Goal: Task Accomplishment & Management: Manage account settings

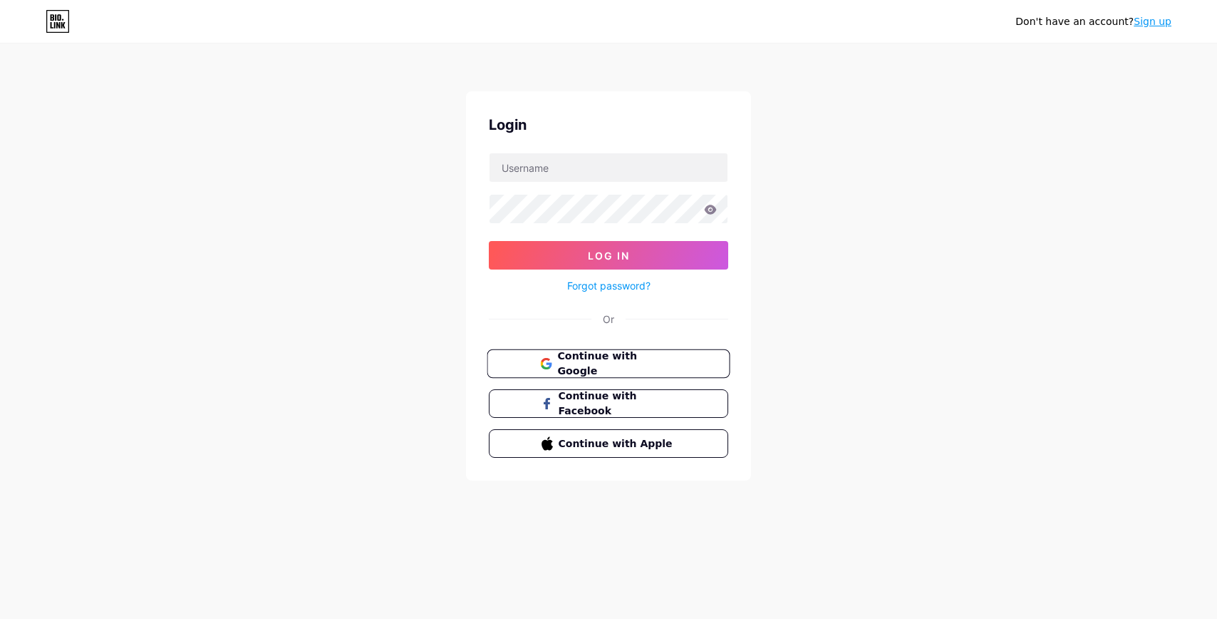
click at [624, 360] on span "Continue with Google" at bounding box center [616, 363] width 119 height 31
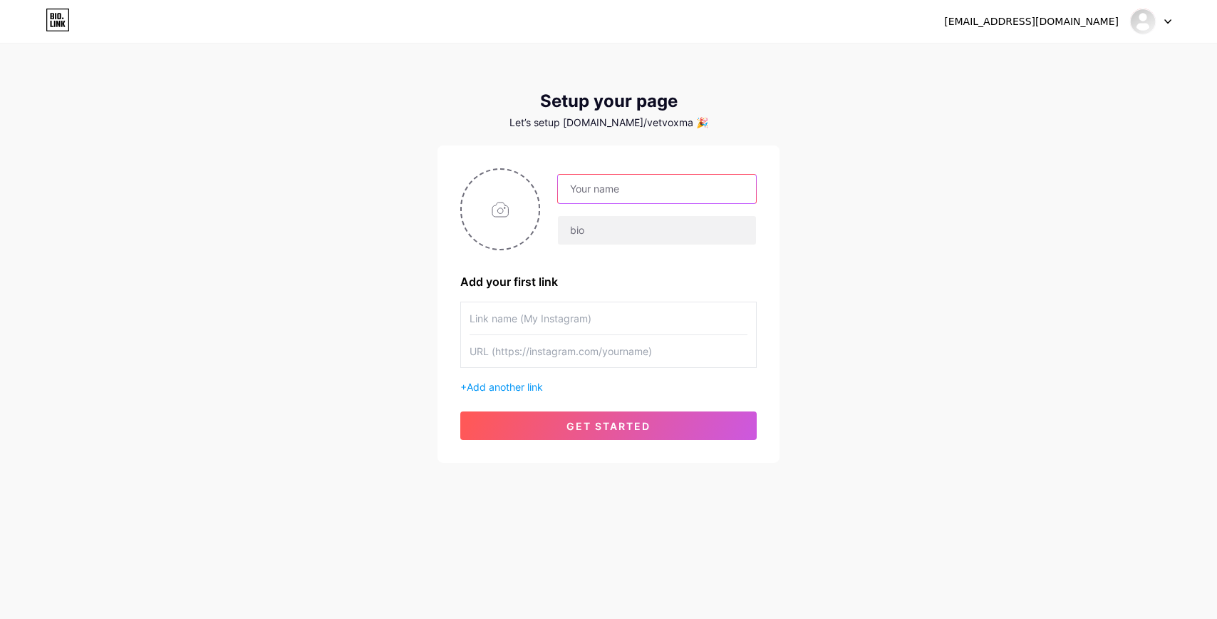
click at [658, 185] on input "text" at bounding box center [657, 189] width 198 height 29
type input "VetVox"
type input "vetvox"
click at [601, 324] on input "text" at bounding box center [609, 318] width 278 height 32
click at [606, 335] on input "text" at bounding box center [609, 351] width 278 height 32
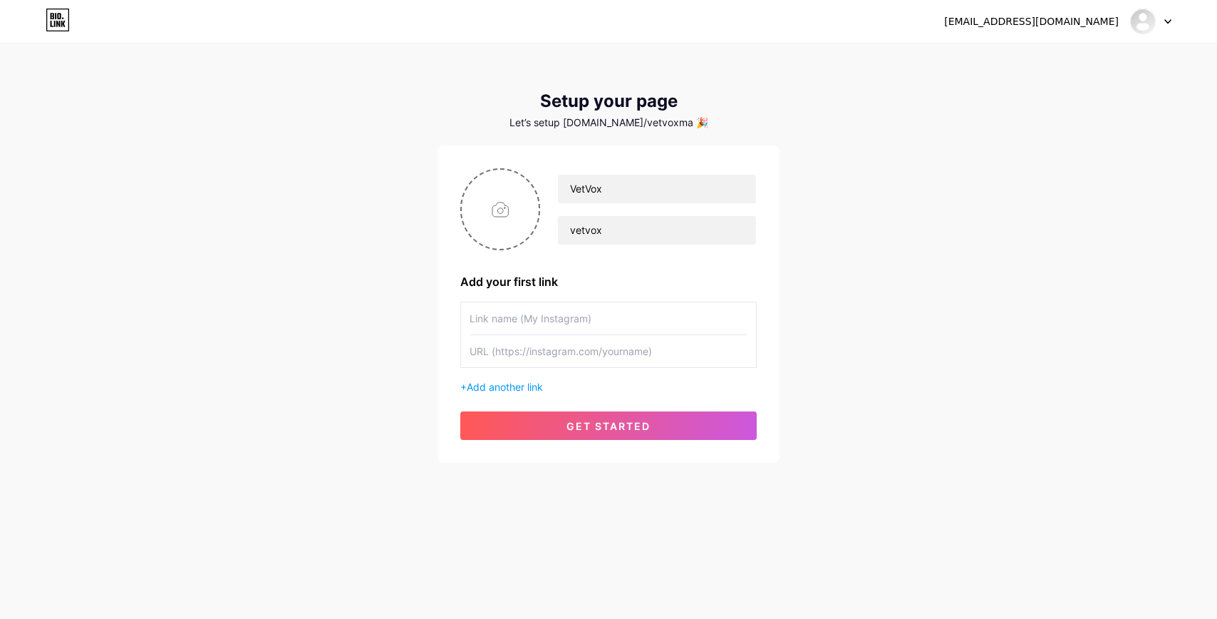
click at [608, 324] on input "text" at bounding box center [609, 318] width 278 height 32
type input "vetvoxmarketing"
click at [619, 357] on input "text" at bounding box center [609, 351] width 278 height 32
paste input "https://www.instagram.com/vetvoxmarketing"
type input "https://www.instagram.com/vetvoxmarketing"
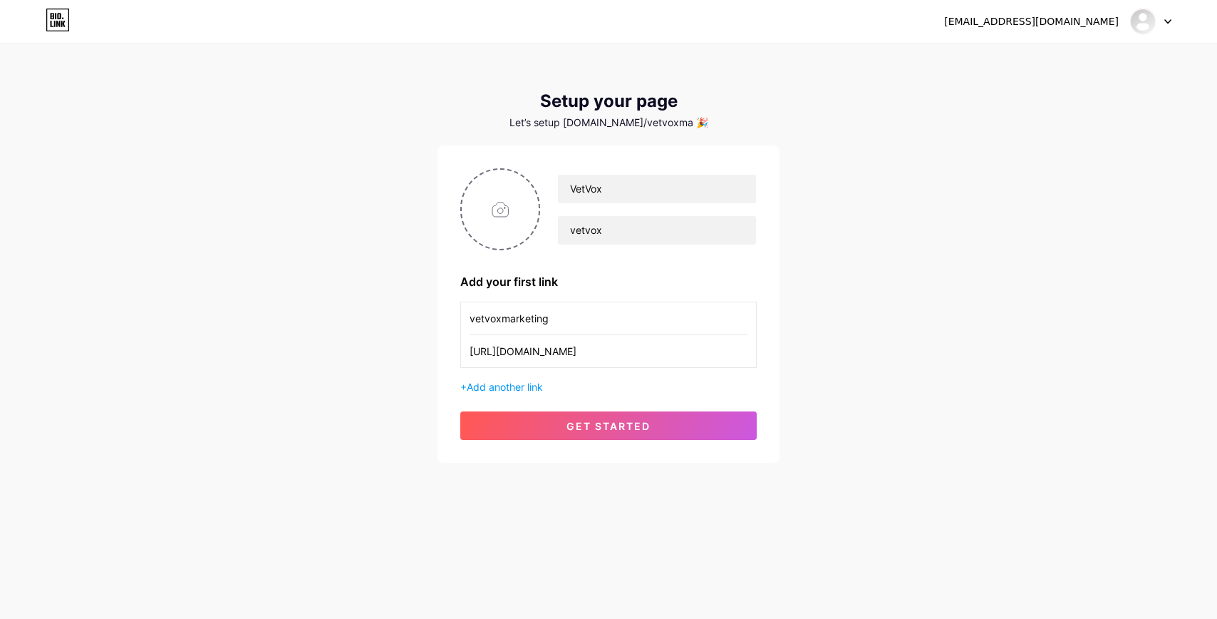
click at [555, 317] on input "vetvoxmarketing" at bounding box center [609, 318] width 278 height 32
type input "vetvoxmarketing"
click at [634, 195] on input "VetVox" at bounding box center [657, 189] width 198 height 29
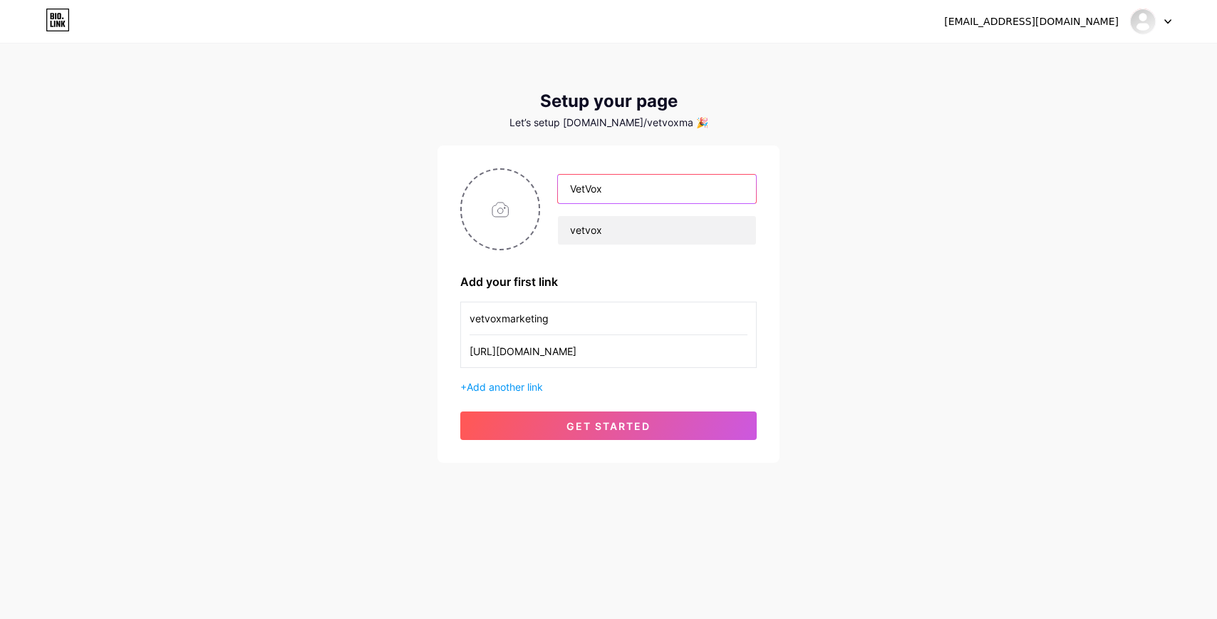
click at [634, 195] on input "VetVox" at bounding box center [657, 189] width 198 height 29
click at [641, 128] on div "Let’s setup bio.link/vetvoxma 🎉" at bounding box center [609, 122] width 342 height 11
click at [636, 193] on input "VetVox" at bounding box center [657, 189] width 198 height 29
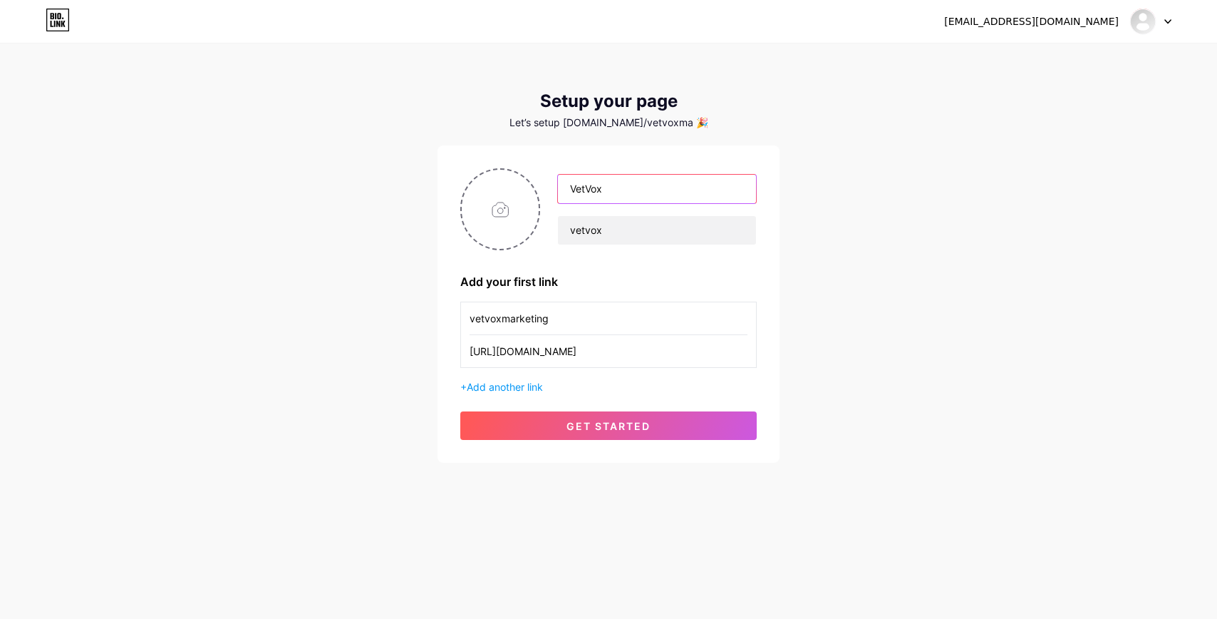
click at [636, 193] on input "VetVox" at bounding box center [657, 189] width 198 height 29
type input "Work With US"
click at [636, 233] on input "vetvox" at bounding box center [657, 230] width 198 height 29
click at [645, 229] on input "vetvox" at bounding box center [657, 230] width 198 height 29
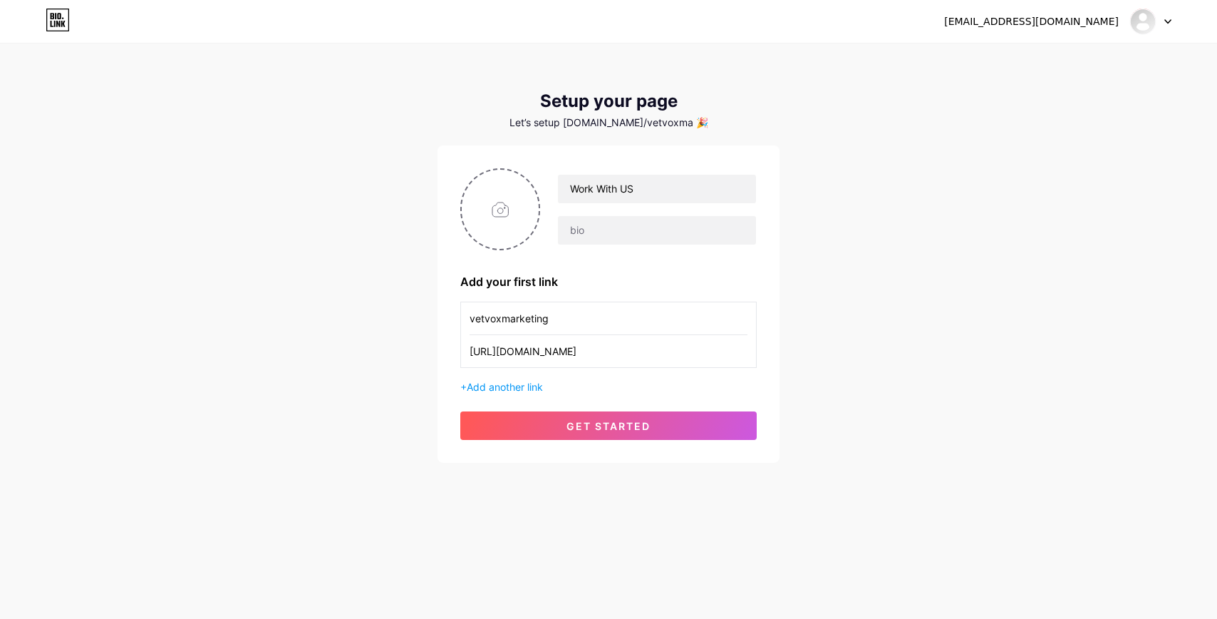
click at [669, 255] on div "Work With US Add your first link vetvoxmarketing https://www.instagram.com/vetv…" at bounding box center [608, 304] width 296 height 272
click at [663, 236] on input "text" at bounding box center [657, 230] width 198 height 29
type input "W"
type input "w"
click at [641, 314] on input "vetvoxmarketing" at bounding box center [609, 318] width 278 height 32
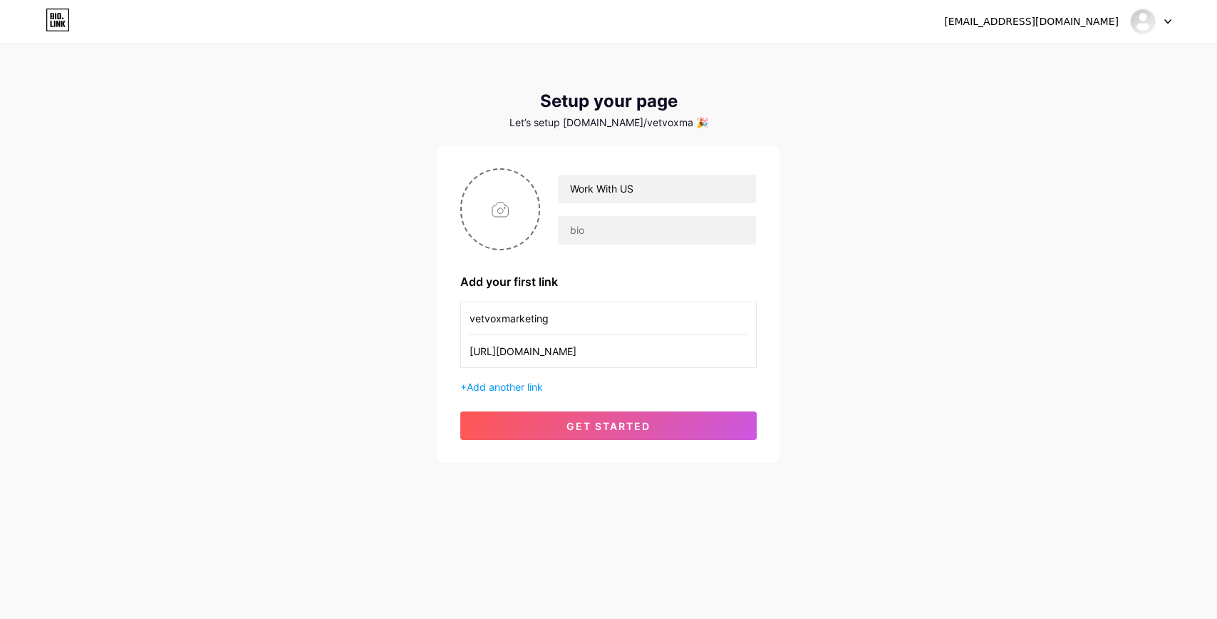
click at [641, 314] on input "vetvoxmarketing" at bounding box center [609, 318] width 278 height 32
click at [648, 353] on input "https://www.instagram.com/vetvoxmarketing" at bounding box center [609, 351] width 278 height 32
click at [573, 358] on input "text" at bounding box center [609, 351] width 278 height 32
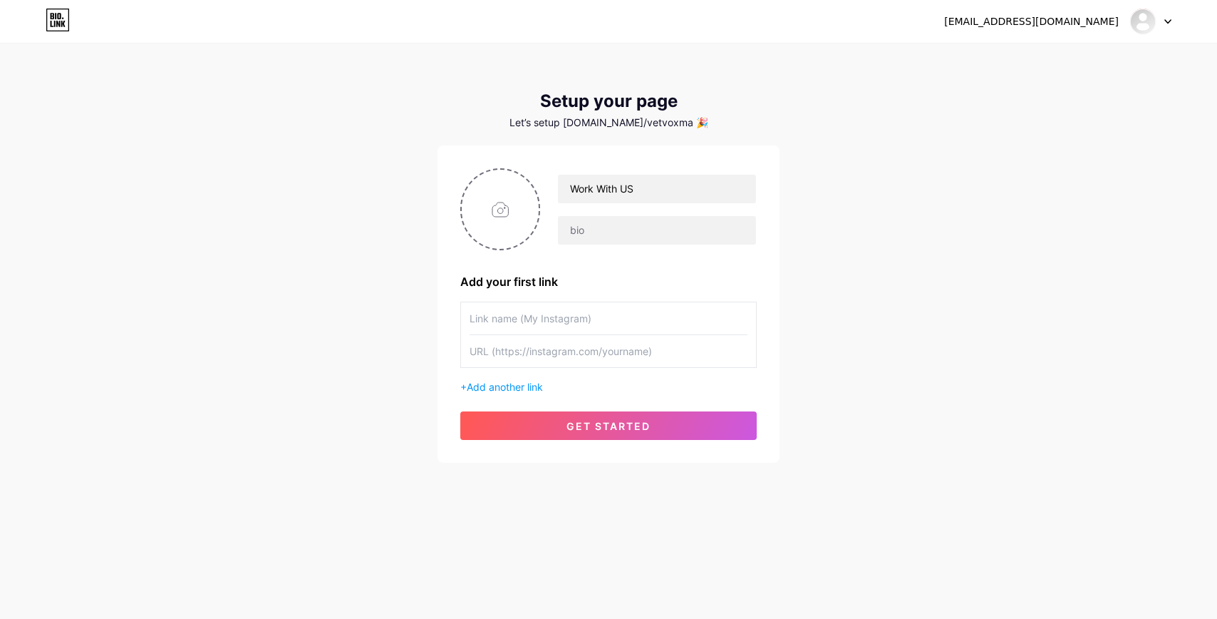
paste input "[URL][DOMAIN_NAME]"
type input "[URL][DOMAIN_NAME]"
click at [593, 313] on input "text" at bounding box center [609, 318] width 278 height 32
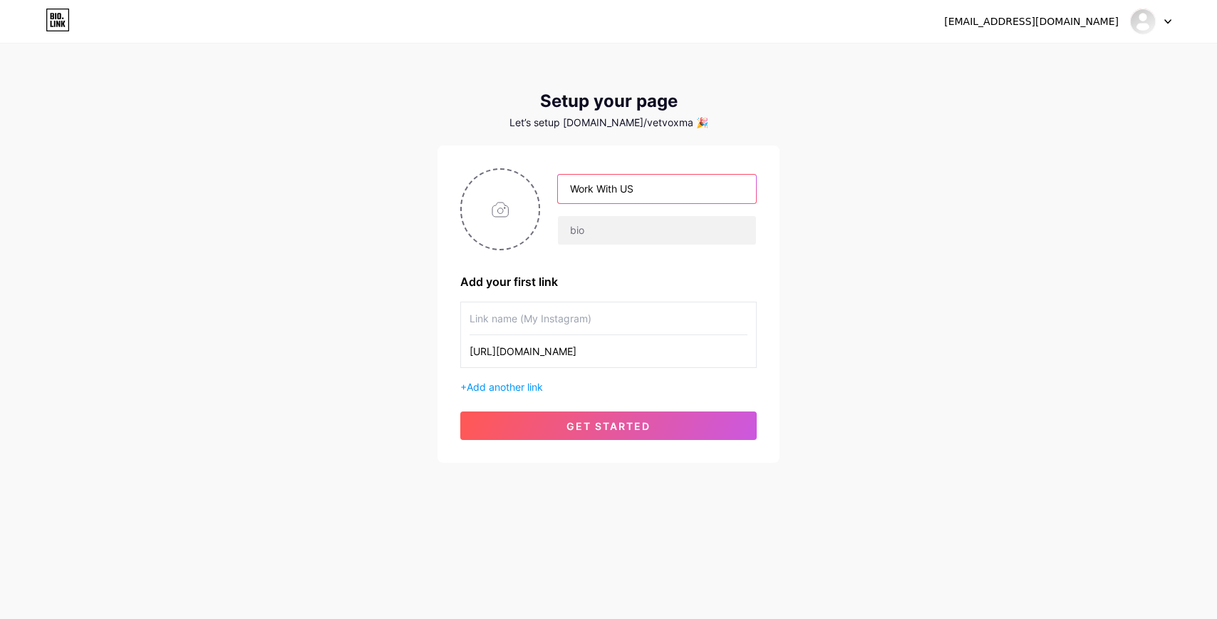
click at [658, 191] on input "Work With US" at bounding box center [657, 189] width 198 height 29
click at [816, 275] on div "vetvoxmkt@gmail.com Dashboard Logout Setup your page Let’s setup bio.link/vetvo…" at bounding box center [608, 254] width 1217 height 508
click at [666, 191] on input "Work With US" at bounding box center [657, 189] width 198 height 29
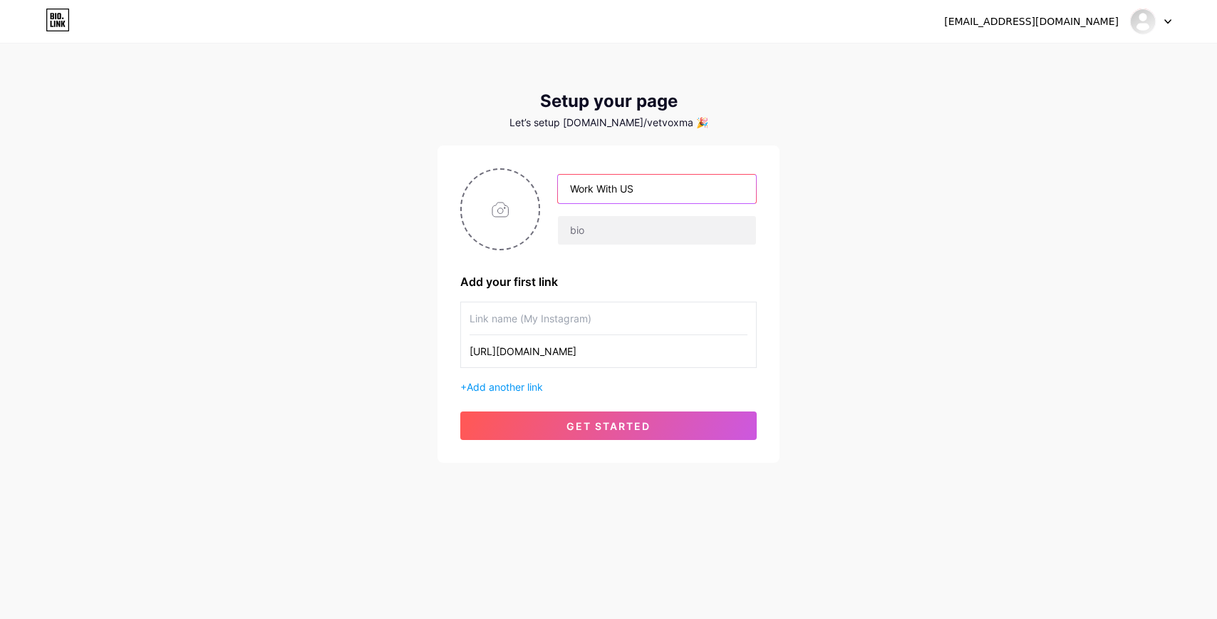
click at [666, 191] on input "Work With US" at bounding box center [657, 189] width 198 height 29
type input "VetVox"
click at [595, 310] on input "text" at bounding box center [609, 318] width 278 height 32
paste input "Work With US"
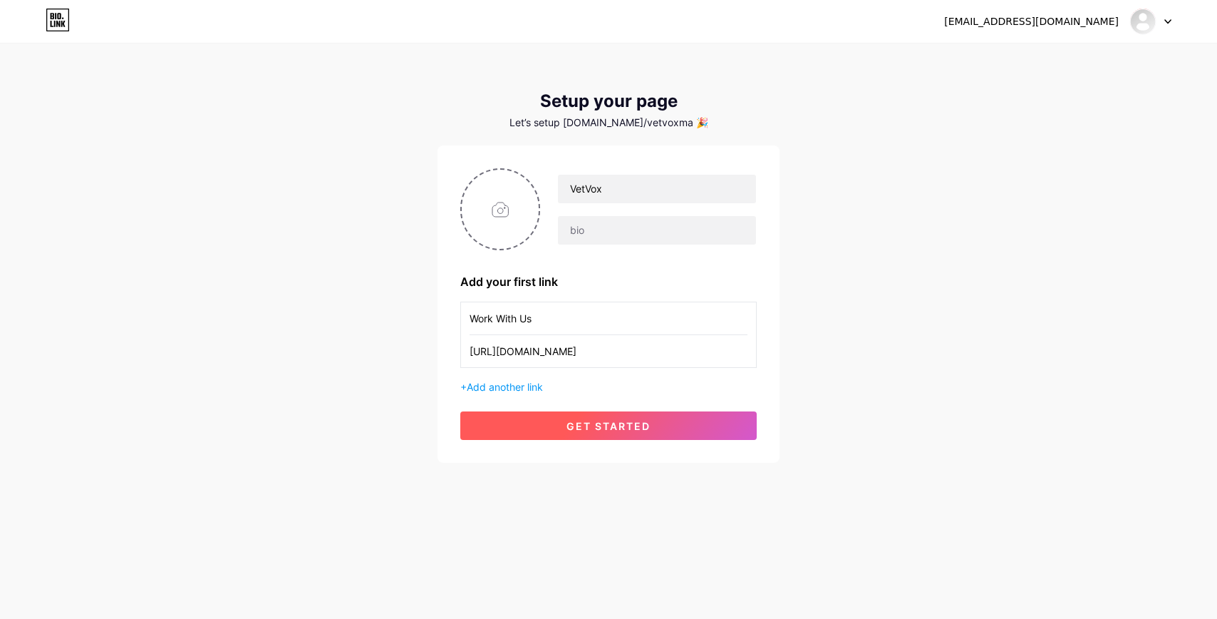
type input "Work With Us"
click at [623, 433] on button "get started" at bounding box center [608, 425] width 296 height 29
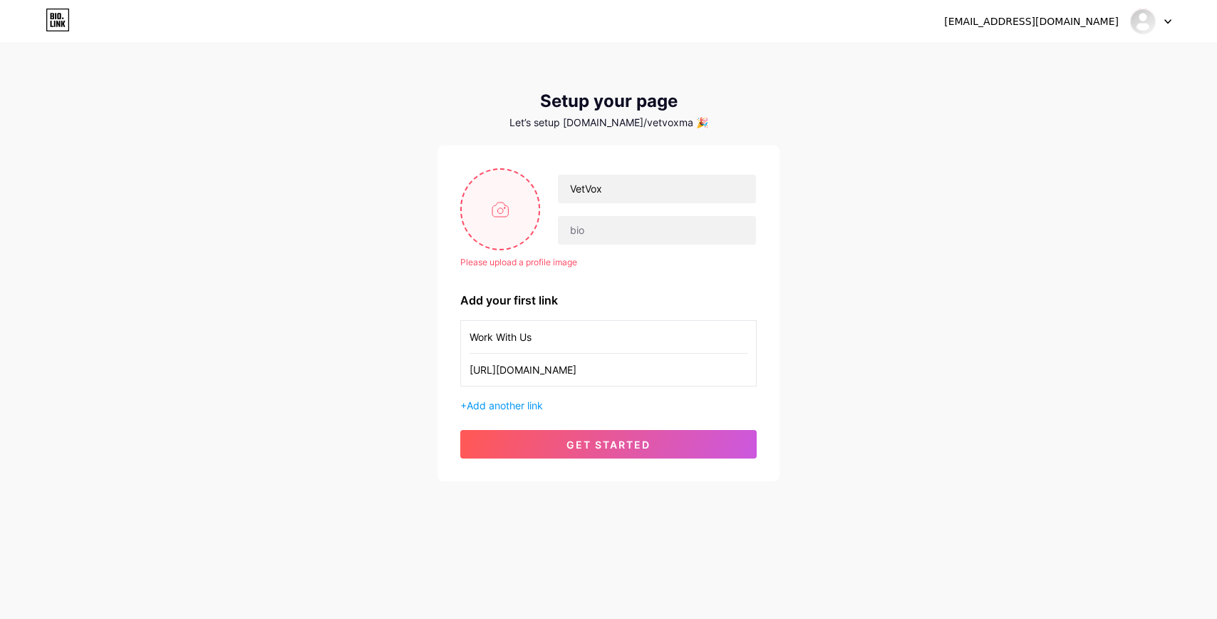
click at [516, 213] on input "file" at bounding box center [500, 209] width 77 height 79
type input "C:\fakepath\logo_sm-stacked.jpg"
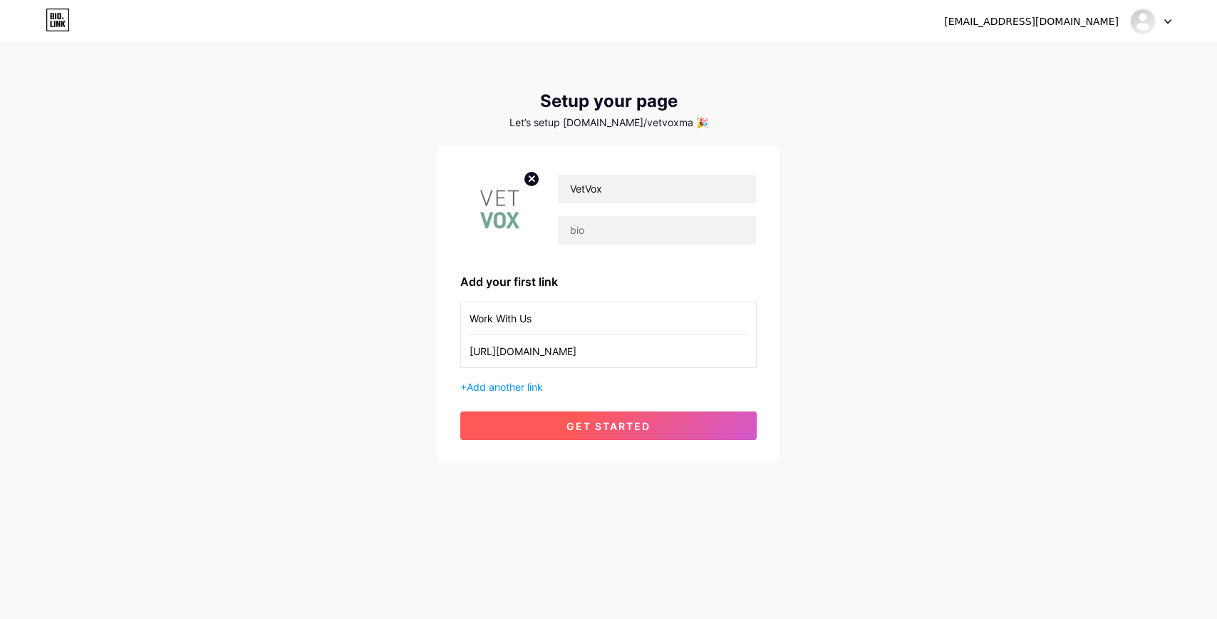
click at [658, 425] on button "get started" at bounding box center [608, 425] width 296 height 29
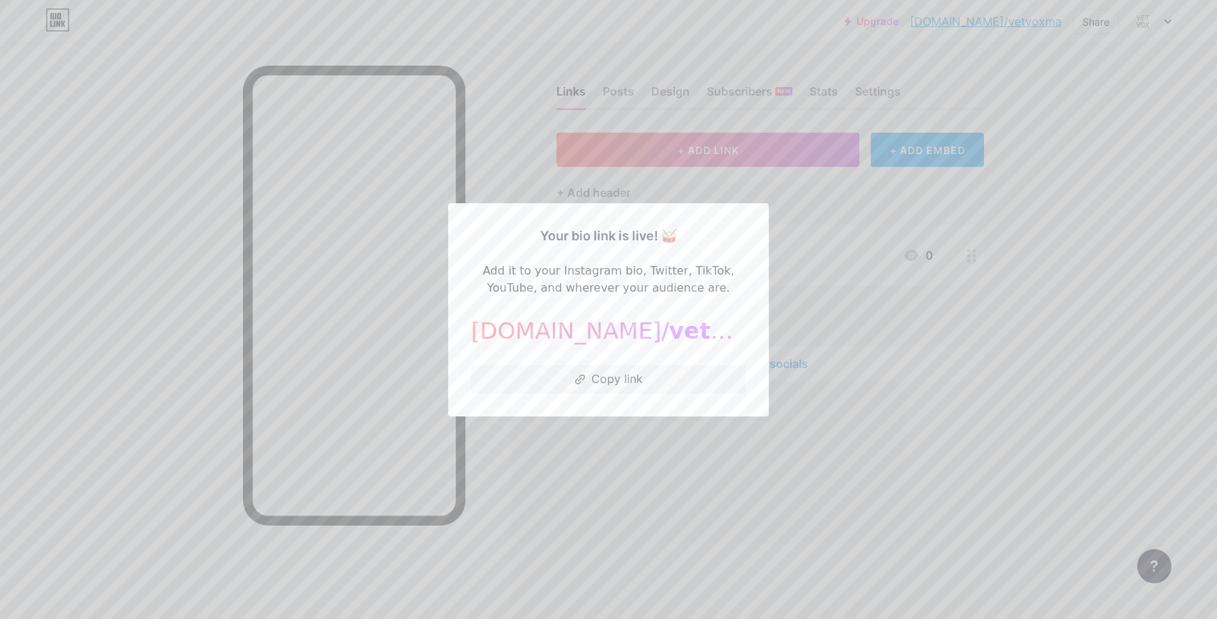
click at [842, 200] on div at bounding box center [608, 309] width 1217 height 619
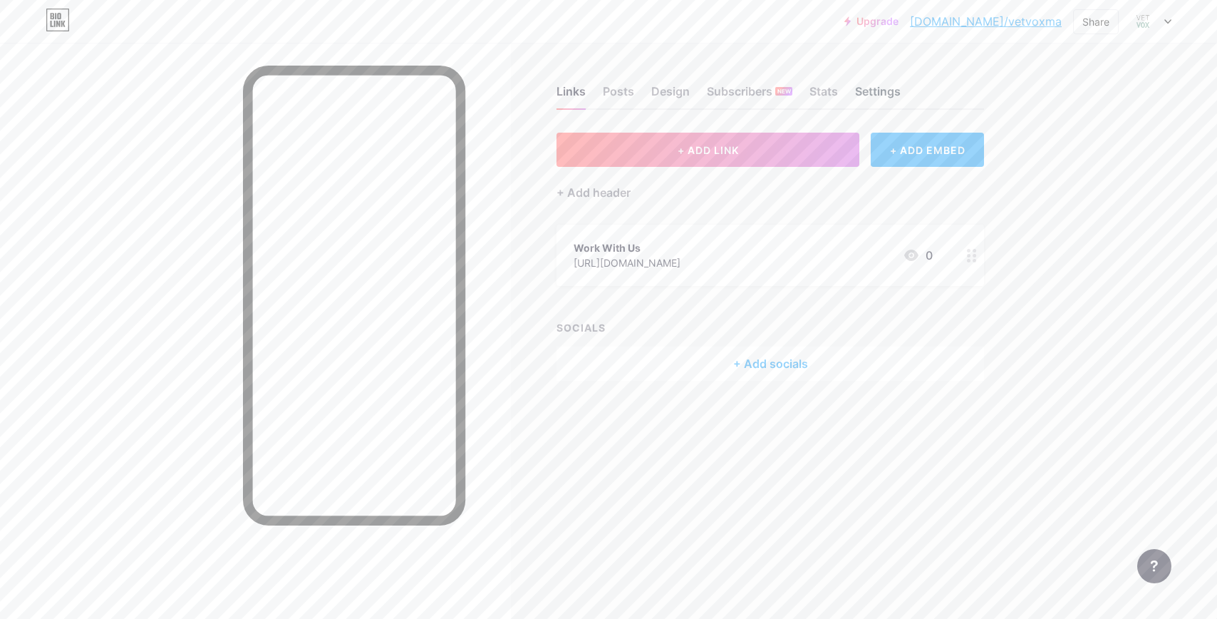
click at [861, 89] on div "Settings" at bounding box center [878, 96] width 46 height 26
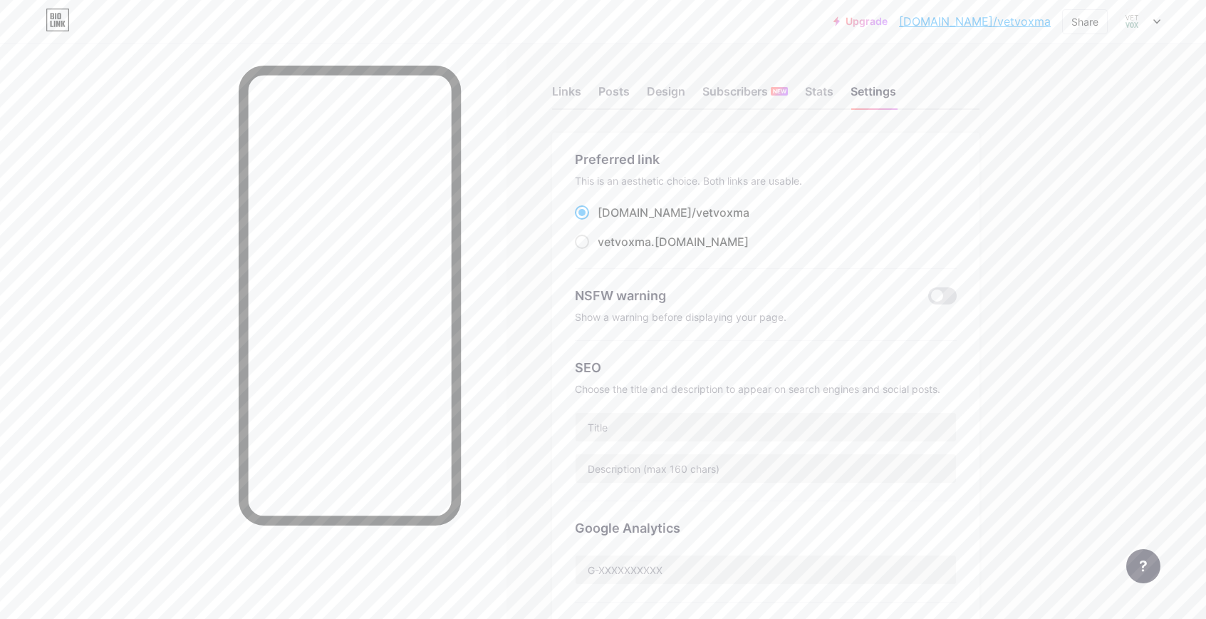
click at [696, 214] on span "vetvoxma" at bounding box center [722, 212] width 53 height 14
click at [607, 221] on input "bio.link/ vetvoxma" at bounding box center [602, 225] width 9 height 9
click at [668, 247] on div "vetvoxma .[DOMAIN_NAME]" at bounding box center [673, 241] width 151 height 17
click at [607, 250] on input "vetvoxma .[DOMAIN_NAME]" at bounding box center [602, 254] width 9 height 9
radio input "true"
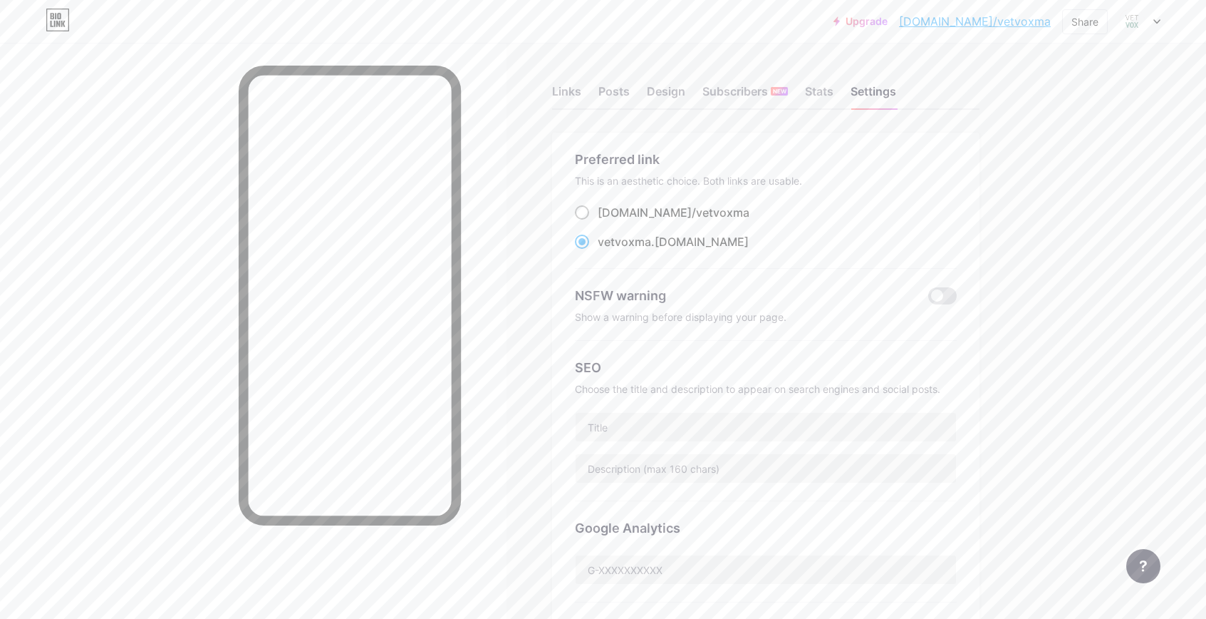
click at [696, 208] on span "vetvoxma" at bounding box center [722, 212] width 53 height 14
click at [607, 221] on input "bio.link/ vetvoxma" at bounding box center [602, 225] width 9 height 9
radio input "true"
click at [1147, 23] on div at bounding box center [1140, 22] width 41 height 26
click at [1062, 152] on link "Account settings" at bounding box center [1071, 162] width 177 height 38
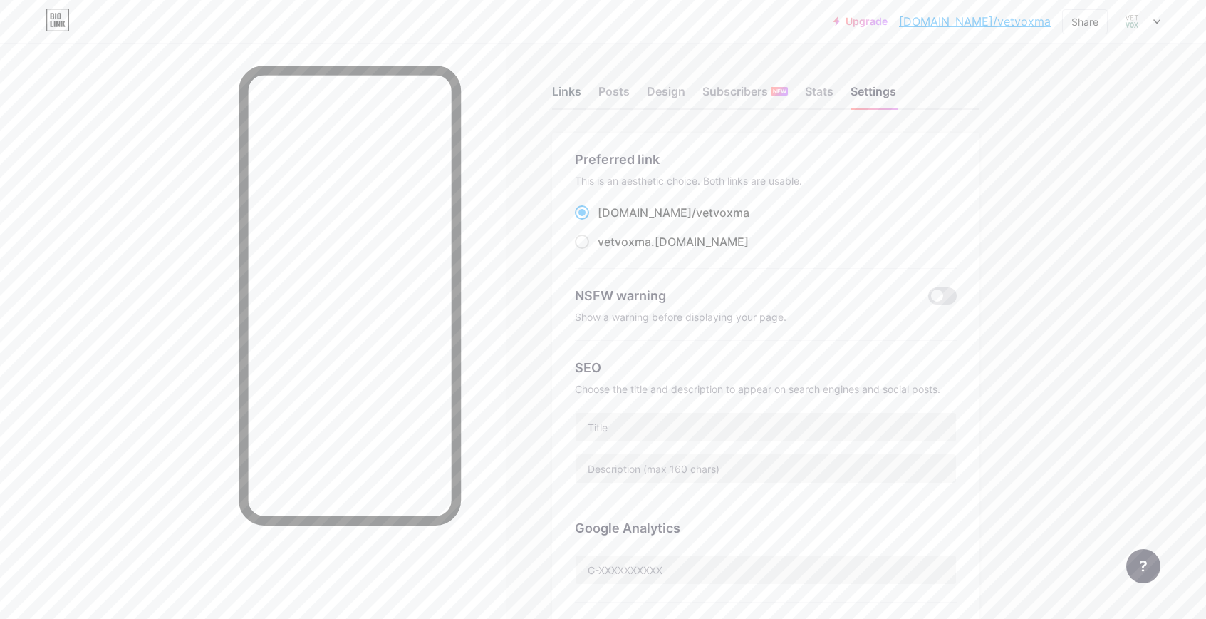
click at [568, 92] on div "Links" at bounding box center [566, 96] width 29 height 26
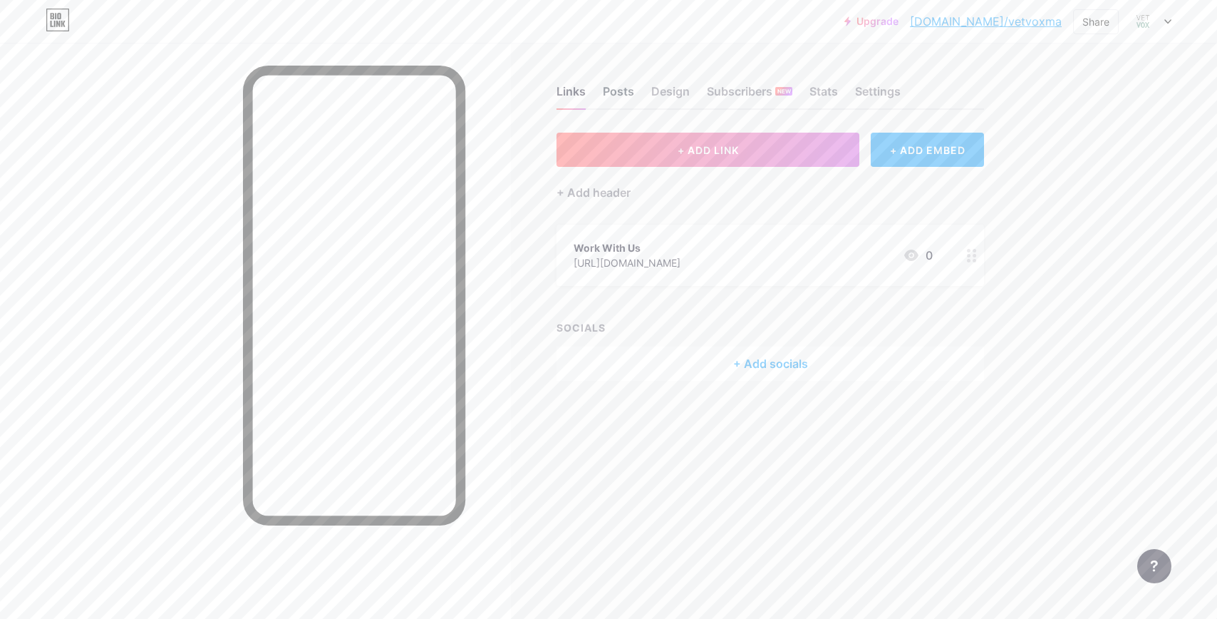
click at [606, 93] on div "Posts" at bounding box center [618, 96] width 31 height 26
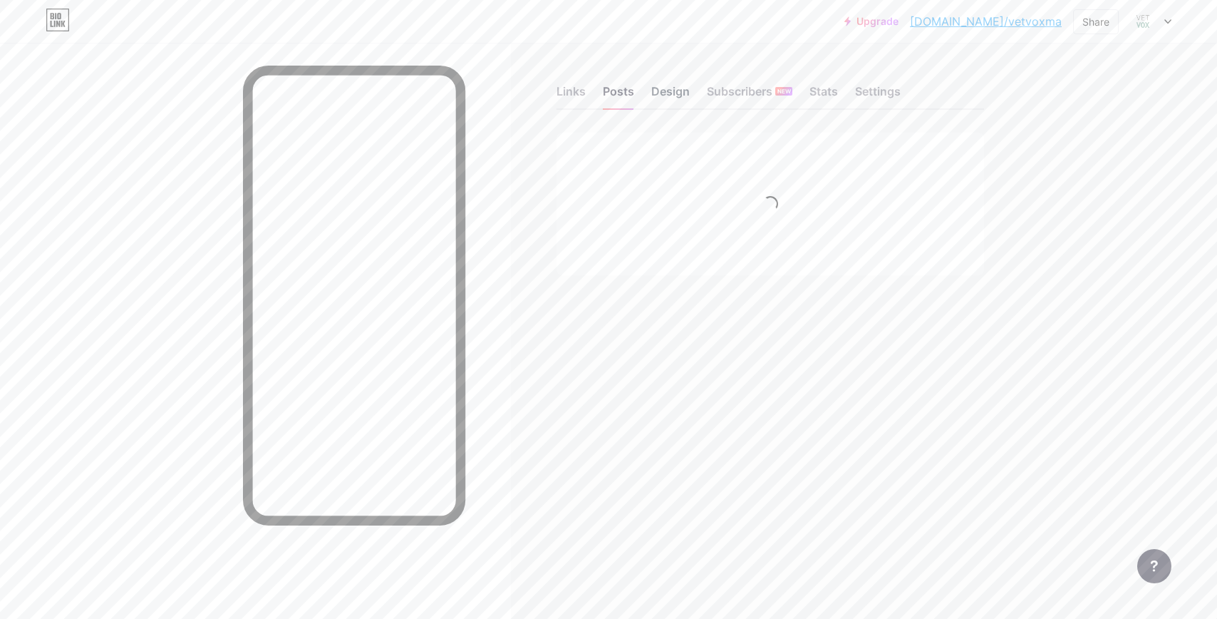
click at [663, 93] on div "Design" at bounding box center [670, 96] width 38 height 26
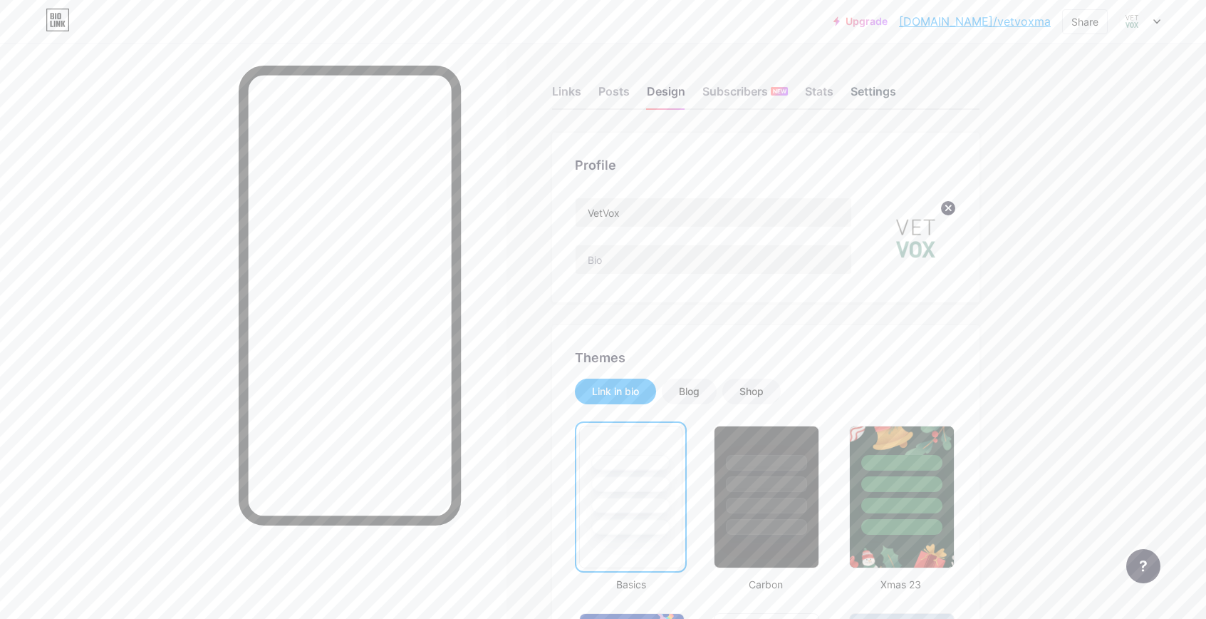
click at [884, 93] on div "Settings" at bounding box center [874, 96] width 46 height 26
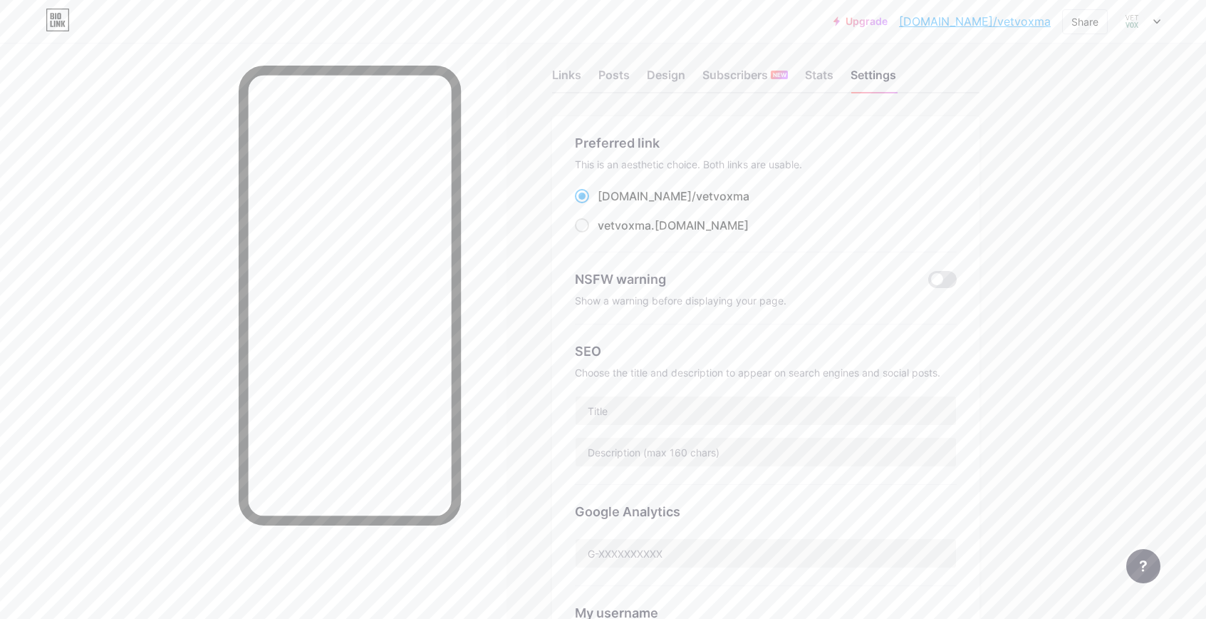
scroll to position [15, 0]
click at [661, 79] on div "Design" at bounding box center [666, 81] width 38 height 26
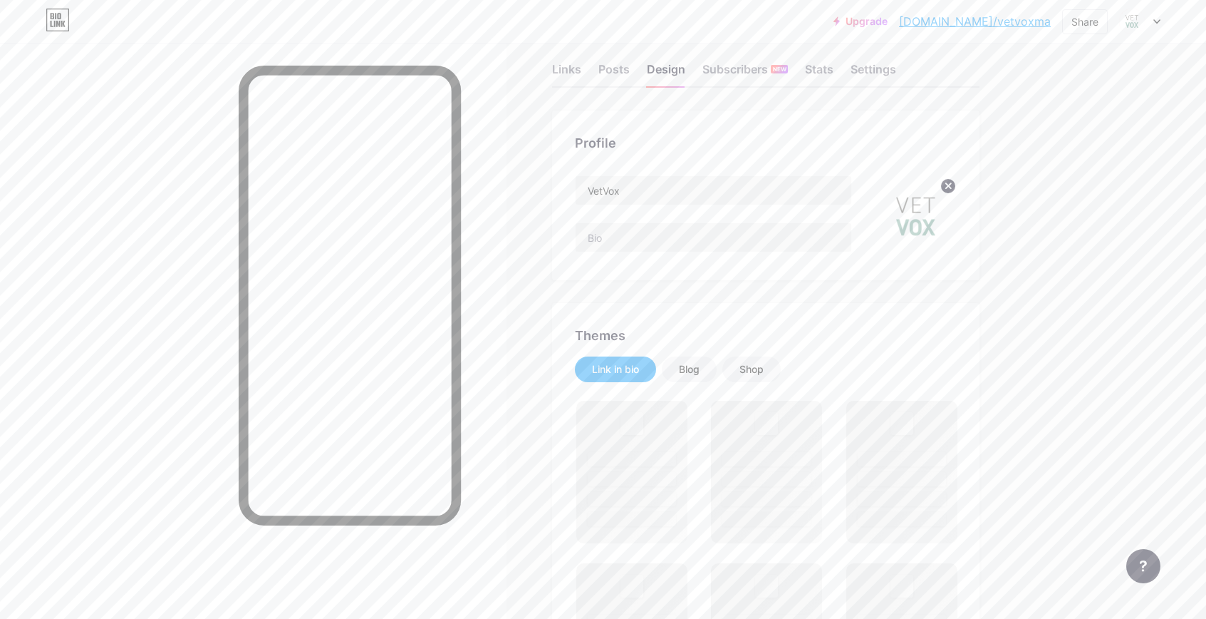
scroll to position [24, 0]
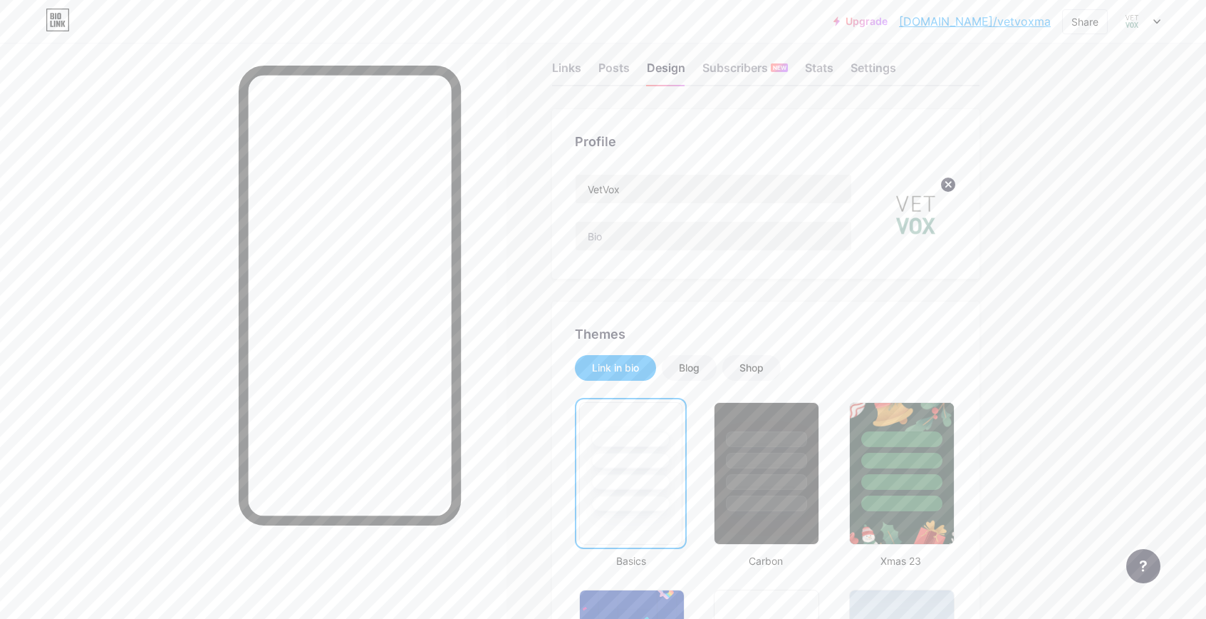
click at [708, 221] on div at bounding box center [713, 236] width 277 height 30
click at [706, 238] on input "text" at bounding box center [714, 236] width 276 height 29
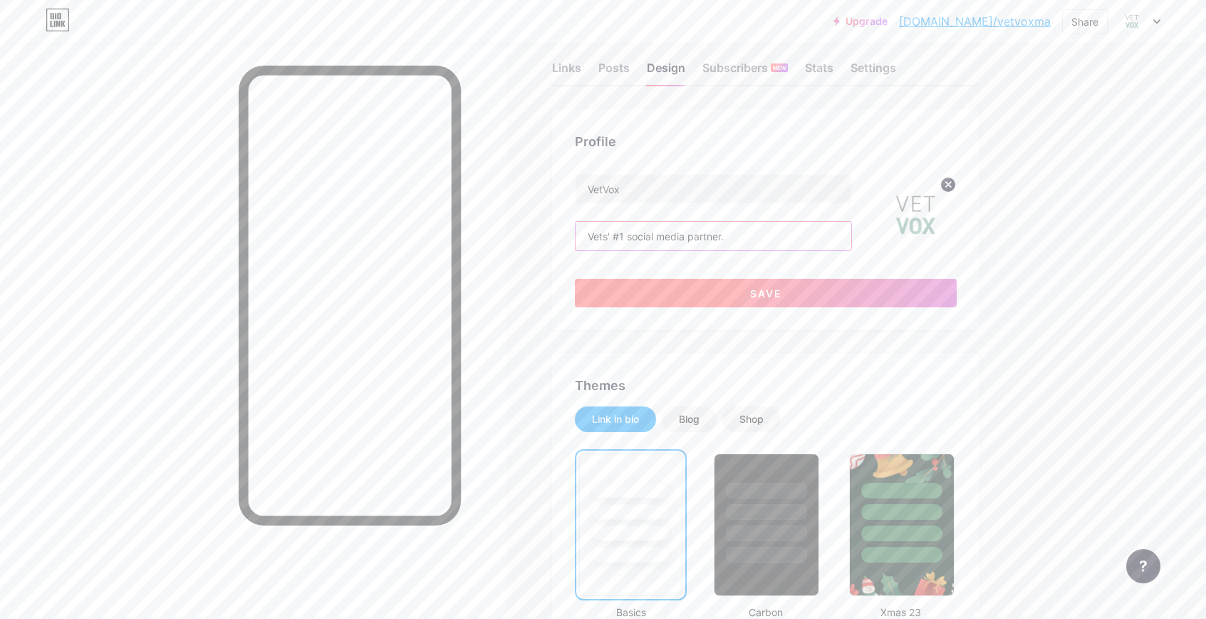
type input "Vets' #1 social media partner."
click at [854, 289] on button "Save" at bounding box center [766, 293] width 382 height 29
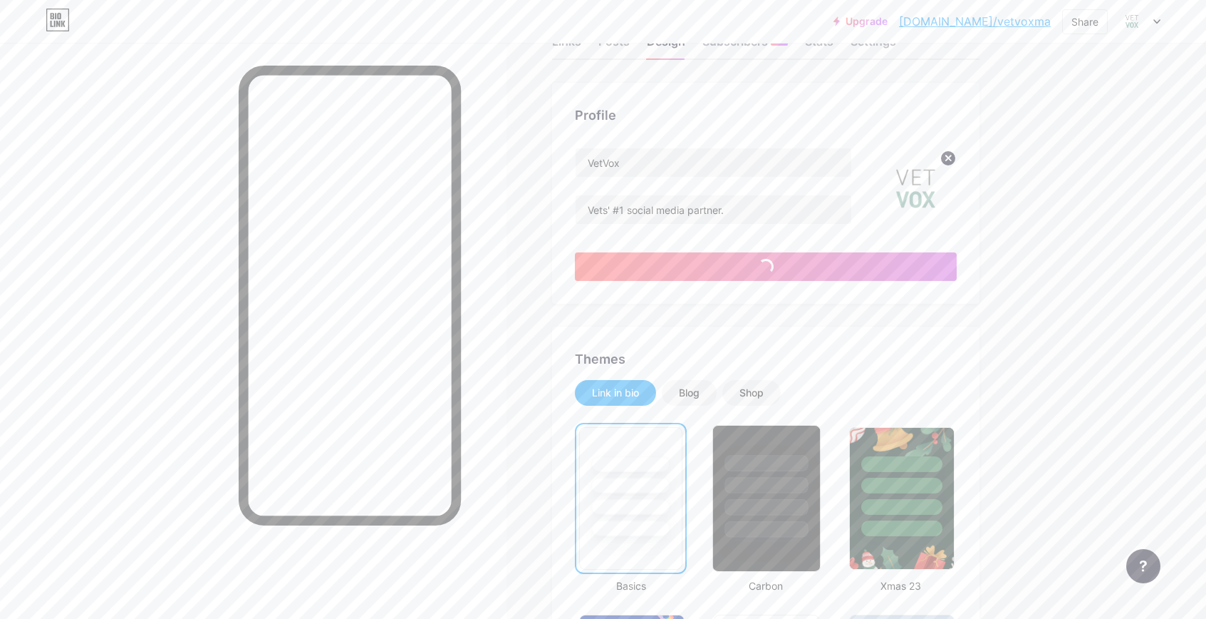
scroll to position [51, 0]
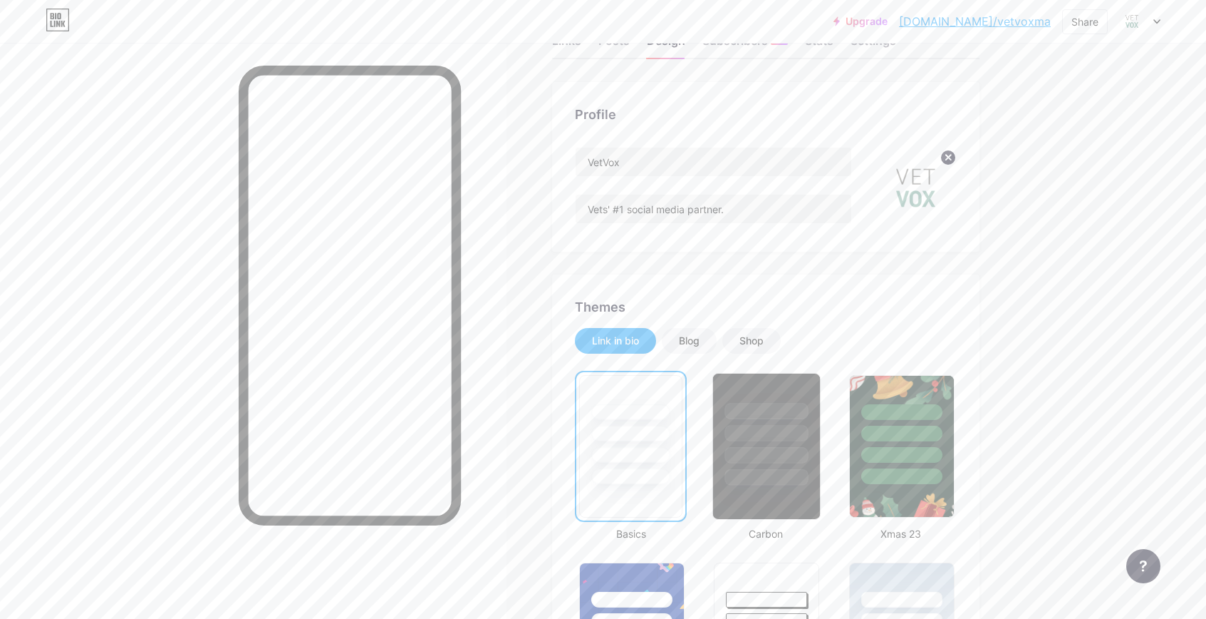
click at [771, 458] on div at bounding box center [766, 455] width 83 height 16
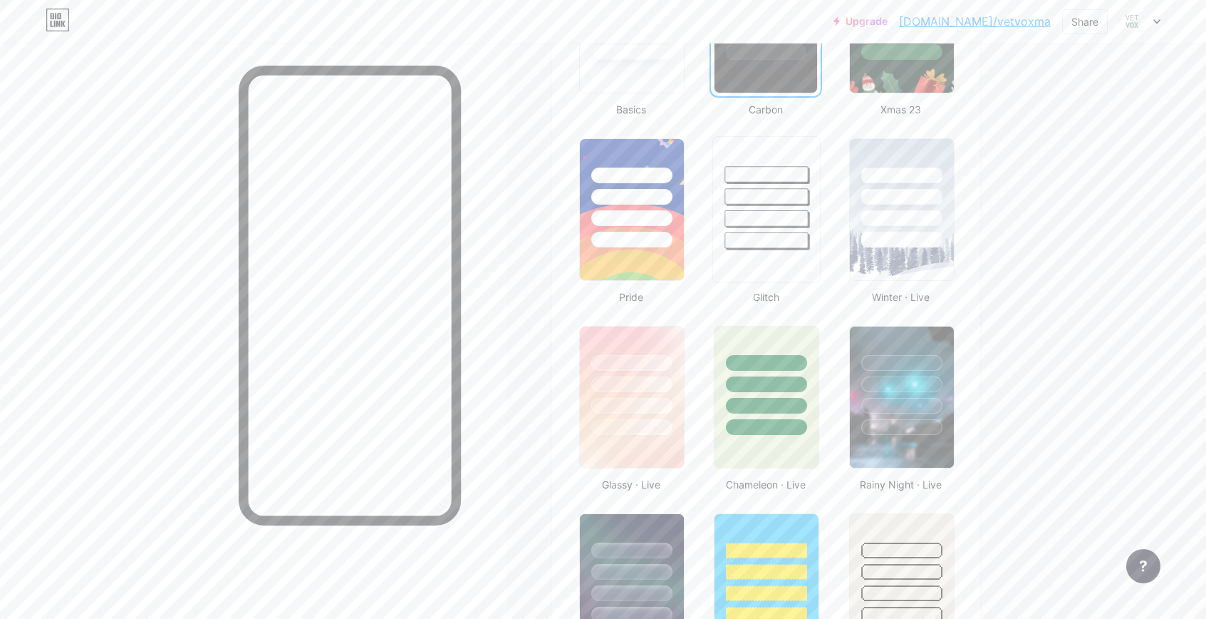
scroll to position [481, 0]
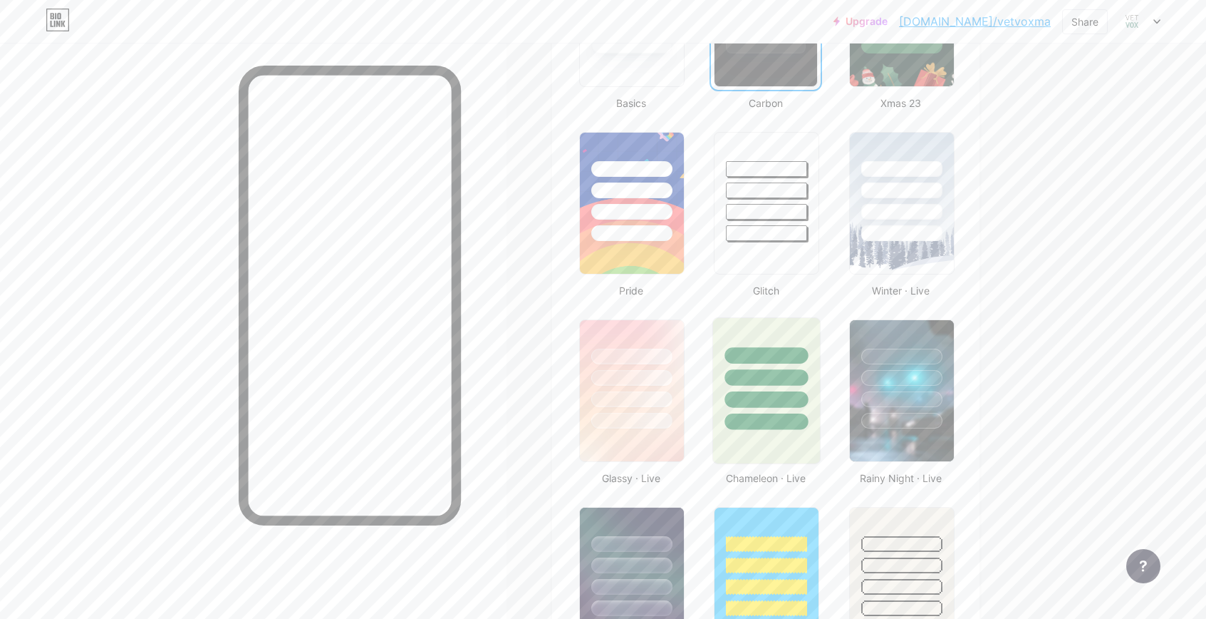
click at [774, 415] on div at bounding box center [766, 421] width 83 height 16
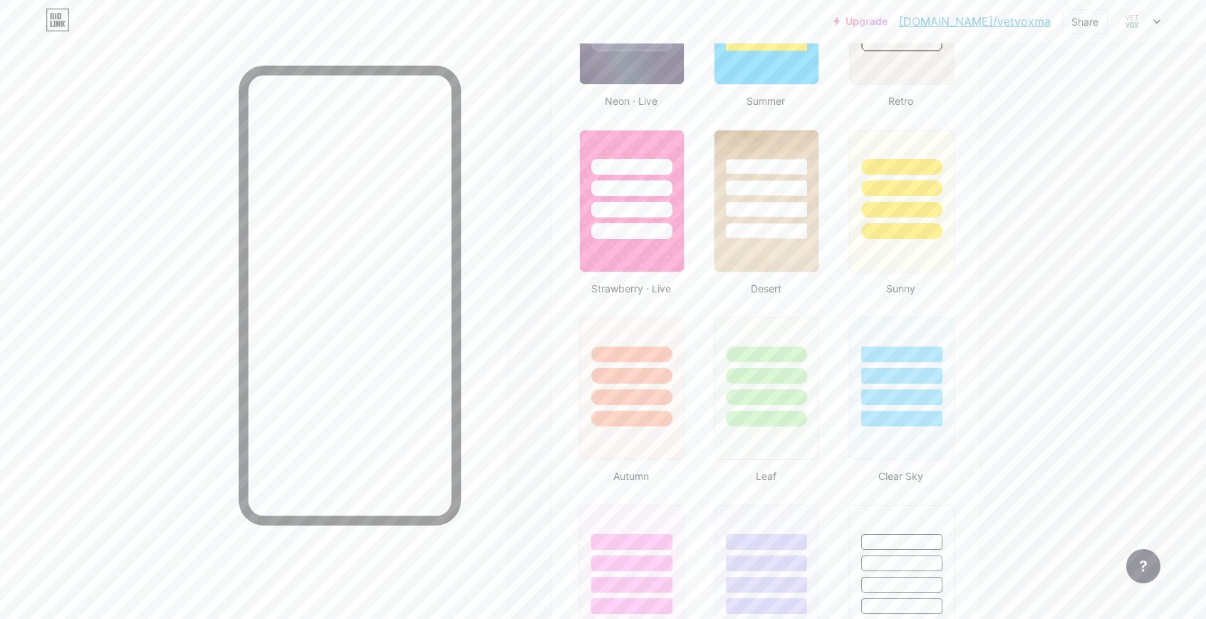
scroll to position [1061, 0]
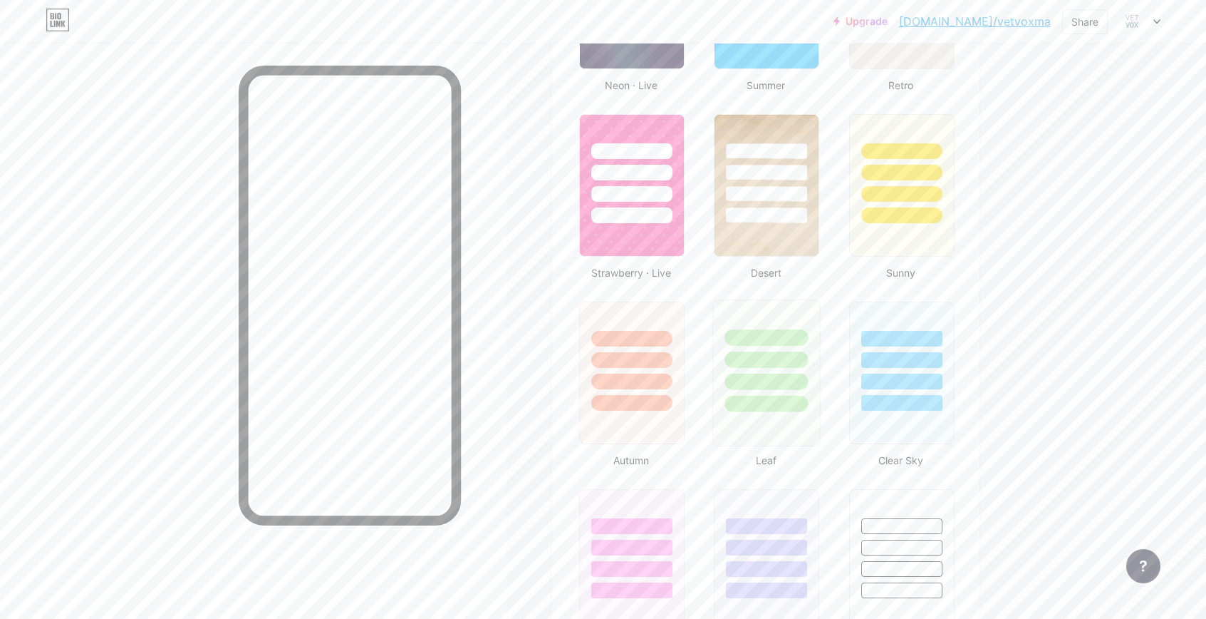
click at [800, 348] on div at bounding box center [766, 356] width 107 height 112
click at [629, 371] on div at bounding box center [632, 356] width 107 height 112
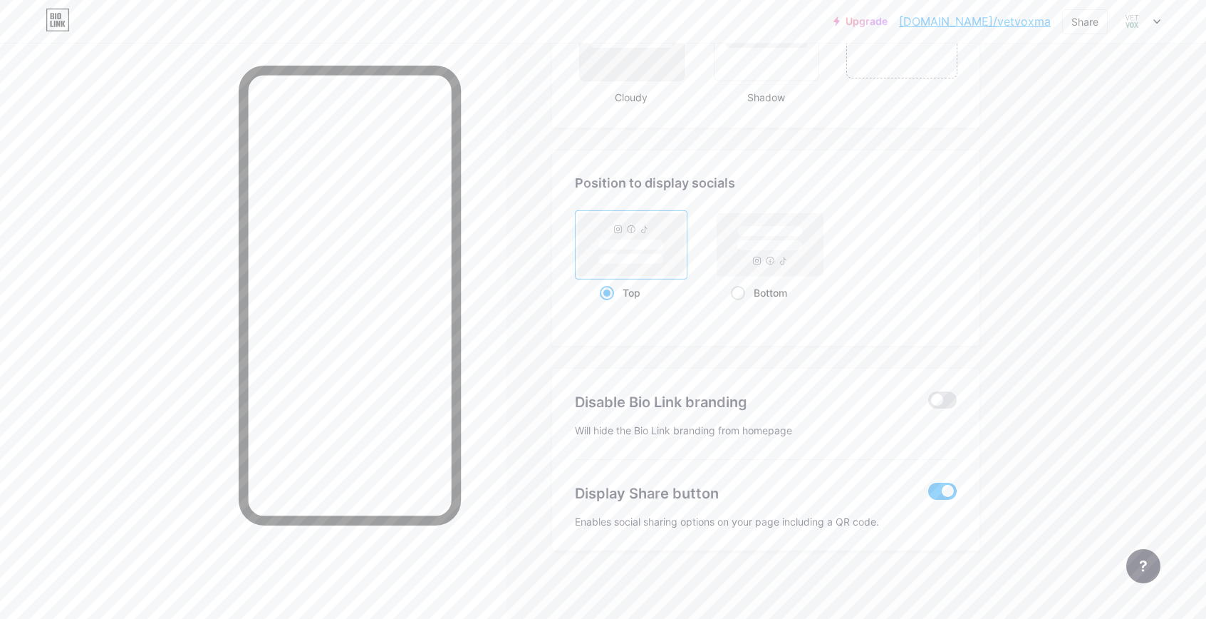
scroll to position [1787, 0]
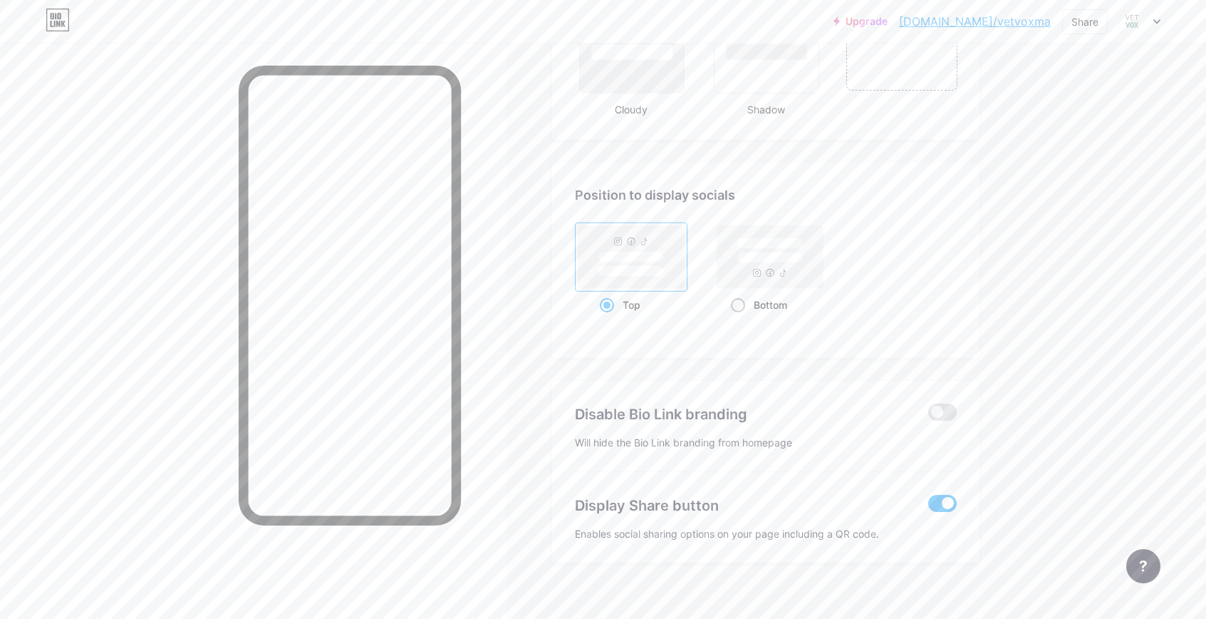
click at [765, 248] on rect at bounding box center [771, 243] width 66 height 11
click at [740, 318] on input "Bottom" at bounding box center [735, 322] width 9 height 9
radio input "true"
click at [946, 410] on span at bounding box center [943, 411] width 29 height 17
click at [929, 415] on input "checkbox" at bounding box center [929, 415] width 0 height 0
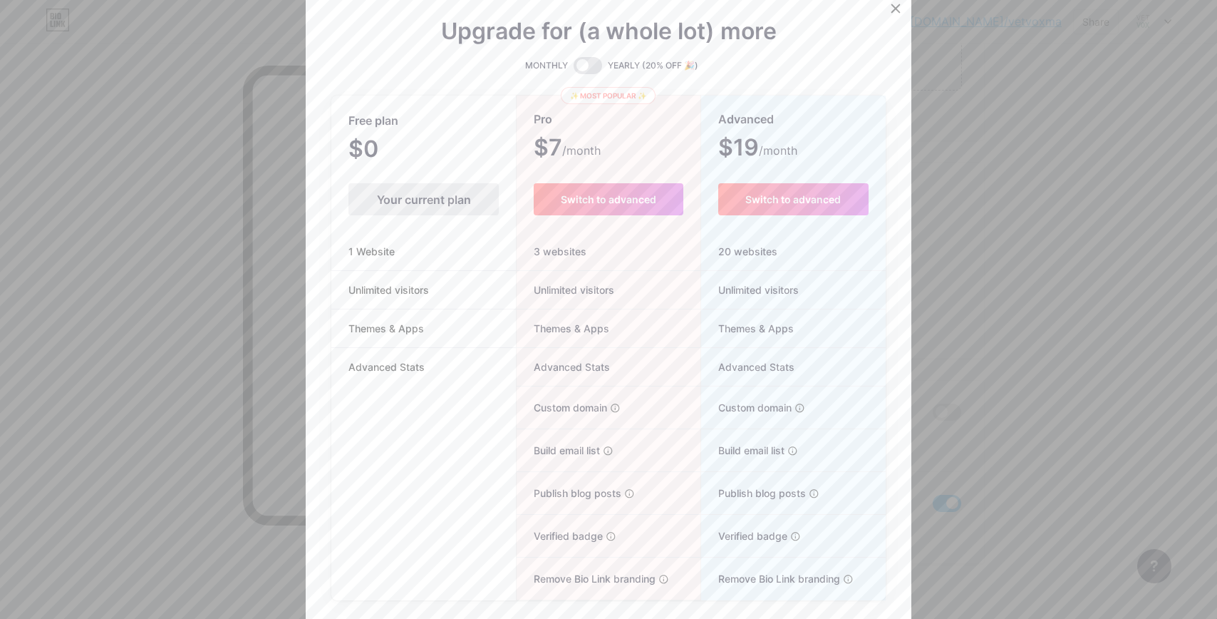
click at [1005, 314] on div at bounding box center [608, 309] width 1217 height 619
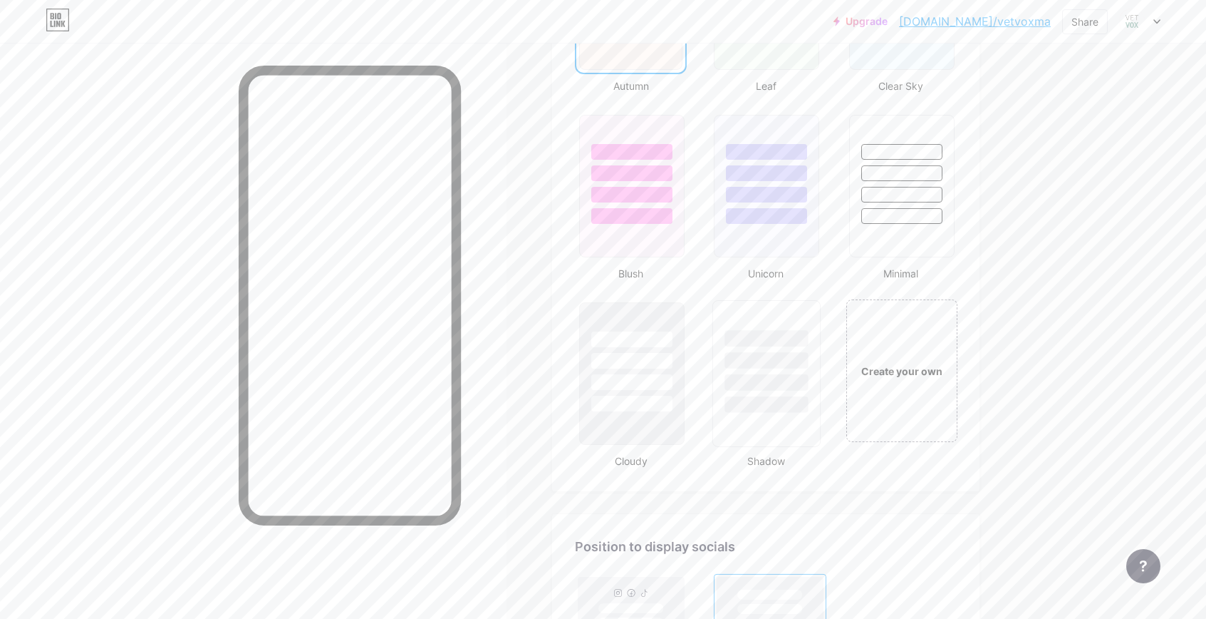
scroll to position [1432, 0]
click at [936, 374] on div "Create your own" at bounding box center [902, 374] width 107 height 16
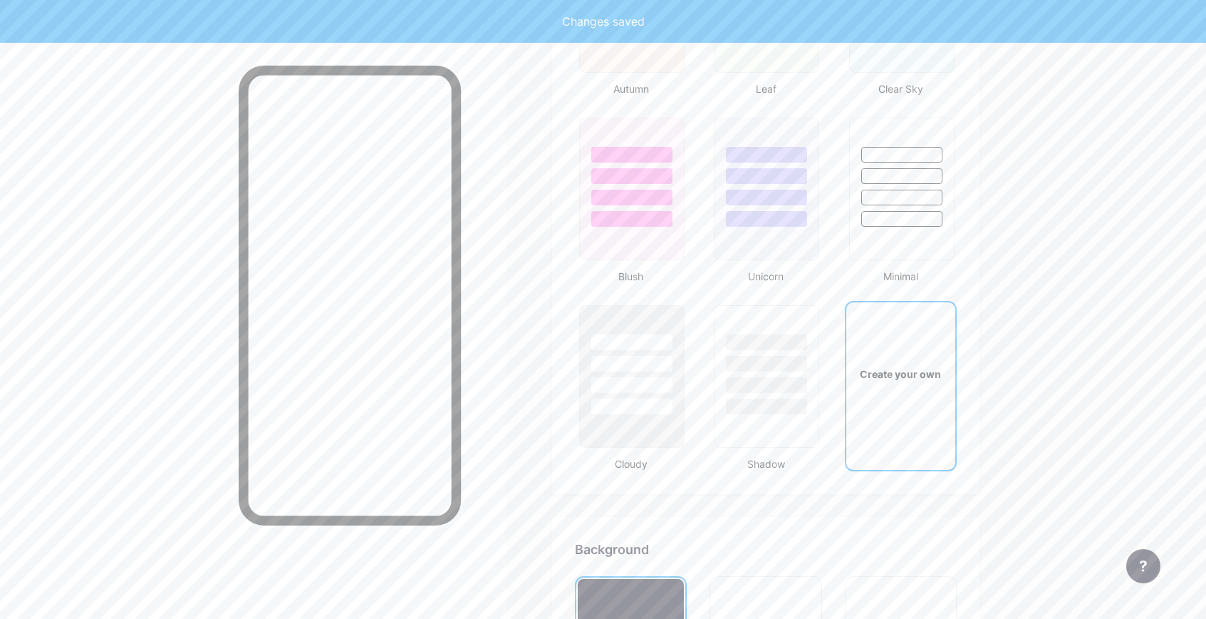
type input "#ffffff"
type input "#000000"
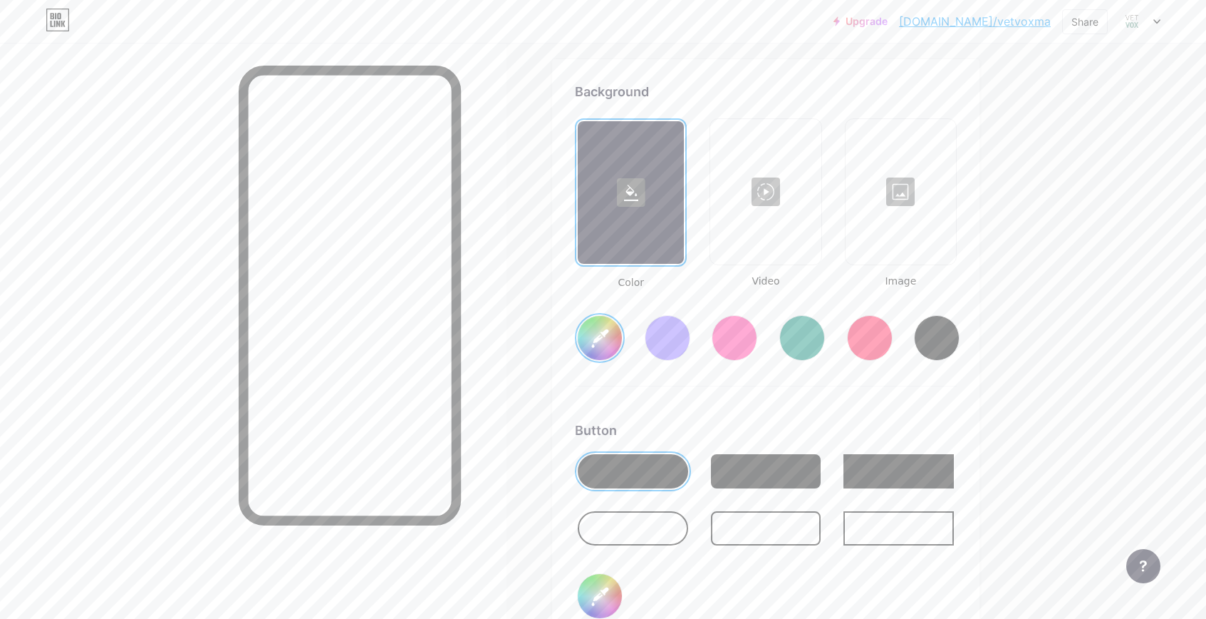
scroll to position [1889, 0]
click at [604, 336] on input "#ffffff" at bounding box center [600, 338] width 44 height 44
type input "#71a493"
click at [810, 388] on div "Background Color Video Image #71a493 Button #000000 Font Inter Poppins EB Garam…" at bounding box center [766, 505] width 382 height 844
click at [880, 194] on div at bounding box center [901, 192] width 108 height 143
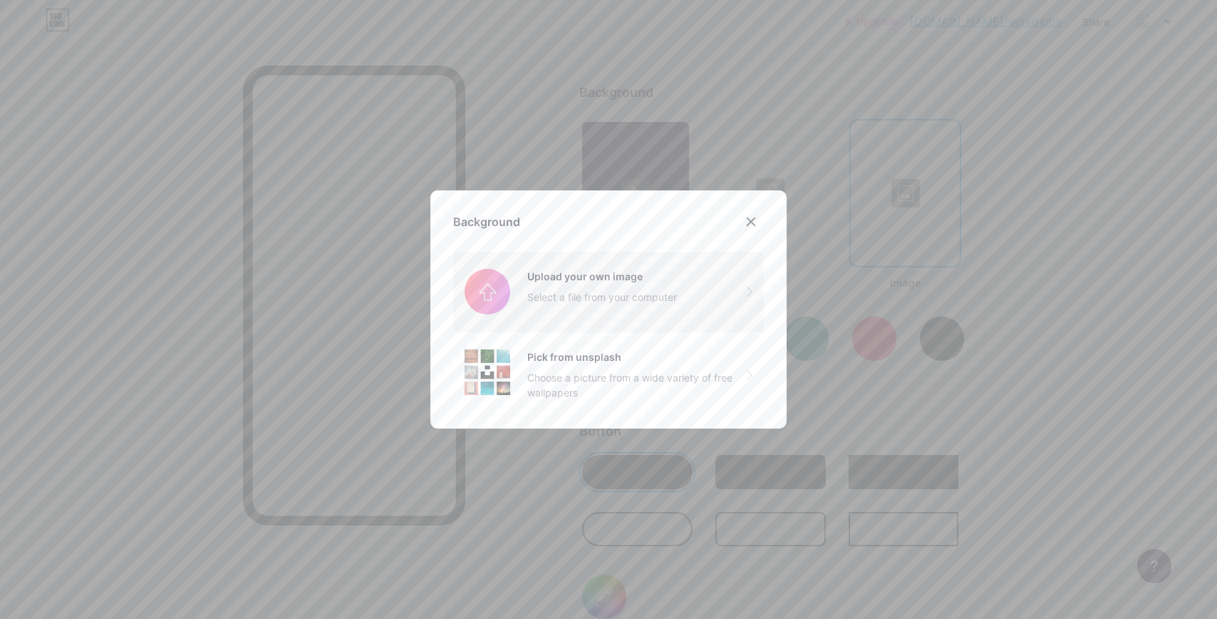
click at [527, 294] on input "file" at bounding box center [608, 292] width 311 height 80
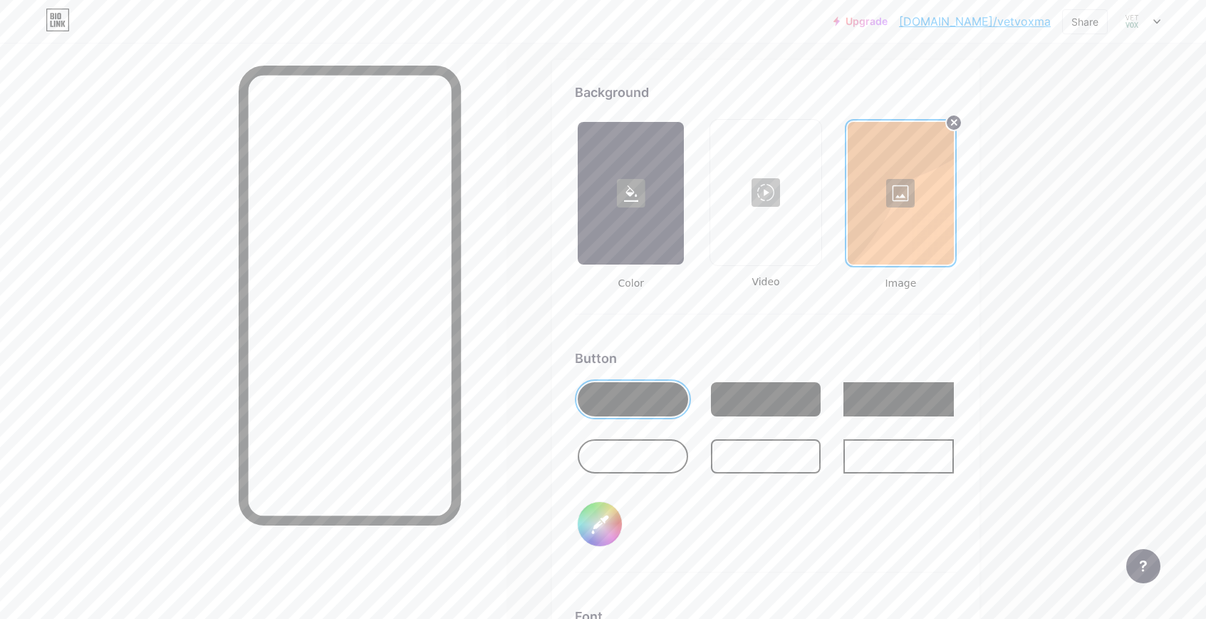
click at [904, 190] on div at bounding box center [901, 193] width 106 height 143
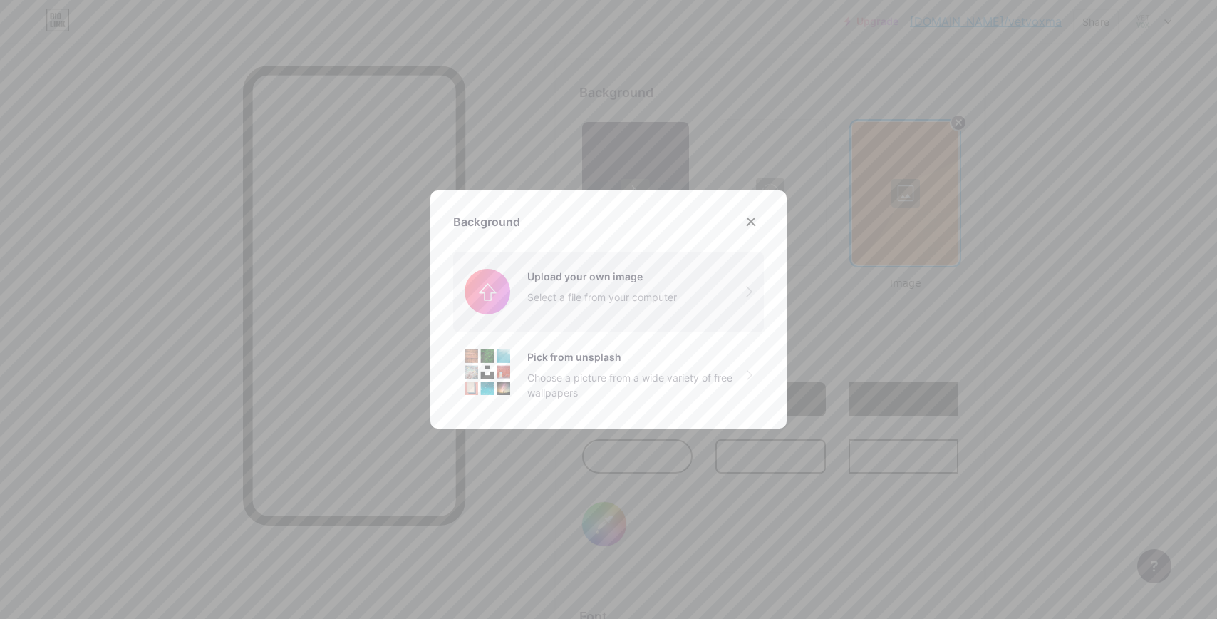
click at [652, 276] on input "file" at bounding box center [608, 292] width 311 height 80
click at [745, 222] on icon at bounding box center [750, 221] width 11 height 11
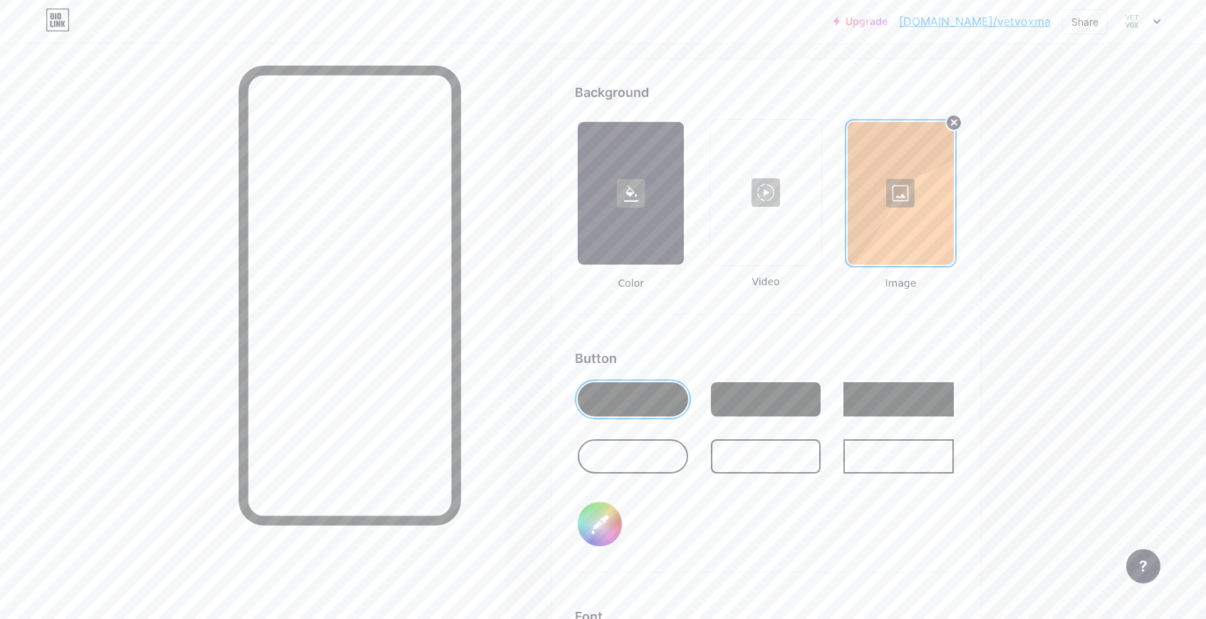
click at [666, 167] on div at bounding box center [631, 193] width 106 height 143
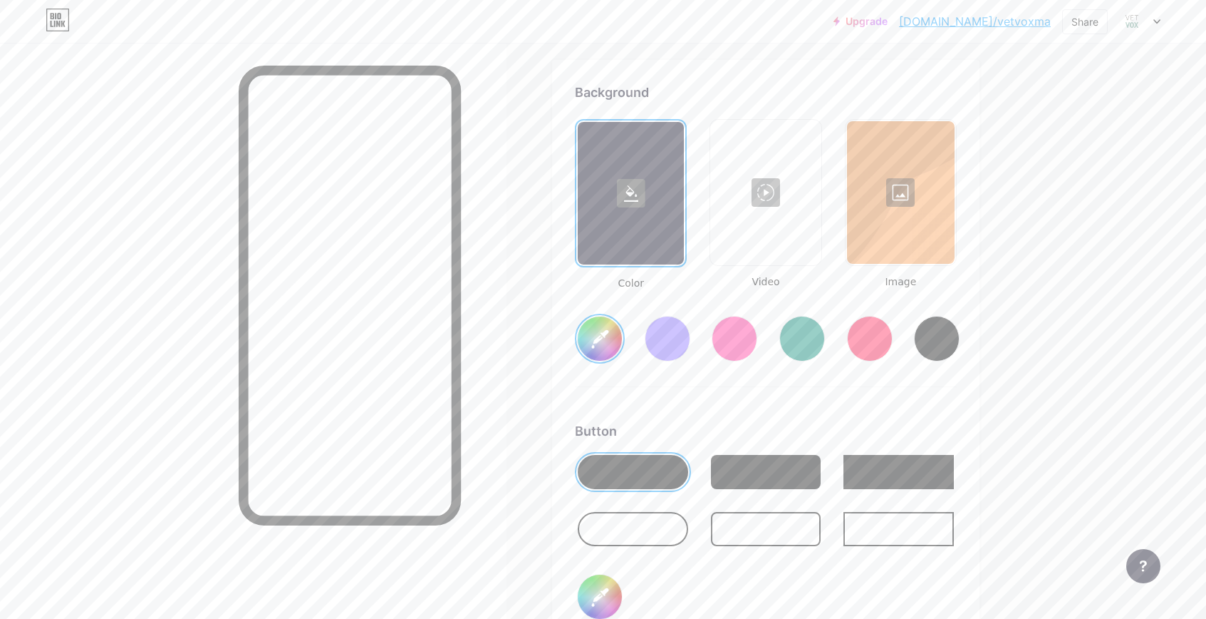
click at [609, 330] on input "#71a493" at bounding box center [600, 338] width 44 height 44
click at [844, 367] on div "Color Video Image #71a493" at bounding box center [766, 253] width 382 height 268
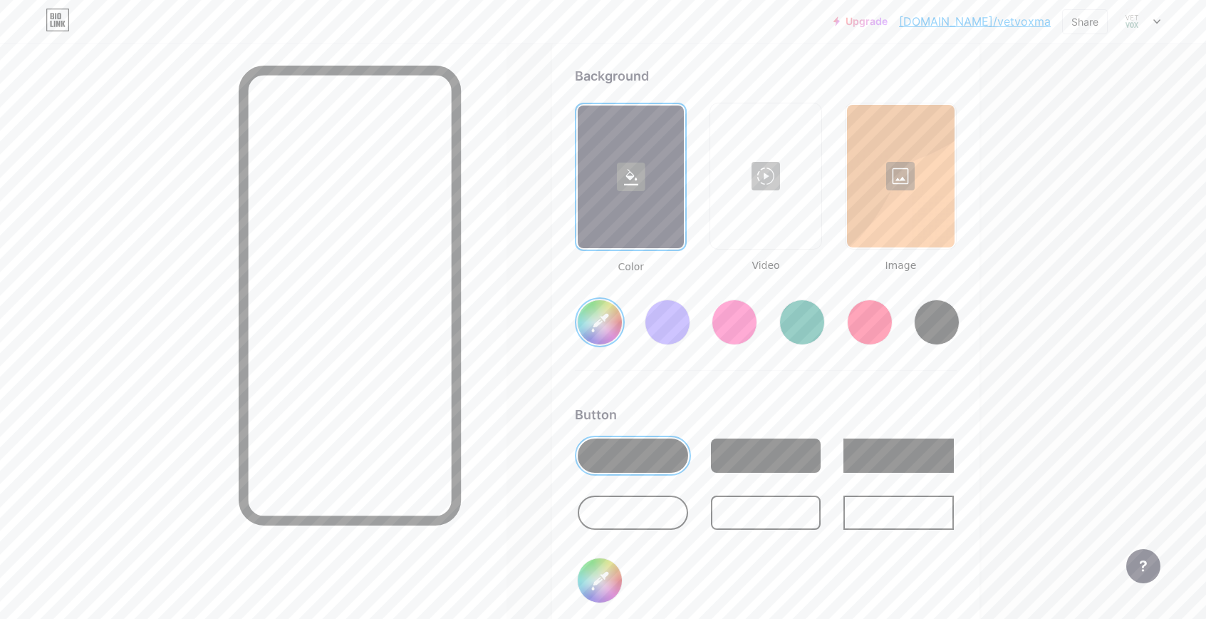
scroll to position [2003, 0]
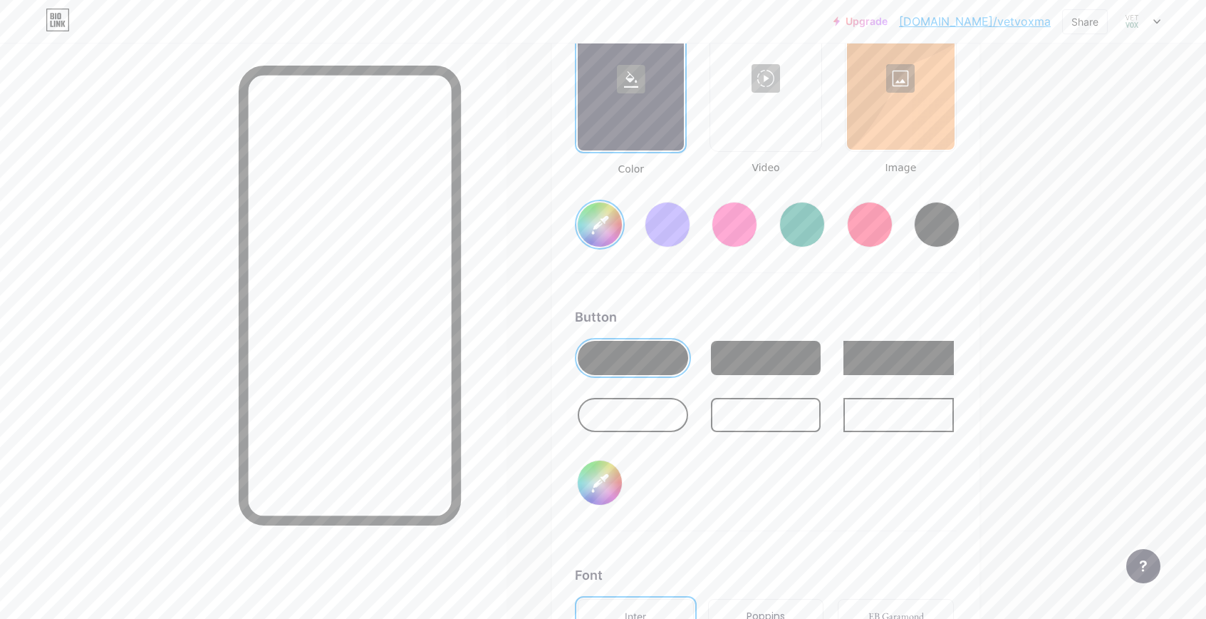
click at [664, 349] on div at bounding box center [633, 358] width 110 height 34
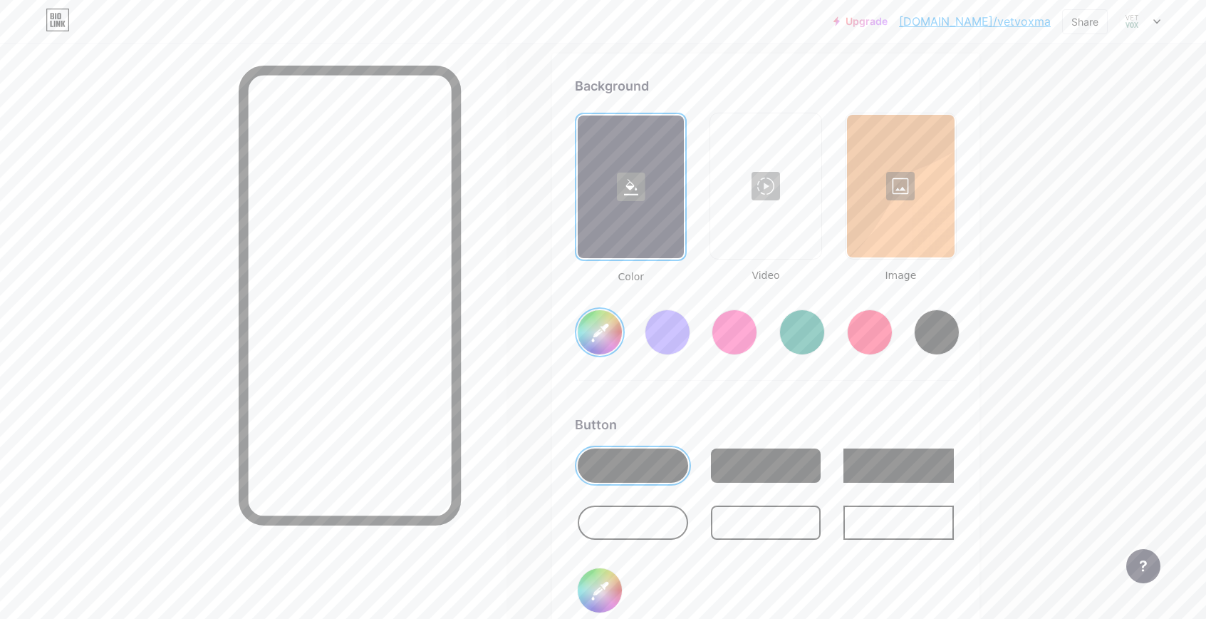
scroll to position [1893, 0]
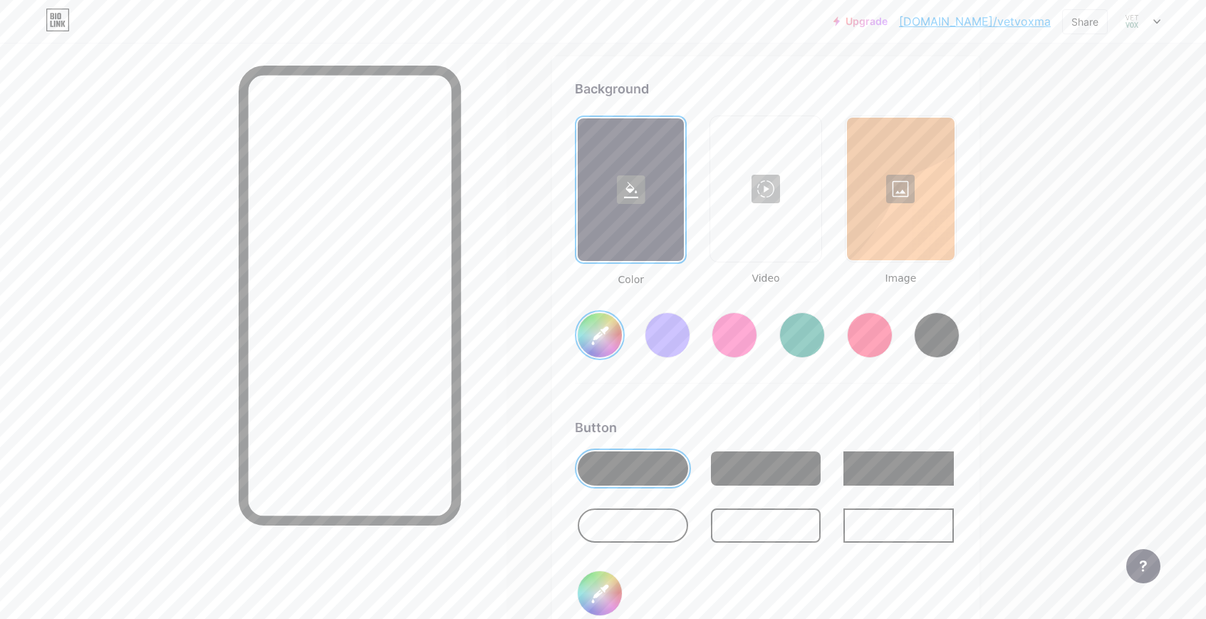
click at [612, 339] on input "#71a493" at bounding box center [600, 335] width 44 height 44
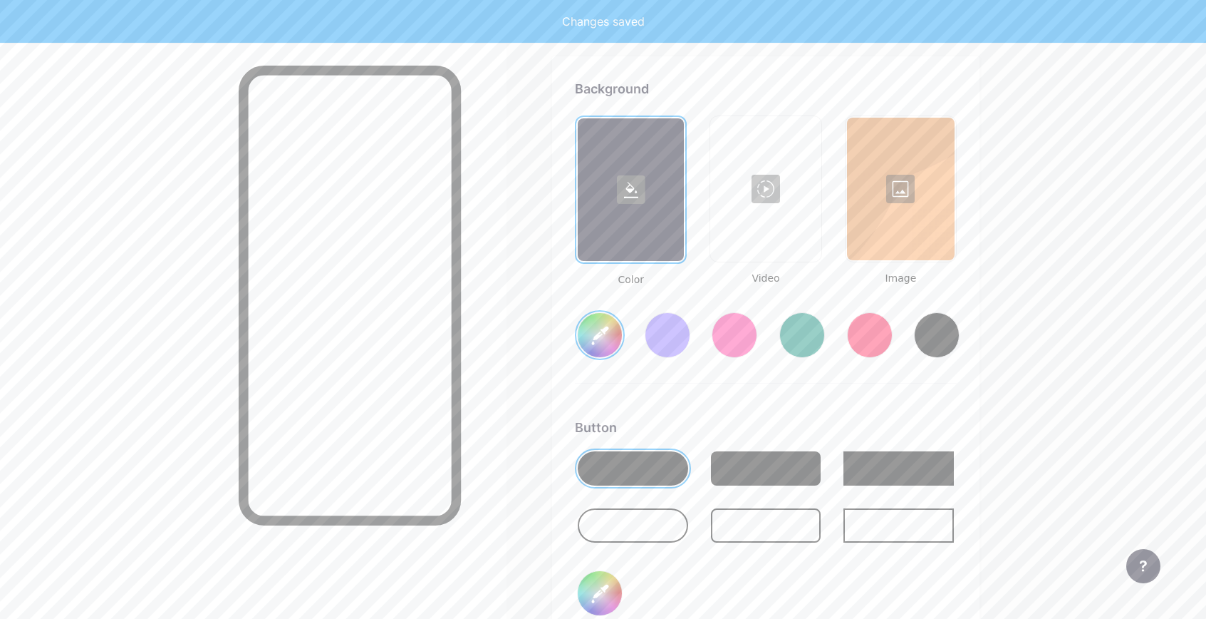
drag, startPoint x: 581, startPoint y: 363, endPoint x: 547, endPoint y: 356, distance: 34.1
type input "#f5f5f5"
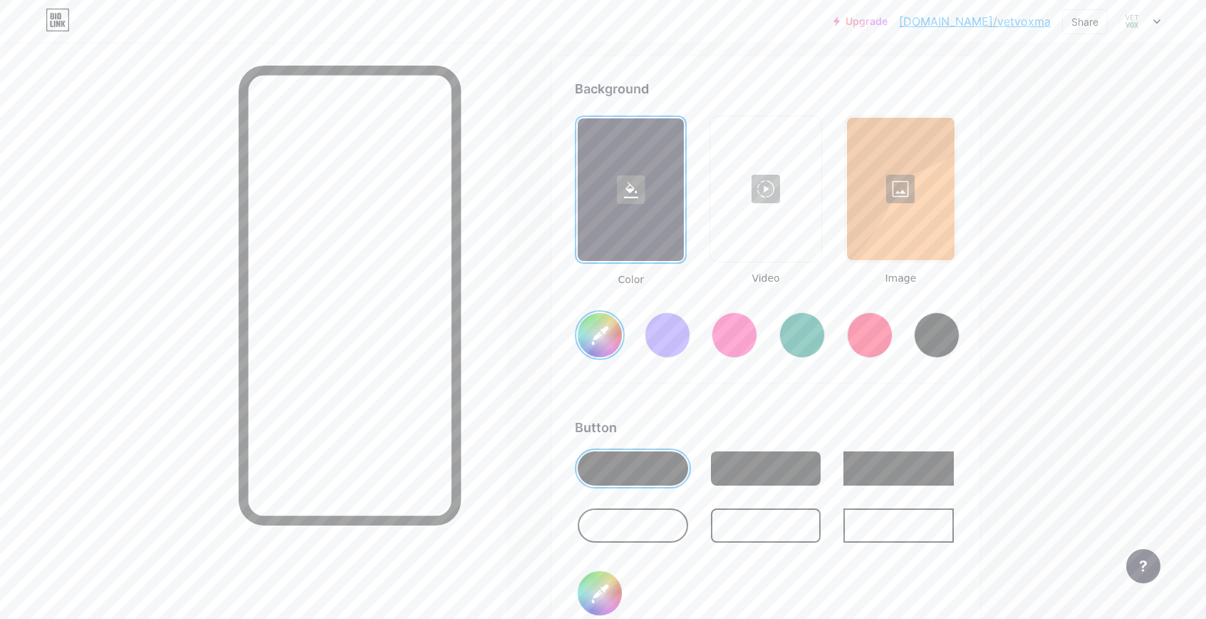
click at [621, 587] on input "#000000" at bounding box center [600, 593] width 44 height 44
type input "#72a493"
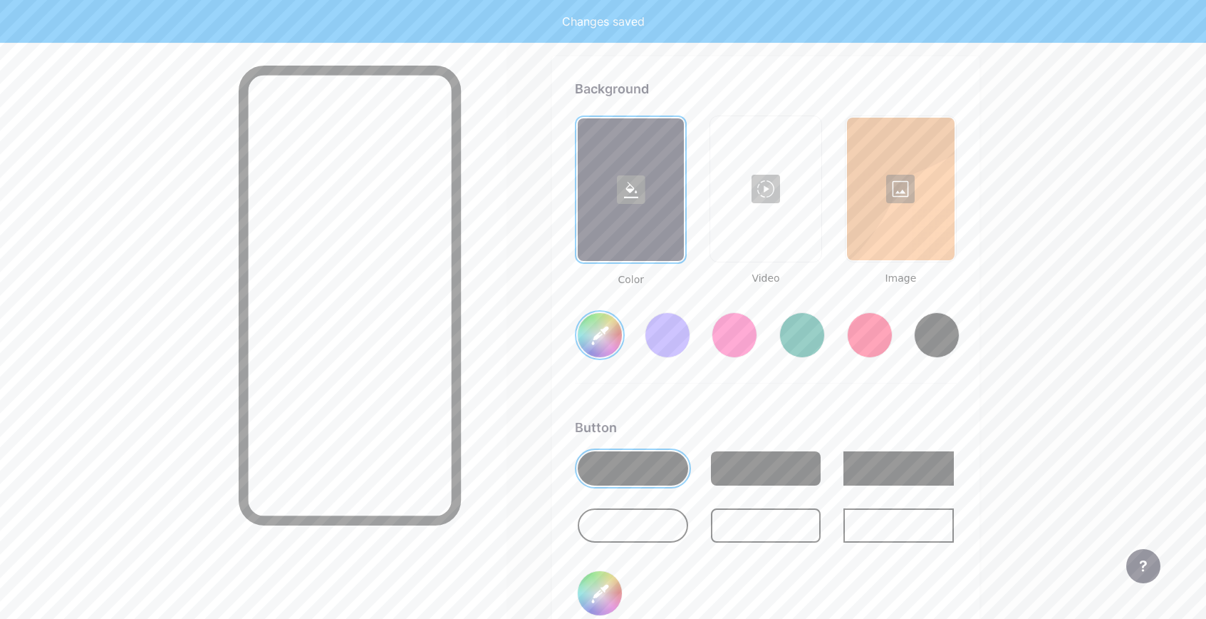
type input "#f5f5f5"
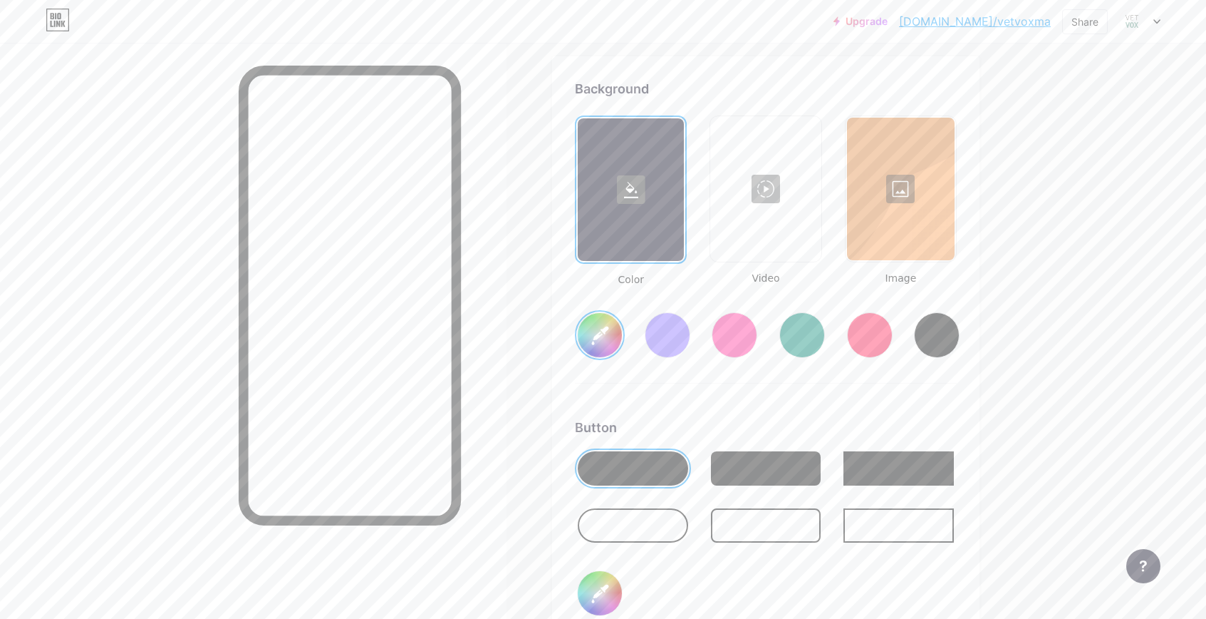
type input "#72a493"
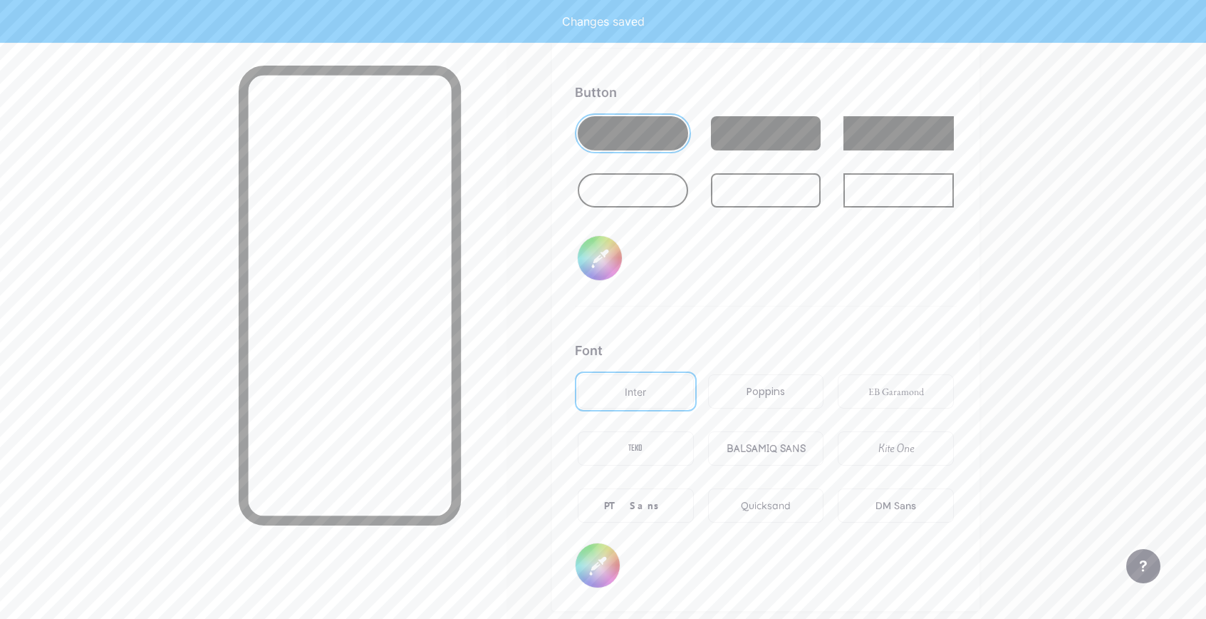
scroll to position [2229, 0]
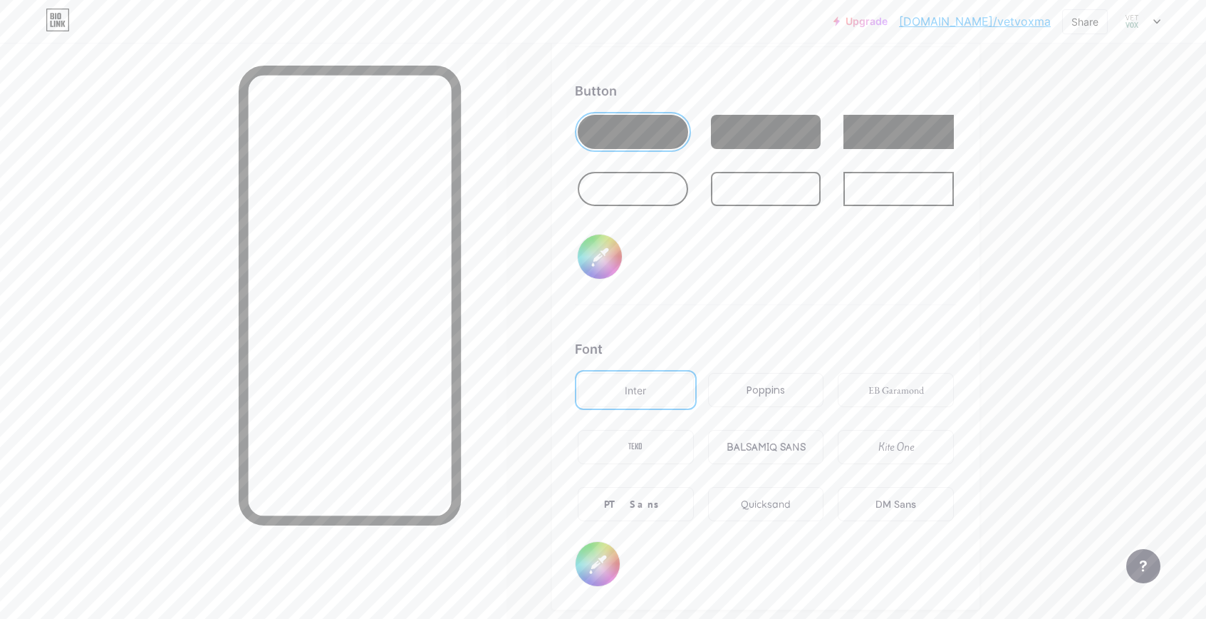
click at [663, 500] on div "PT Sans" at bounding box center [636, 504] width 116 height 34
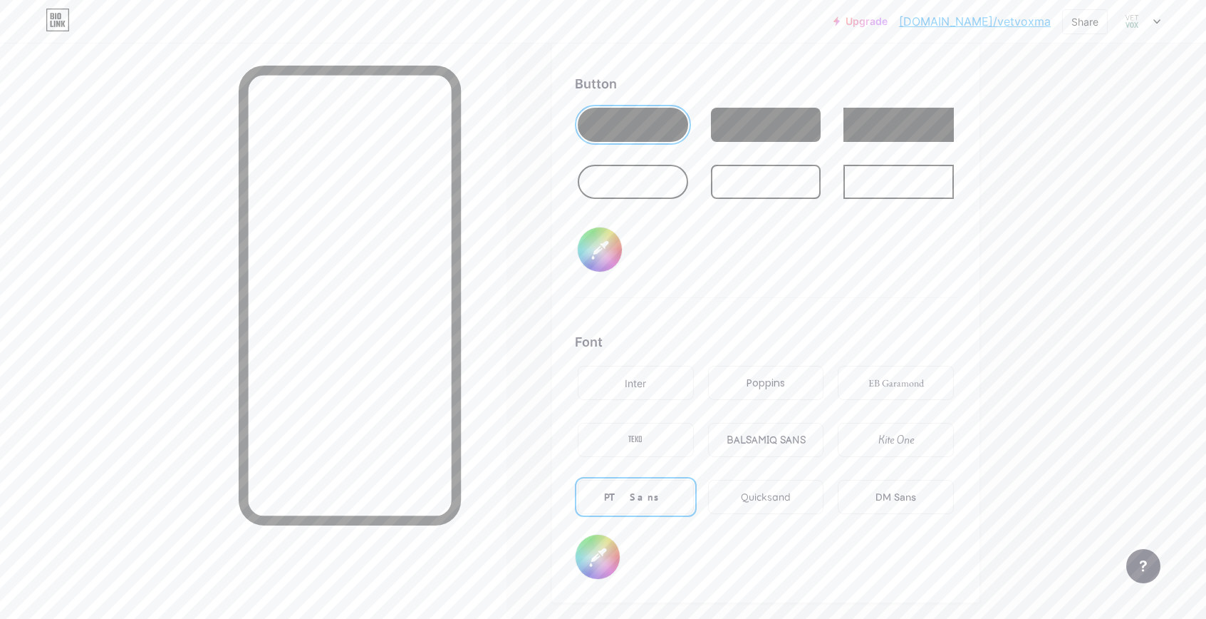
scroll to position [2238, 0]
click at [817, 497] on div "Quicksand" at bounding box center [766, 495] width 116 height 34
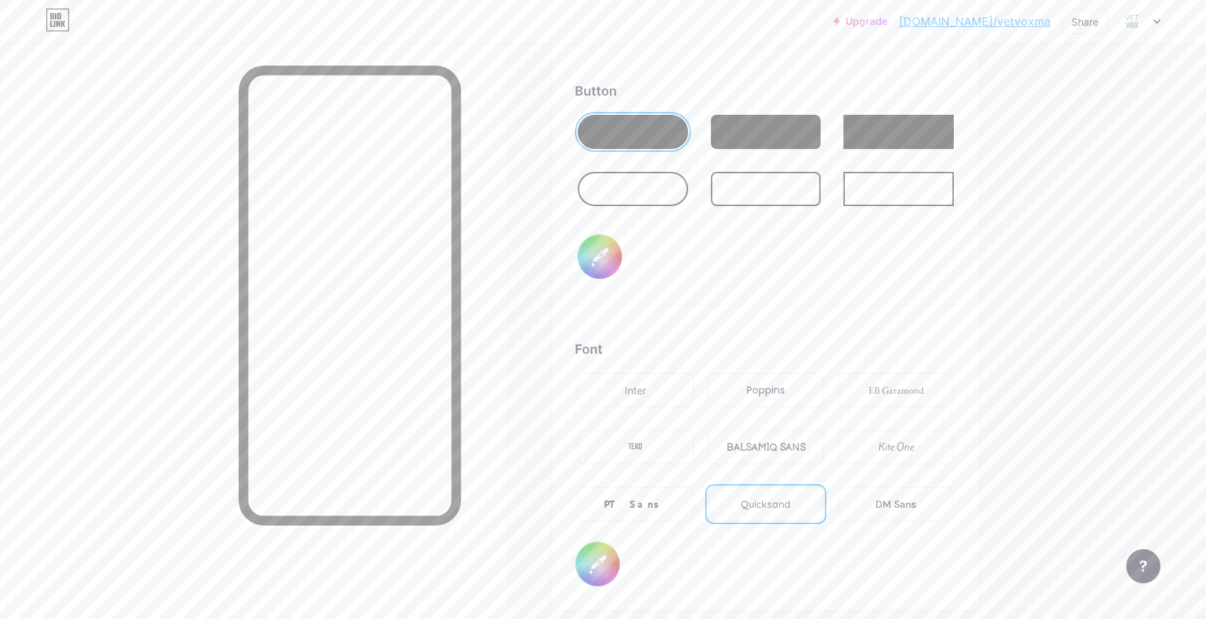
scroll to position [2246, 0]
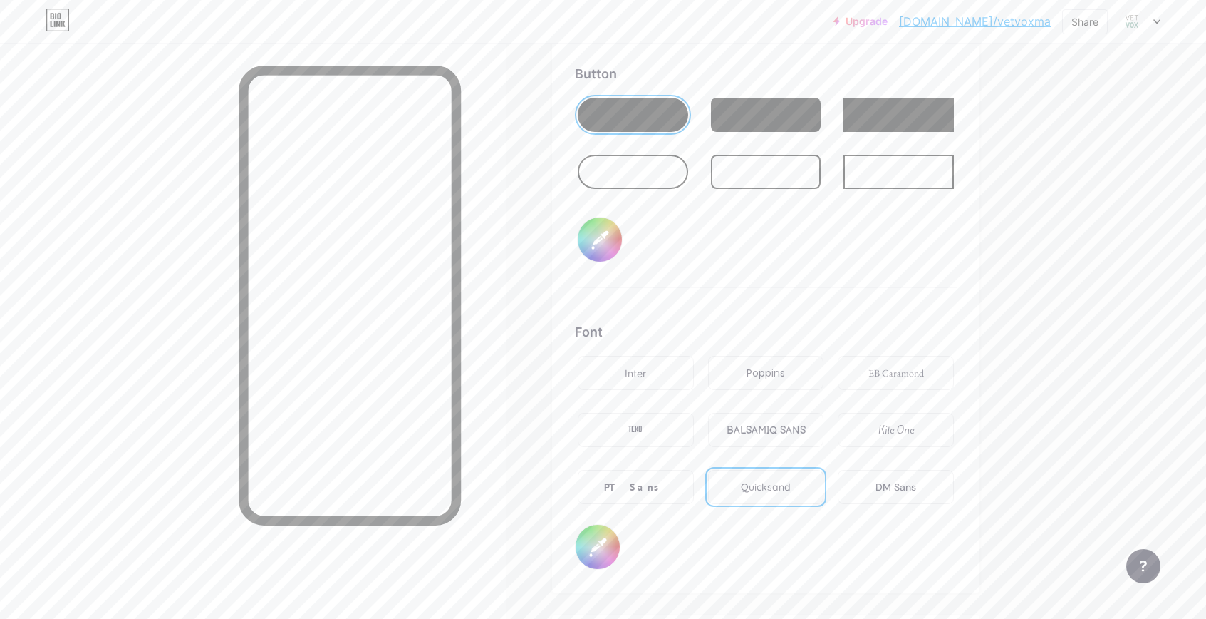
click at [882, 480] on div "DM Sans" at bounding box center [896, 487] width 41 height 15
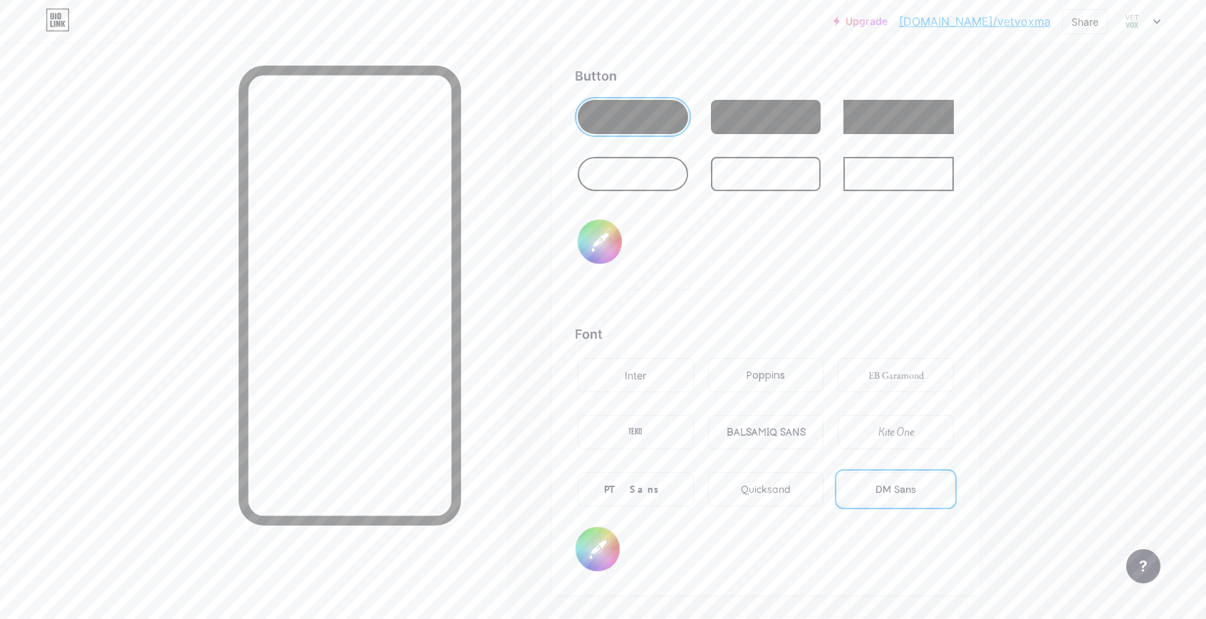
scroll to position [2243, 0]
click at [767, 361] on div "Poppins" at bounding box center [766, 375] width 116 height 34
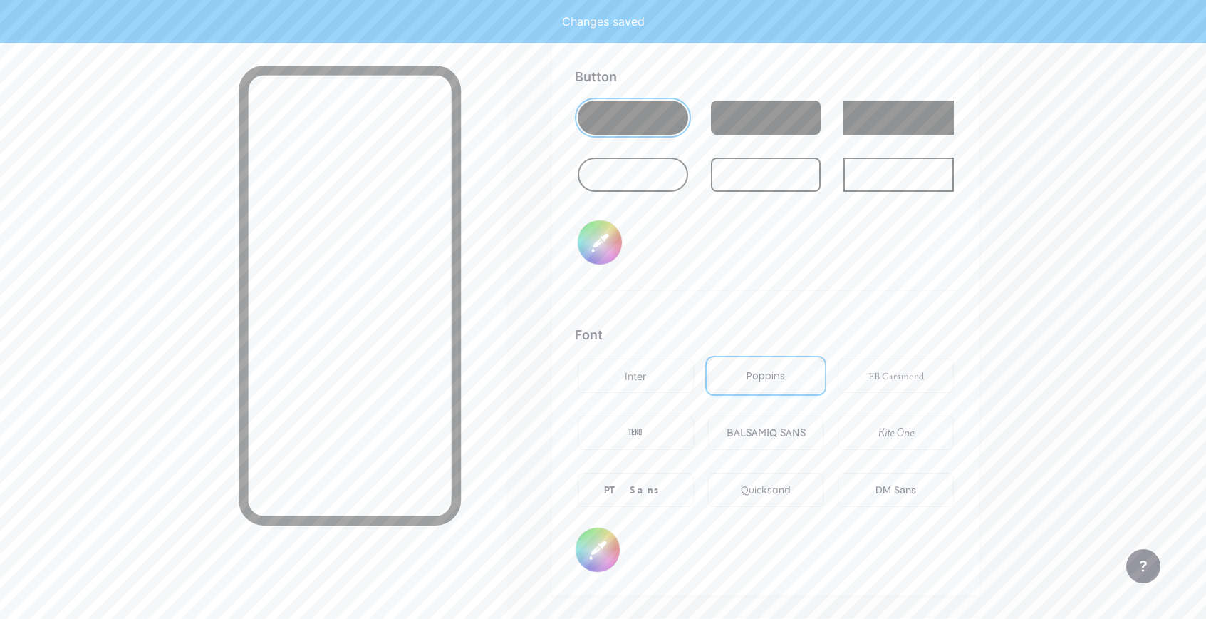
type input "#f5f5f5"
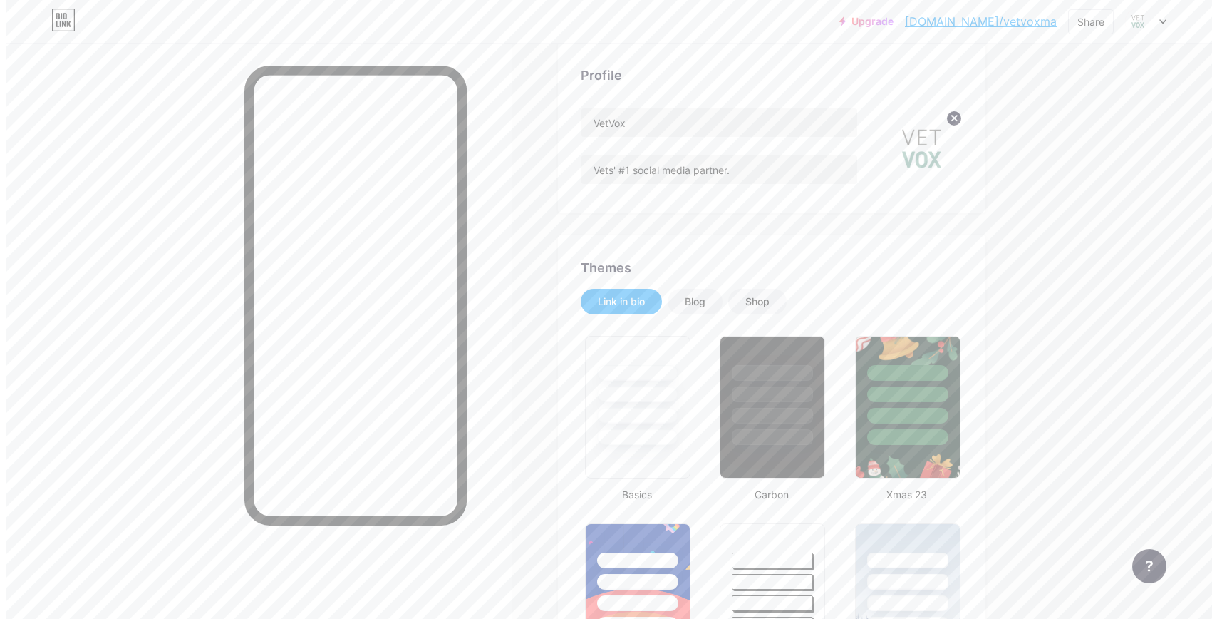
scroll to position [0, 0]
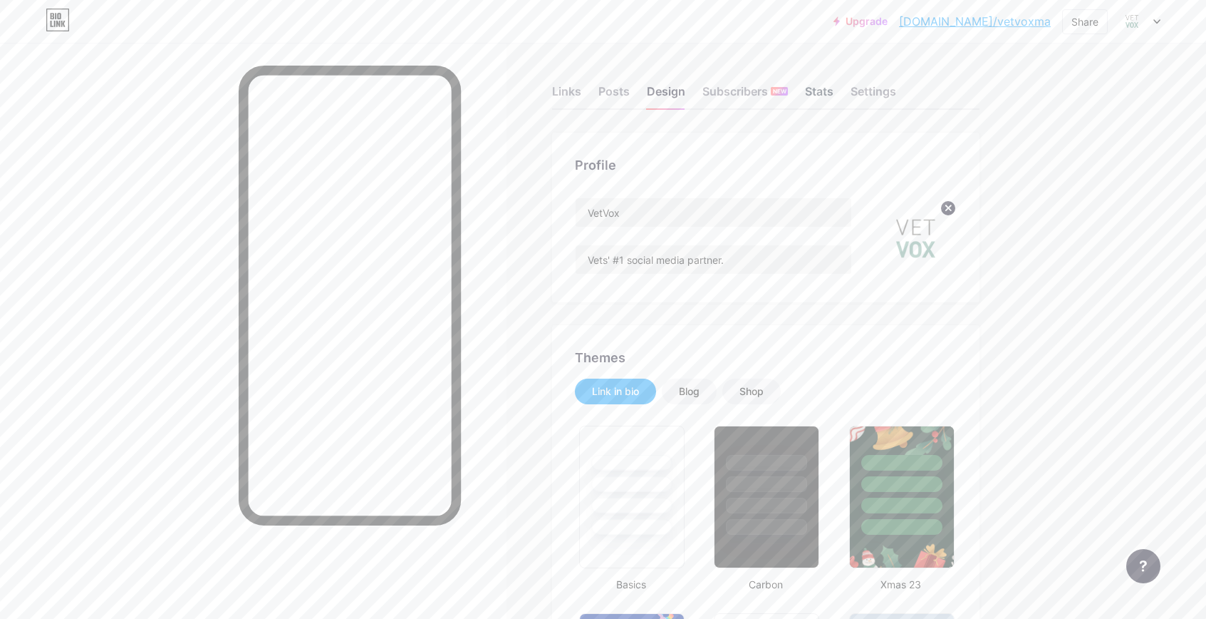
click at [818, 91] on div "Stats" at bounding box center [819, 96] width 29 height 26
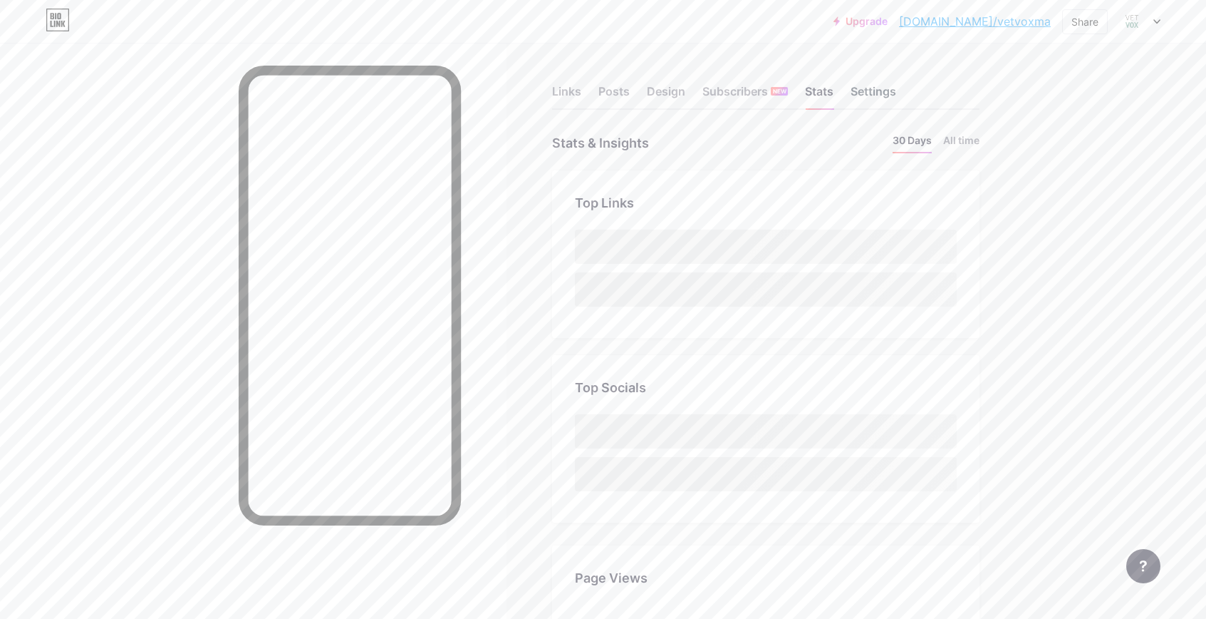
click at [881, 96] on div "Settings" at bounding box center [874, 96] width 46 height 26
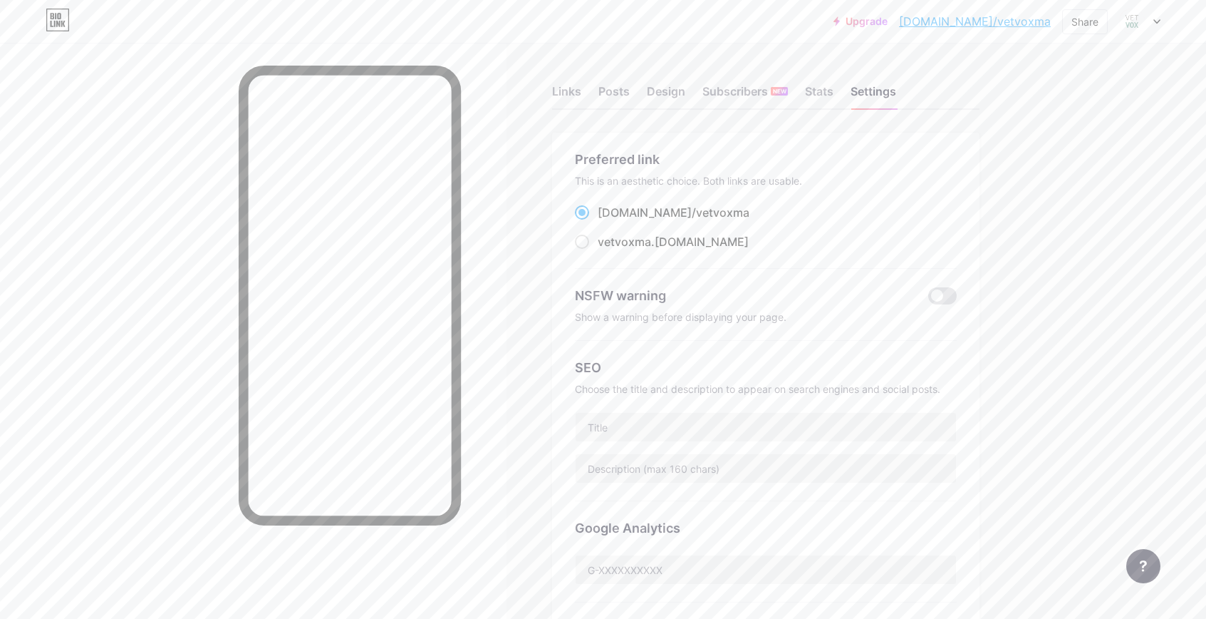
click at [558, 118] on div "Links Posts Design Subscribers NEW Stats Settings Preferred link This is an aes…" at bounding box center [520, 579] width 1040 height 1073
click at [565, 98] on div "Links" at bounding box center [566, 96] width 29 height 26
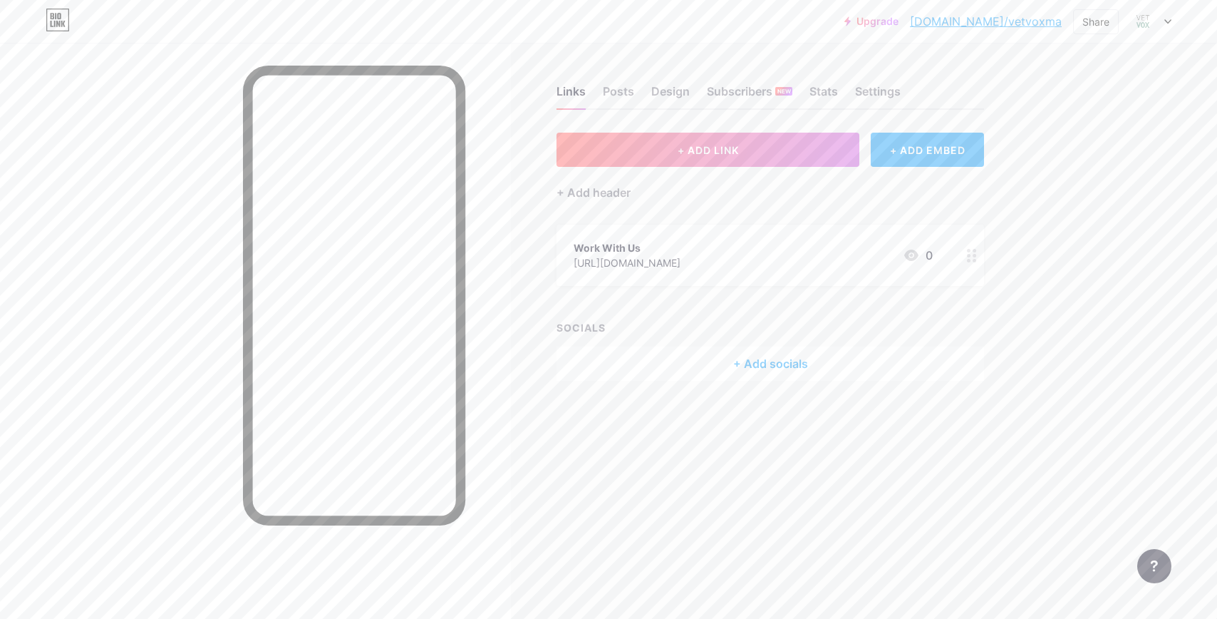
click at [770, 366] on div "+ Add socials" at bounding box center [771, 363] width 428 height 34
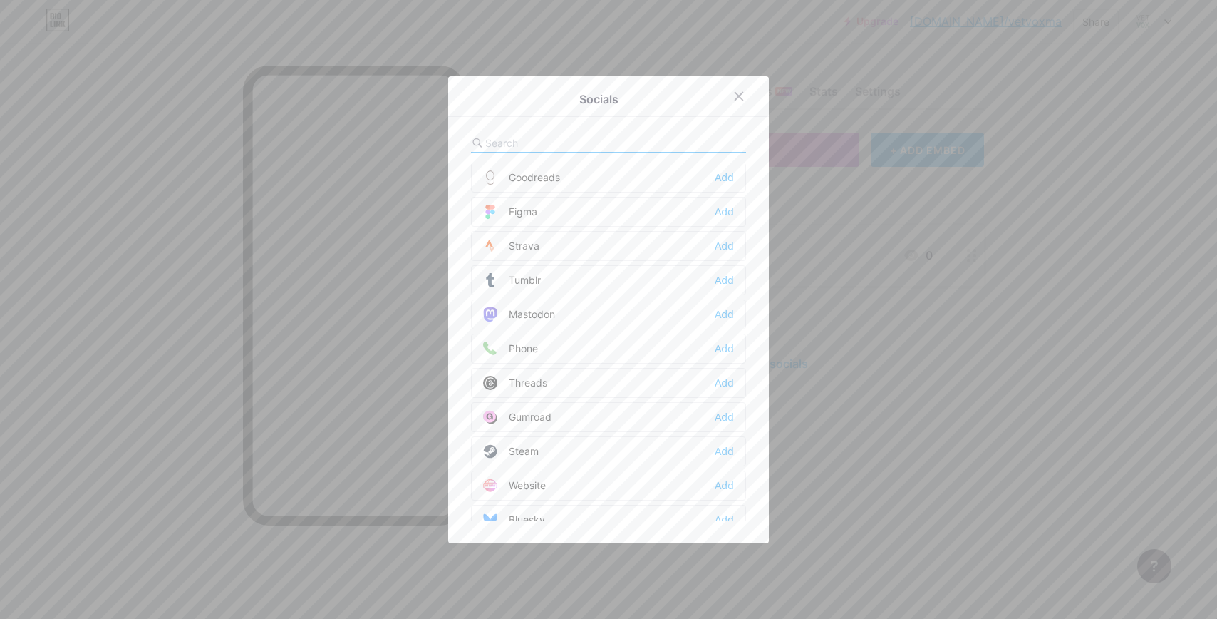
scroll to position [1286, 0]
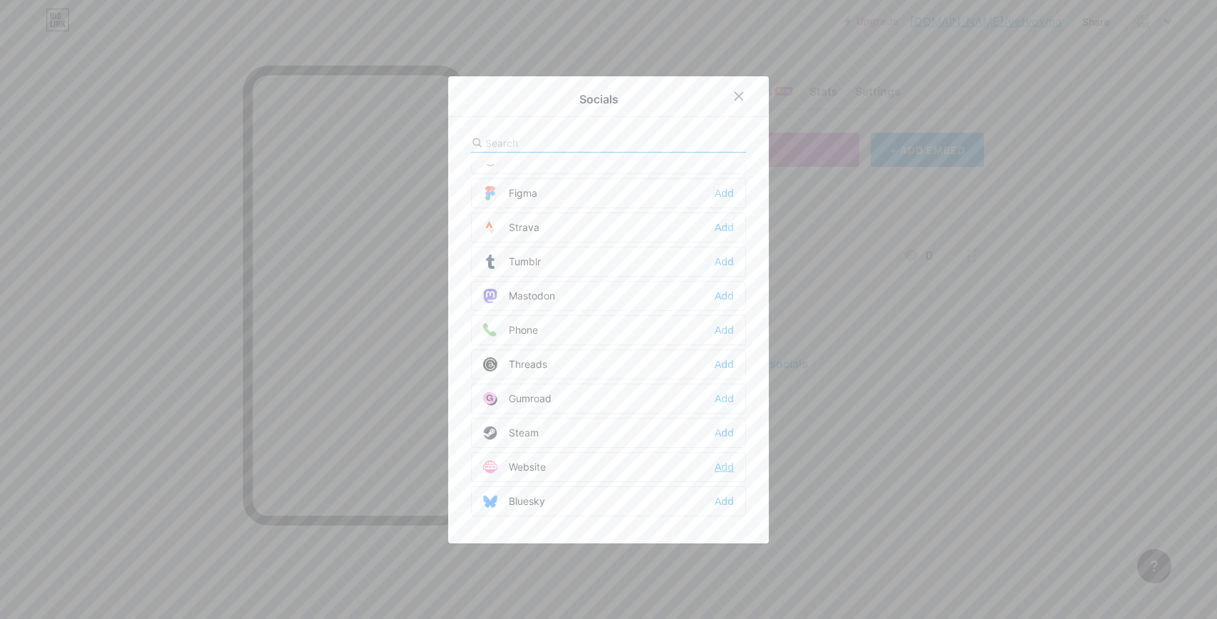
click at [721, 467] on div "Add" at bounding box center [724, 467] width 19 height 14
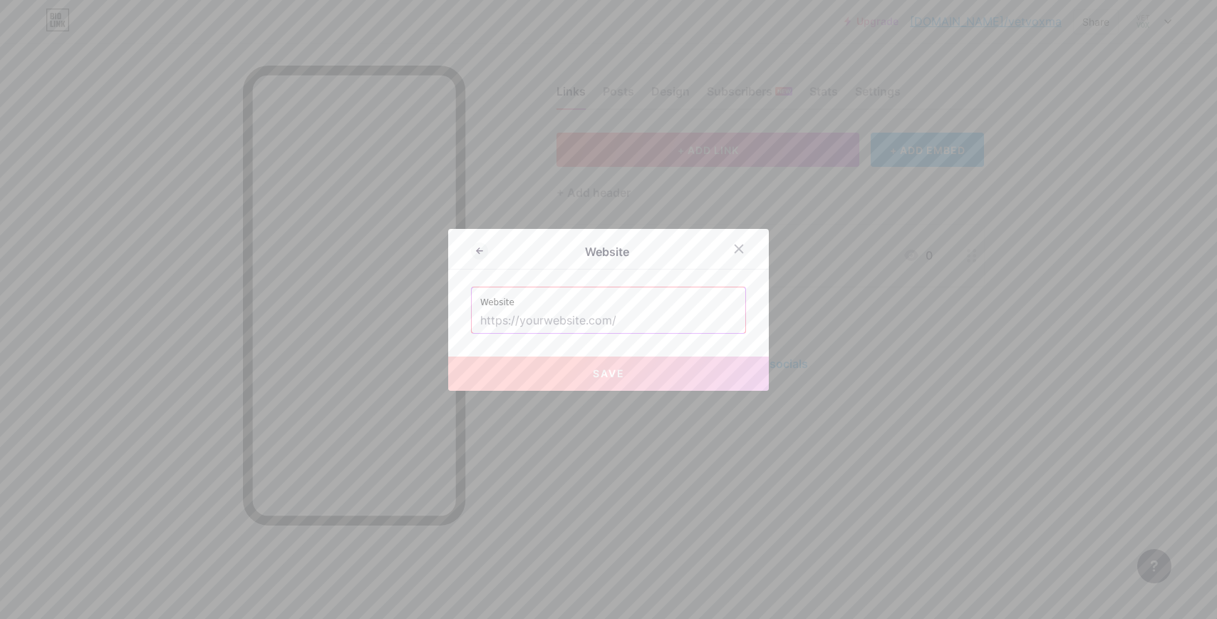
click at [611, 310] on input "text" at bounding box center [608, 321] width 257 height 24
paste input "https://vetvoxmarketing.com/"
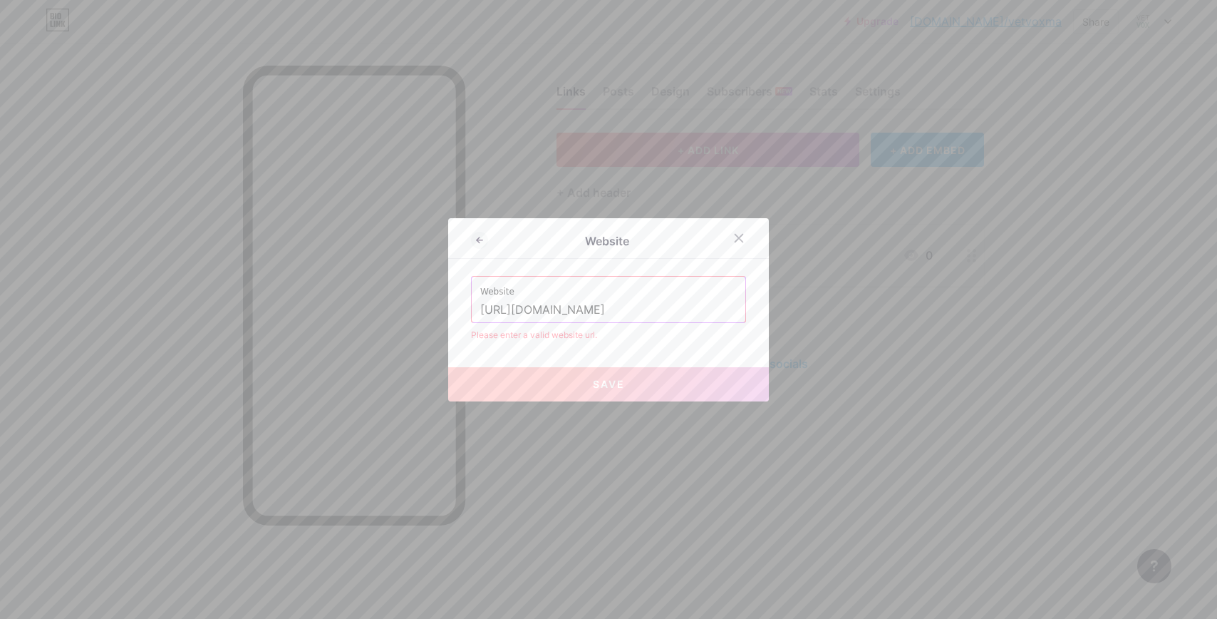
click at [683, 345] on div "Website Website https://vetvoxmarketing.com/ Please enter a valid website url. …" at bounding box center [608, 309] width 321 height 183
click at [676, 310] on input "https://vetvoxmarketing.com/" at bounding box center [608, 310] width 257 height 24
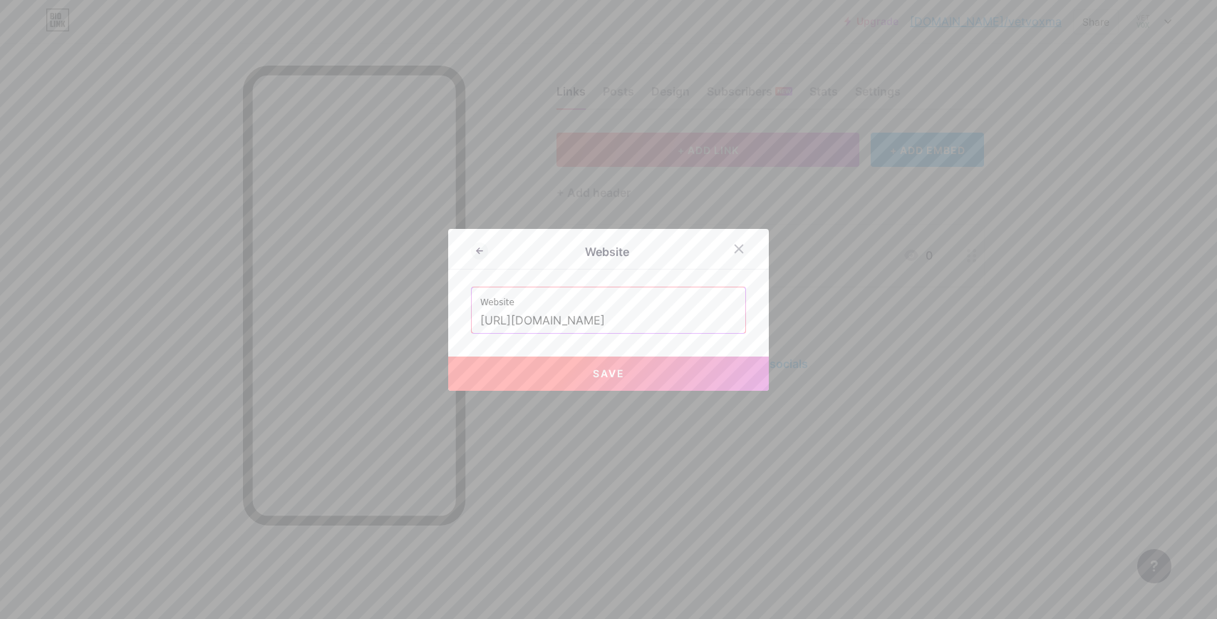
type input "[URL][DOMAIN_NAME]"
click at [695, 281] on div "Website Website https://vetvoxmarketing.com Save" at bounding box center [608, 310] width 321 height 162
click at [703, 369] on button "Save" at bounding box center [608, 373] width 321 height 34
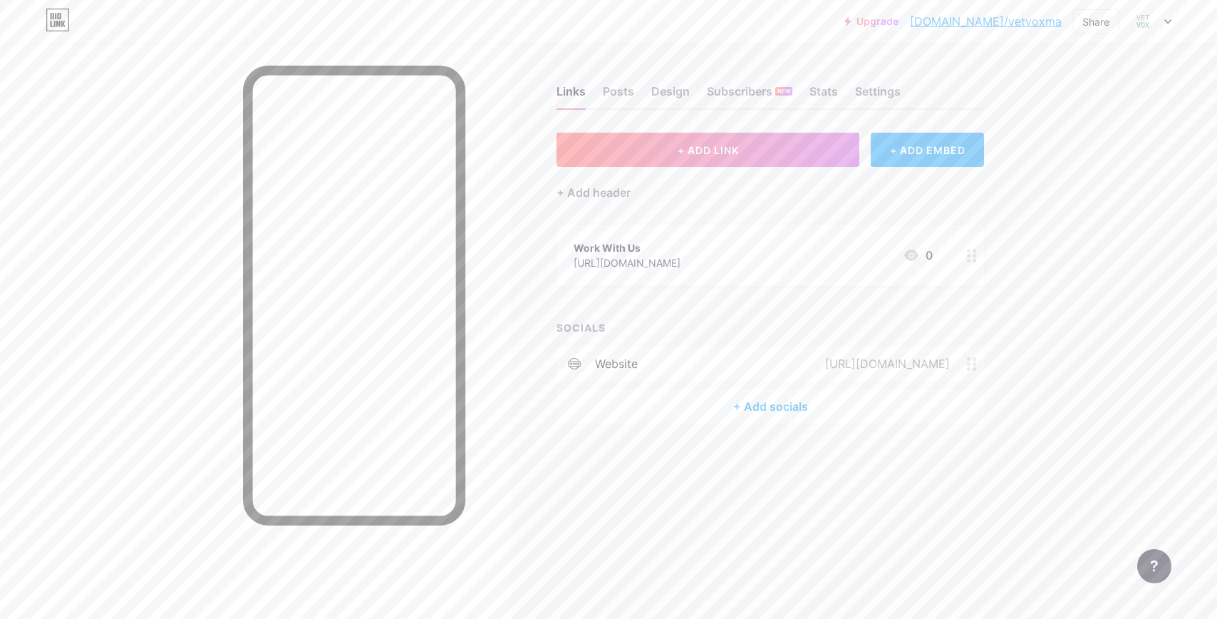
click at [807, 413] on div "+ Add socials" at bounding box center [771, 406] width 428 height 34
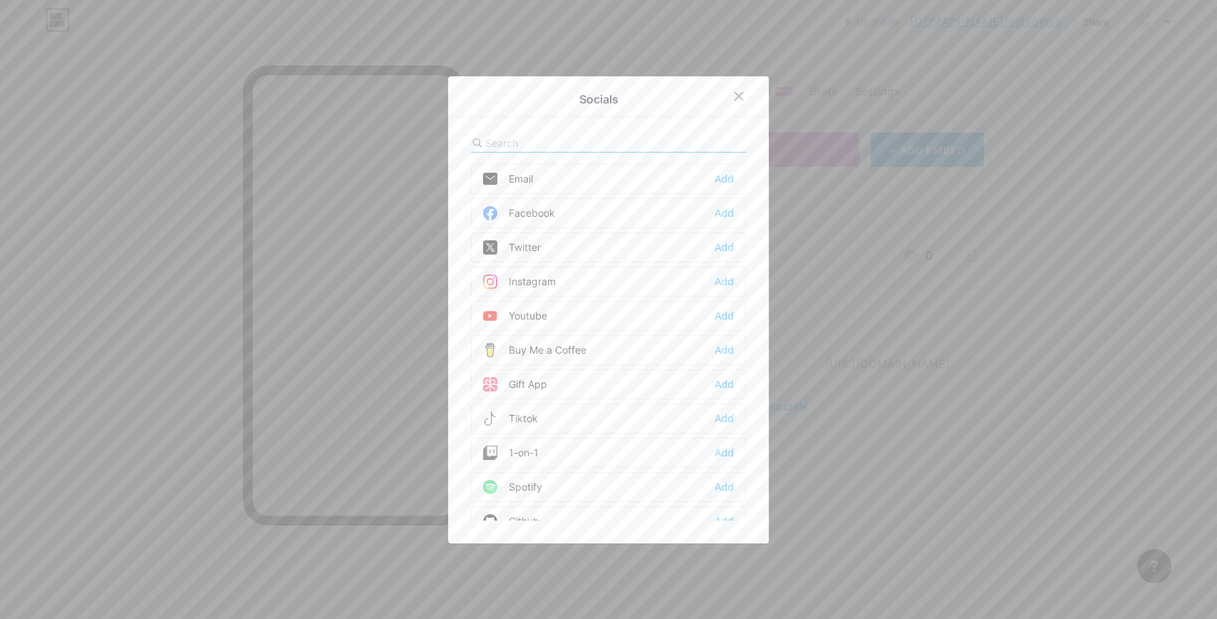
click at [610, 211] on div "Facebook Add" at bounding box center [608, 213] width 275 height 30
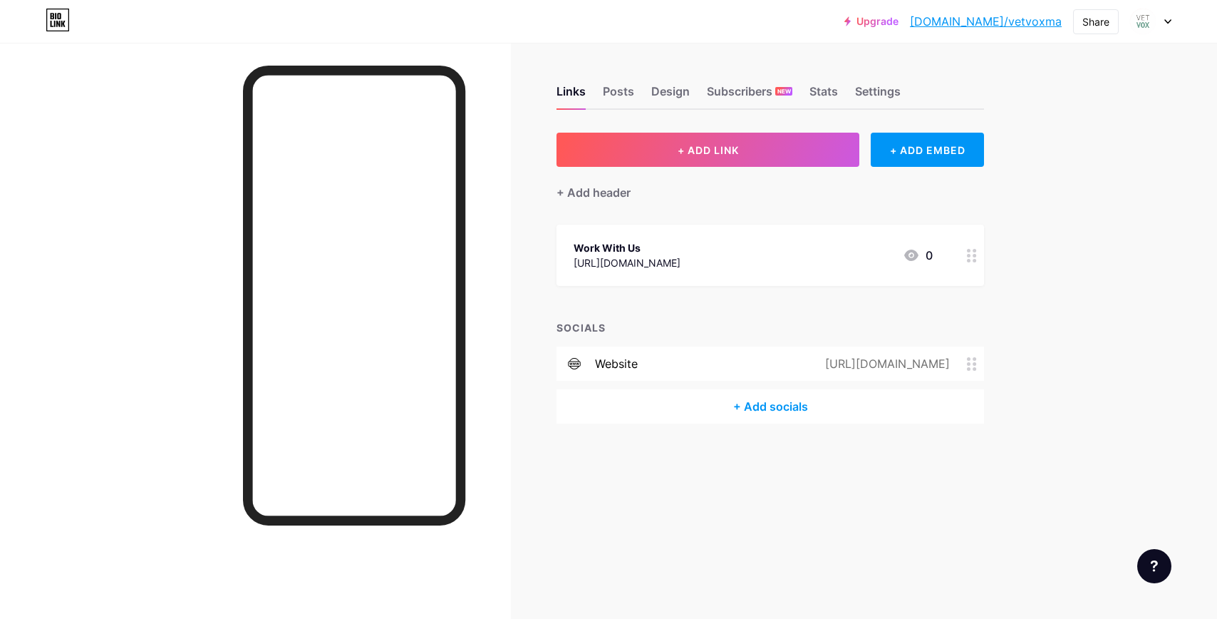
click at [792, 408] on div "+ Add socials" at bounding box center [771, 406] width 428 height 34
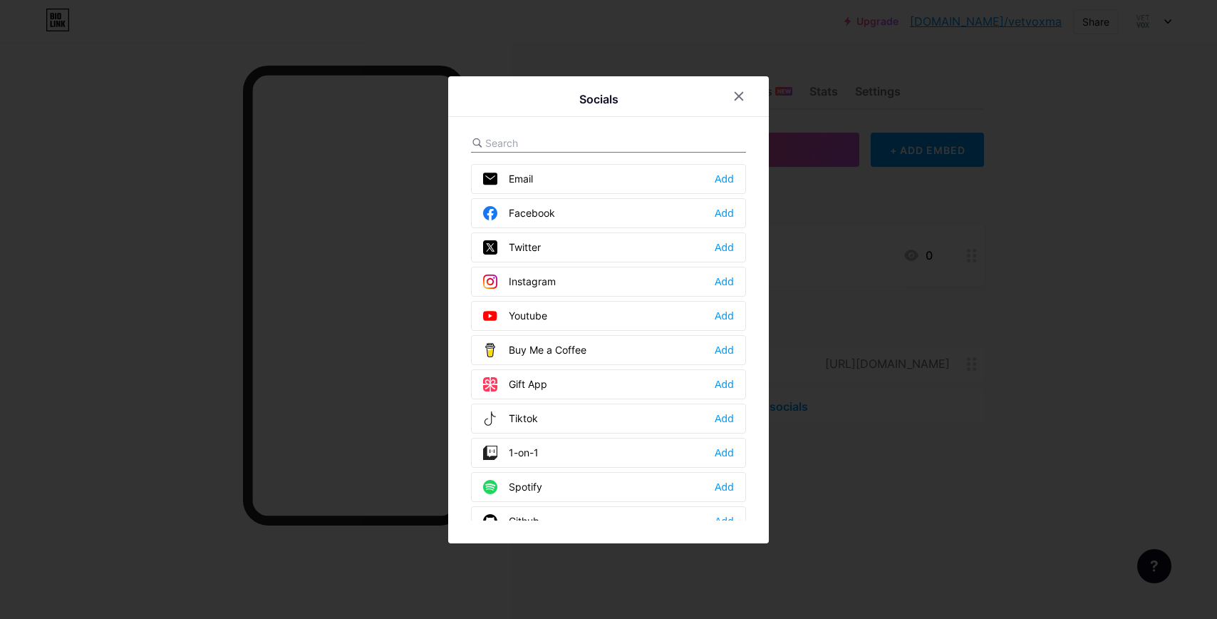
click at [575, 211] on div "Facebook Add" at bounding box center [608, 213] width 275 height 30
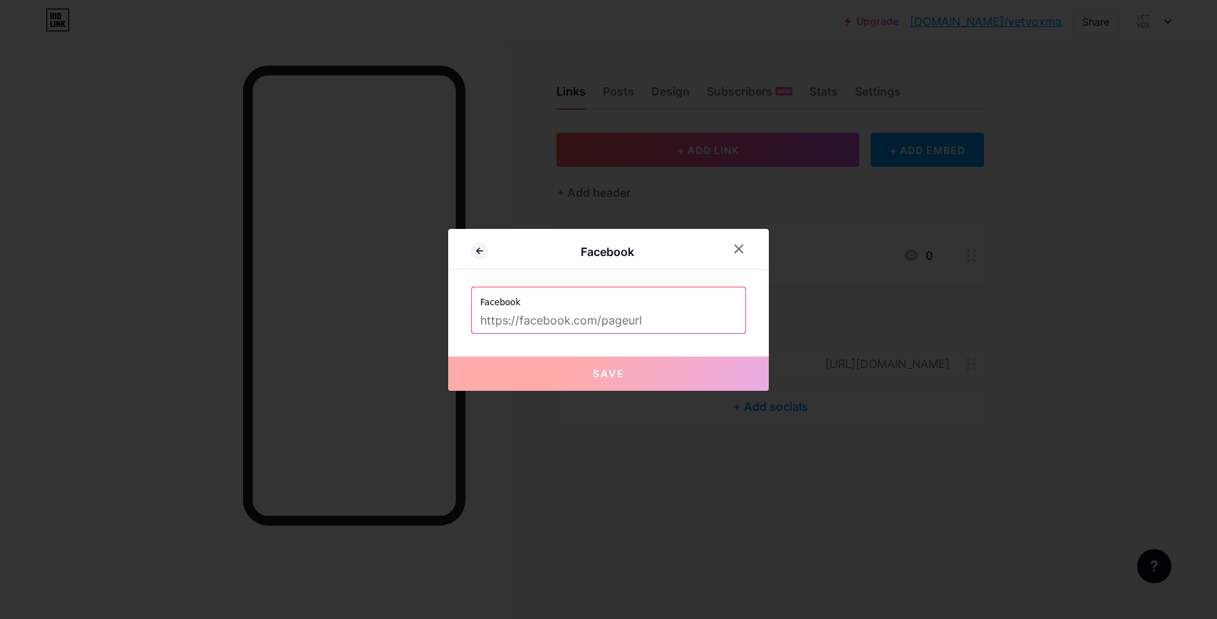
click at [587, 324] on input "text" at bounding box center [608, 321] width 257 height 24
paste input "[URL][DOMAIN_NAME]"
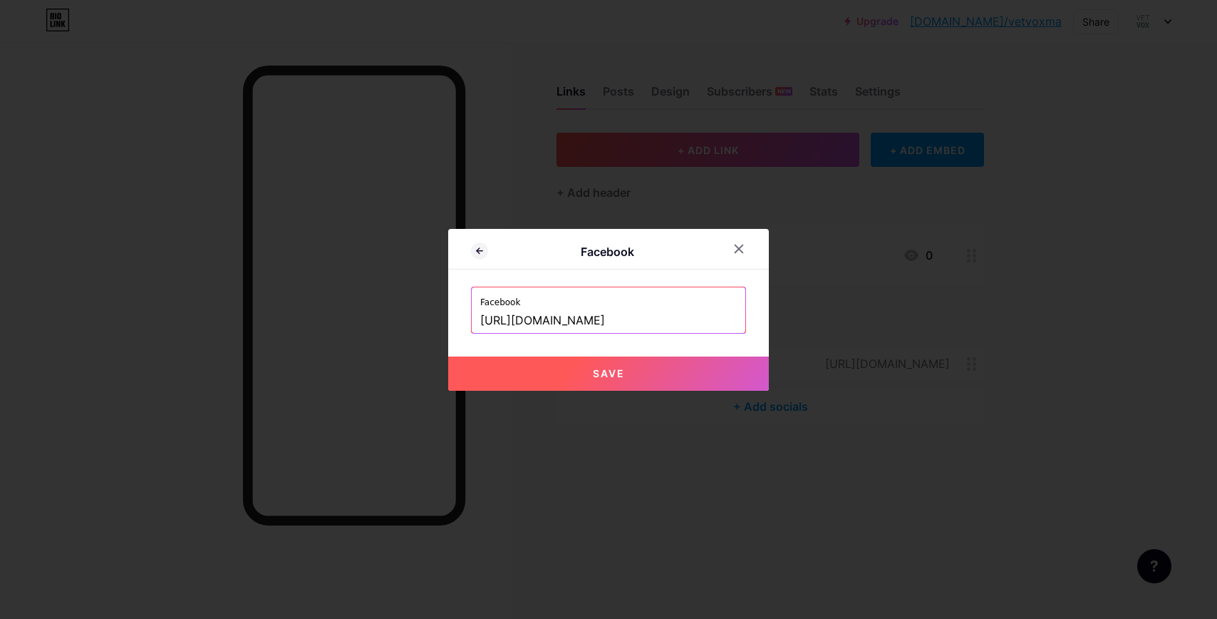
type input "[URL][DOMAIN_NAME]"
click at [614, 366] on button "Save" at bounding box center [608, 373] width 321 height 34
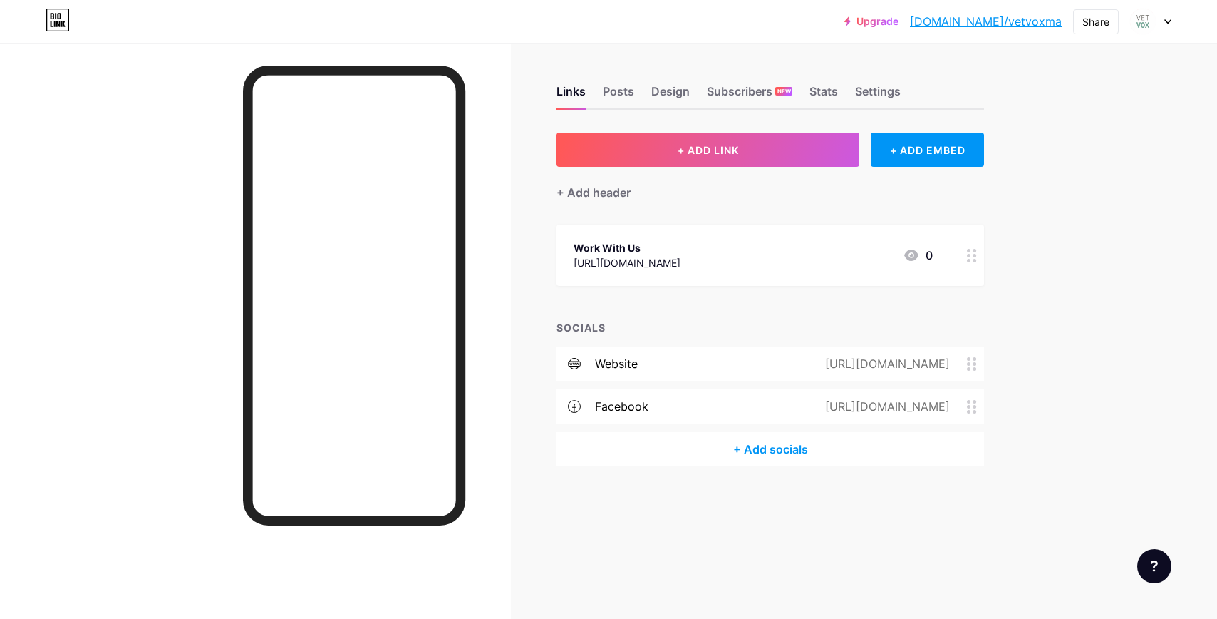
click at [1040, 23] on link "[DOMAIN_NAME]/vetvoxma" at bounding box center [986, 21] width 152 height 17
click at [1155, 29] on div at bounding box center [1150, 22] width 41 height 26
click at [1075, 150] on link "Account settings" at bounding box center [1082, 162] width 177 height 38
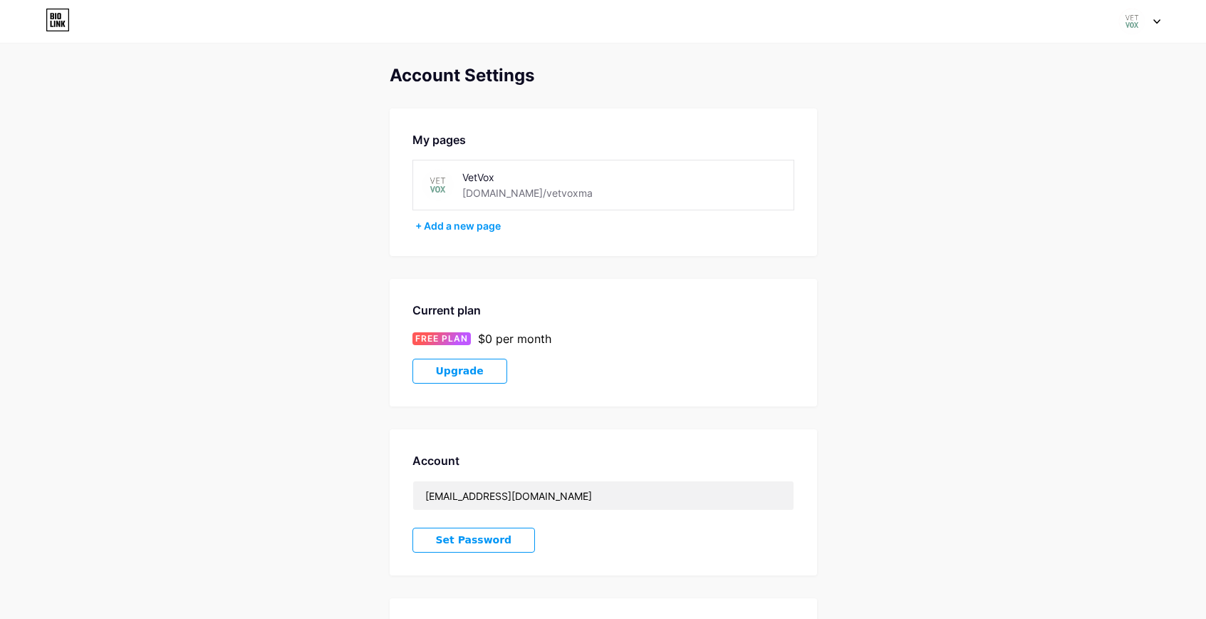
click at [553, 183] on div "VetVox" at bounding box center [543, 177] width 162 height 15
click at [508, 197] on div "[DOMAIN_NAME]/vetvoxma" at bounding box center [527, 192] width 130 height 15
click at [636, 217] on div "My pages VetVox bio.link/vetvoxma + Add a new page" at bounding box center [604, 182] width 428 height 148
click at [495, 232] on div "+ Add a new page" at bounding box center [604, 226] width 379 height 14
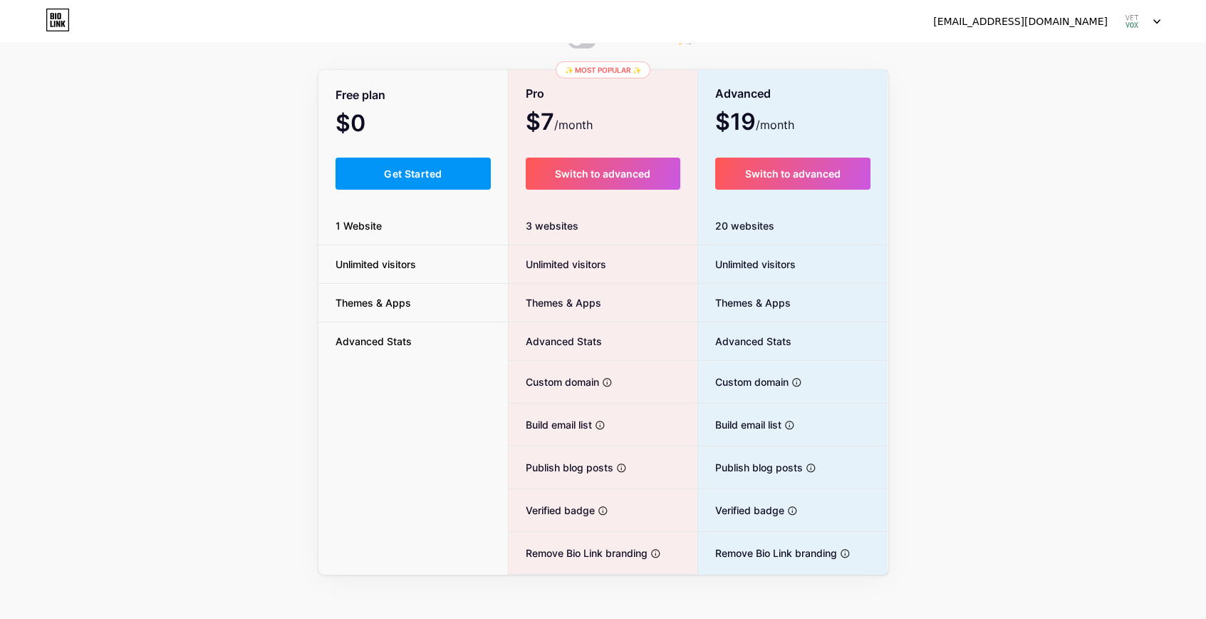
scroll to position [81, 0]
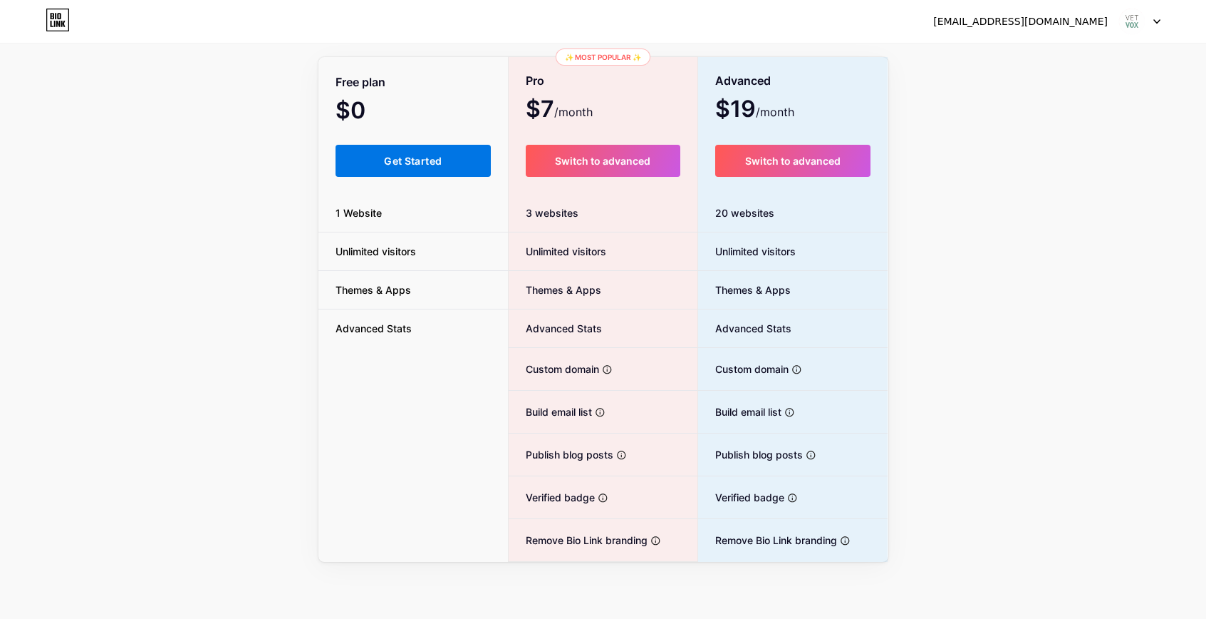
click at [421, 161] on span "Get Started" at bounding box center [413, 161] width 58 height 12
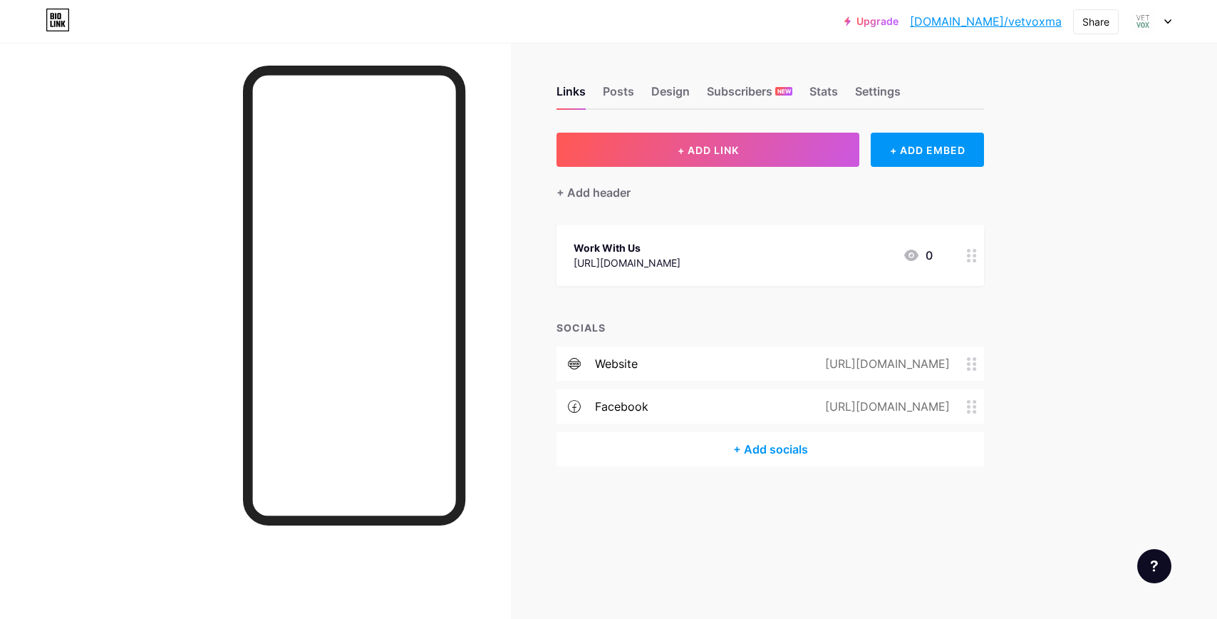
click at [1173, 23] on div "Upgrade bio.link/vetvox... bio.link/vetvoxma Share Switch accounts VetVox bio.l…" at bounding box center [608, 22] width 1217 height 26
click at [1169, 22] on icon at bounding box center [1168, 22] width 6 height 4
click at [1075, 88] on div "VetVox" at bounding box center [1090, 85] width 110 height 11
click at [1161, 22] on div at bounding box center [1150, 22] width 41 height 26
click at [1160, 212] on li "Logout" at bounding box center [1082, 200] width 177 height 38
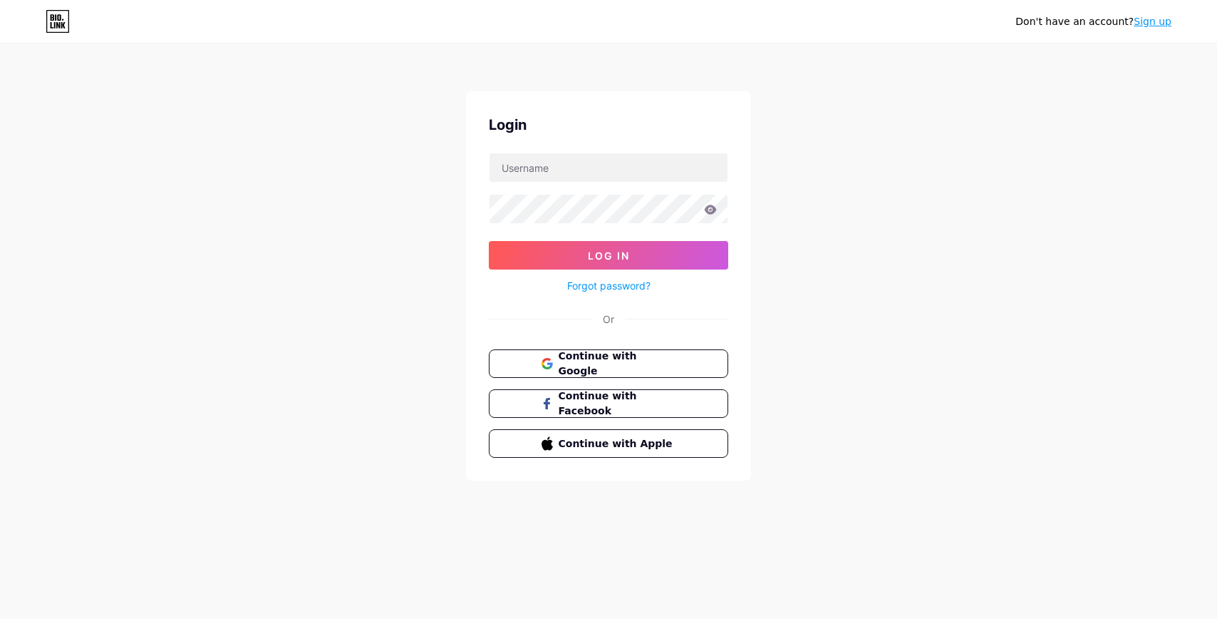
click at [949, 123] on div "Don't have an account? Sign up Login Log In Forgot password? Or Continue with G…" at bounding box center [608, 263] width 1217 height 526
click at [569, 353] on button "Continue with Google" at bounding box center [608, 363] width 243 height 29
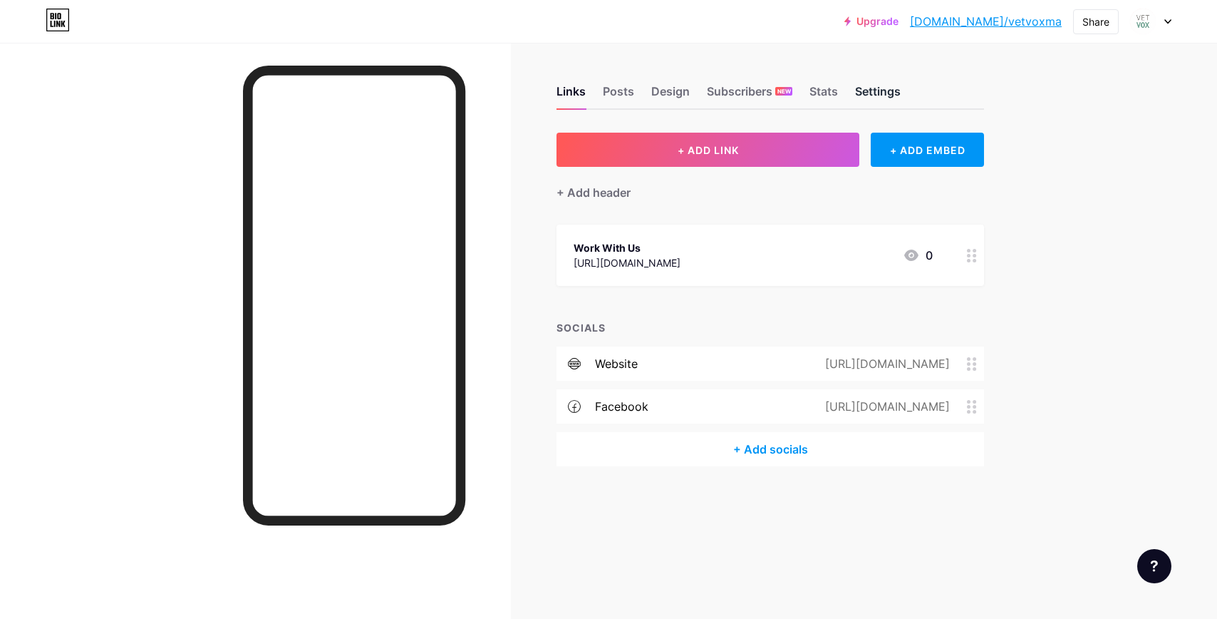
click at [889, 88] on div "Settings" at bounding box center [878, 96] width 46 height 26
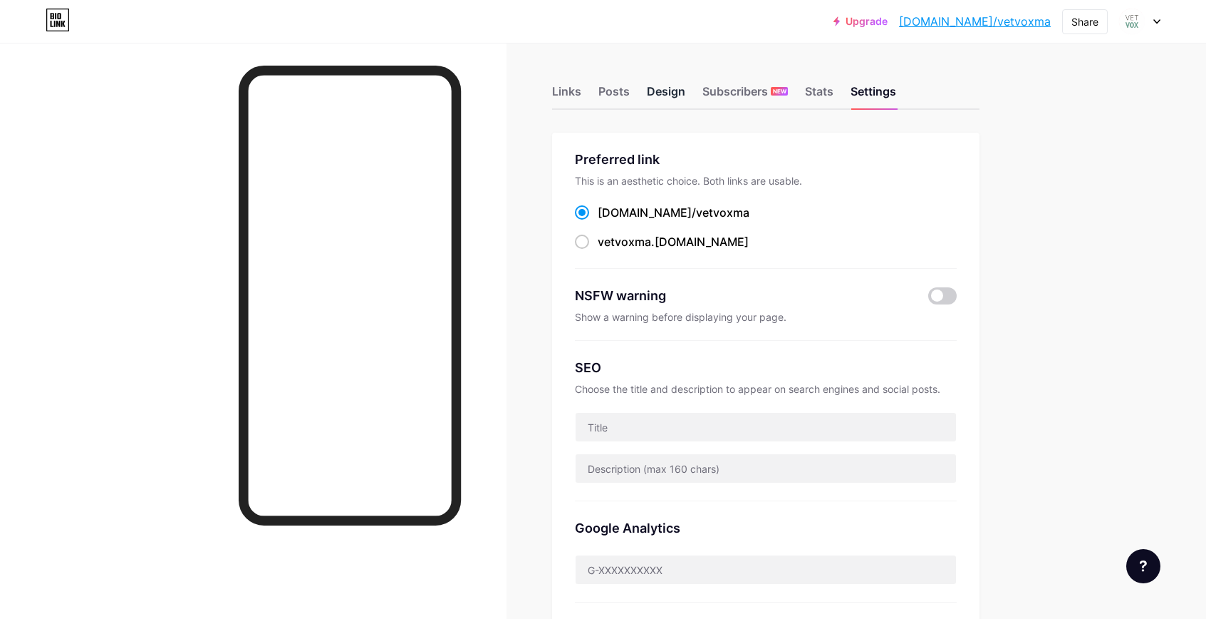
click at [666, 92] on div "Design" at bounding box center [666, 96] width 38 height 26
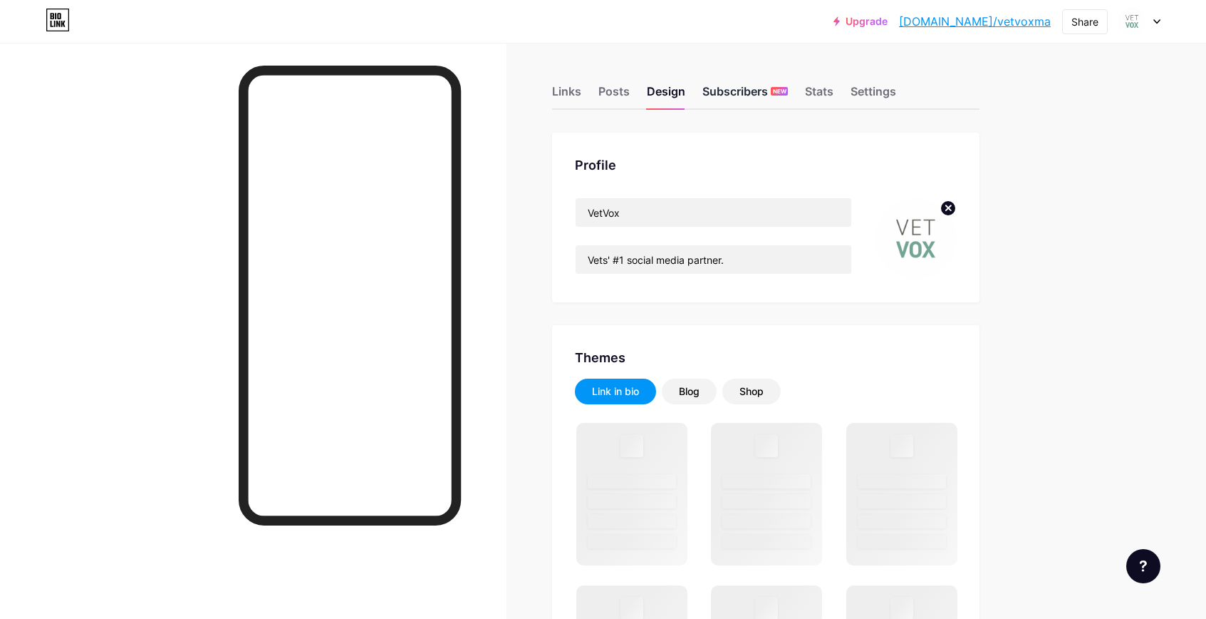
click at [722, 100] on div "Subscribers NEW" at bounding box center [746, 96] width 86 height 26
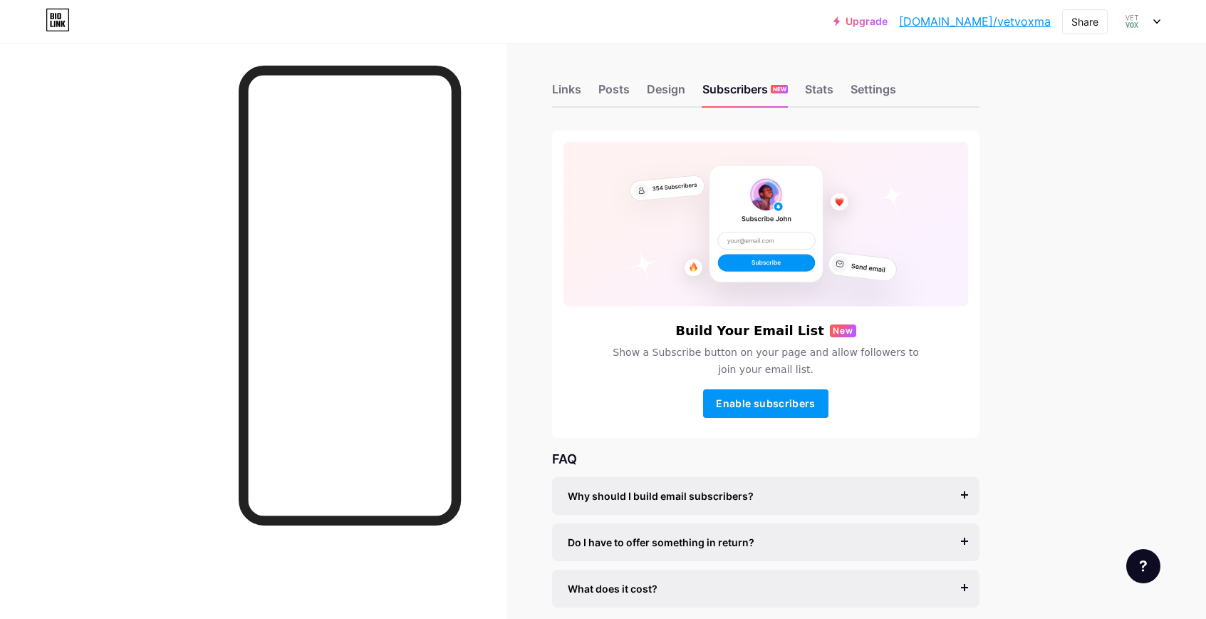
scroll to position [3, 0]
click at [677, 85] on div "Design" at bounding box center [666, 93] width 38 height 26
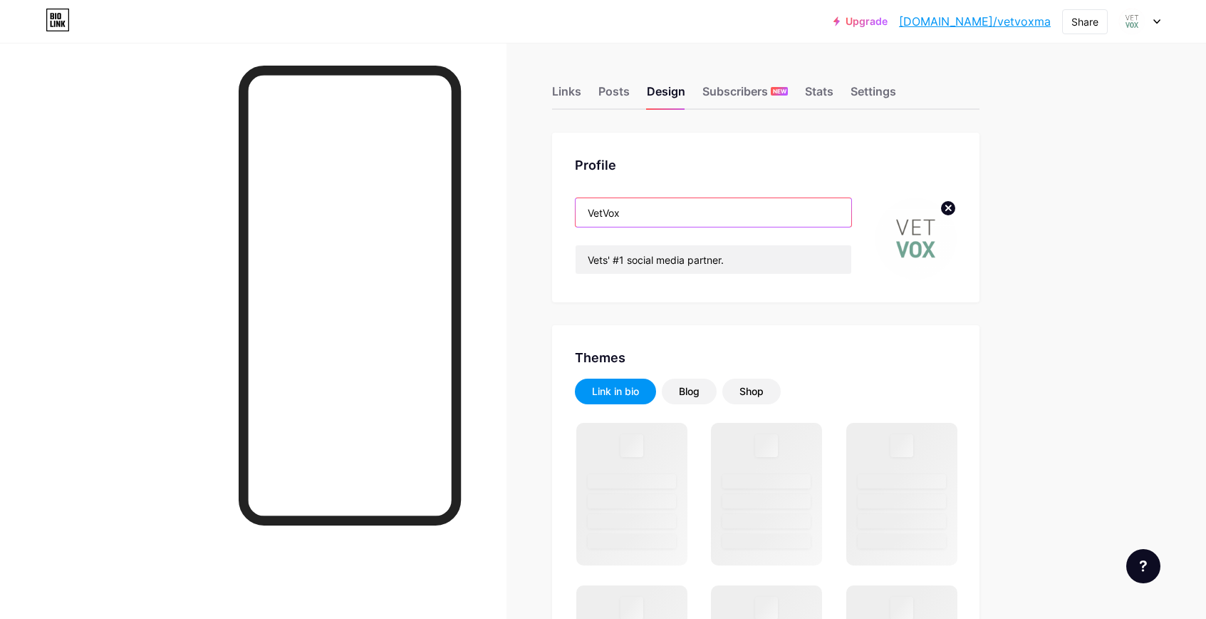
click at [680, 212] on input "VetVox" at bounding box center [714, 212] width 276 height 29
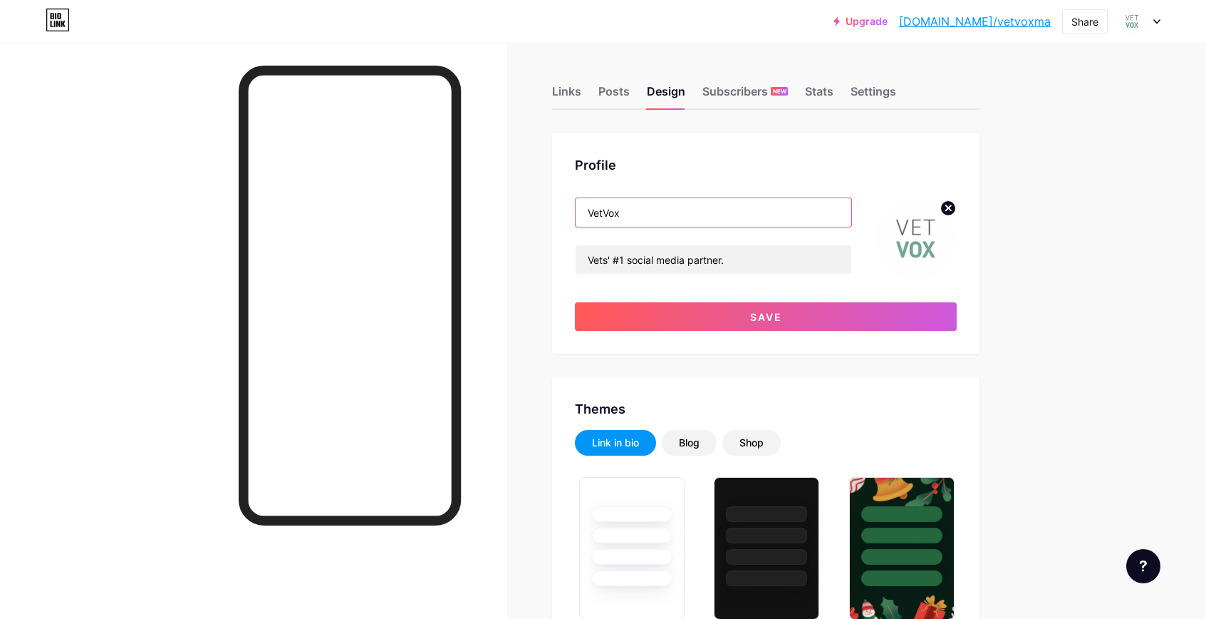
type input "VetVox M"
type input "#f5f5f5"
type input "#72a493"
type input "#000000"
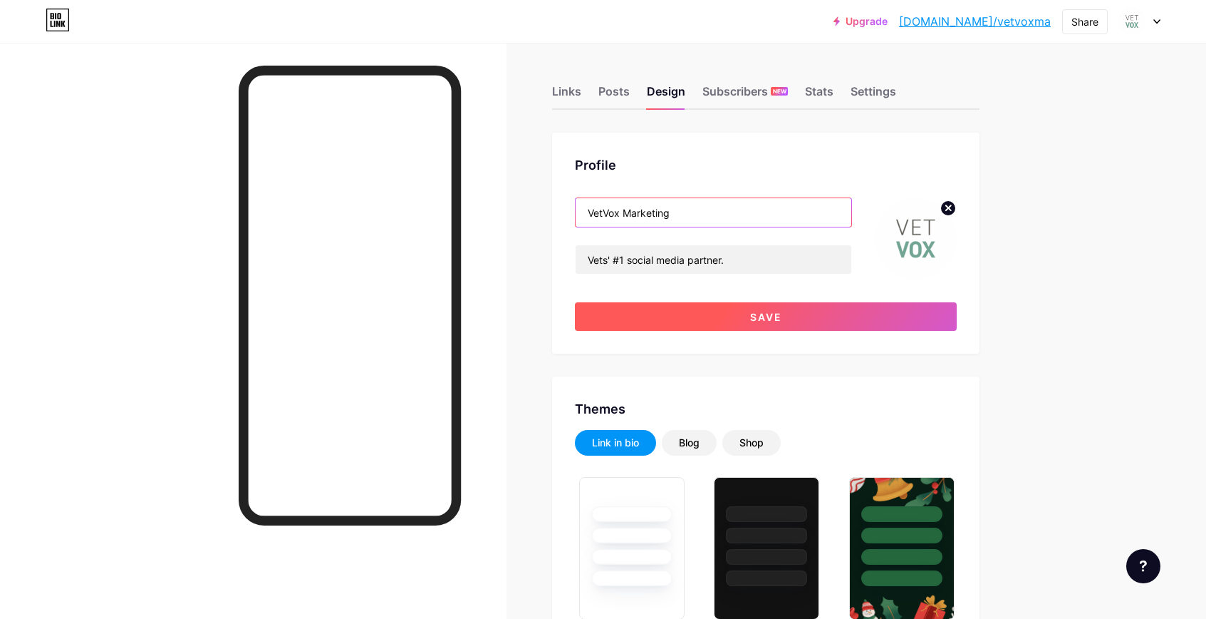
type input "VetVox Marketing"
click at [723, 326] on button "Save" at bounding box center [766, 316] width 382 height 29
type input "#f5f5f5"
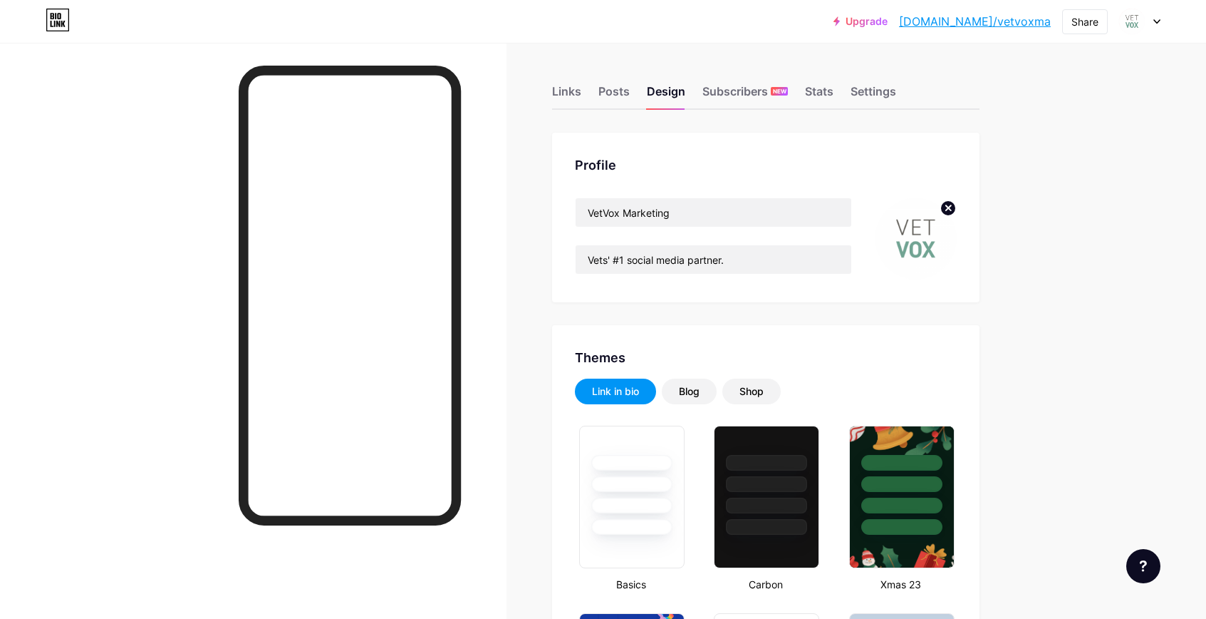
click at [601, 107] on div "Links Posts Design Subscribers NEW Stats Settings" at bounding box center [766, 85] width 428 height 50
click at [616, 91] on div "Posts" at bounding box center [614, 96] width 31 height 26
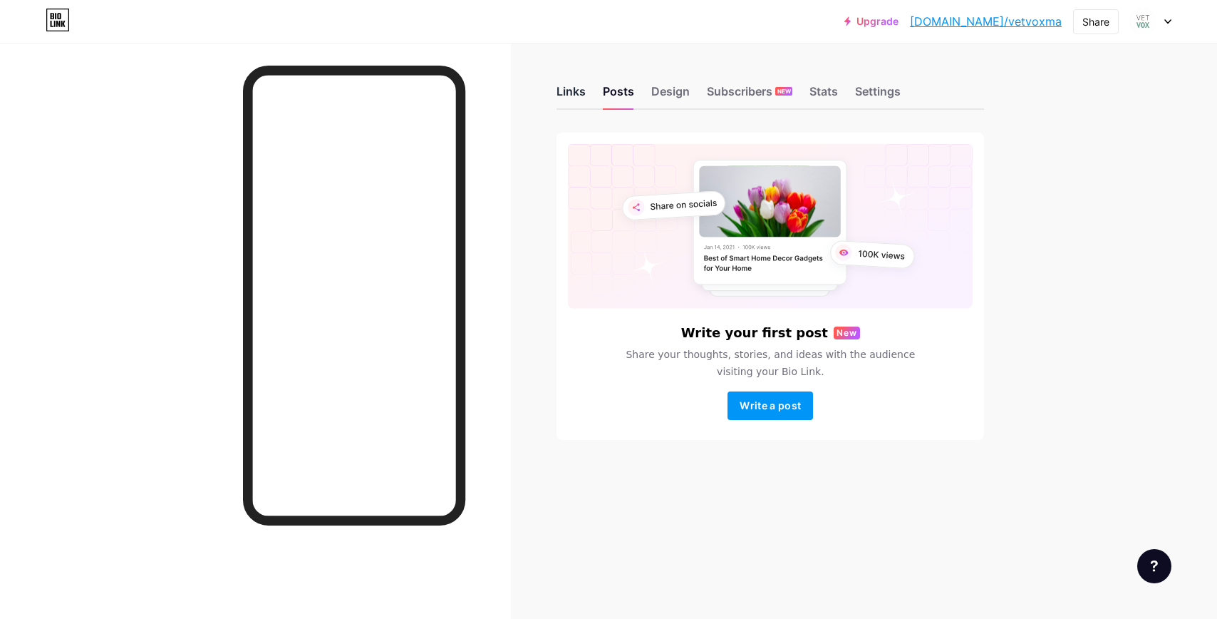
click at [564, 86] on div "Links" at bounding box center [571, 96] width 29 height 26
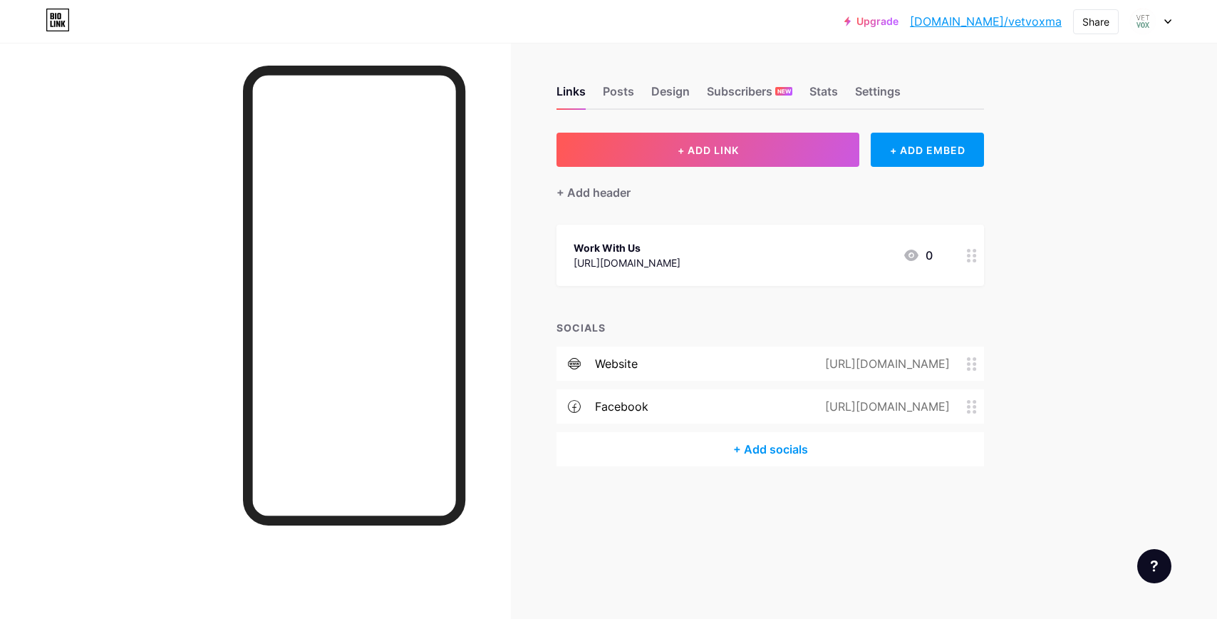
click at [791, 447] on div "+ Add socials" at bounding box center [771, 449] width 428 height 34
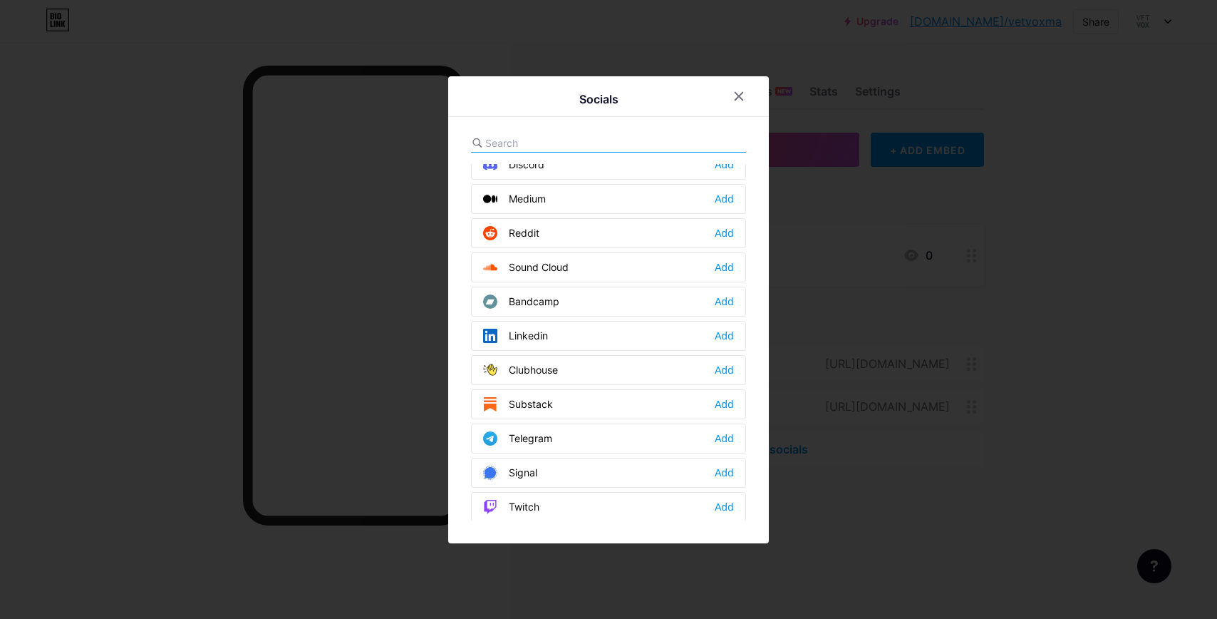
scroll to position [462, 0]
click at [724, 335] on div "Add" at bounding box center [724, 333] width 19 height 14
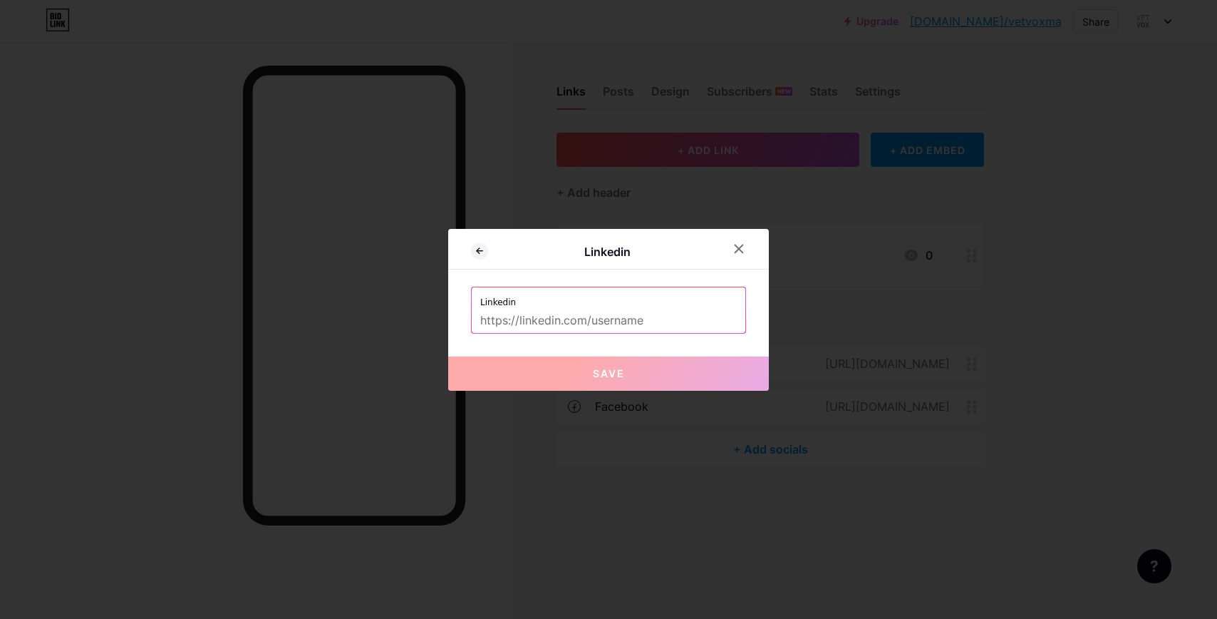
click at [584, 316] on input "text" at bounding box center [608, 321] width 257 height 24
paste input "[URL][DOMAIN_NAME]"
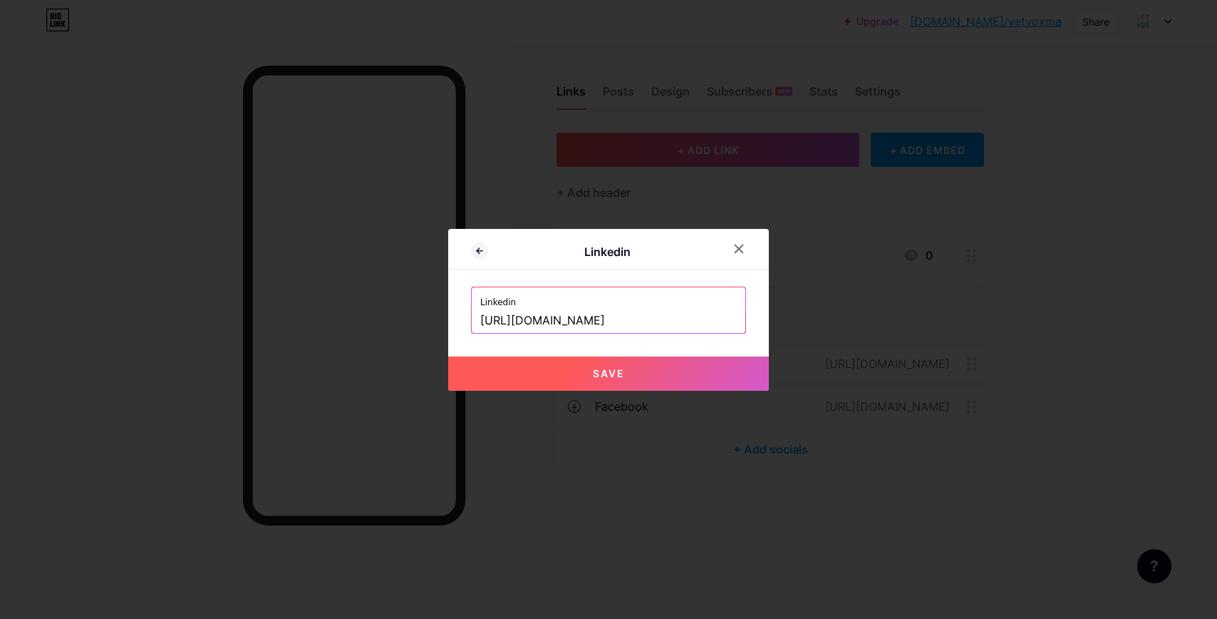
type input "[URL][DOMAIN_NAME]"
click at [662, 377] on button "Save" at bounding box center [608, 373] width 321 height 34
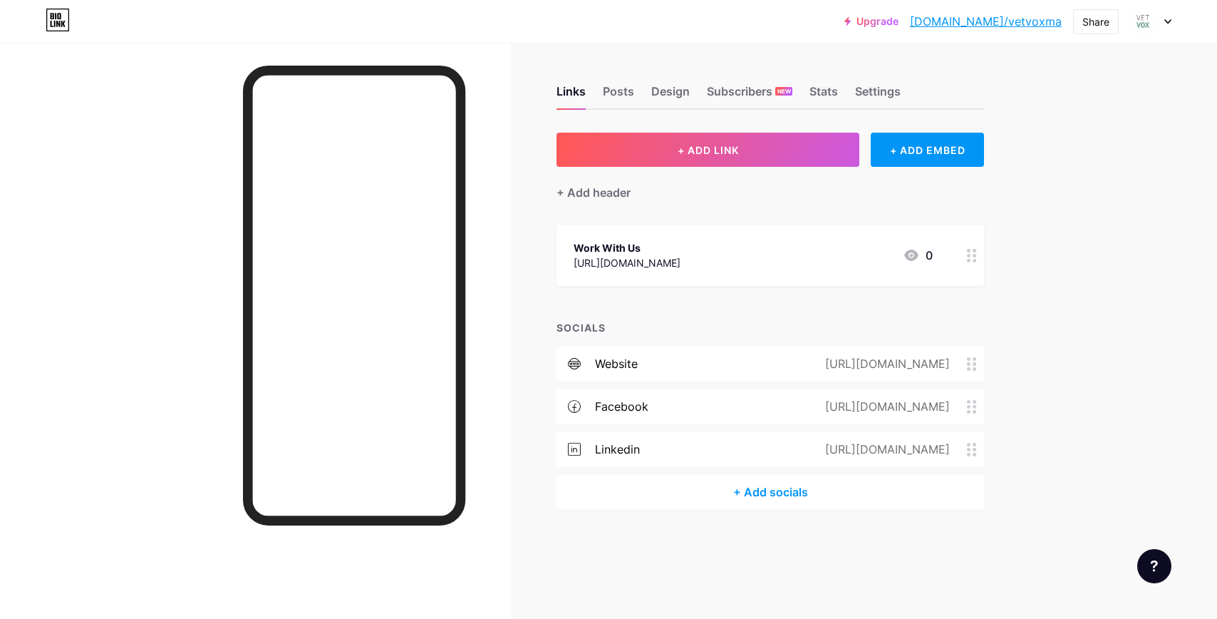
click at [753, 490] on div "+ Add socials" at bounding box center [771, 492] width 428 height 34
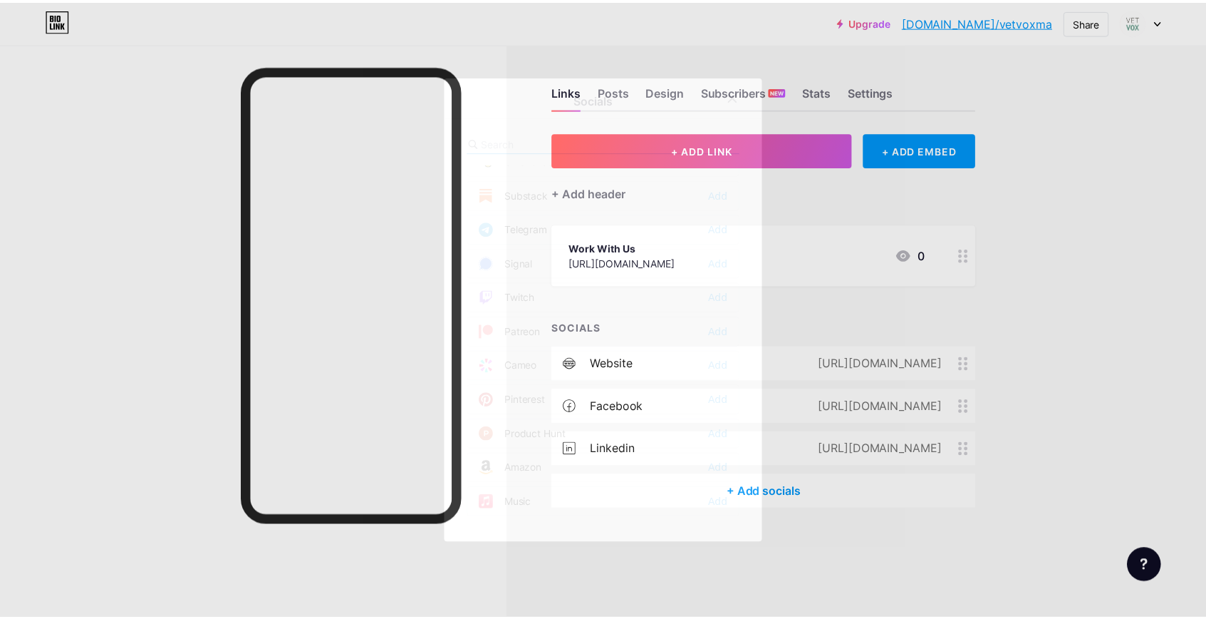
scroll to position [702, 0]
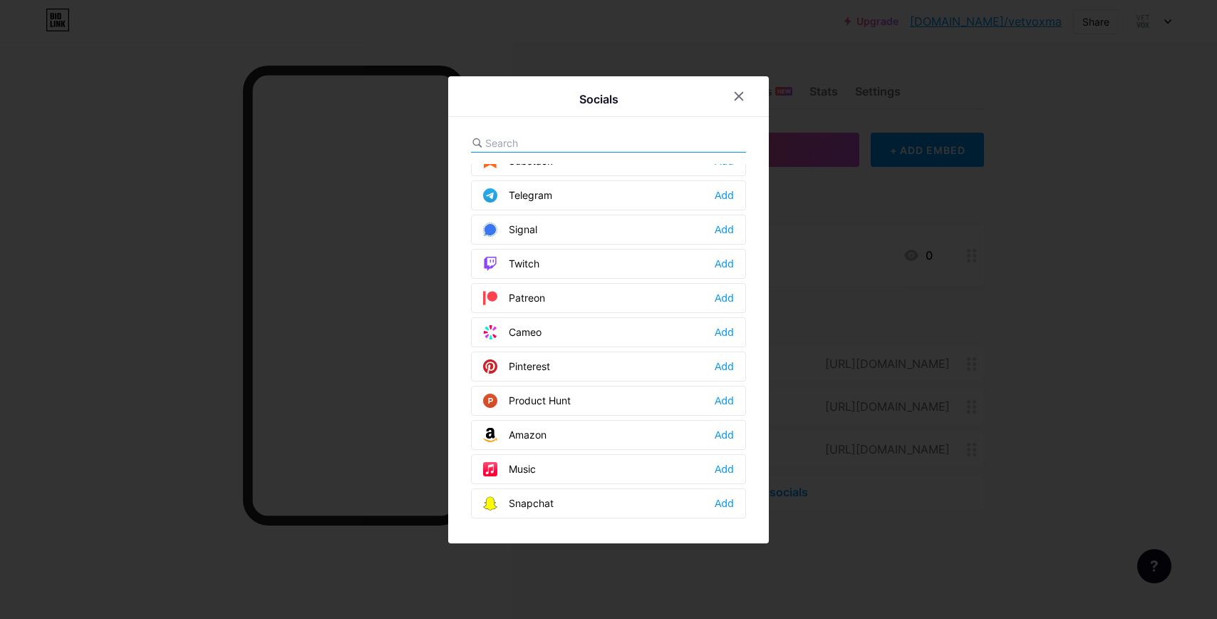
click at [623, 370] on div "Pinterest Add" at bounding box center [608, 366] width 275 height 30
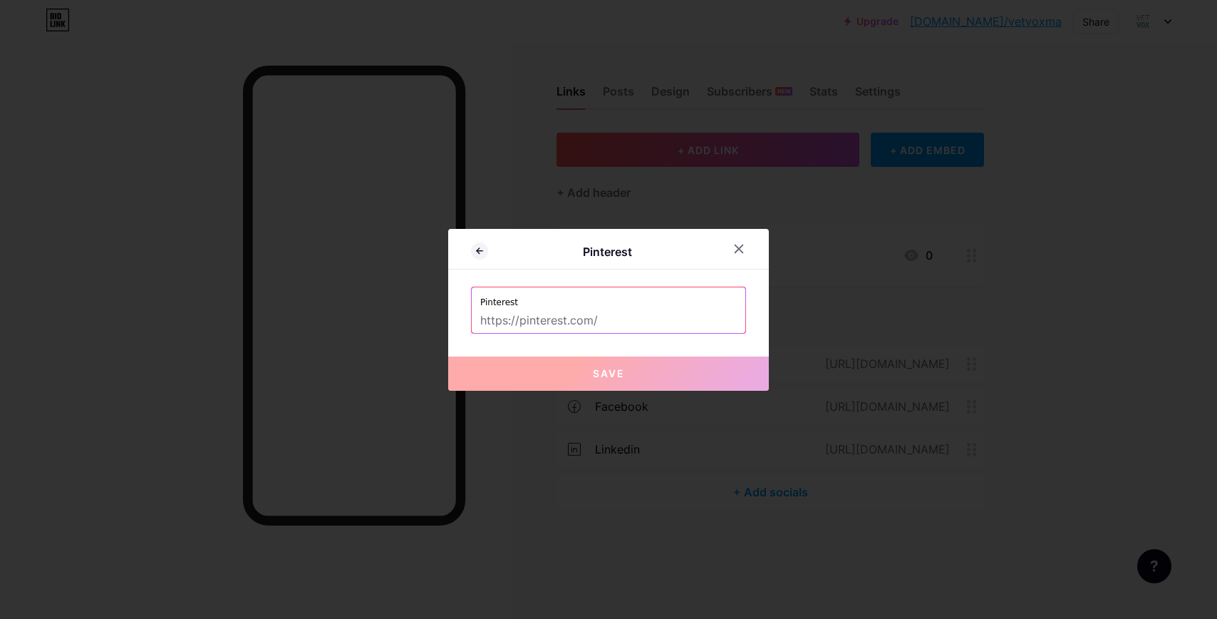
click at [671, 313] on input "text" at bounding box center [608, 321] width 257 height 24
paste input "[URL][DOMAIN_NAME]"
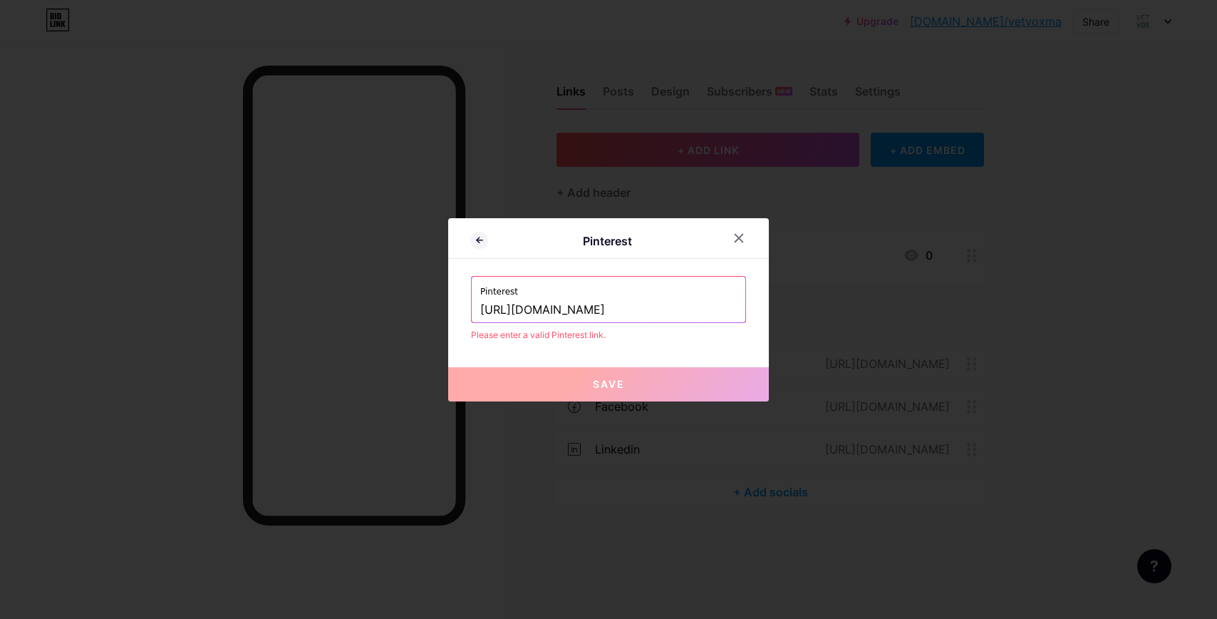
click at [532, 309] on input "[URL][DOMAIN_NAME]" at bounding box center [608, 310] width 257 height 24
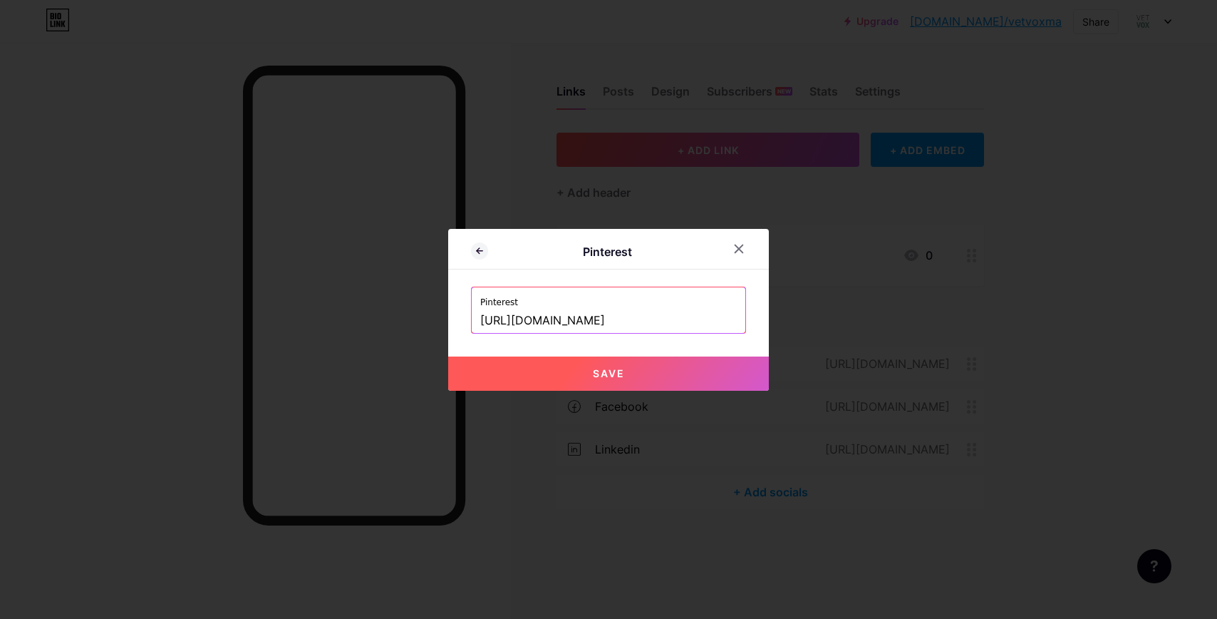
type input "[URL][DOMAIN_NAME]"
click at [575, 381] on button "Save" at bounding box center [608, 373] width 321 height 34
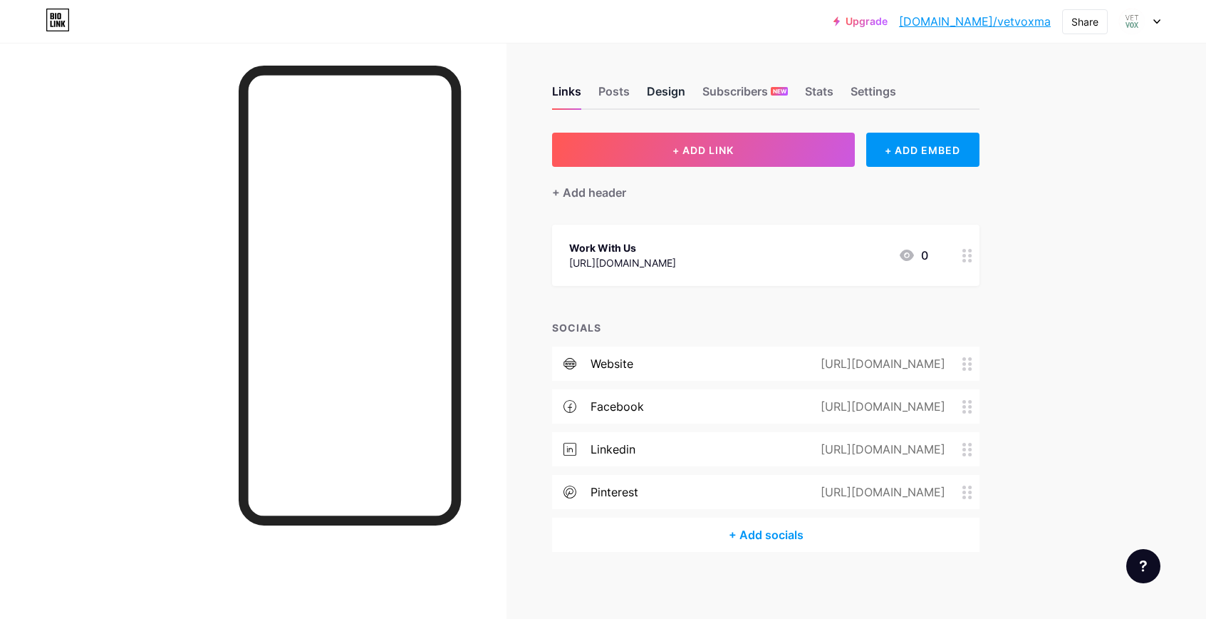
click at [675, 95] on div "Design" at bounding box center [666, 96] width 38 height 26
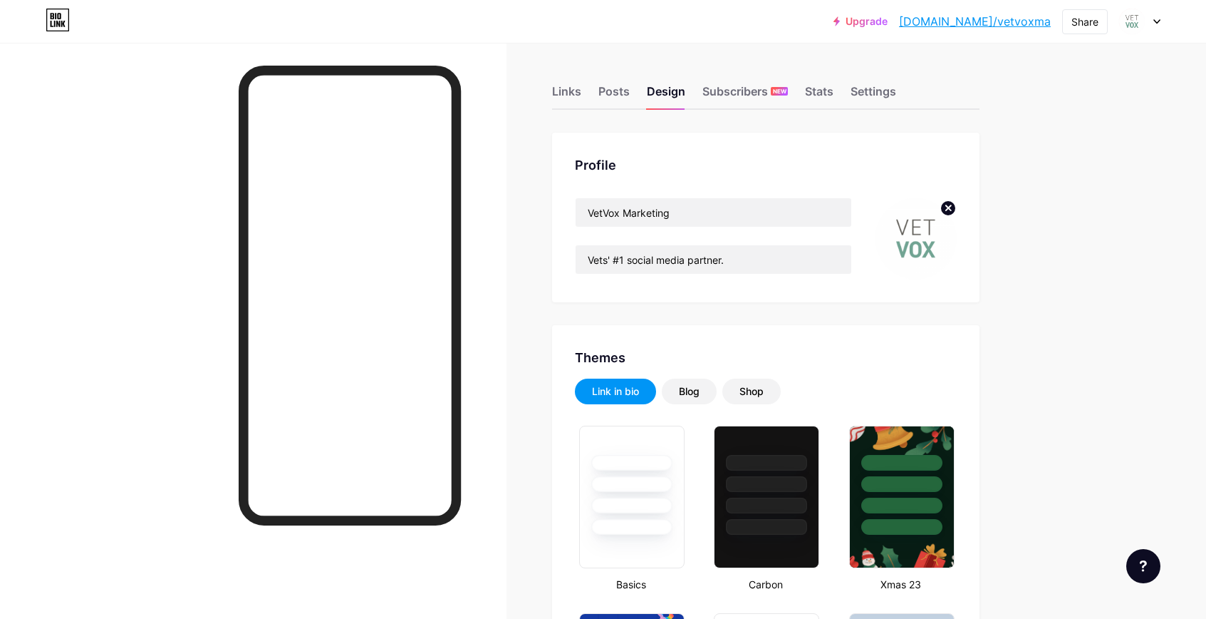
type input "#f5f5f5"
type input "#72a493"
type input "#000000"
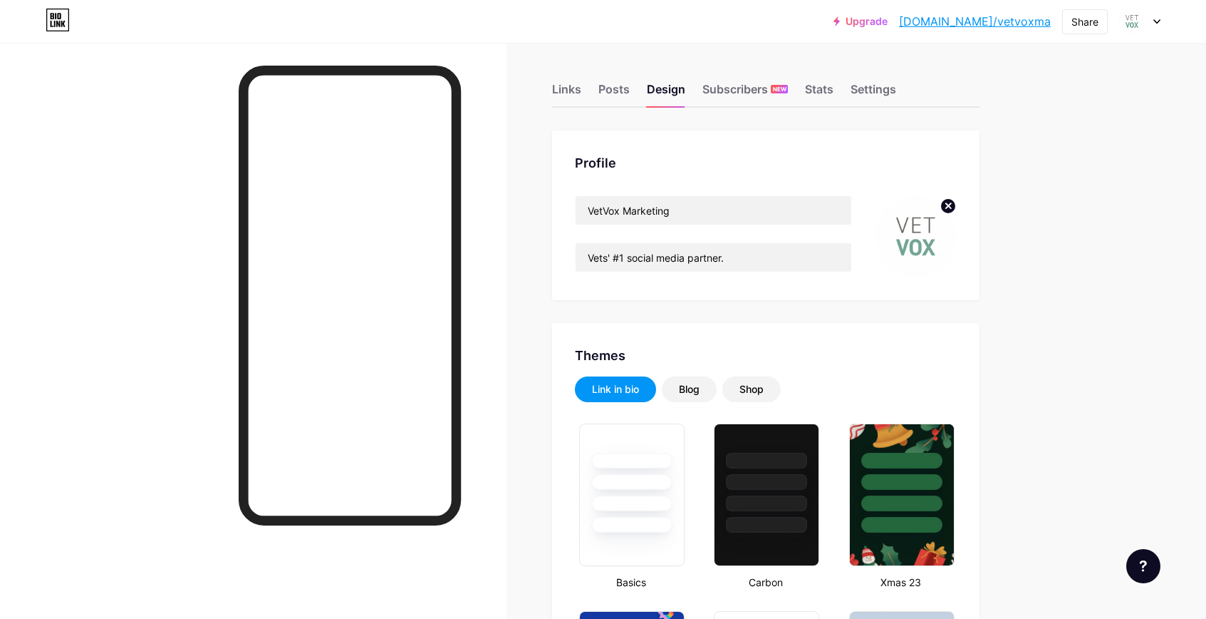
scroll to position [3, 0]
click at [792, 262] on input "Vets' #1 social media partner." at bounding box center [714, 256] width 276 height 29
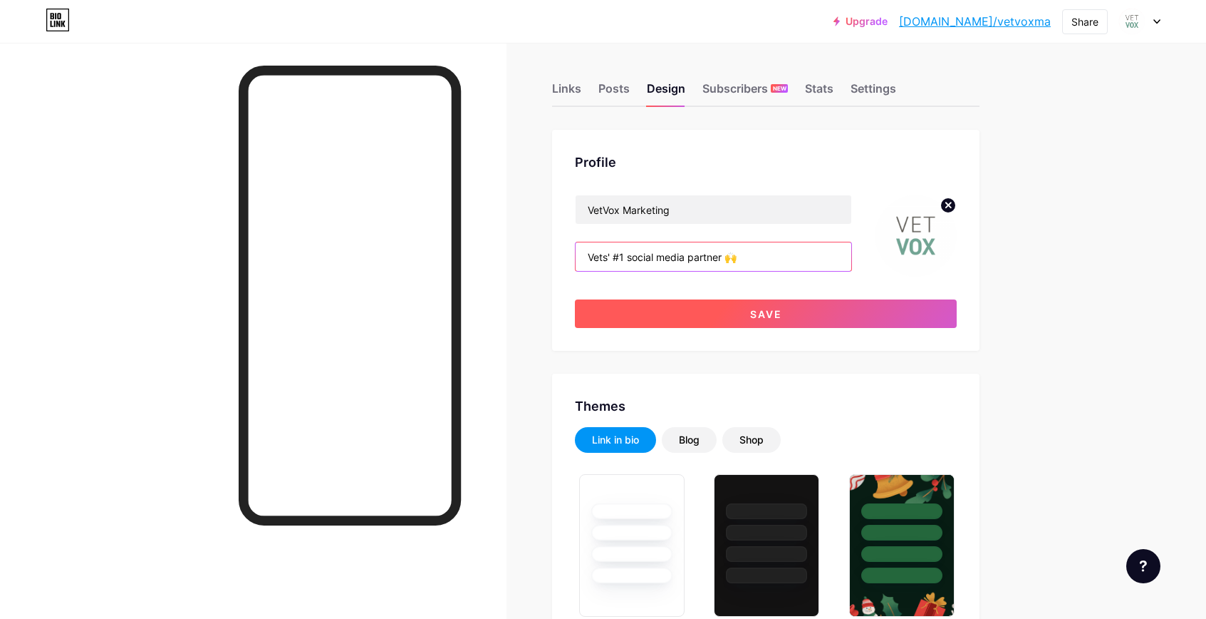
type input "Vets' #1 social media partner 🙌"
click at [795, 309] on button "Save" at bounding box center [766, 313] width 382 height 29
type input "#f5f5f5"
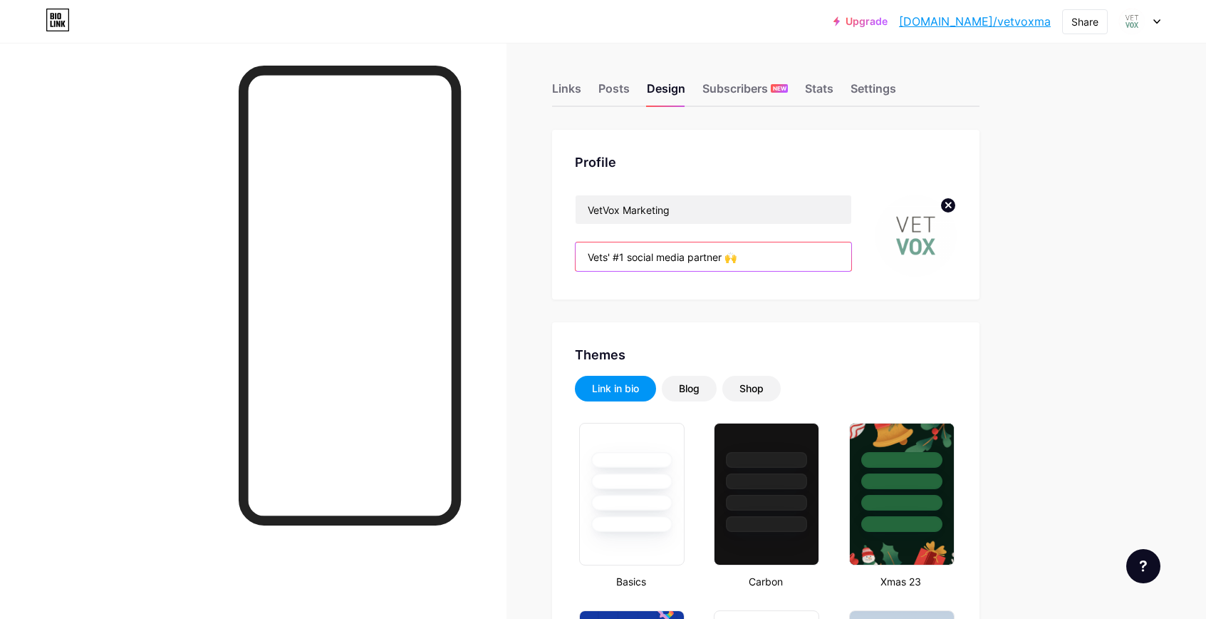
click at [805, 257] on input "Vets' #1 social media partner 🙌" at bounding box center [714, 256] width 276 height 29
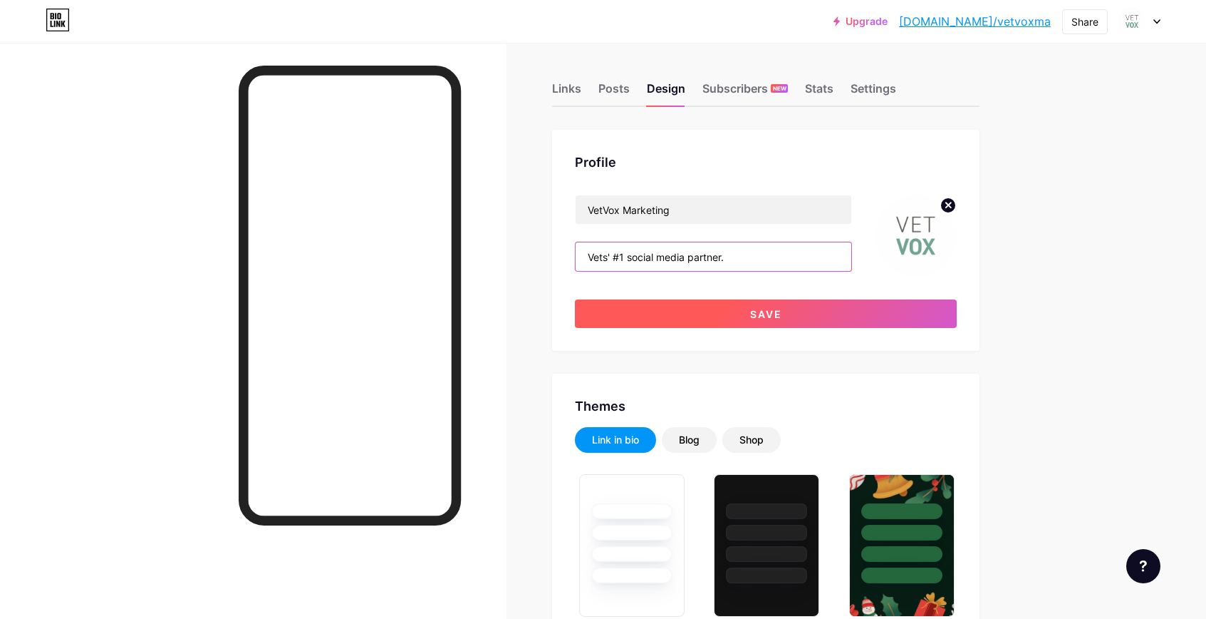
type input "Vets' #1 social media partner."
click at [828, 319] on button "Save" at bounding box center [766, 313] width 382 height 29
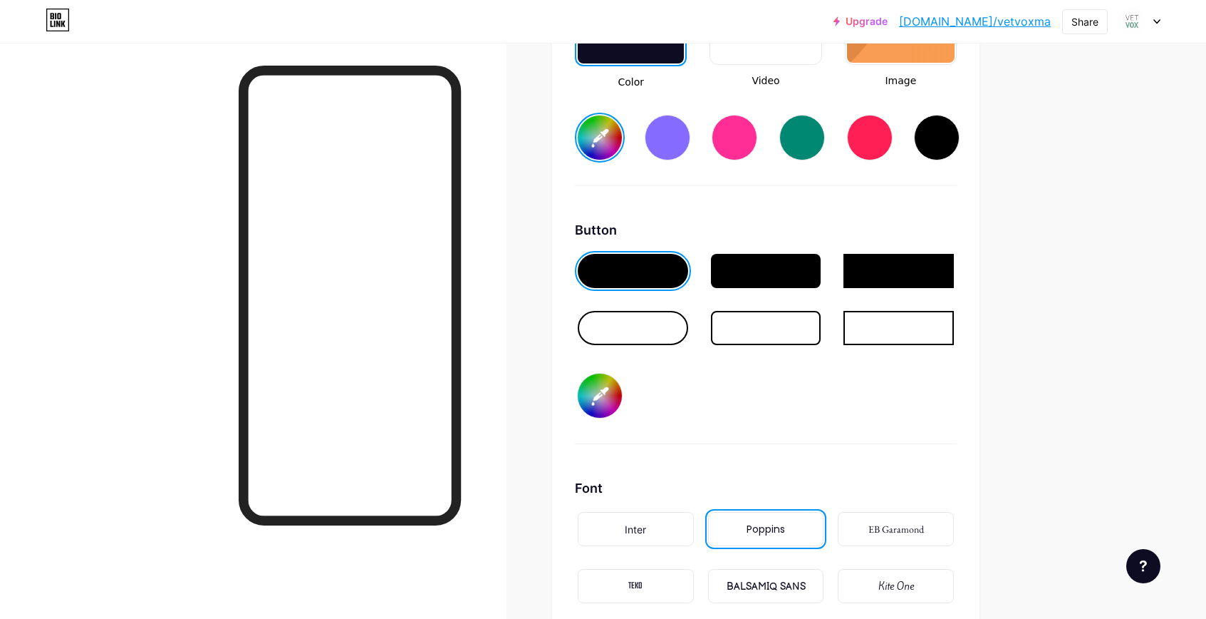
scroll to position [2092, 0]
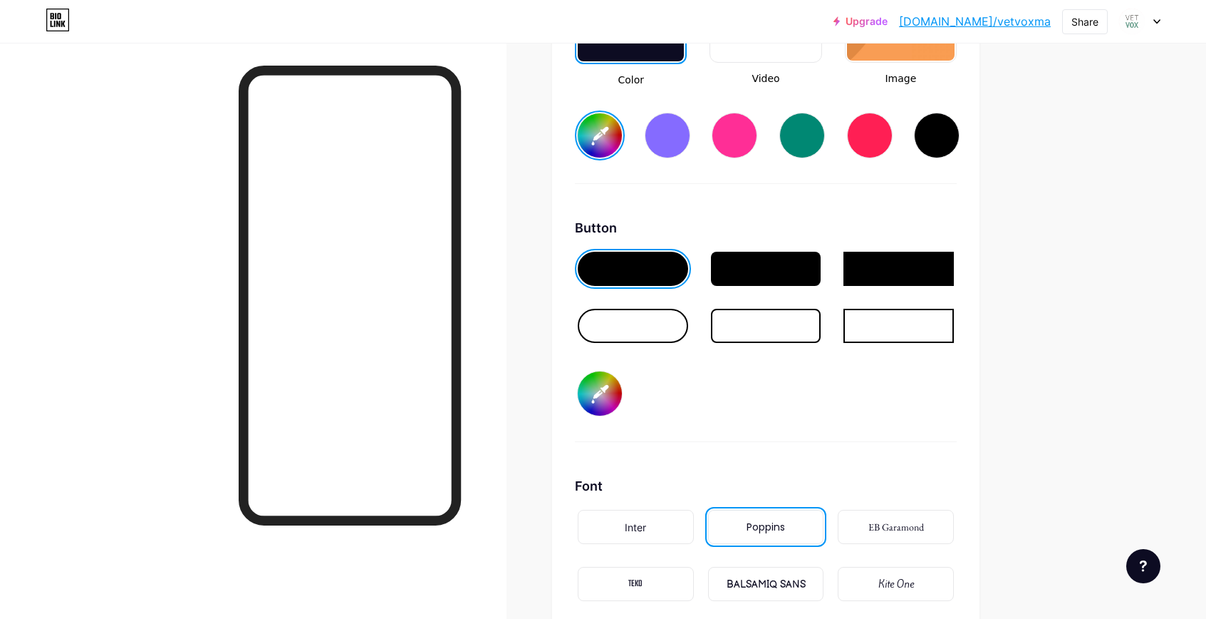
click at [779, 270] on div at bounding box center [766, 269] width 110 height 34
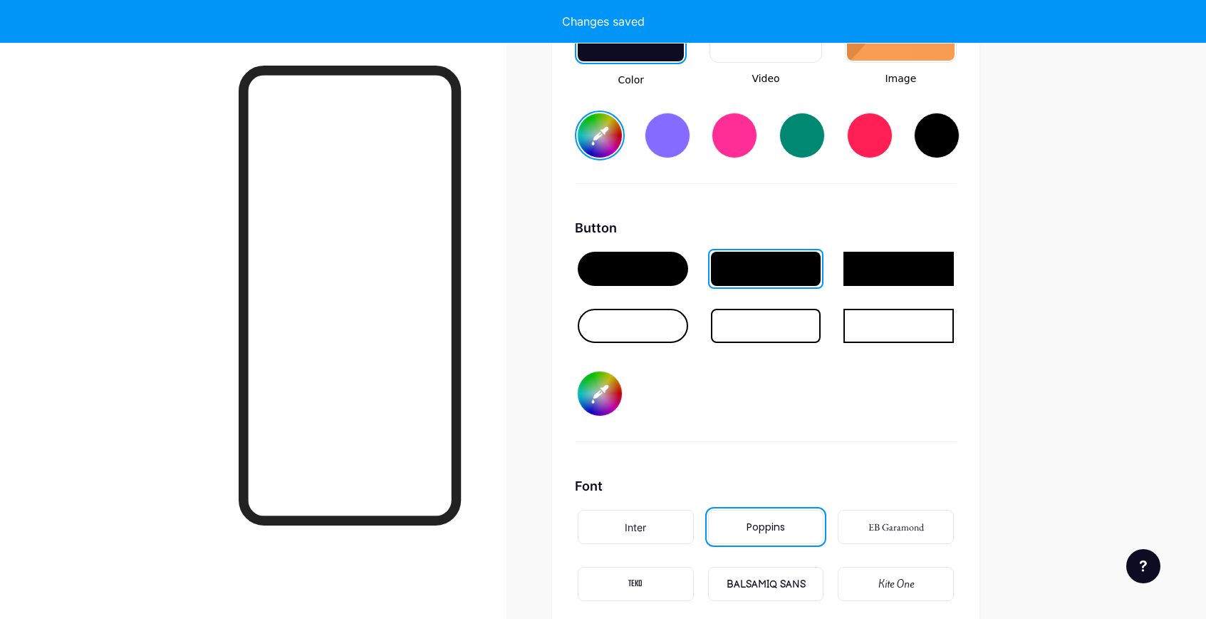
click at [607, 279] on div at bounding box center [633, 269] width 110 height 34
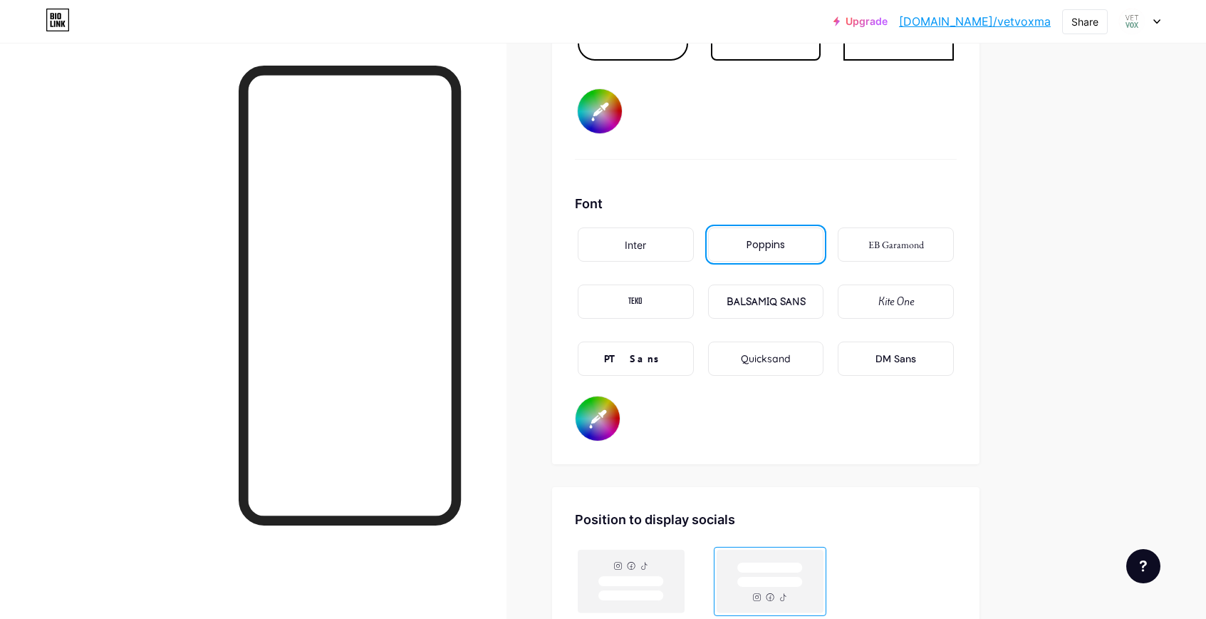
scroll to position [2502, 0]
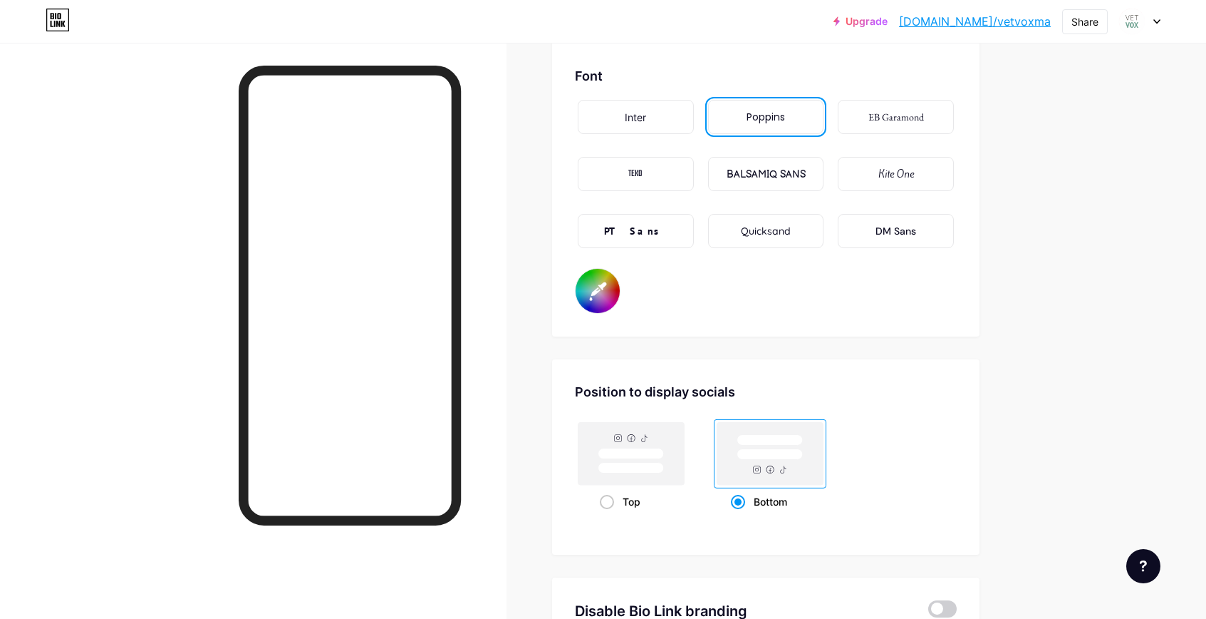
click at [596, 303] on input "#000000" at bounding box center [598, 291] width 44 height 44
type input "#f5f5f5"
type input "#8c6e6e"
type input "#f5f5f5"
type input "#8e7171"
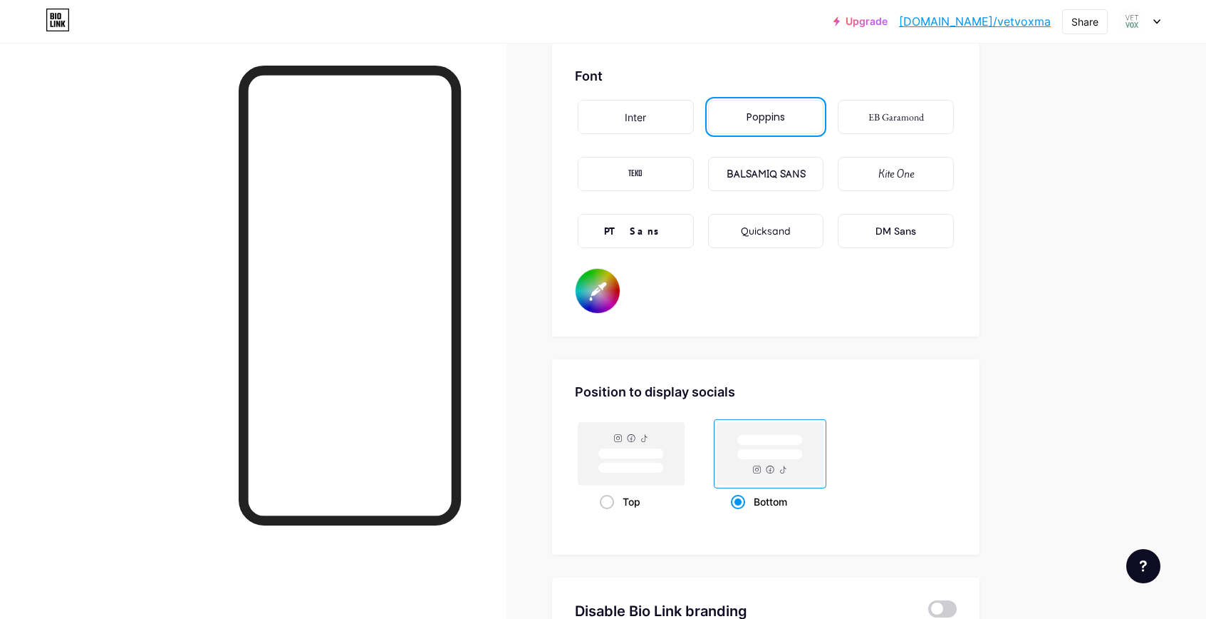
type input "#f5f5f5"
type input "#947a7a"
type input "#f5f5f5"
type input "#9c8181"
type input "#f5f5f5"
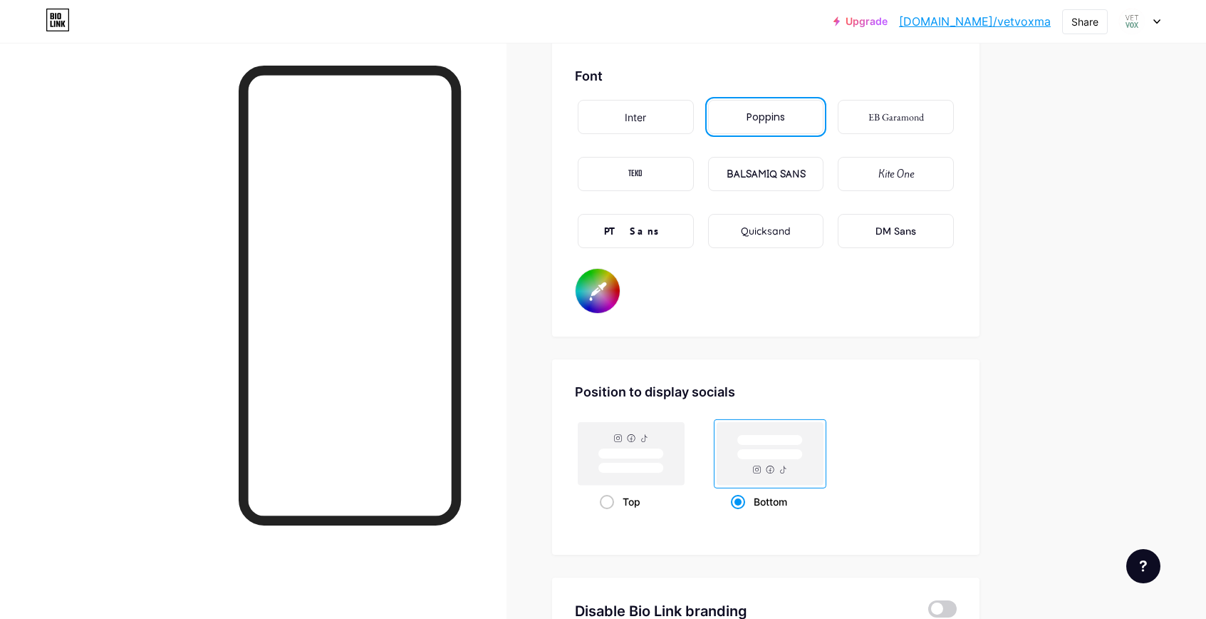
type input "#bca9a9"
type input "#f5f5f5"
type input "#d6cdcd"
type input "#f5f5f5"
type input "#eceaea"
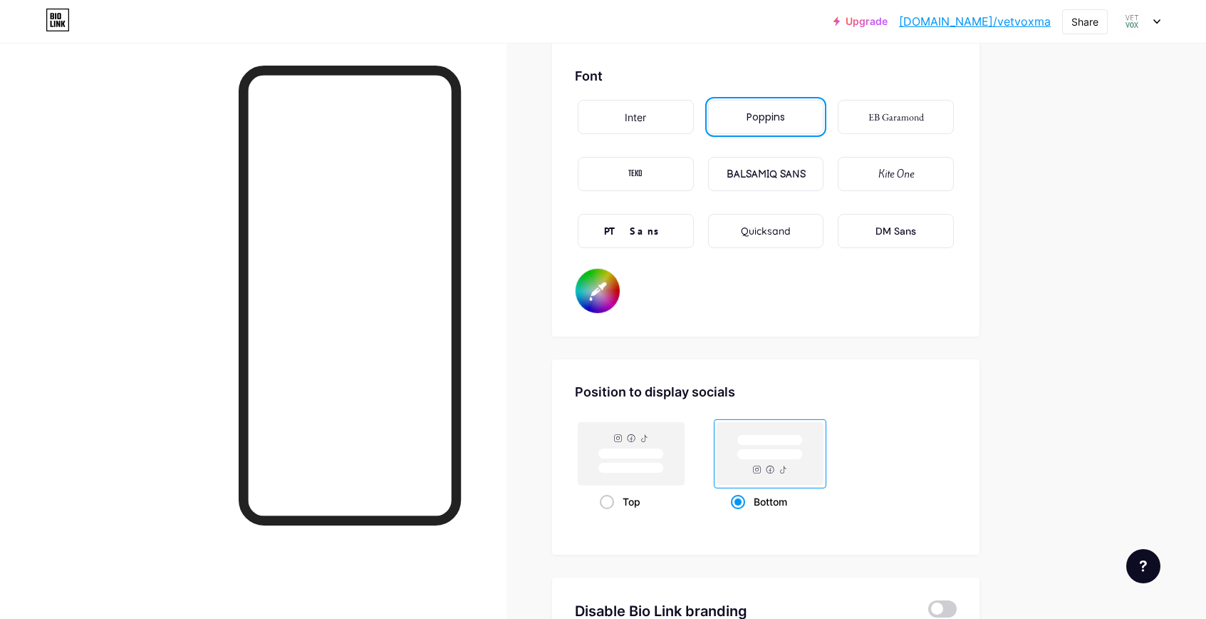
type input "#f5f5f5"
type input "#ffffff"
type input "#f5f5f5"
type input "#564d4d"
type input "#f5f5f5"
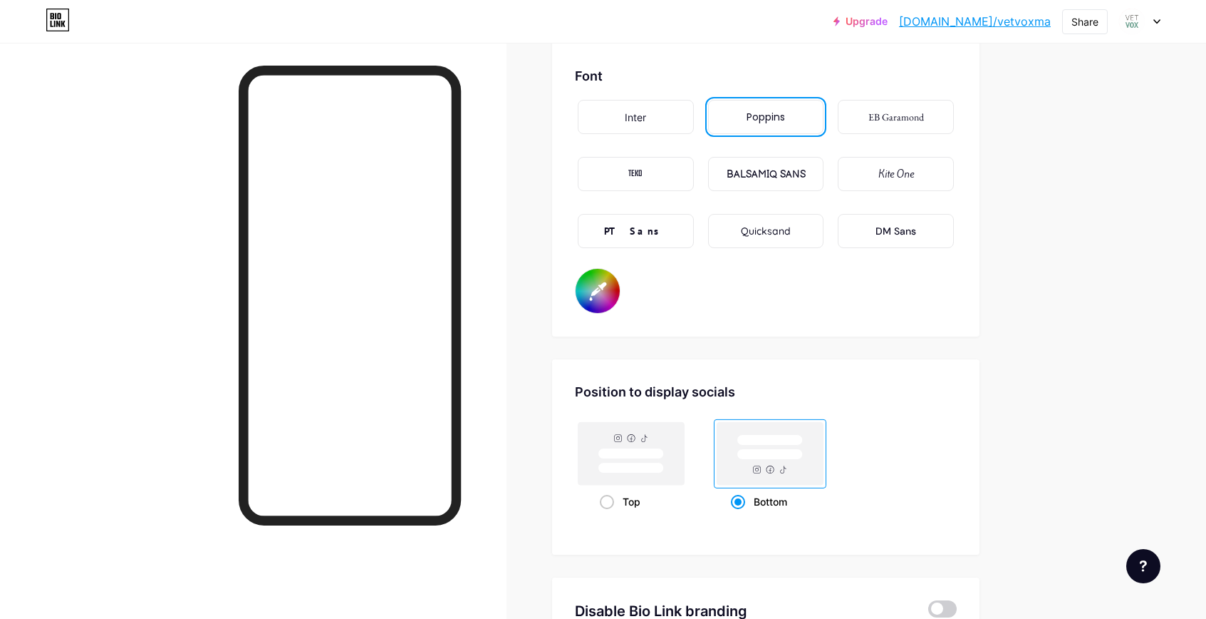
type input "#4b4444"
type input "#f5f5f5"
type input "#474343"
type input "#f5f5f5"
type input "#3e3c3c"
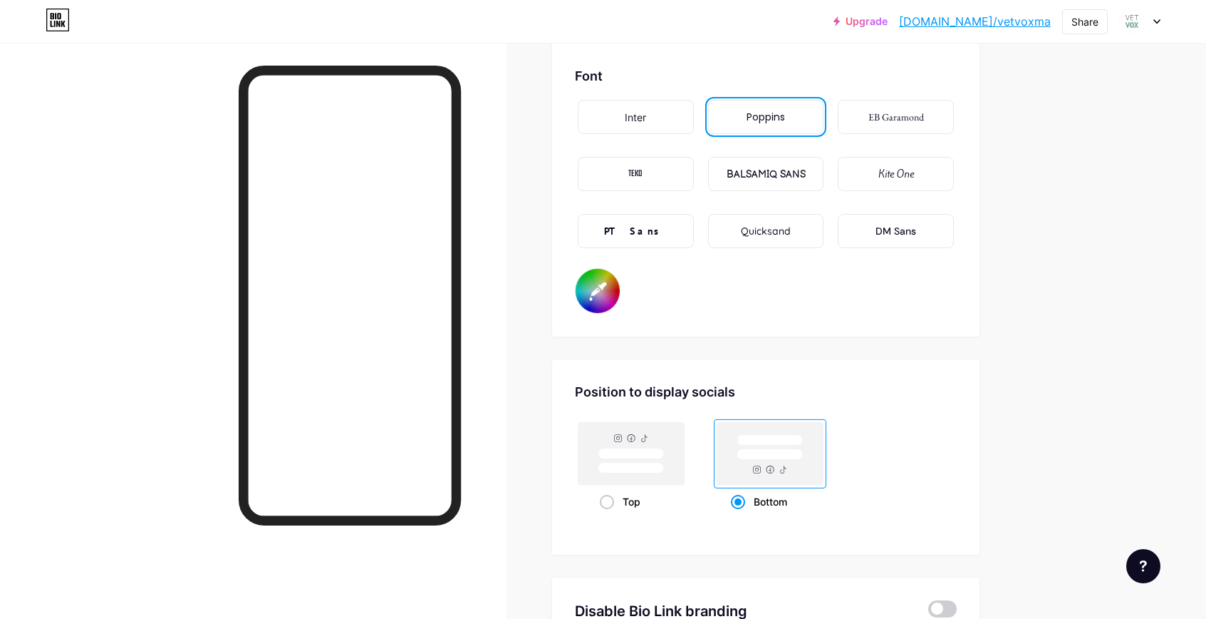
type input "#f5f5f5"
type input "#3c3939"
type input "#f5f5f5"
type input "#2e2e2e"
type input "#f5f5f5"
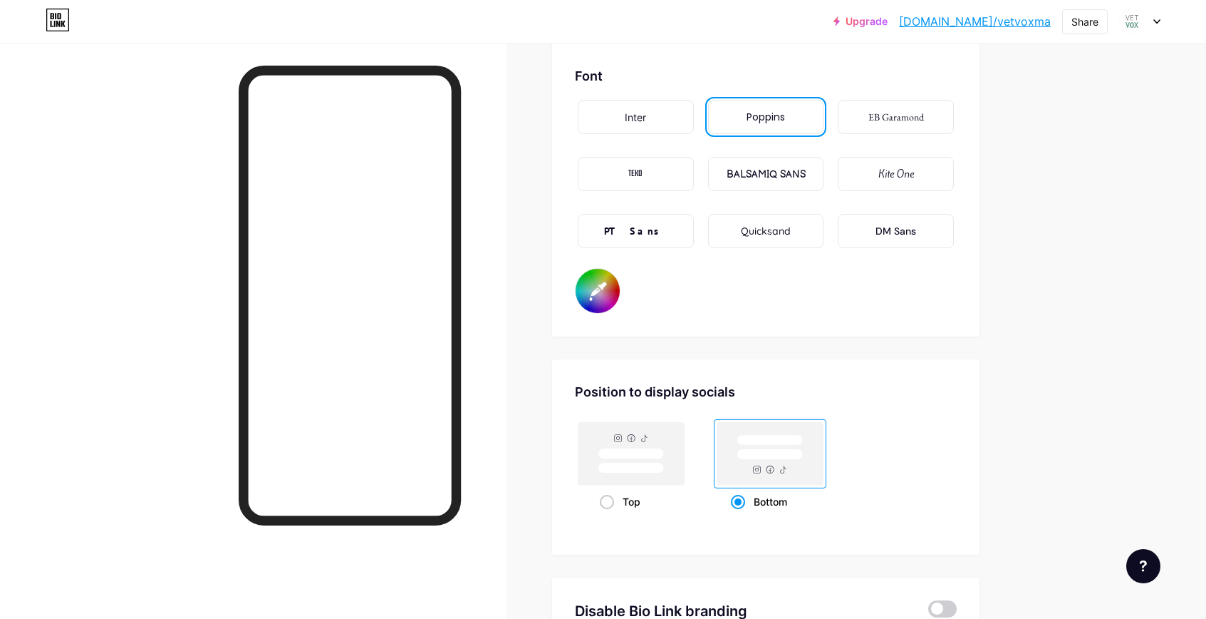
type input "#292929"
type input "#f5f5f5"
type input "#212121"
type input "#f5f5f5"
type input "#171717"
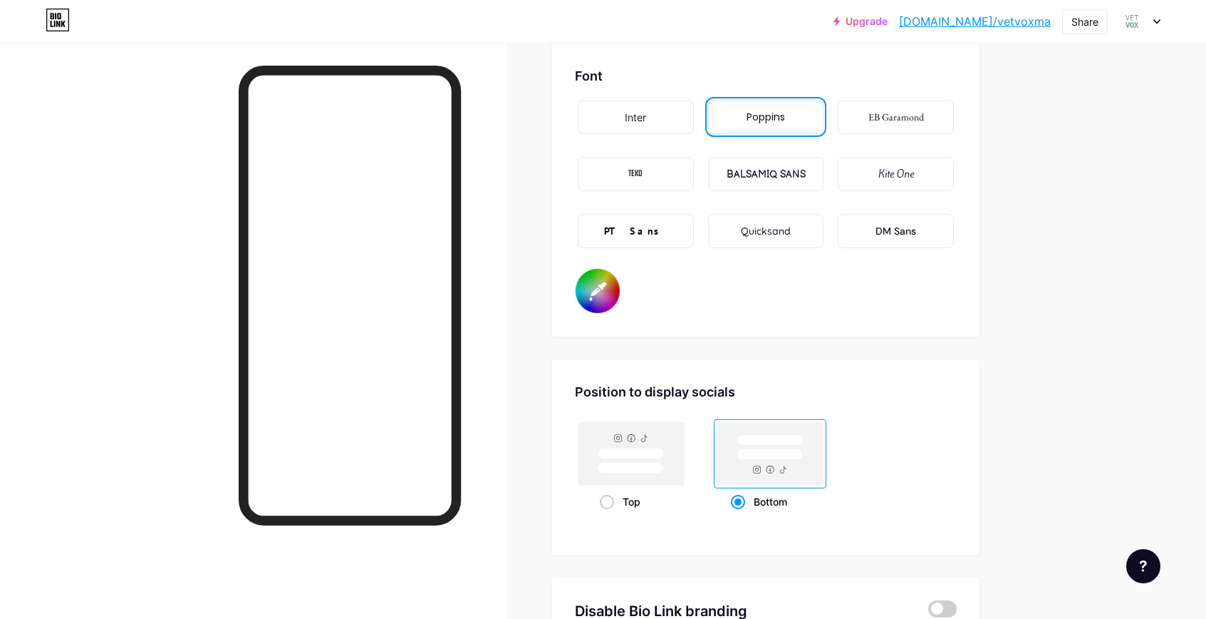
type input "#f5f5f5"
type input "#0f0f0f"
type input "#f5f5f5"
type input "#0d0d0d"
type input "#f5f5f5"
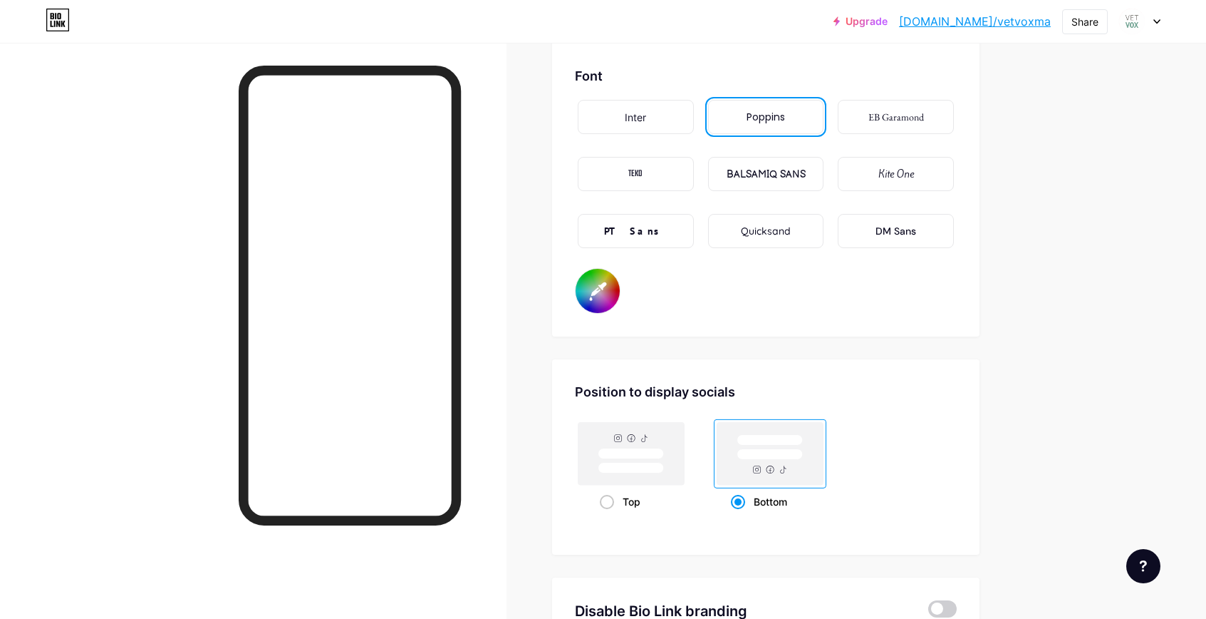
type input "#0a0a0a"
type input "#f5f5f5"
type input "#080808"
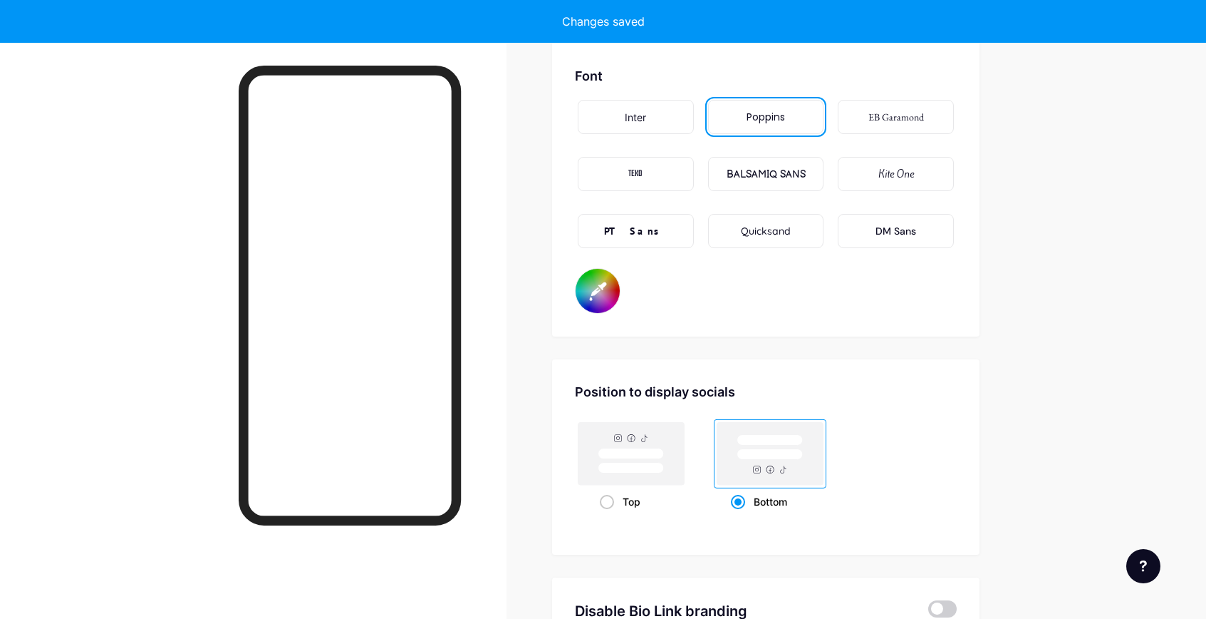
type input "#f5f5f5"
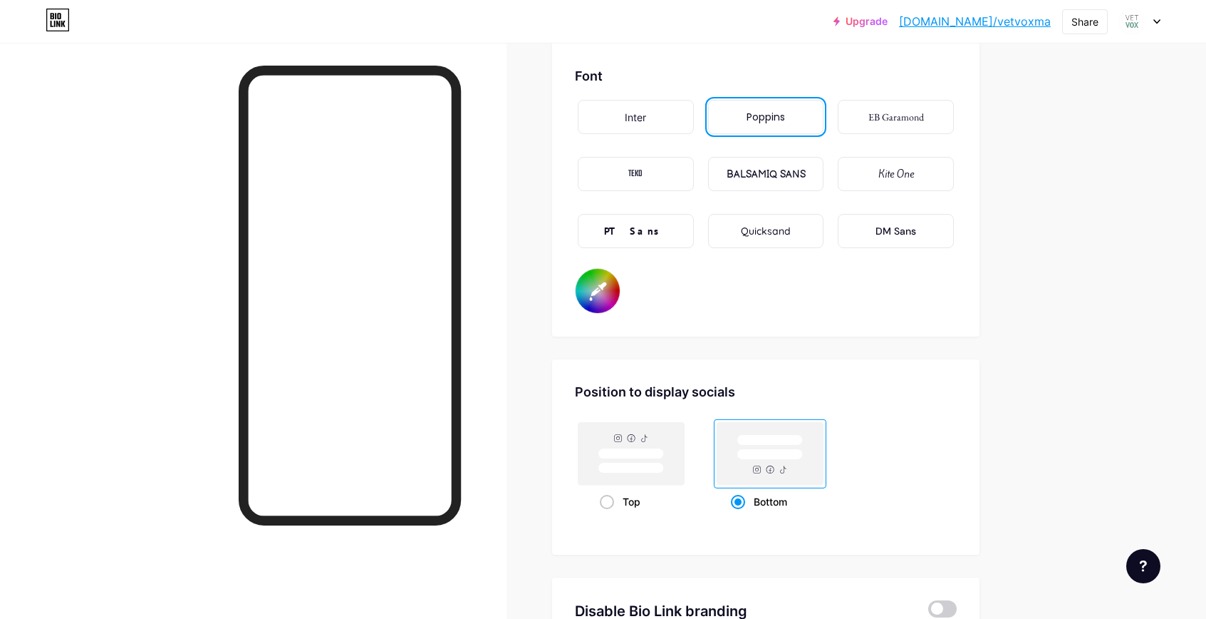
type input "#080808"
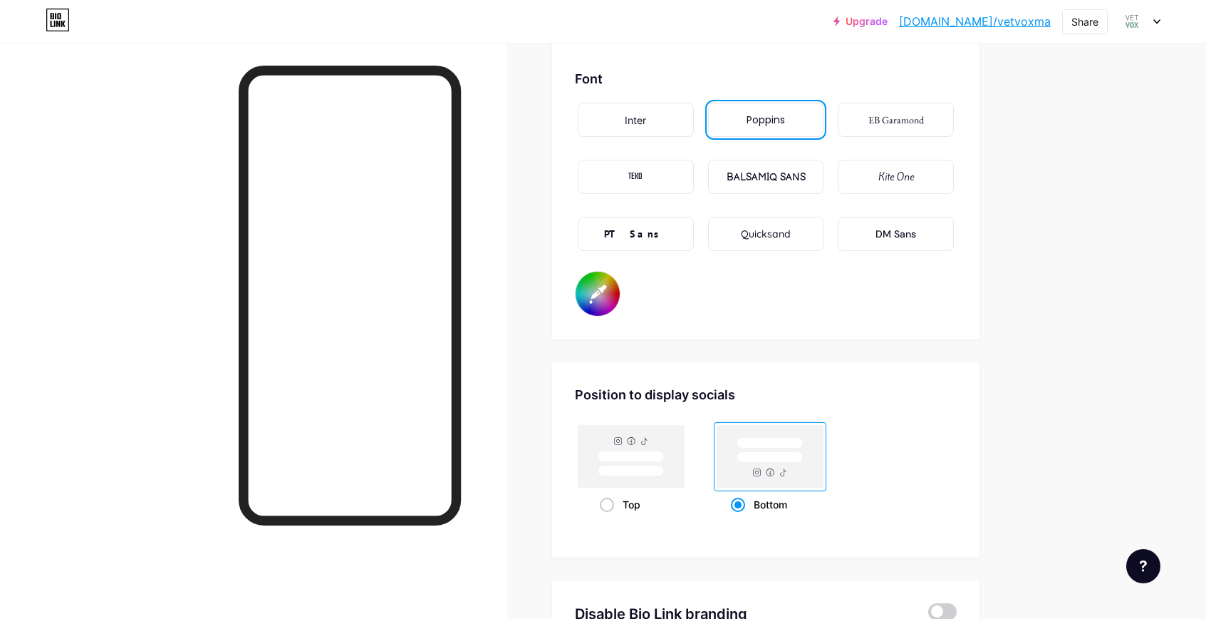
click at [694, 236] on div "PT Sans" at bounding box center [636, 234] width 116 height 34
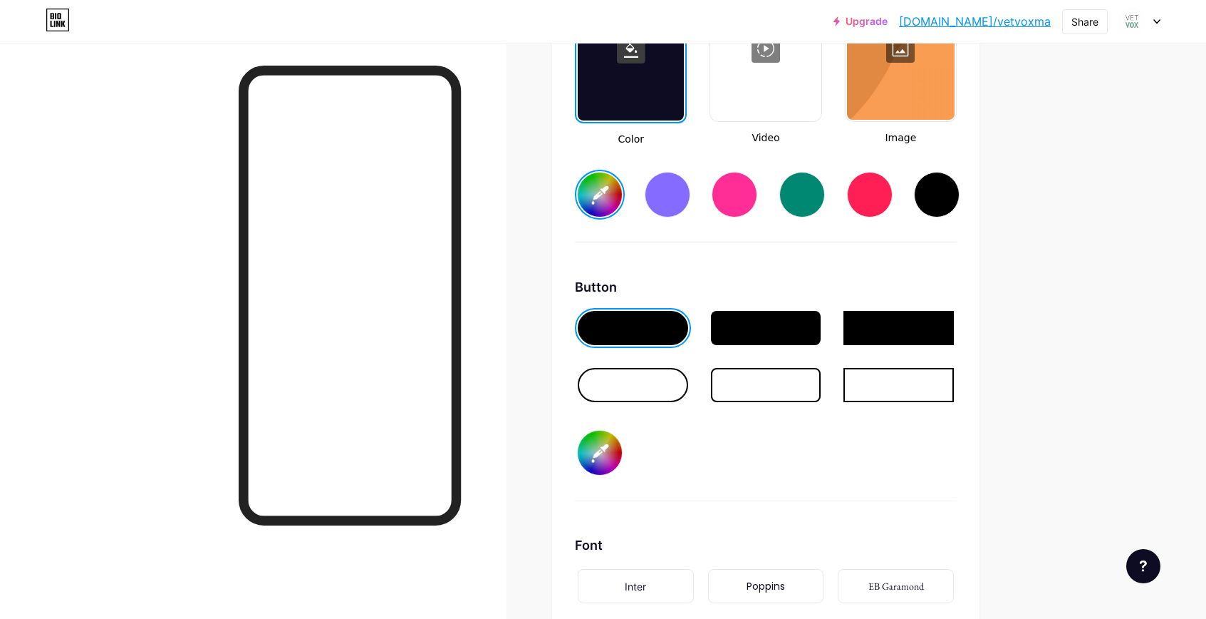
scroll to position [2017, 0]
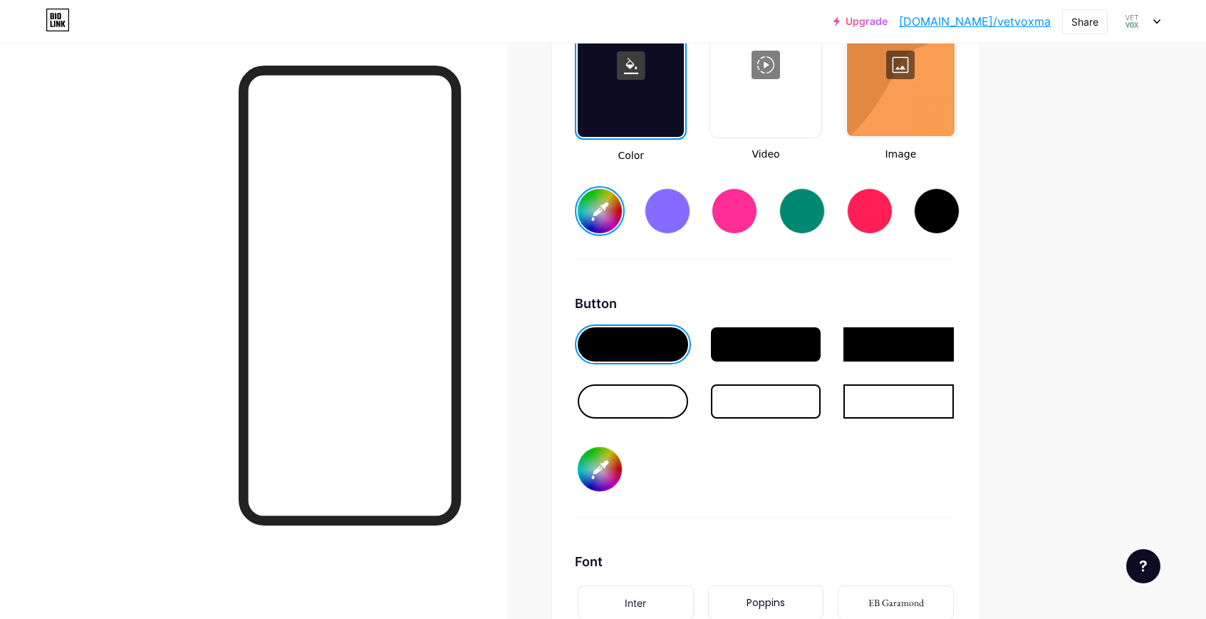
click at [611, 480] on input "#72a493" at bounding box center [600, 469] width 44 height 44
type input "#f5f5f5"
type input "#6c9d8d"
type input "#f5f5f5"
type input "#6f9f8f"
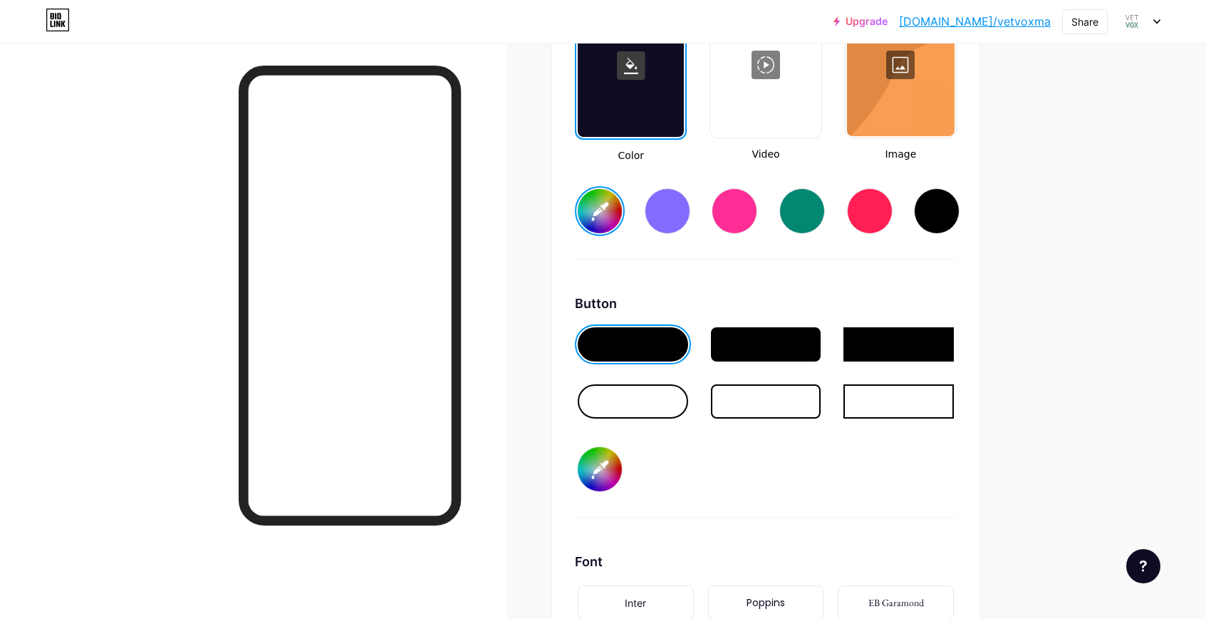
type input "#f5f5f5"
type input "#6ea090"
type input "#f5f5f5"
type input "#71a292"
type input "#f5f5f5"
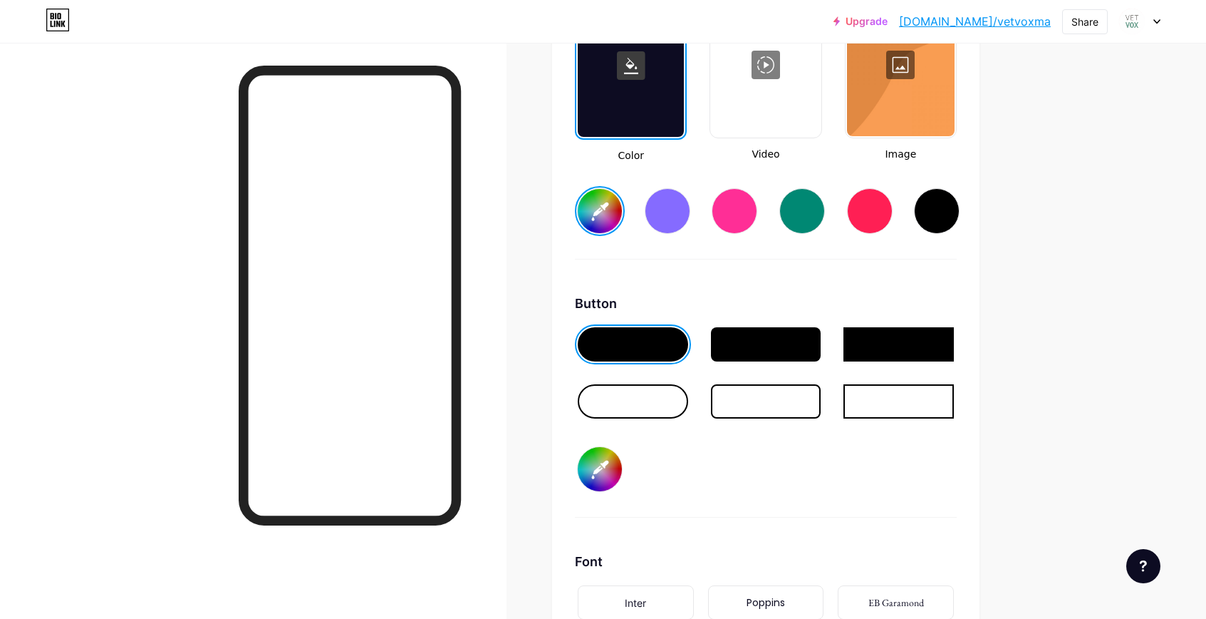
type input "#70a492"
type input "#f5f5f5"
type input "#72a795"
type input "#f5f5f5"
type input "#74aa98"
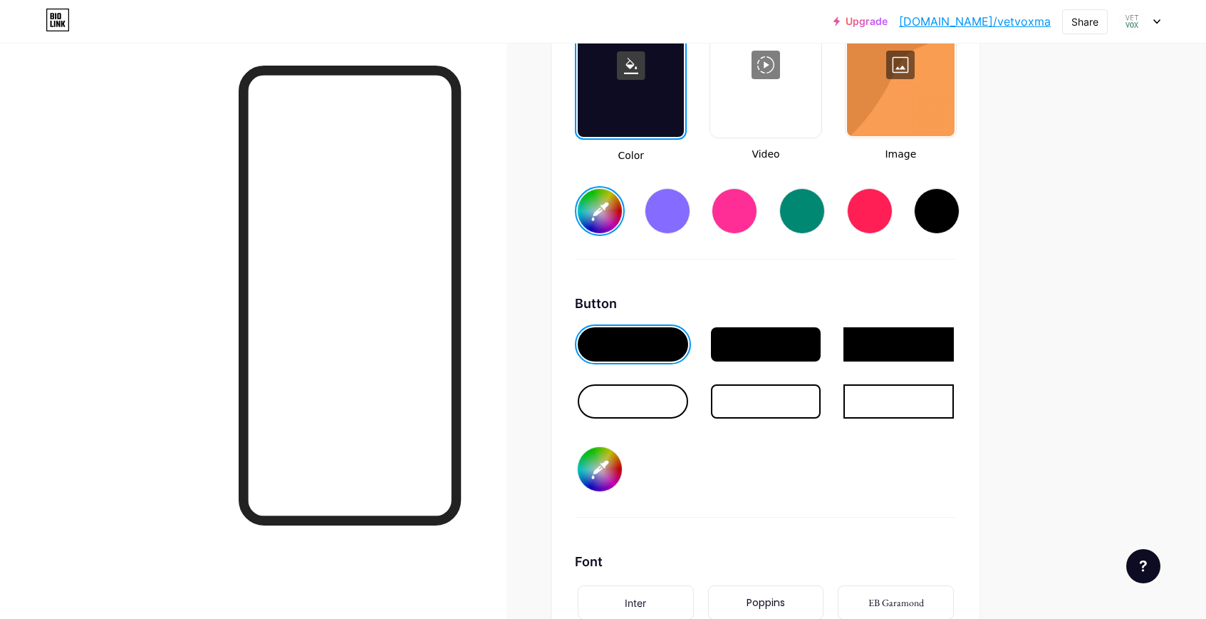
type input "#f5f5f5"
type input "#76ad9a"
type input "#f5f5f5"
type input "#77b19e"
type input "#f5f5f5"
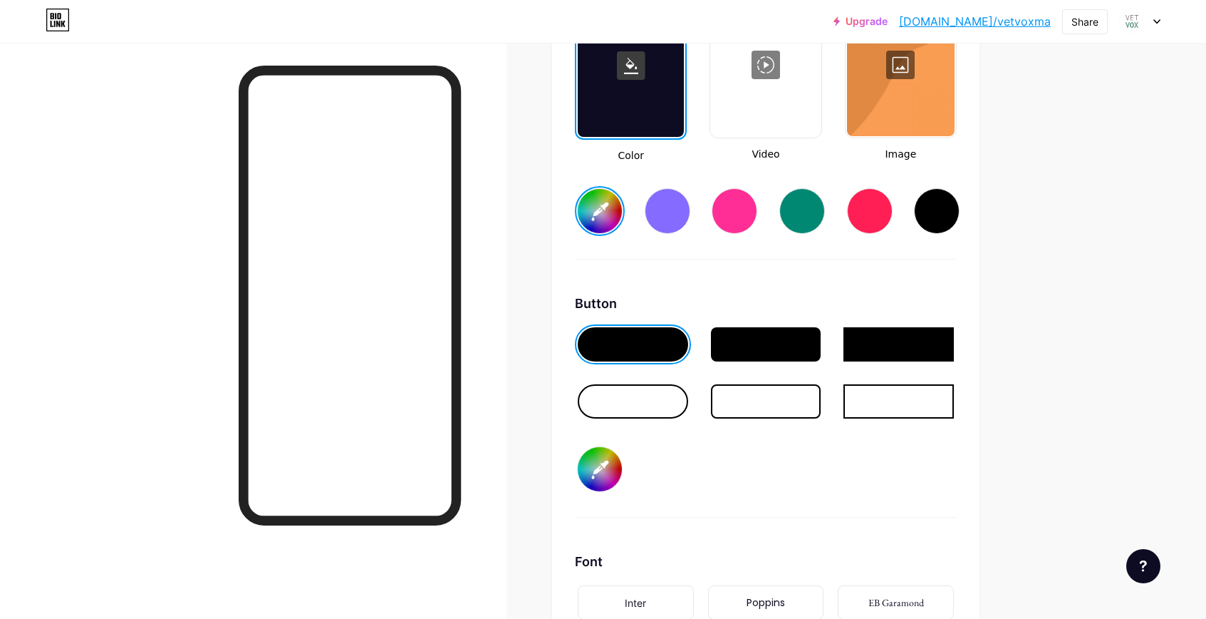
type input "#79b4a0"
type input "#f5f5f5"
type input "#76b29e"
type input "#f5f5f5"
type input "#77b6a1"
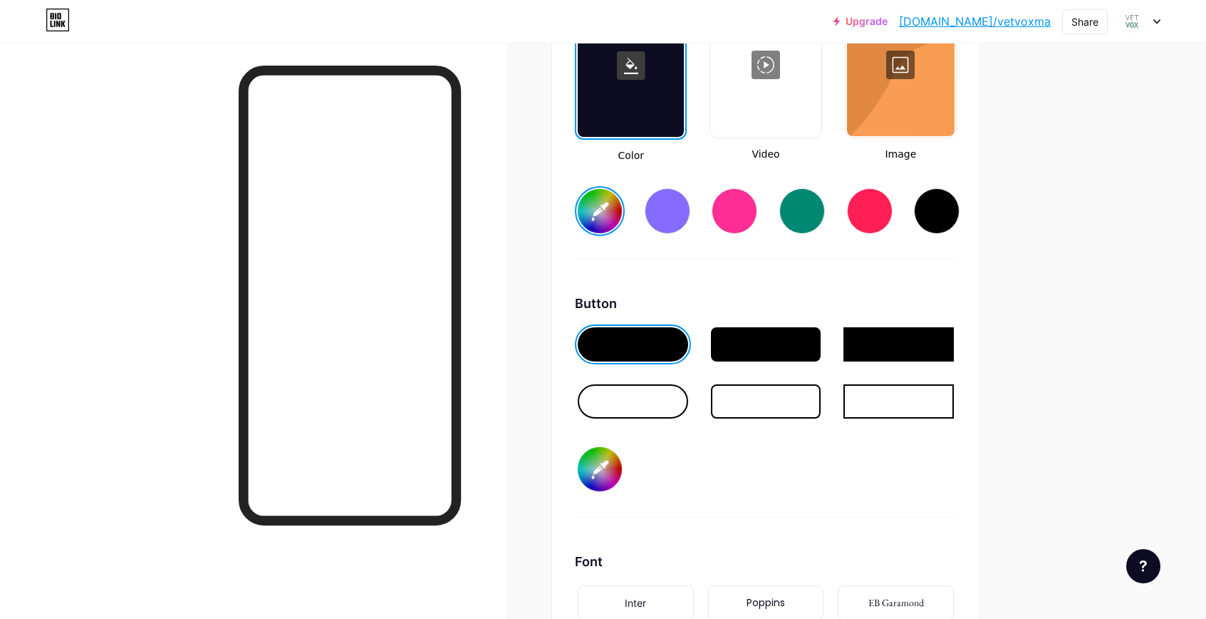
type input "#f5f5f5"
type input "#74b49f"
type input "#f5f5f5"
type input "#76b7a1"
type input "#f5f5f5"
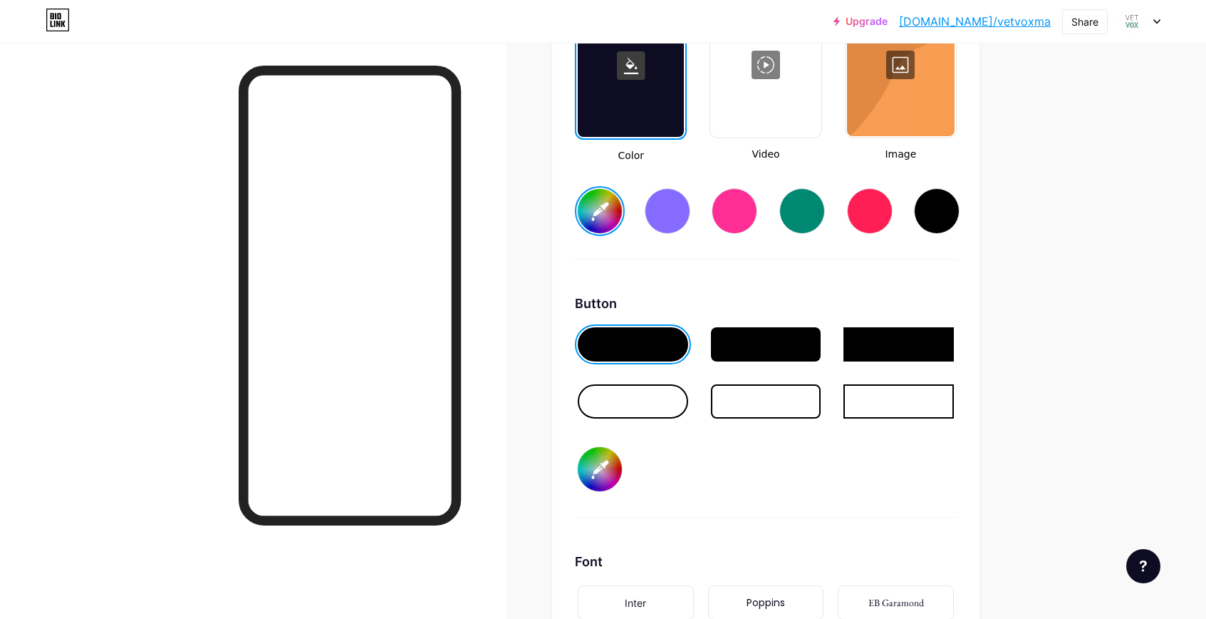
type input "#78baa4"
type input "#f5f5f5"
type input "#75b8a2"
type input "#f5f5f5"
type input "#77bba4"
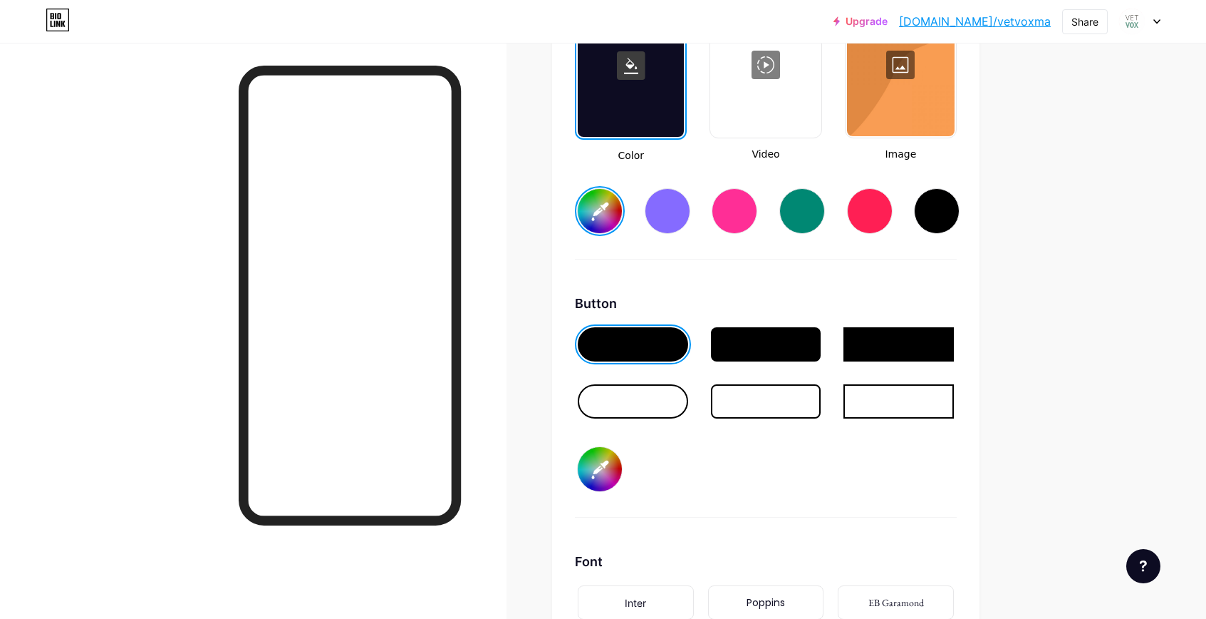
type input "#f5f5f5"
type input "#76bca5"
type input "#f5f5f5"
type input "#78bfa7"
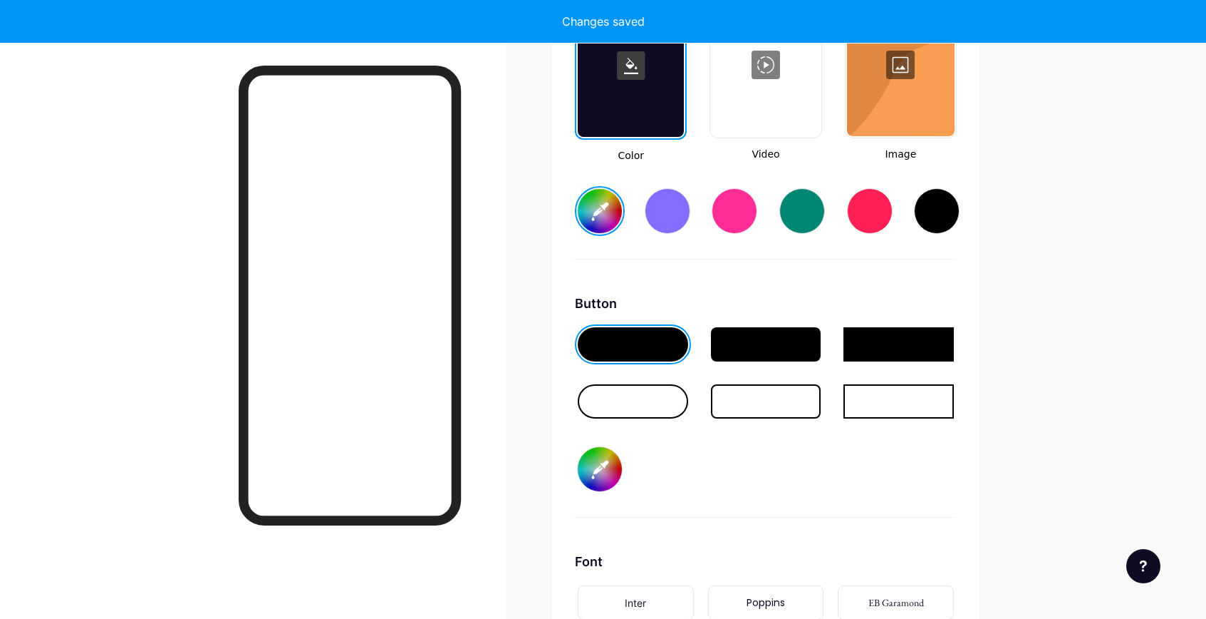
type input "#f5f5f5"
type input "#77c0a8"
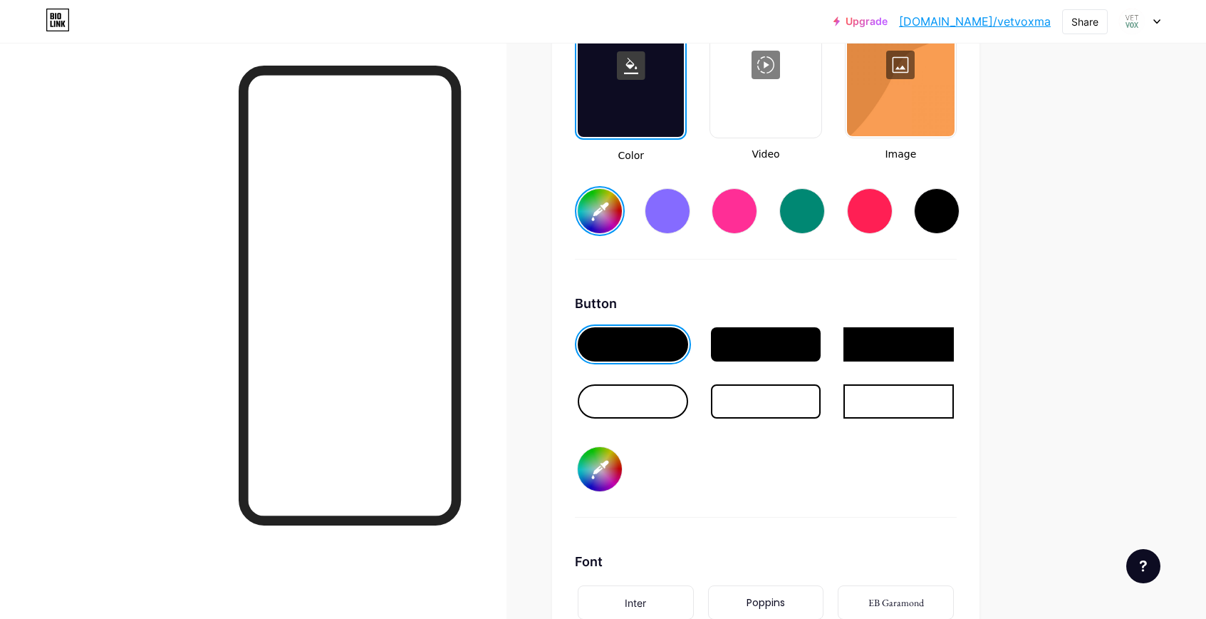
type input "#f5f5f5"
type input "#78bfa7"
type input "#f5f5f5"
type input "#75bda5"
type input "#f5f5f5"
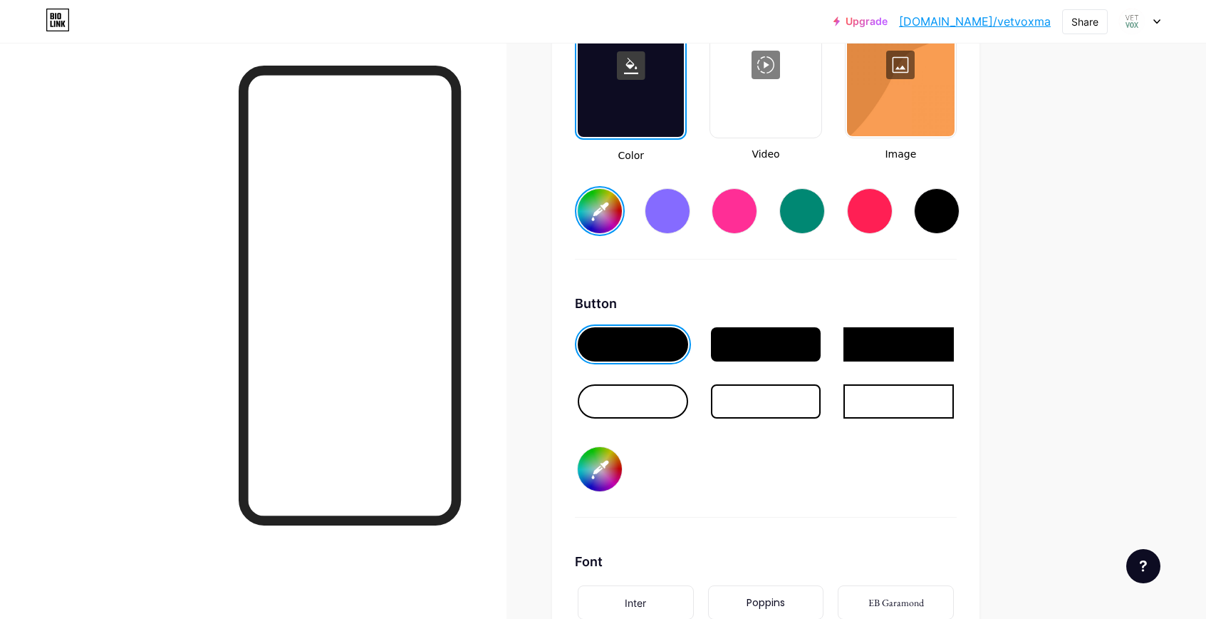
type input "#76bca5"
type input "#f5f5f5"
type input "#74b9a2"
type input "#f5f5f5"
type input "#72b69f"
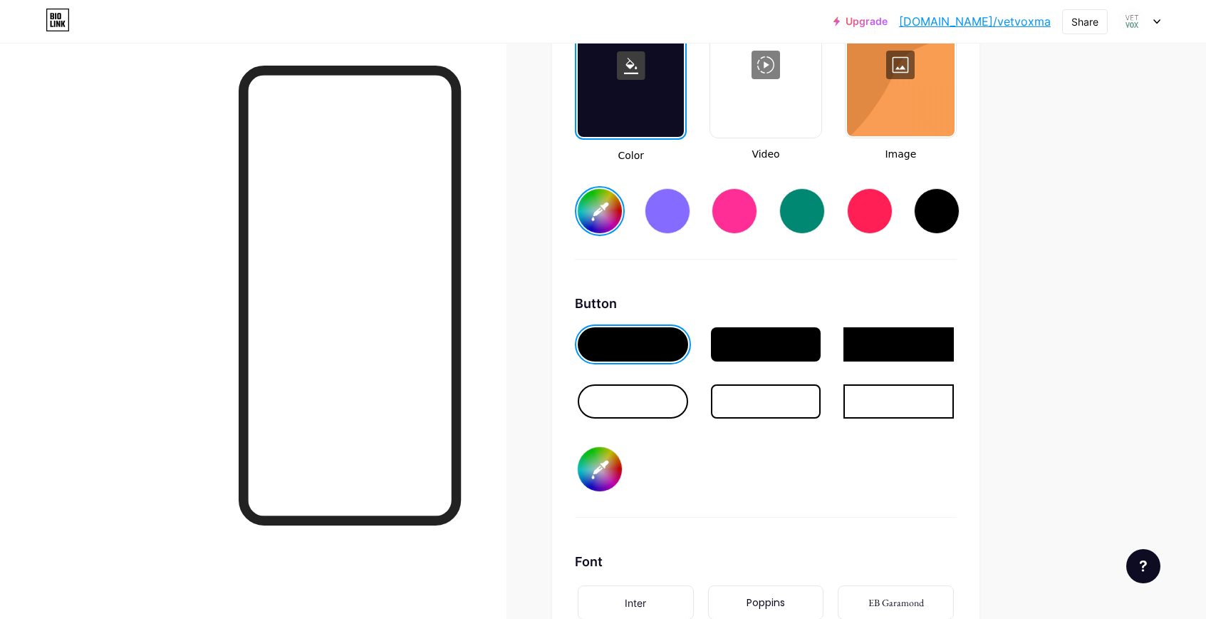
type input "#f5f5f5"
type input "#75b8a2"
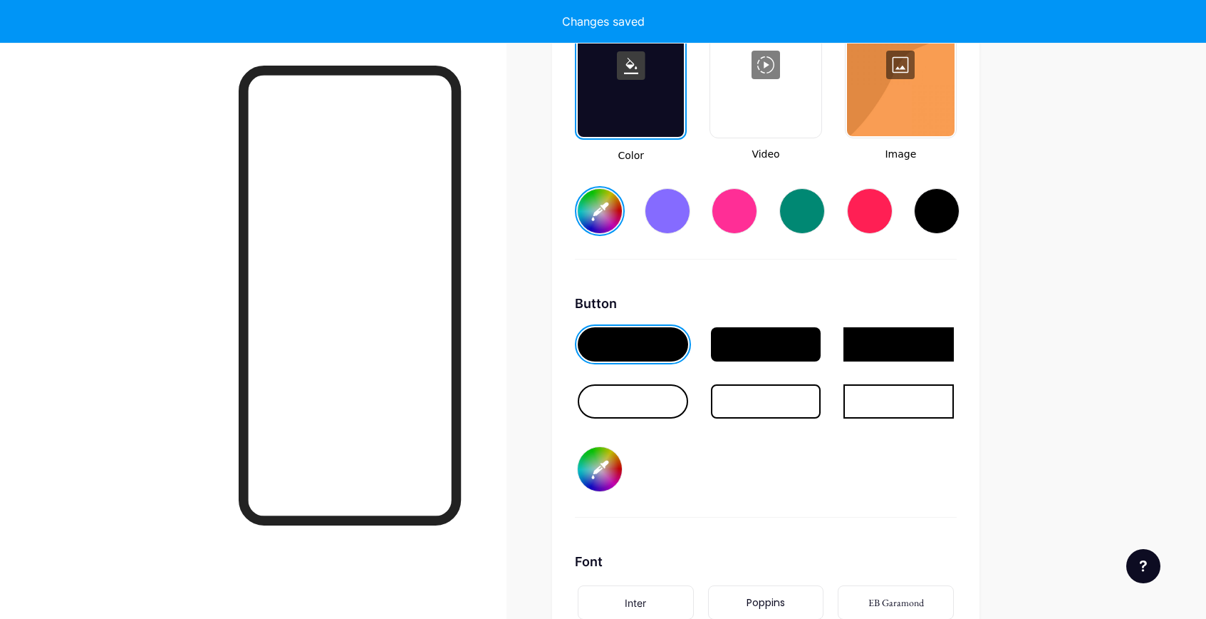
type input "#f5f5f5"
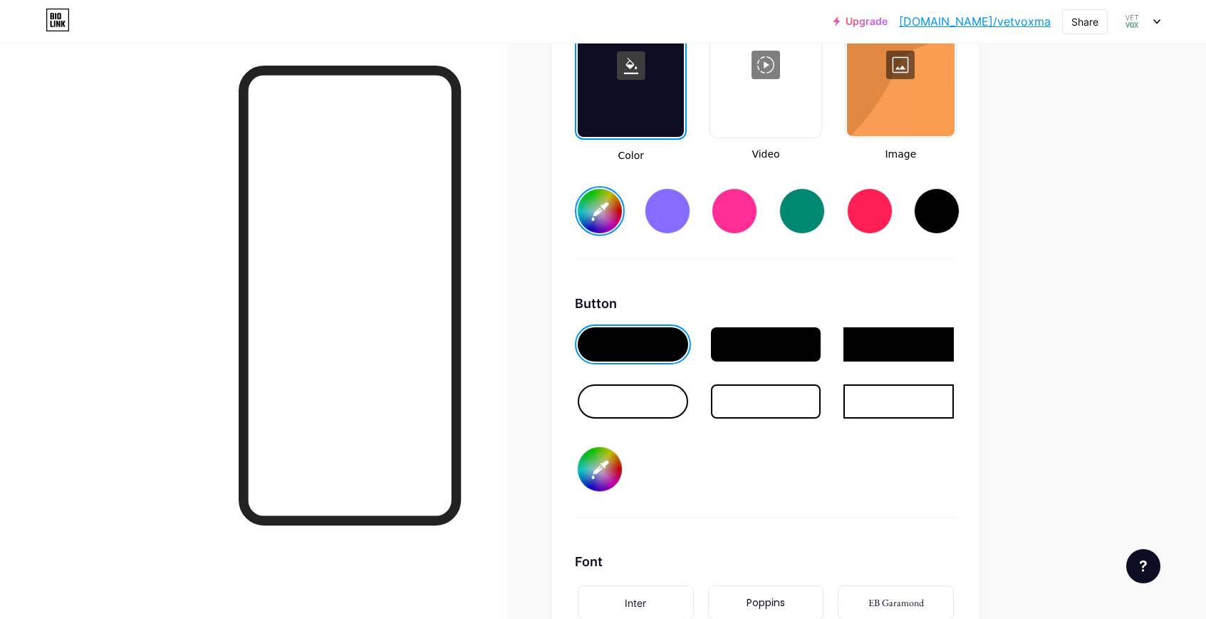
type input "#75b8a2"
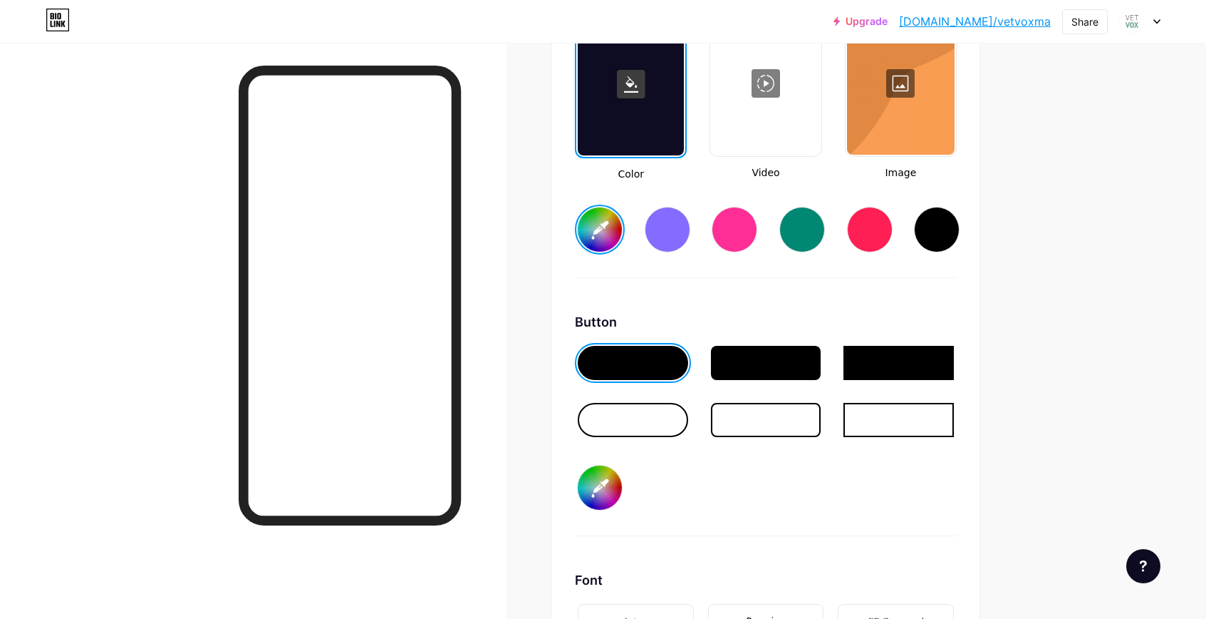
scroll to position [1971, 0]
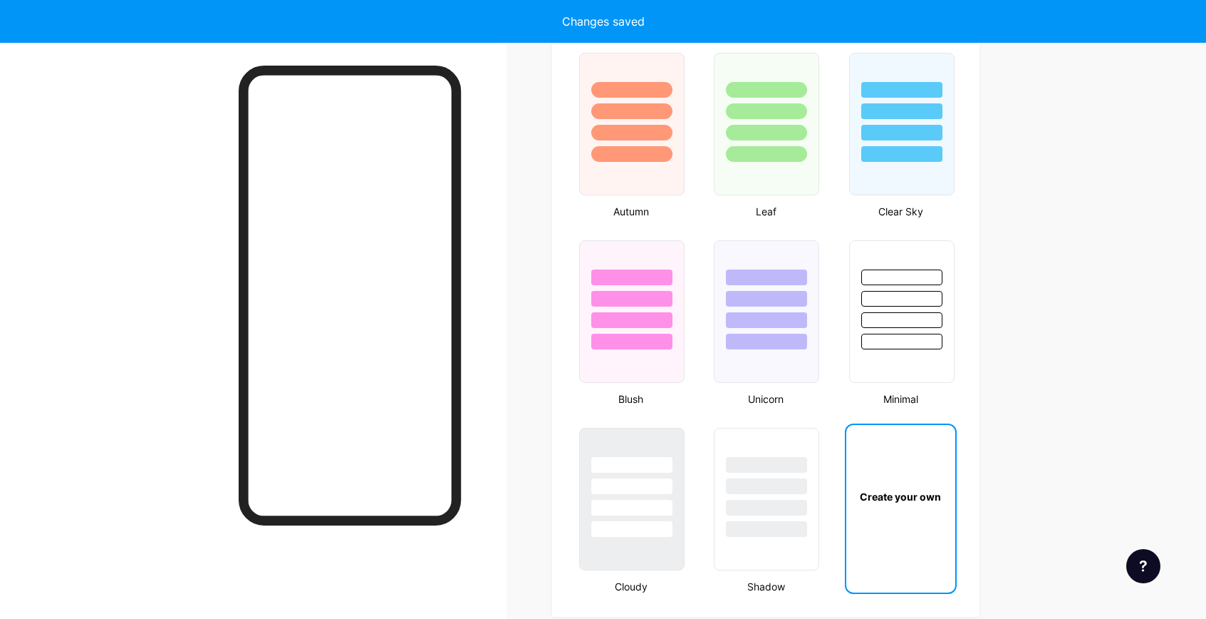
type input "#f5f5f5"
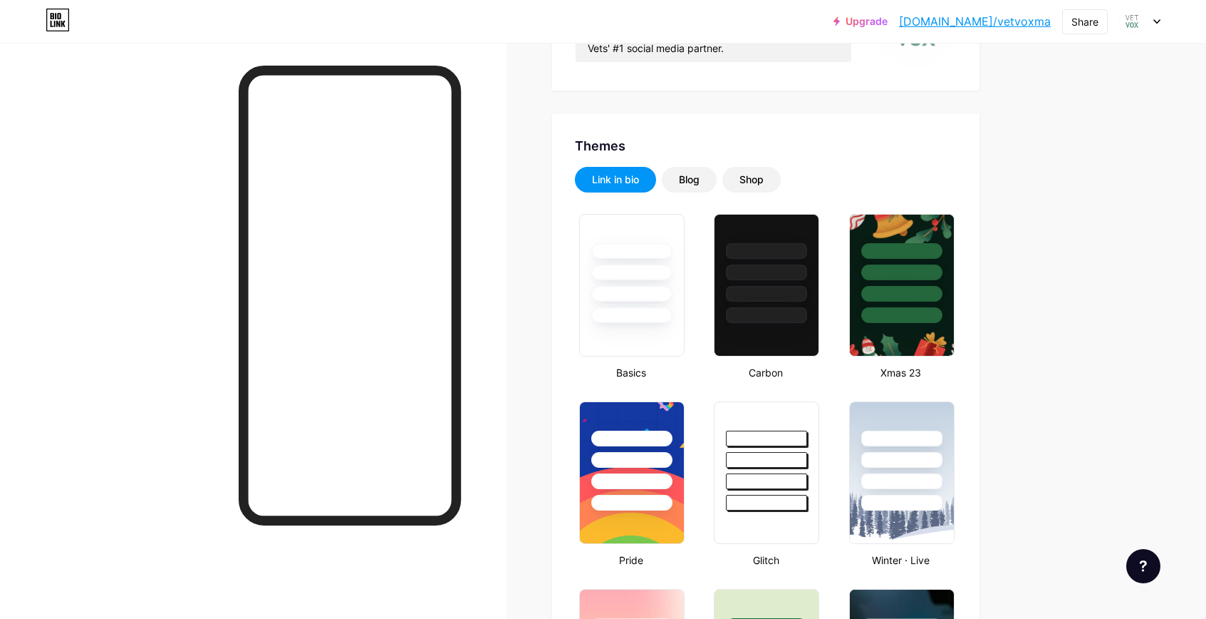
scroll to position [0, 0]
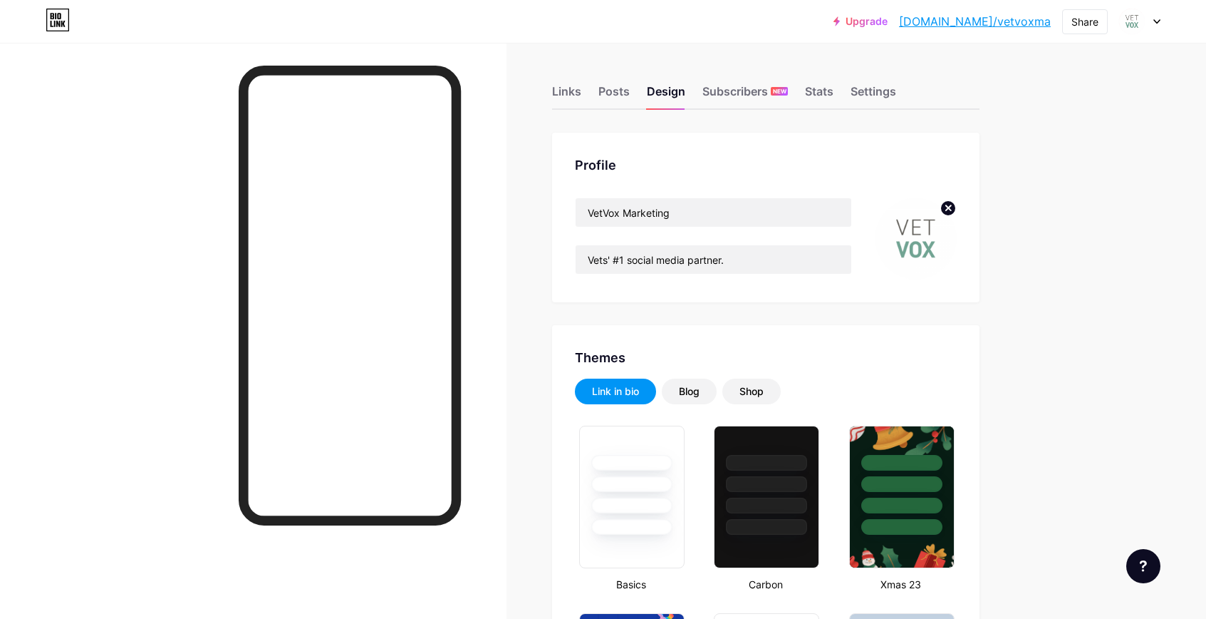
click at [919, 245] on img at bounding box center [916, 238] width 82 height 82
click at [948, 208] on circle at bounding box center [949, 208] width 16 height 16
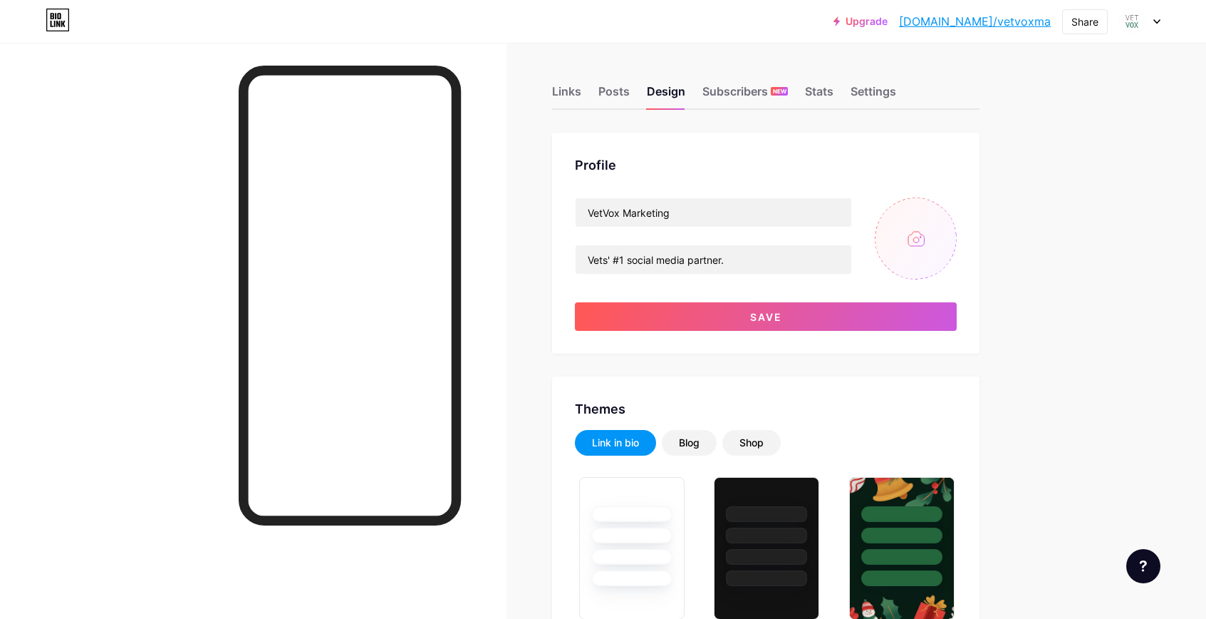
click at [921, 240] on input "file" at bounding box center [916, 238] width 82 height 82
type input "C:\fakepath\logo_sm-stacked3.jpg"
click at [811, 299] on div "VetVox Marketing Vets' #1 social media partner. Save" at bounding box center [766, 263] width 382 height 133
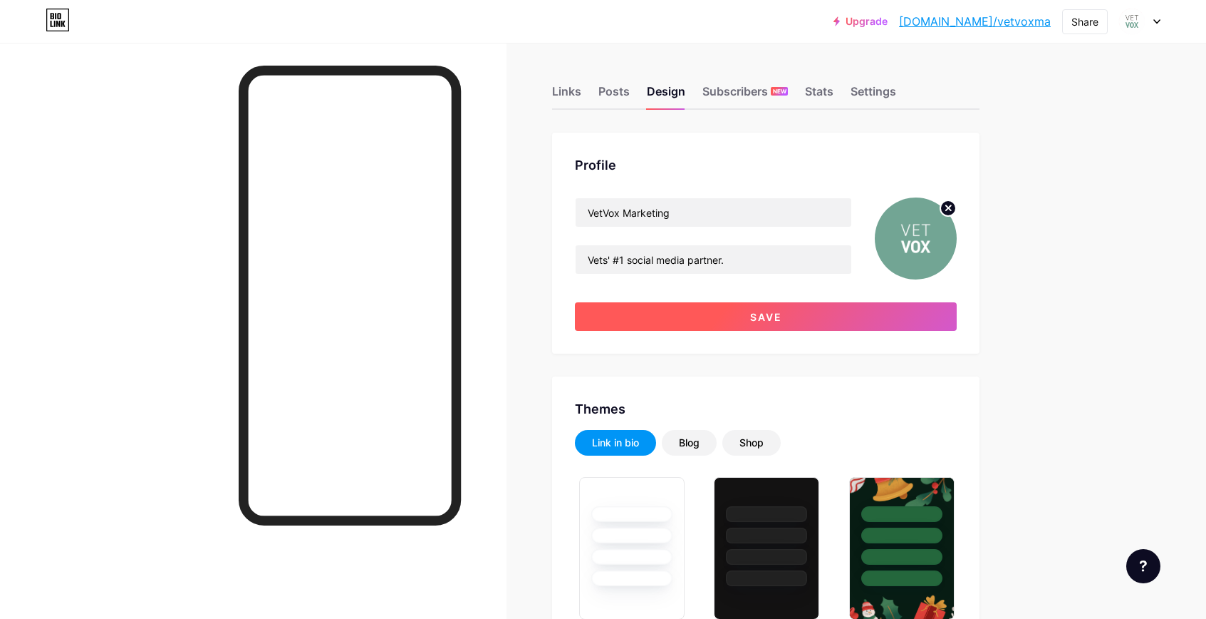
click at [810, 309] on button "Save" at bounding box center [766, 316] width 382 height 29
type input "#f5f5f5"
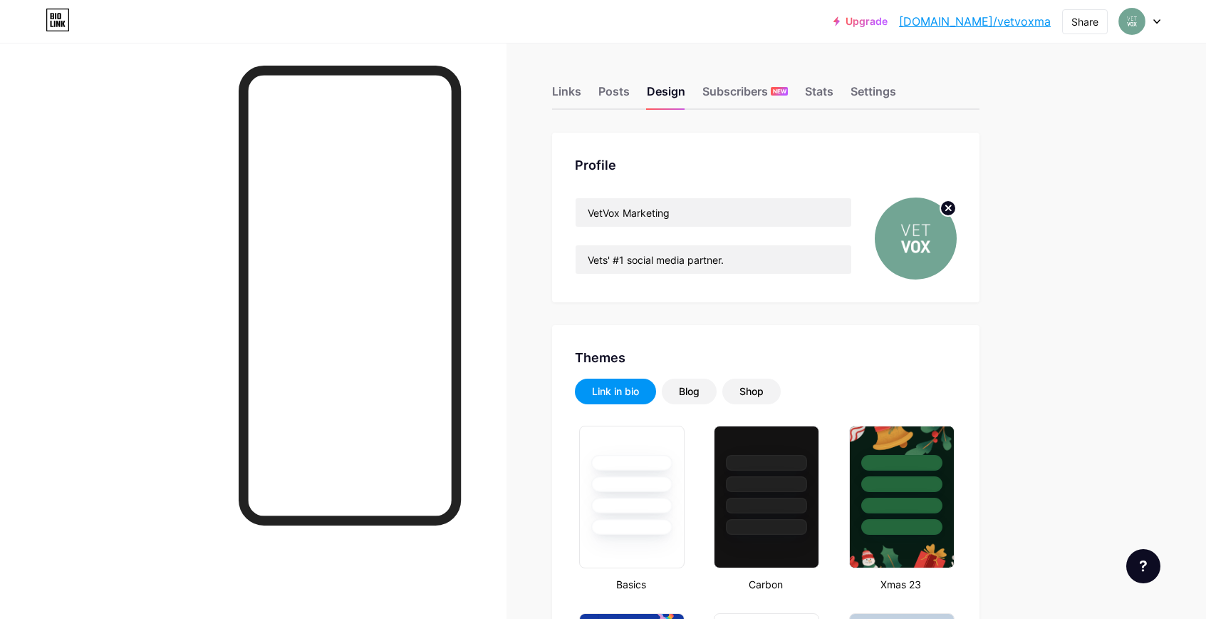
click at [951, 208] on circle at bounding box center [949, 208] width 16 height 16
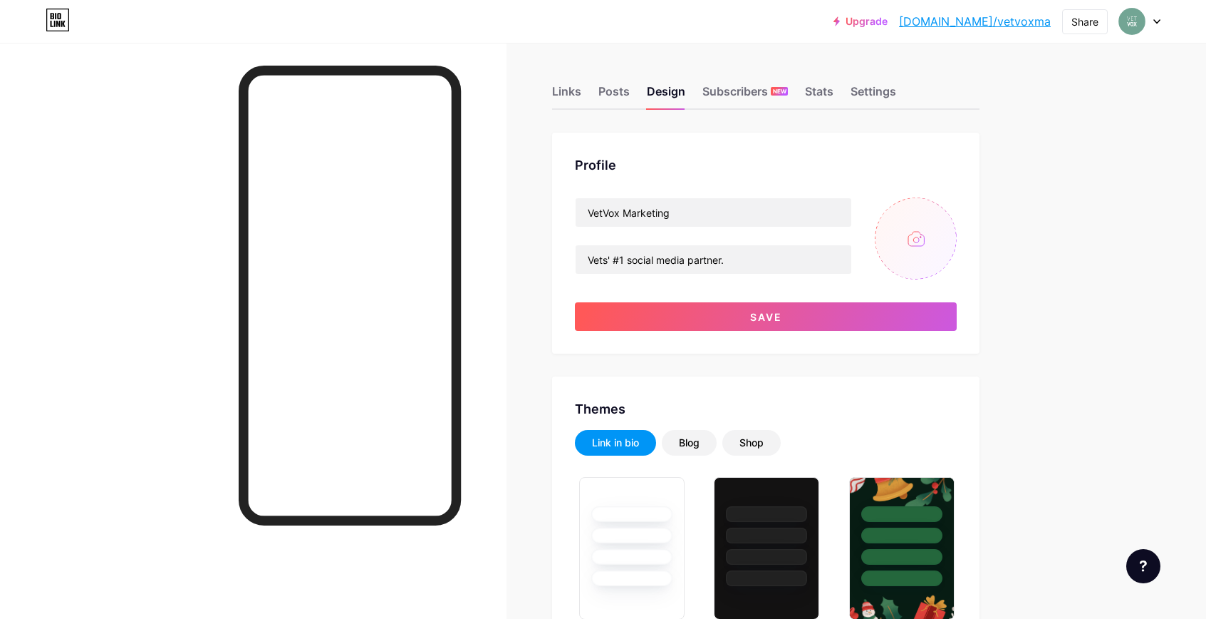
click at [905, 251] on input "file" at bounding box center [916, 238] width 82 height 82
type input "C:\fakepath\horizontal-colour-vvm.png"
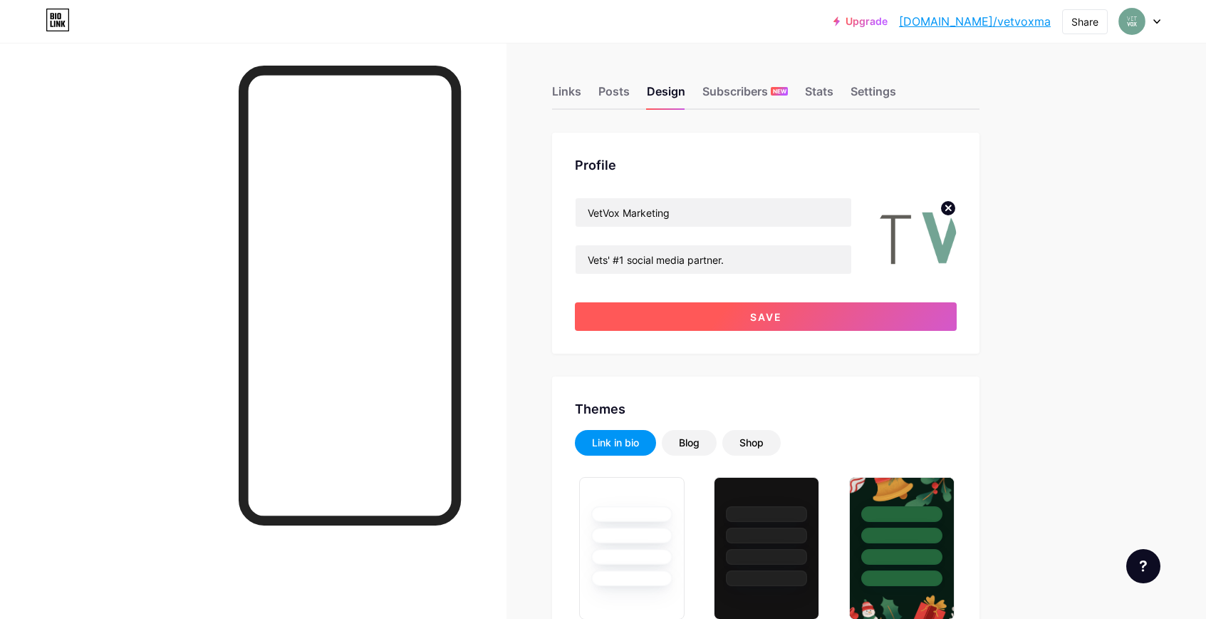
click at [879, 324] on button "Save" at bounding box center [766, 316] width 382 height 29
type input "#f5f5f5"
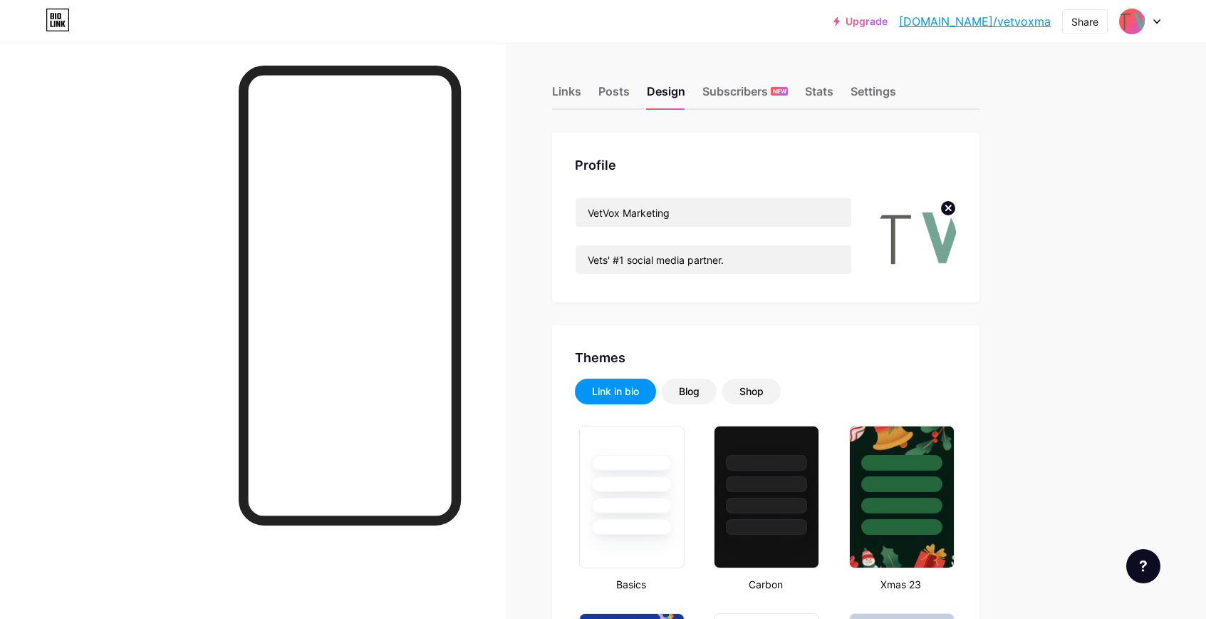
click at [949, 205] on circle at bounding box center [949, 208] width 16 height 16
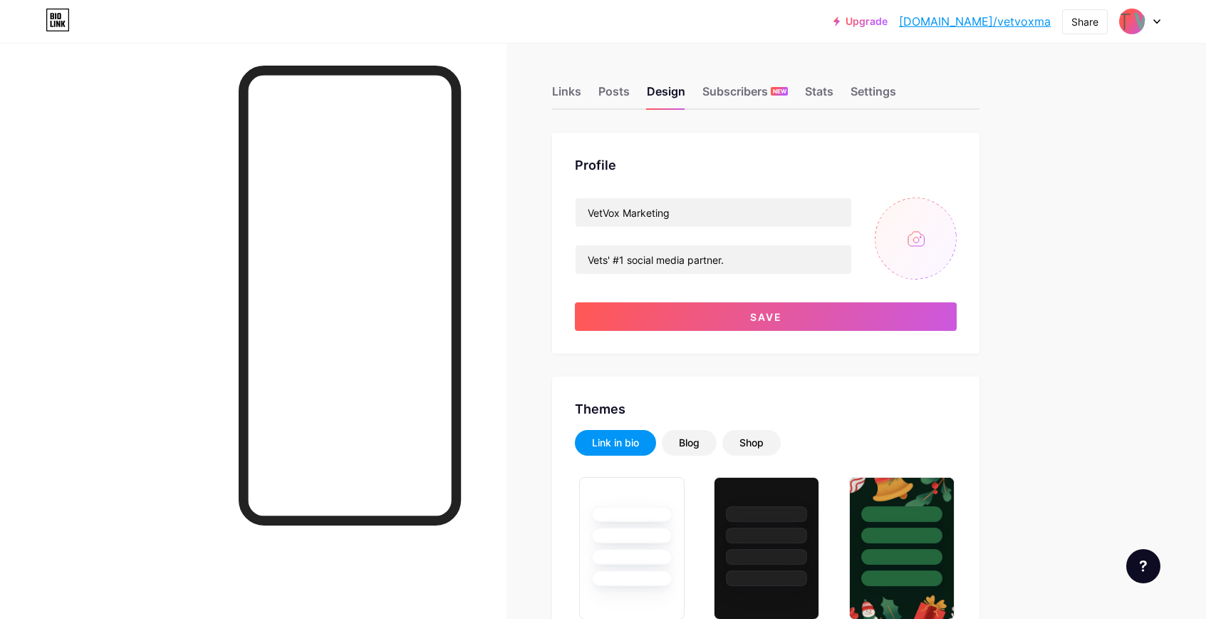
click at [926, 243] on input "file" at bounding box center [916, 238] width 82 height 82
type input "C:\fakepath\logo_sm-stacked.jpg"
click at [956, 203] on circle at bounding box center [949, 208] width 16 height 16
click at [929, 234] on input "file" at bounding box center [916, 238] width 82 height 82
type input "C:\fakepath\logo_sm-stacked2.jpg"
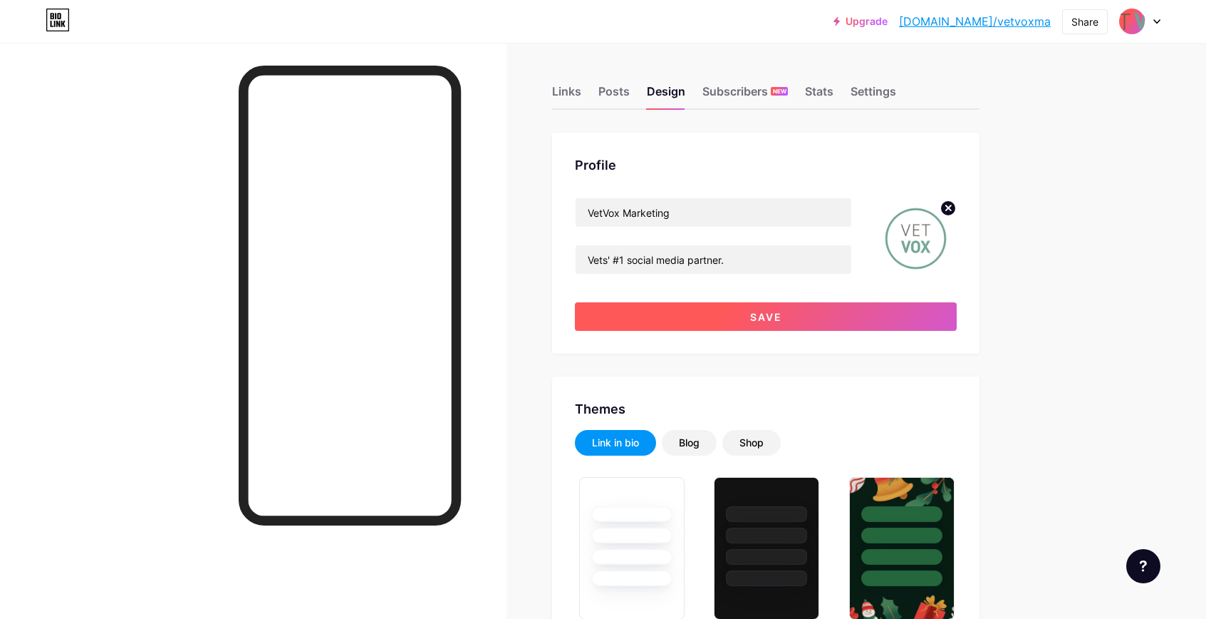
click at [894, 306] on button "Save" at bounding box center [766, 316] width 382 height 29
type input "#f5f5f5"
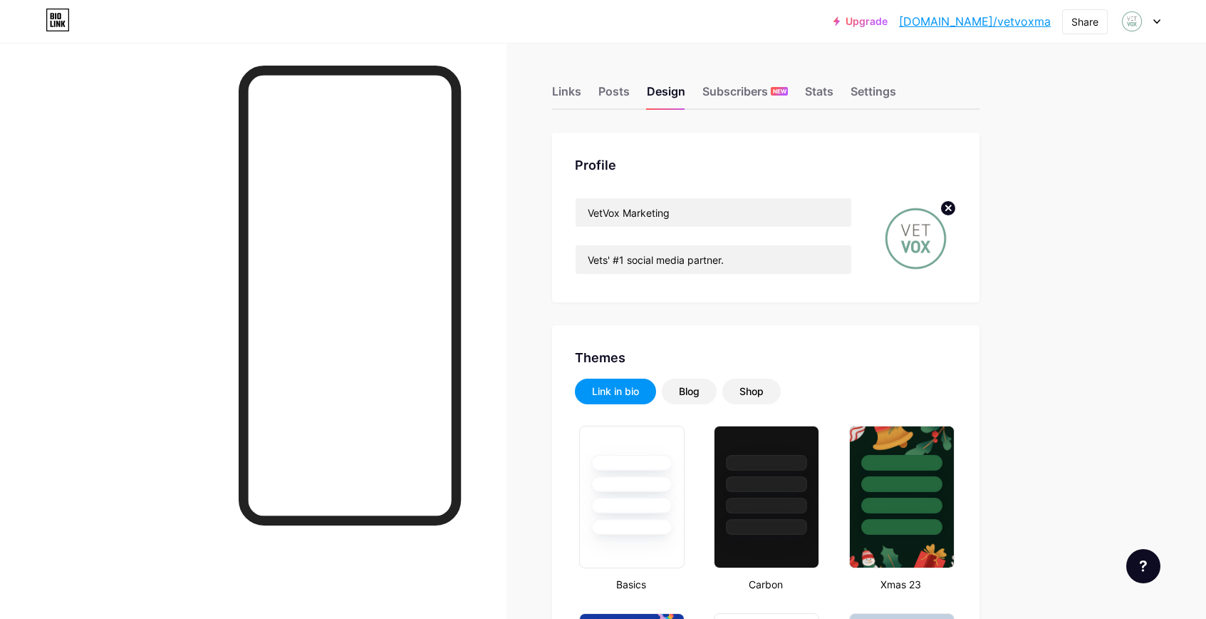
click at [951, 205] on icon at bounding box center [948, 207] width 5 height 5
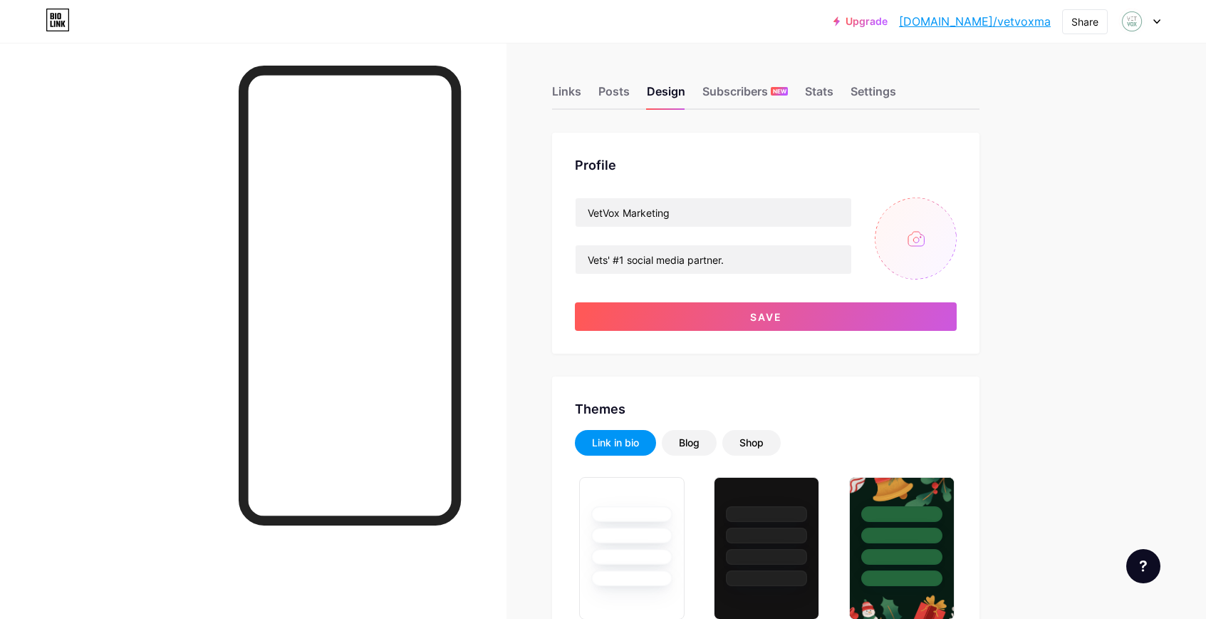
click at [934, 242] on input "file" at bounding box center [916, 238] width 82 height 82
type input "C:\fakepath\logo_sm-stacked.jpg"
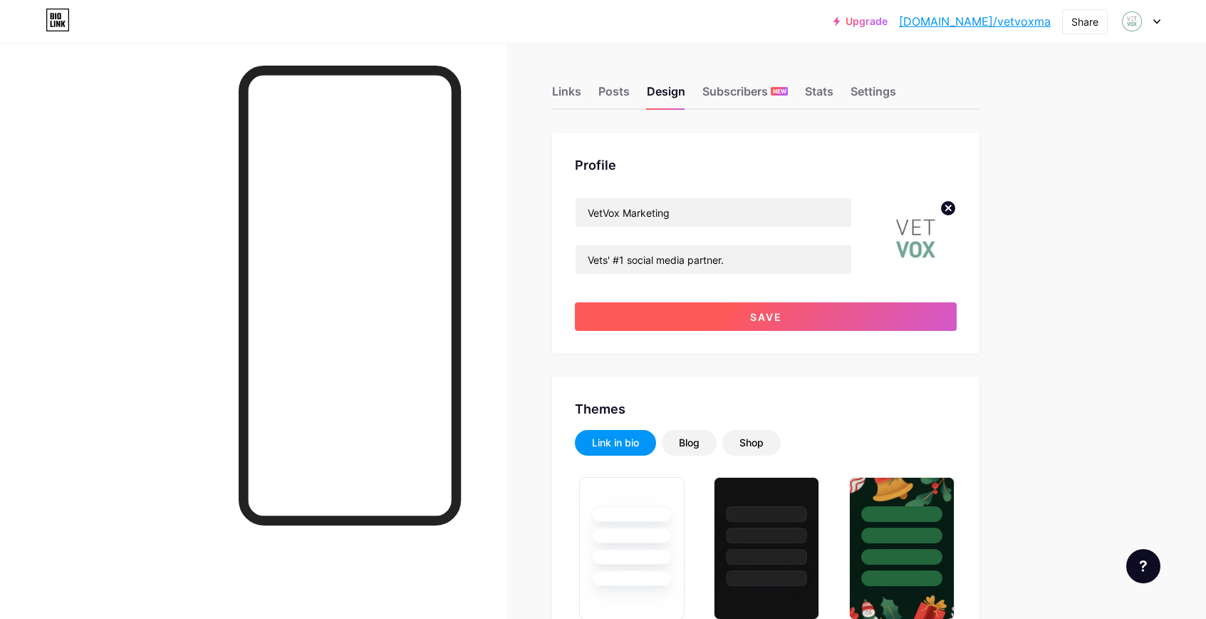
click at [723, 310] on button "Save" at bounding box center [766, 316] width 382 height 29
type input "#f5f5f5"
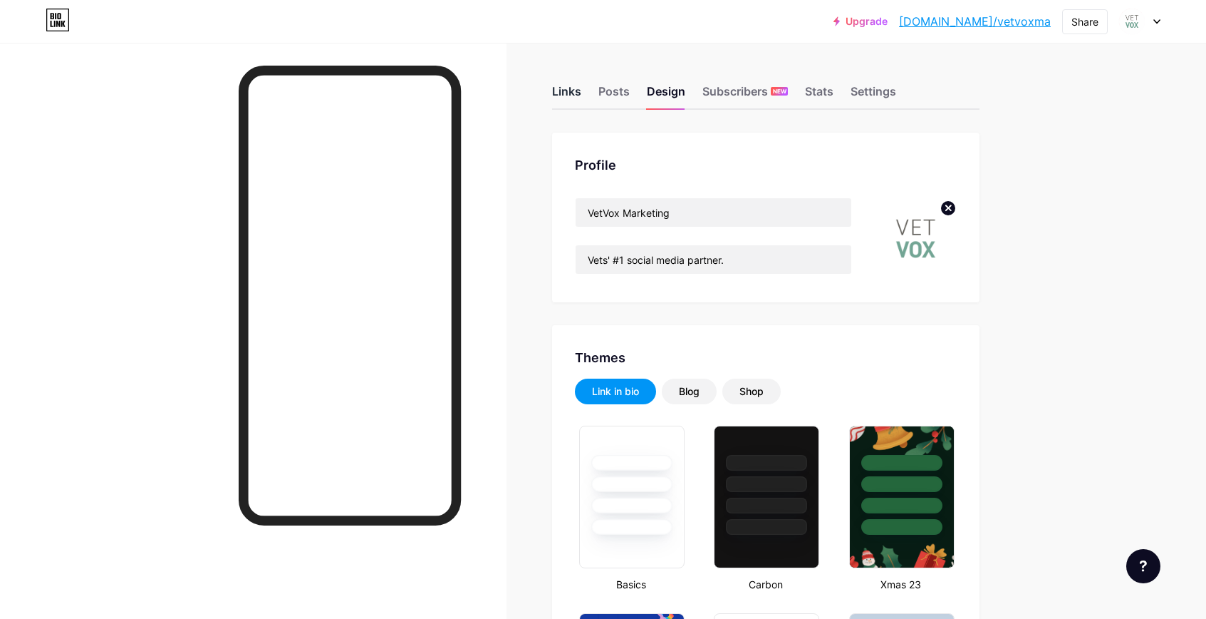
click at [571, 88] on div "Links" at bounding box center [566, 96] width 29 height 26
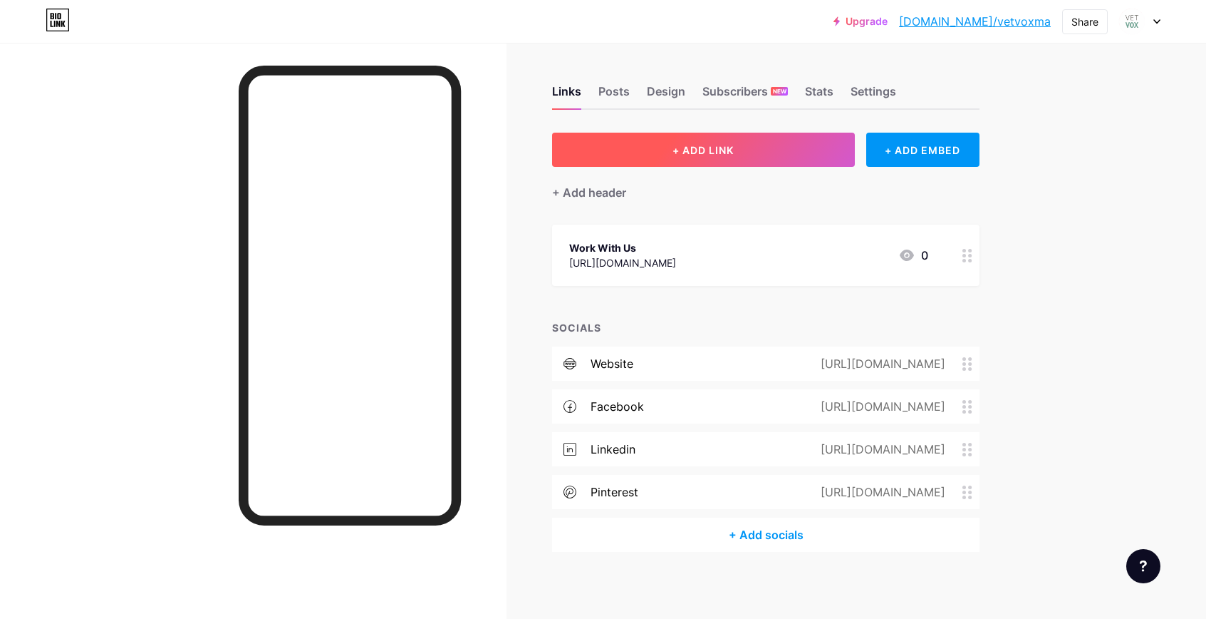
click at [797, 141] on button "+ ADD LINK" at bounding box center [703, 150] width 303 height 34
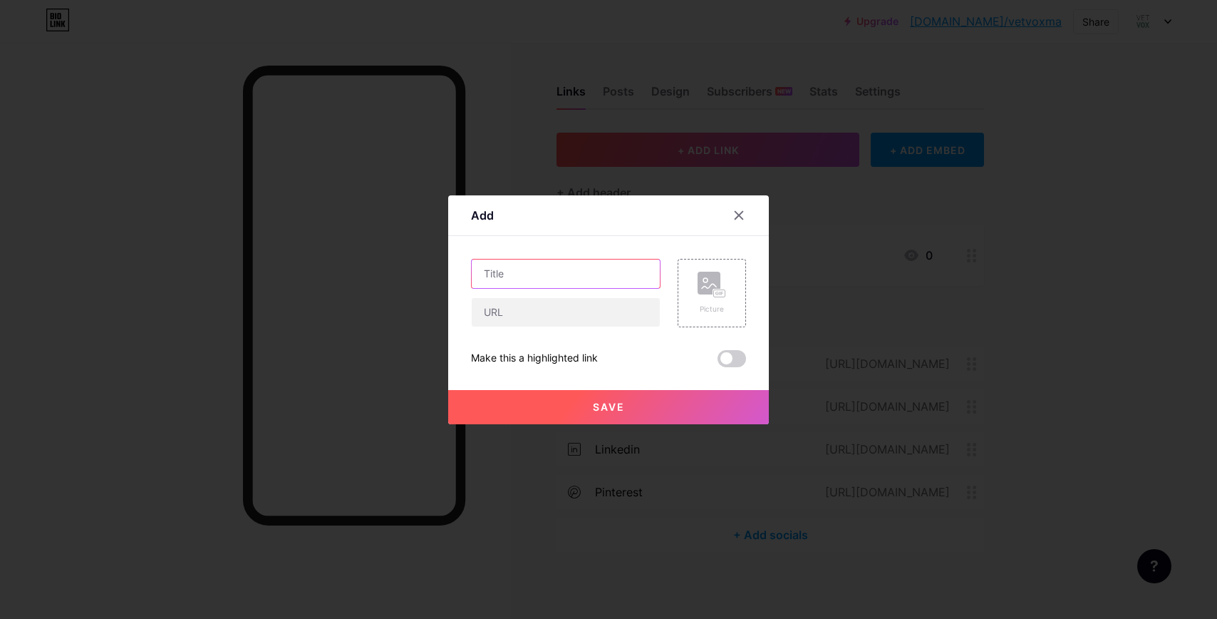
click at [589, 273] on input "text" at bounding box center [566, 273] width 188 height 29
type input "f"
type input "FREE Veterinary Social Media Calendar"
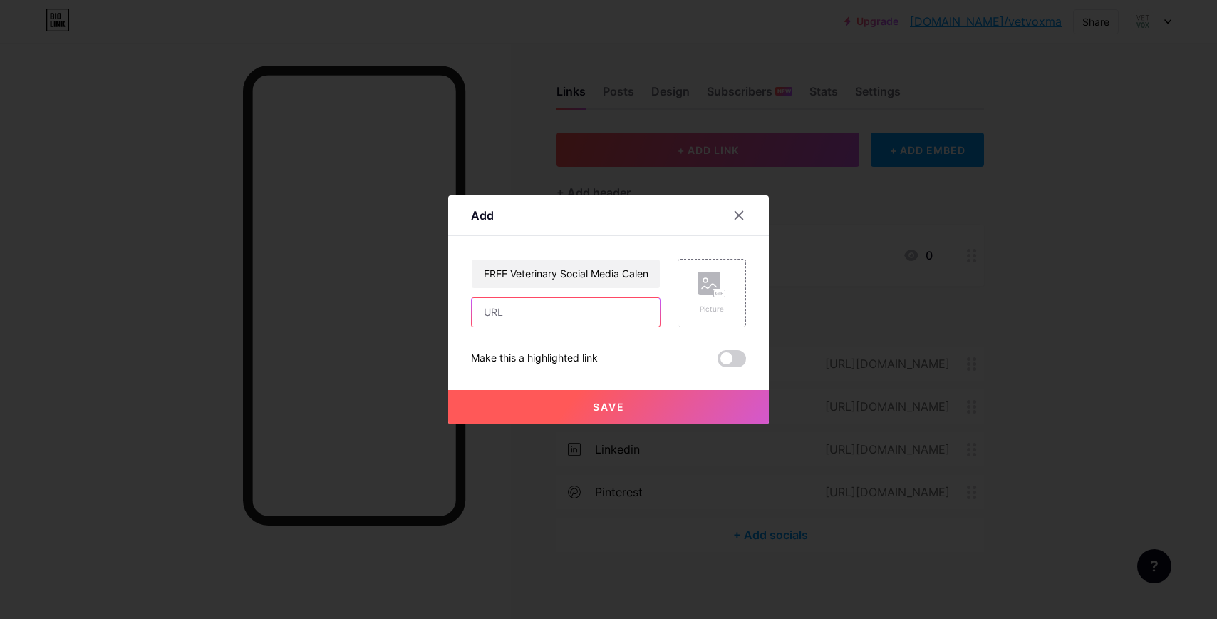
click at [532, 319] on input "text" at bounding box center [566, 312] width 188 height 29
paste input "[URL][DOMAIN_NAME]"
type input "[URL][DOMAIN_NAME]"
click at [667, 401] on button "Save" at bounding box center [608, 407] width 321 height 34
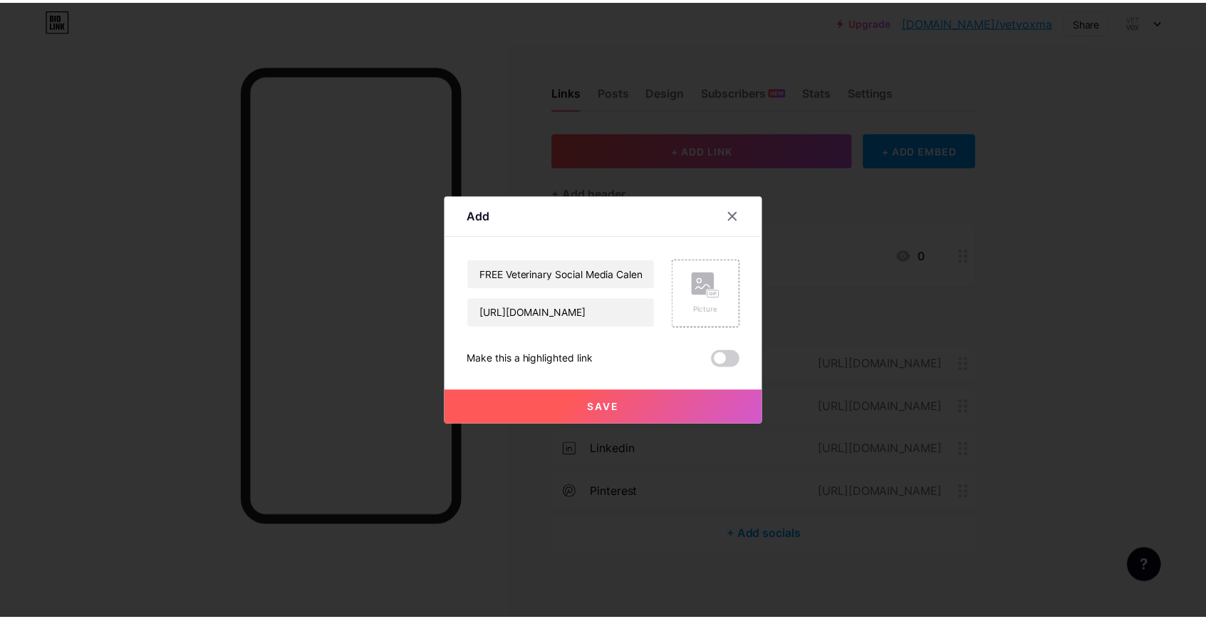
scroll to position [0, 0]
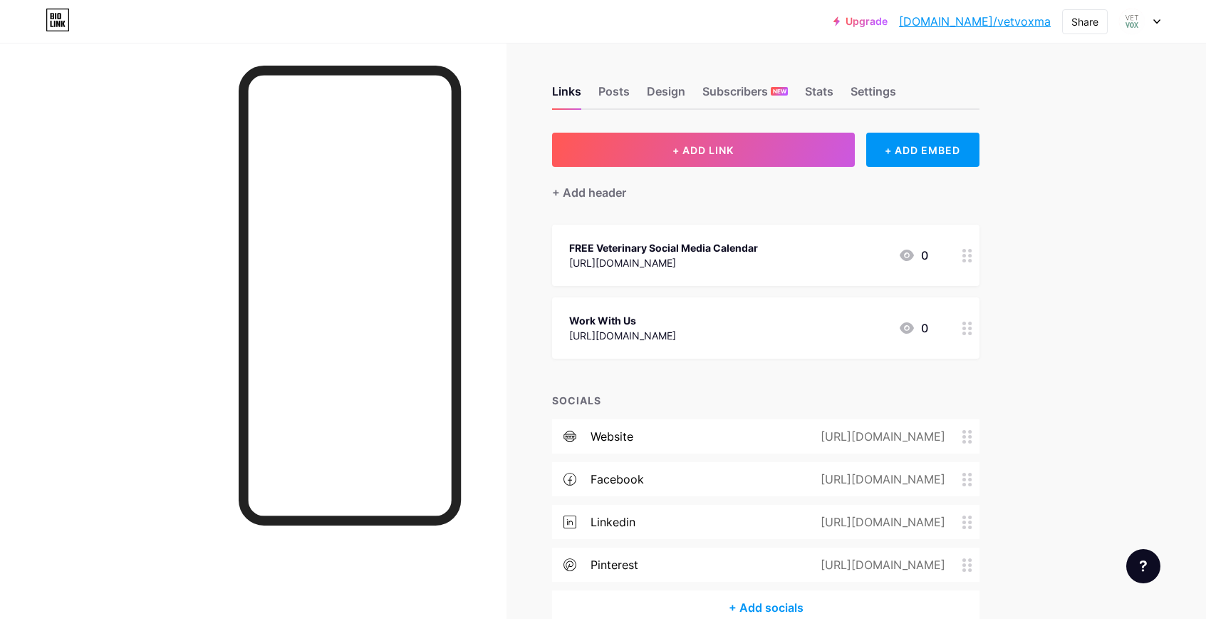
click at [676, 315] on div "Work With Us" at bounding box center [622, 320] width 107 height 15
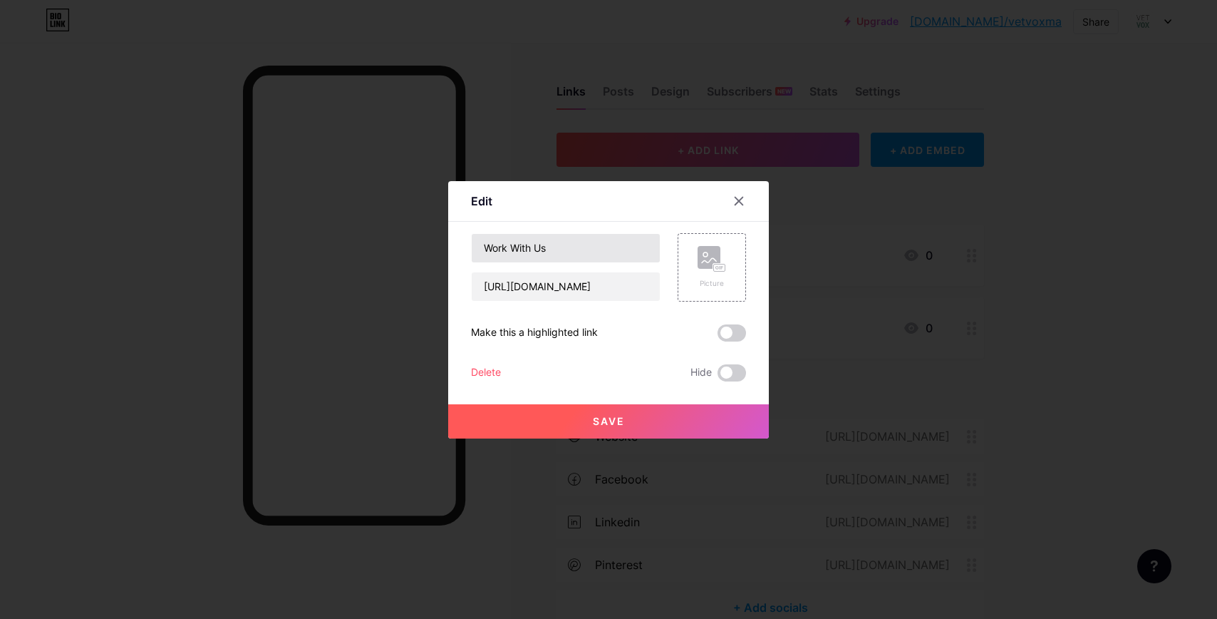
click at [598, 263] on div "Work With Us [URL][DOMAIN_NAME]" at bounding box center [566, 267] width 190 height 68
click at [599, 254] on input "Work With Us" at bounding box center [566, 248] width 188 height 29
click at [677, 429] on button "Save" at bounding box center [608, 421] width 321 height 34
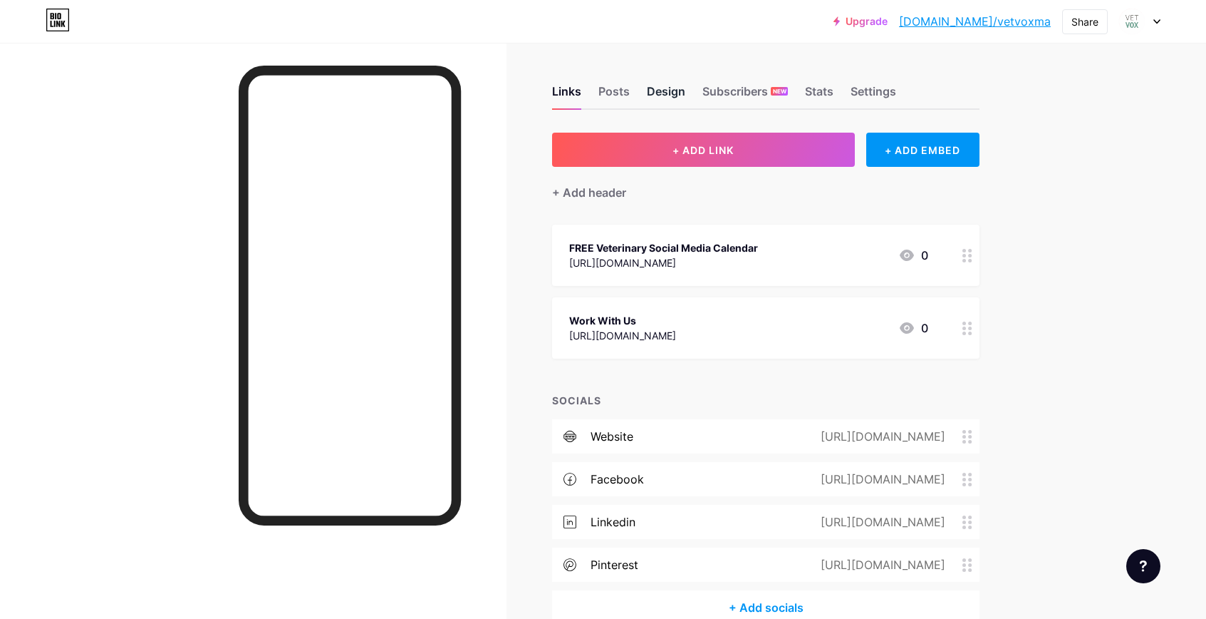
click at [666, 93] on div "Design" at bounding box center [666, 96] width 38 height 26
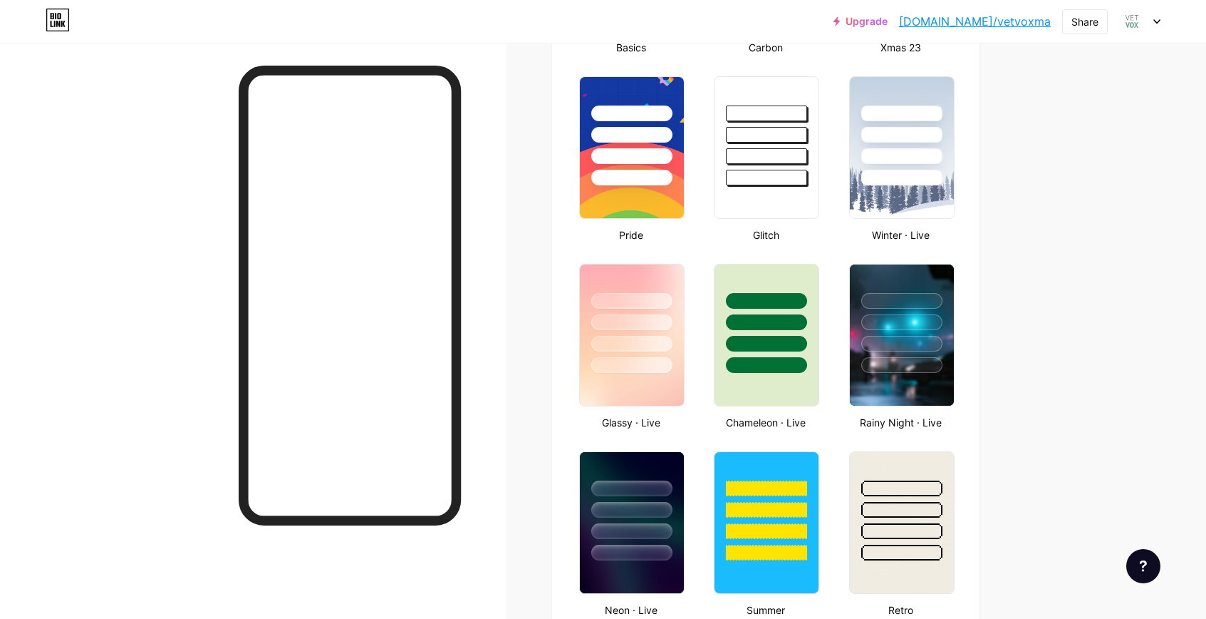
type input "#f5f5f5"
type input "#75b8a2"
type input "#080808"
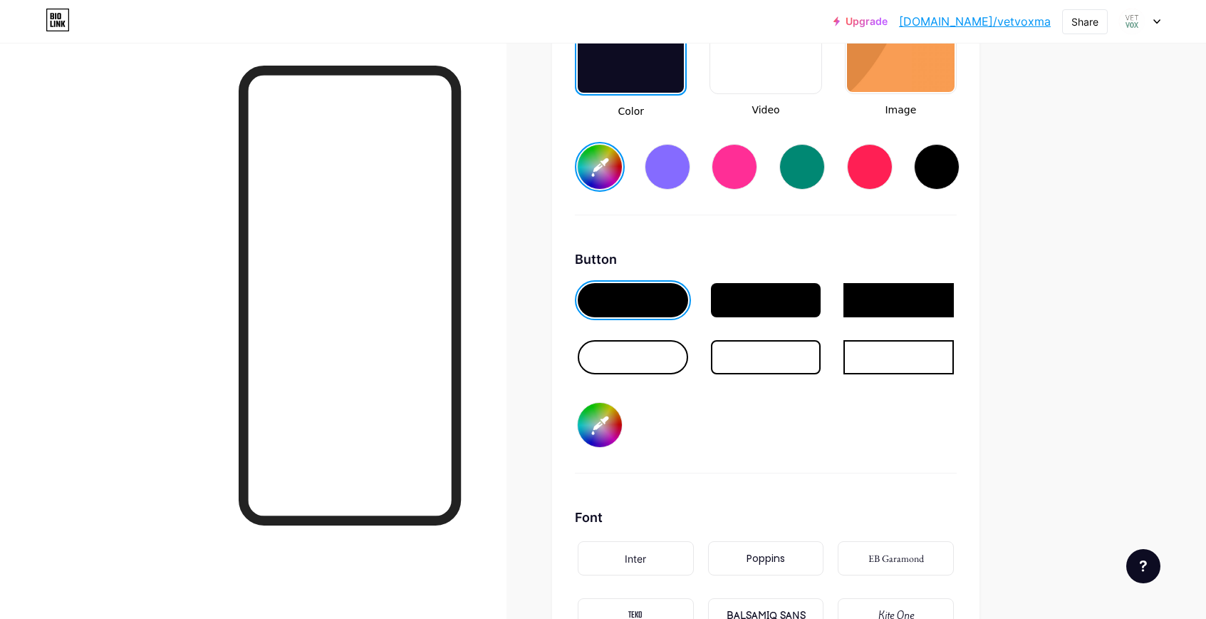
scroll to position [2103, 0]
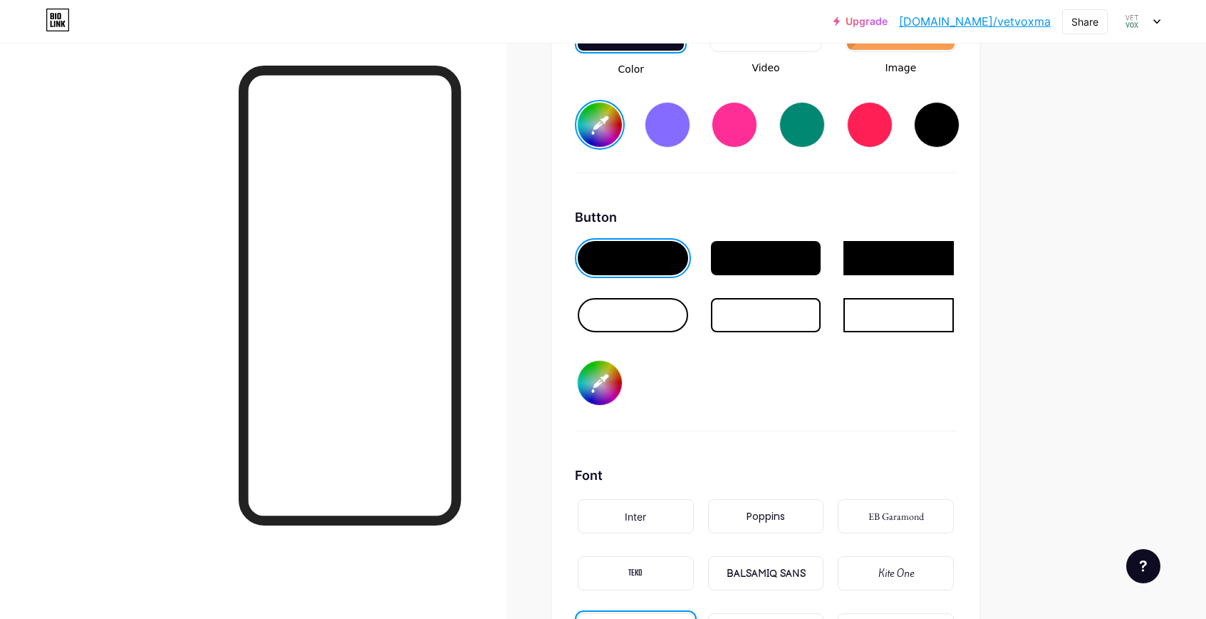
click at [594, 387] on input "#75b8a2" at bounding box center [600, 383] width 44 height 44
click at [879, 406] on div "Button #75b8a2" at bounding box center [766, 319] width 382 height 224
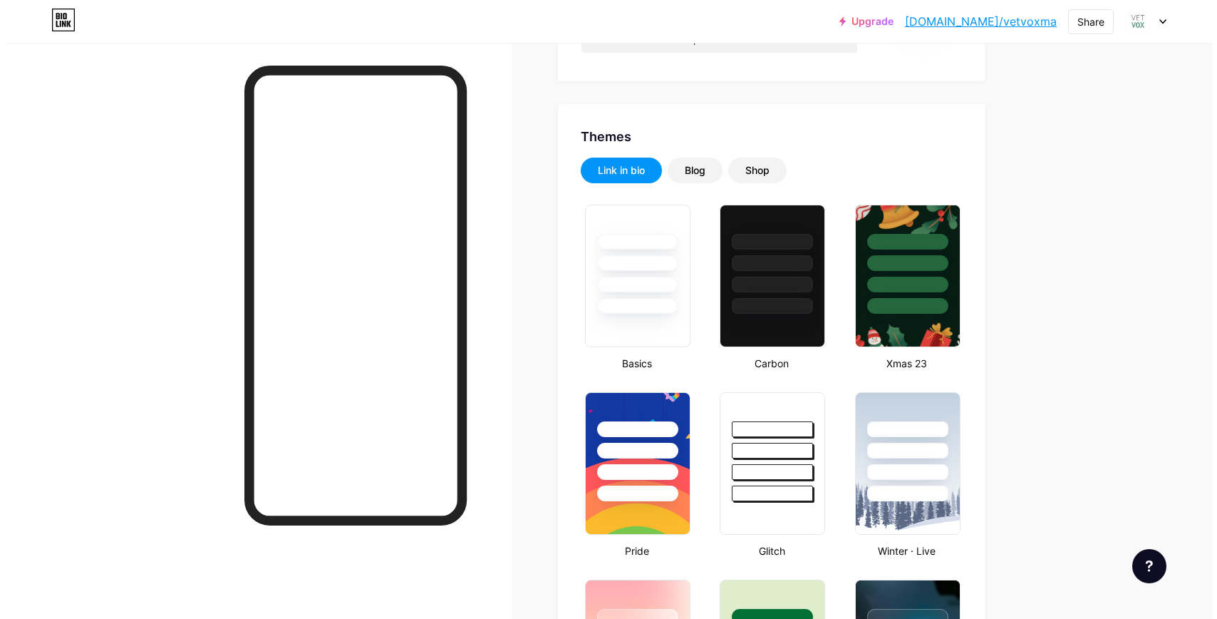
scroll to position [0, 0]
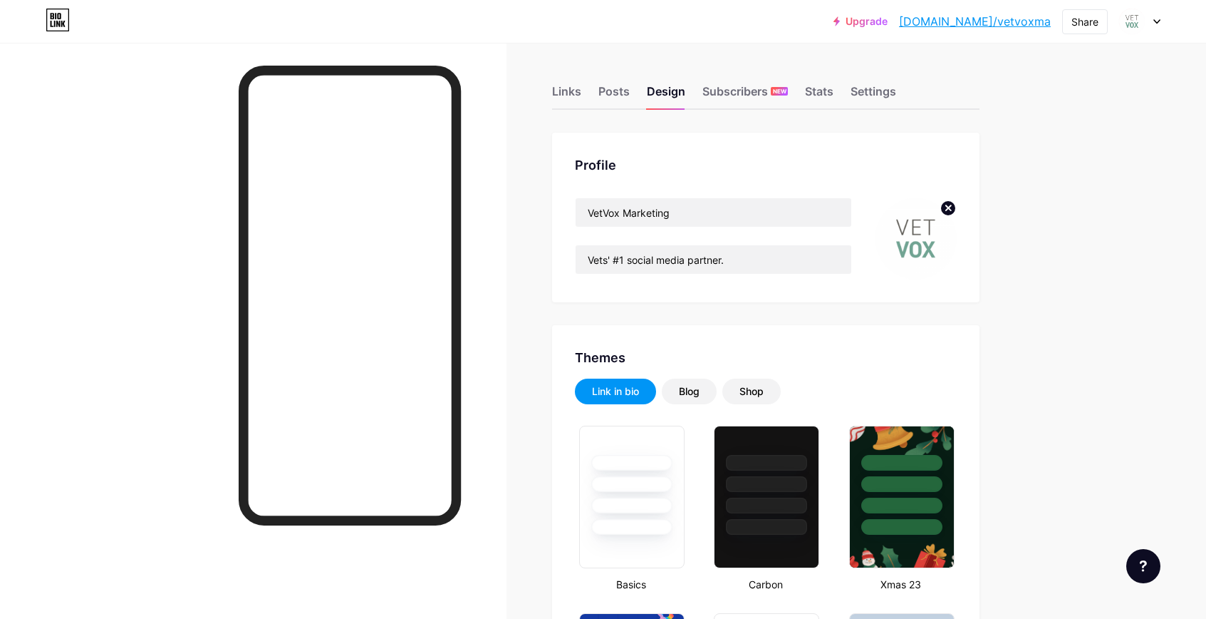
click at [562, 81] on div "Links Posts Design Subscribers NEW Stats Settings" at bounding box center [766, 85] width 428 height 50
click at [578, 90] on div "Links" at bounding box center [566, 96] width 29 height 26
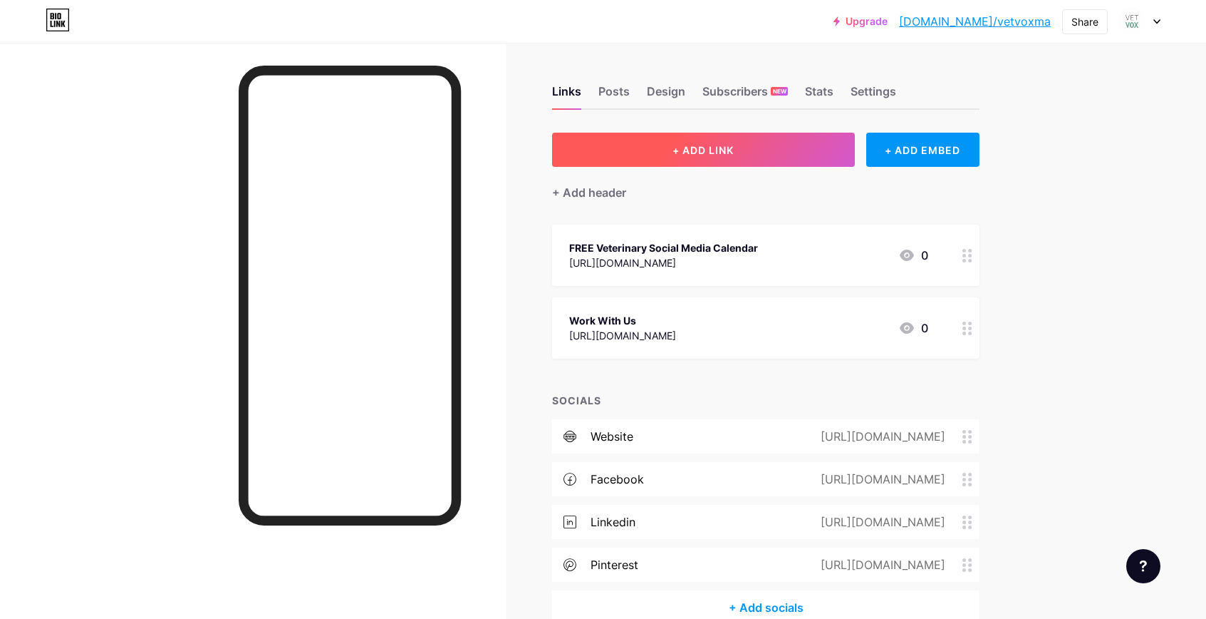
click at [712, 165] on button "+ ADD LINK" at bounding box center [703, 150] width 303 height 34
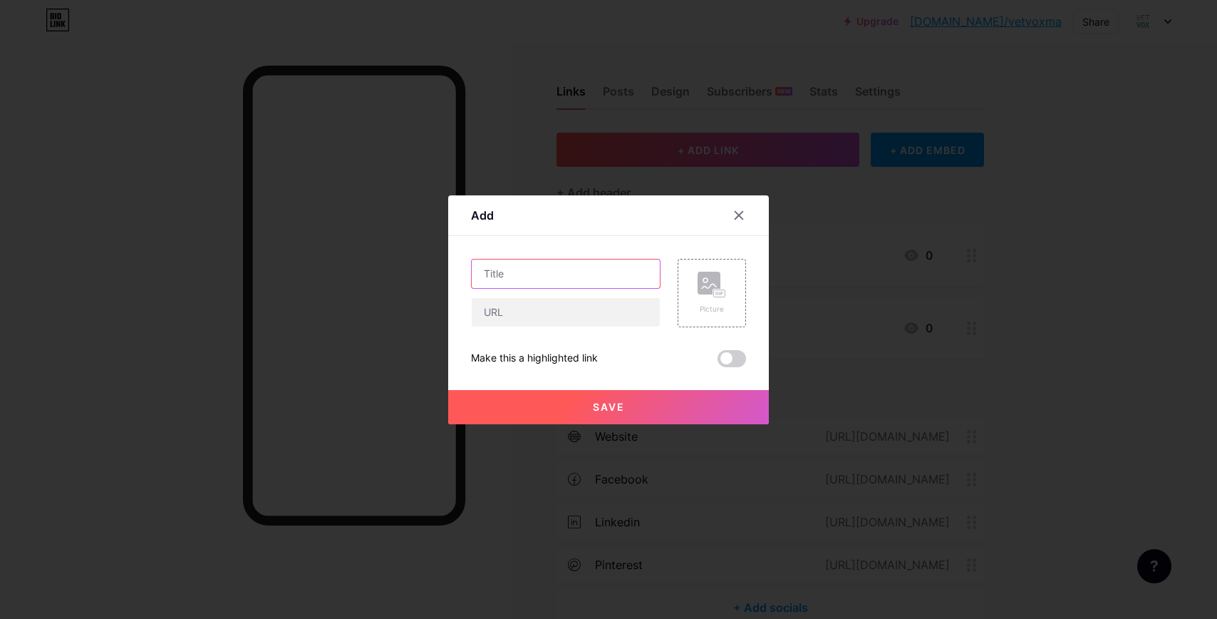
click at [573, 270] on input "text" at bounding box center [566, 273] width 188 height 29
type input "Online"
type input "Store"
click at [562, 313] on input "text" at bounding box center [566, 312] width 188 height 29
paste input "[URL][DOMAIN_NAME]"
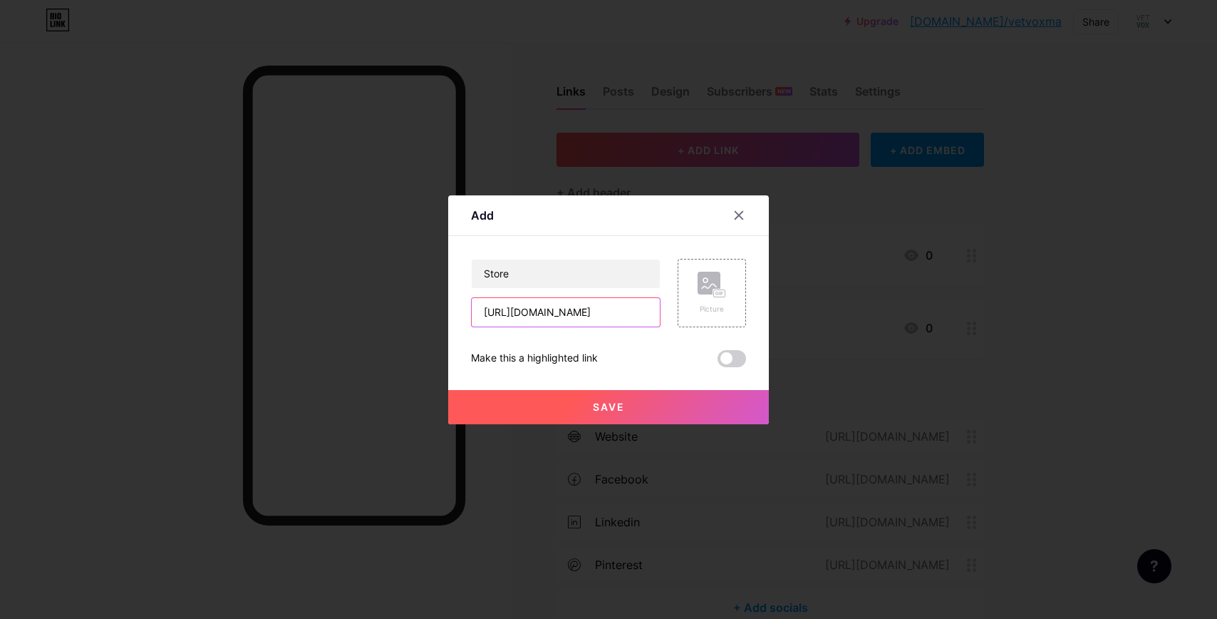
scroll to position [0, 2]
type input "[URL][DOMAIN_NAME]"
click at [569, 284] on input "Store" at bounding box center [566, 273] width 188 height 29
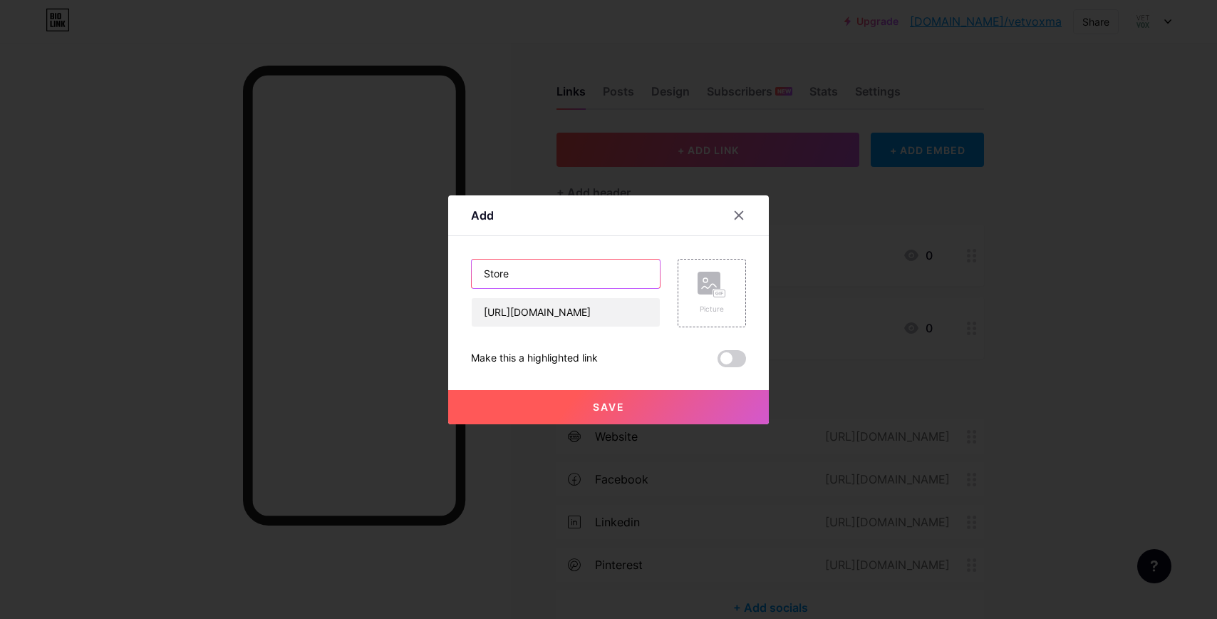
click at [569, 284] on input "Store" at bounding box center [566, 273] width 188 height 29
type input "Template Shop"
click at [613, 408] on span "Save" at bounding box center [609, 406] width 32 height 12
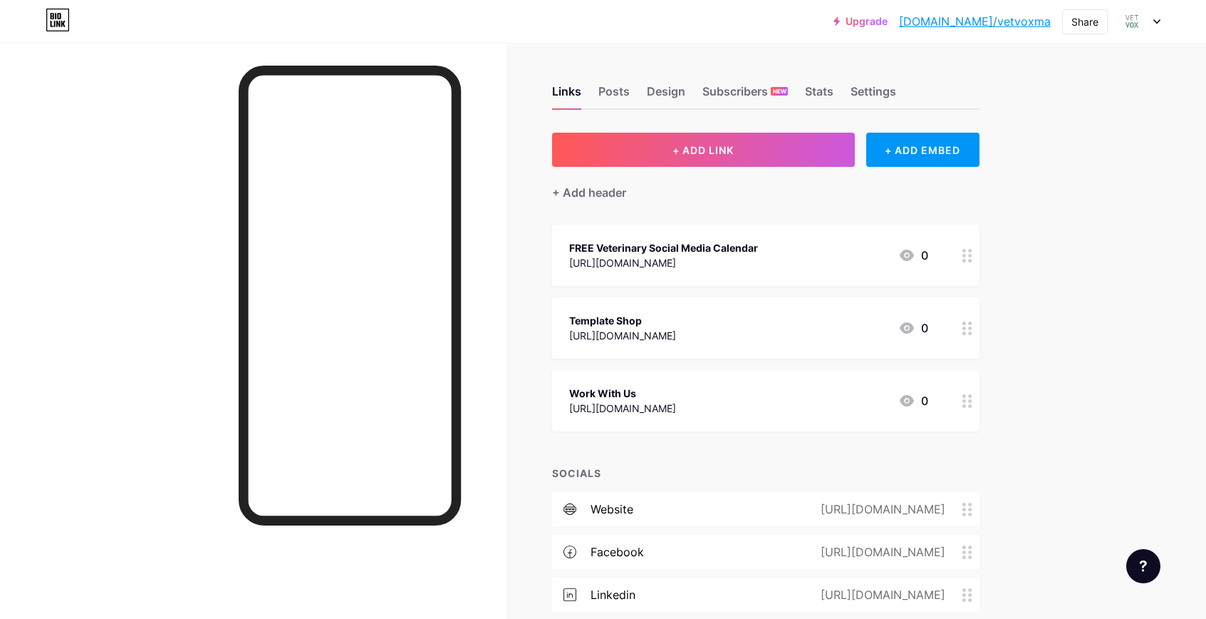
click at [971, 254] on icon at bounding box center [968, 256] width 10 height 14
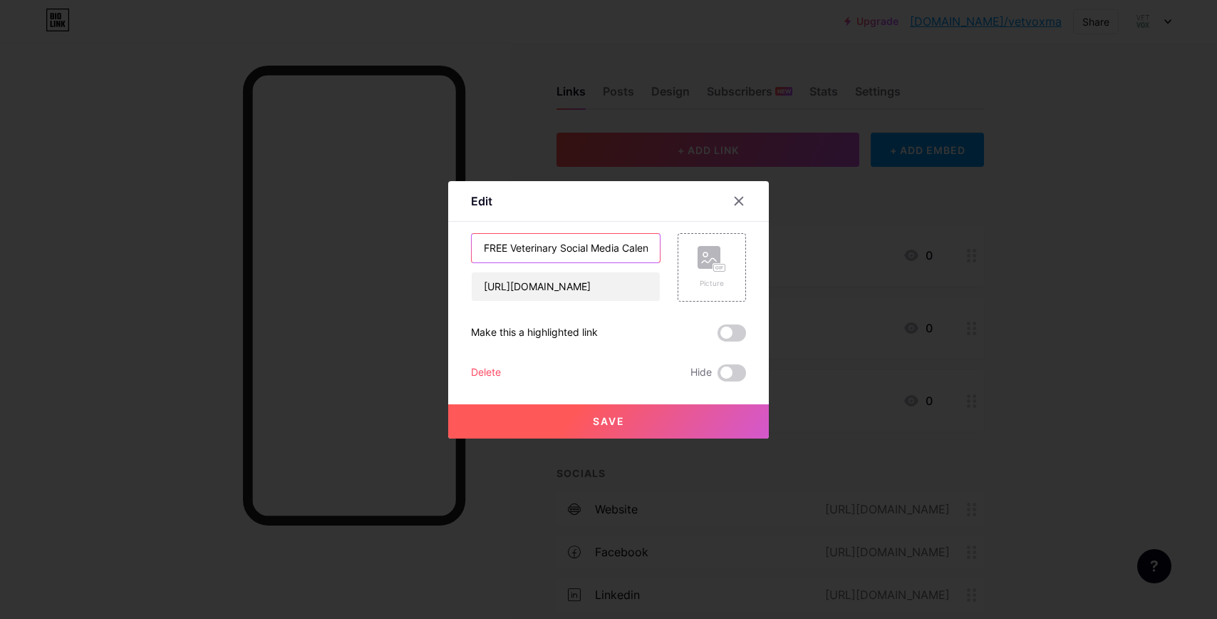
click at [507, 250] on input "FREE Veterinary Social Media Calendar" at bounding box center [566, 248] width 188 height 29
type input "FREE 2025 Veterinary Social Media Calendar"
click at [602, 424] on span "Save" at bounding box center [609, 421] width 32 height 12
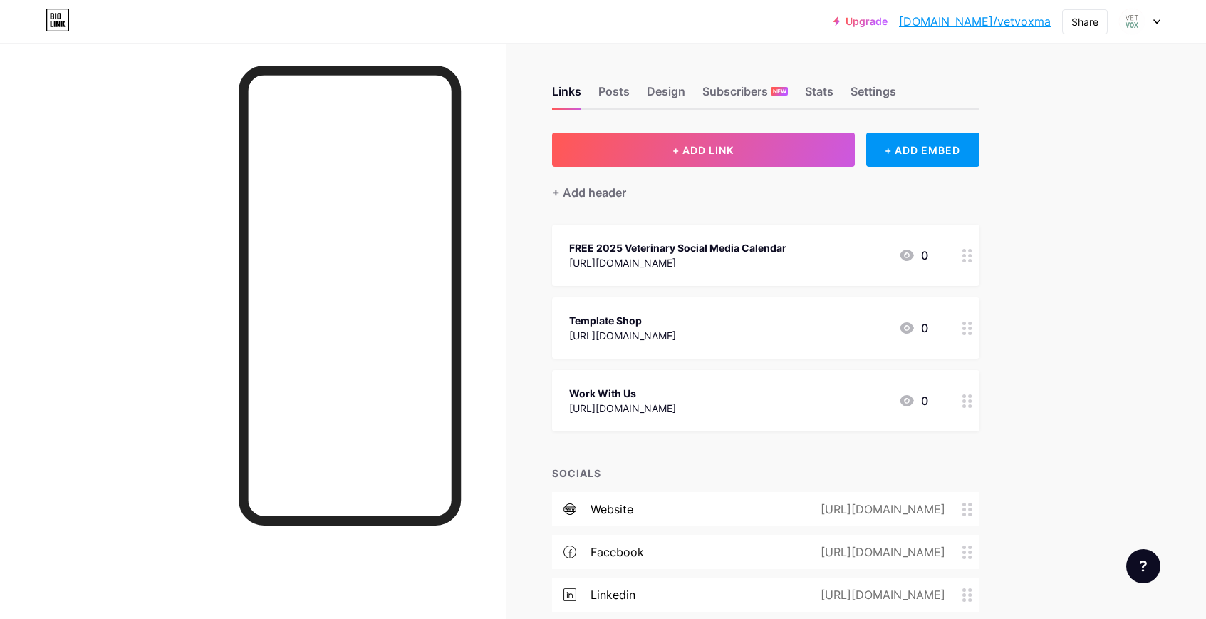
click at [676, 324] on div "Template Shop" at bounding box center [622, 320] width 107 height 15
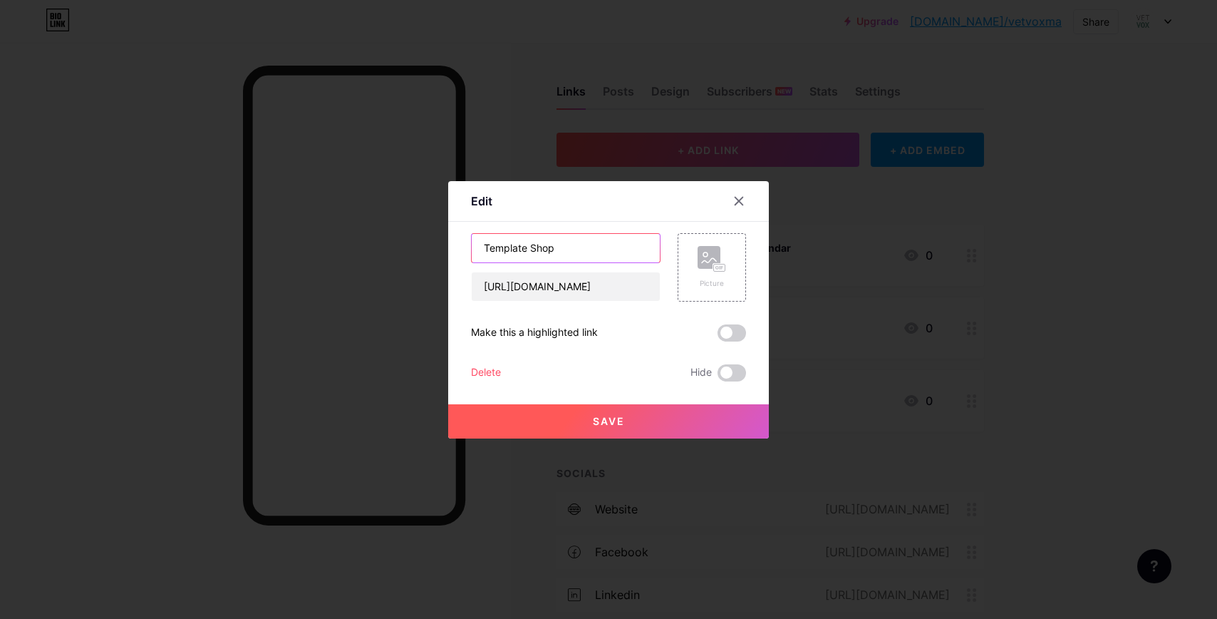
click at [580, 256] on input "Template Shop" at bounding box center [566, 248] width 188 height 29
click at [559, 249] on input "The Ultimate Template" at bounding box center [566, 248] width 188 height 29
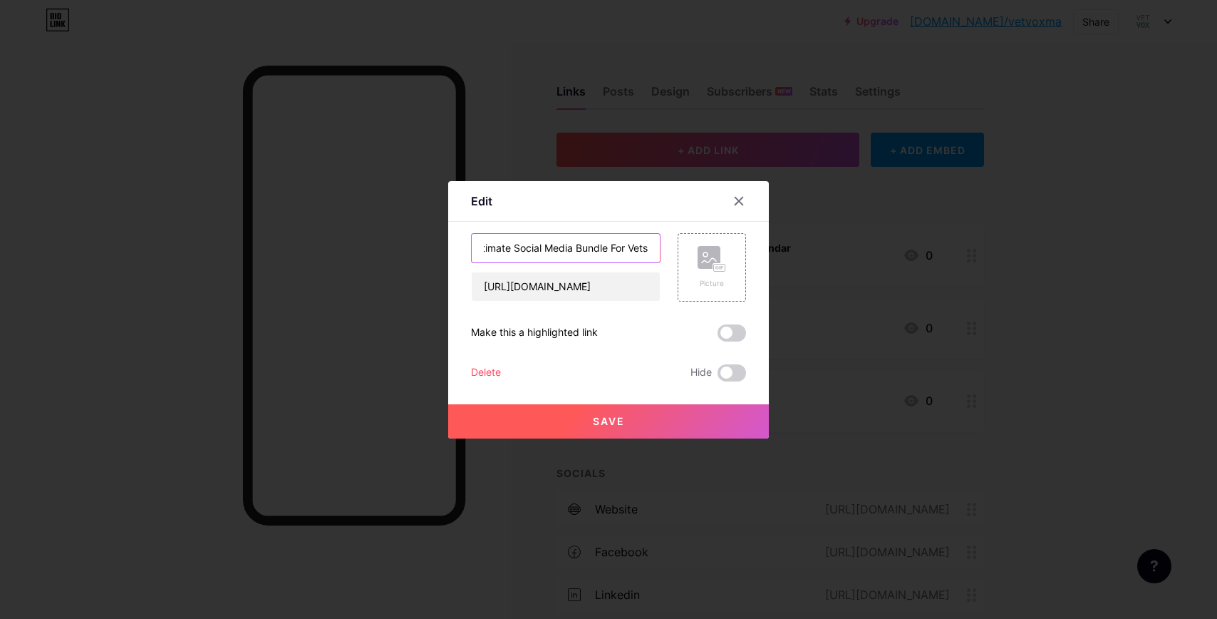
scroll to position [0, 37]
type input "The Ultimate Social Media Bundle For Vets"
click at [570, 272] on div "[URL][DOMAIN_NAME]" at bounding box center [566, 287] width 190 height 30
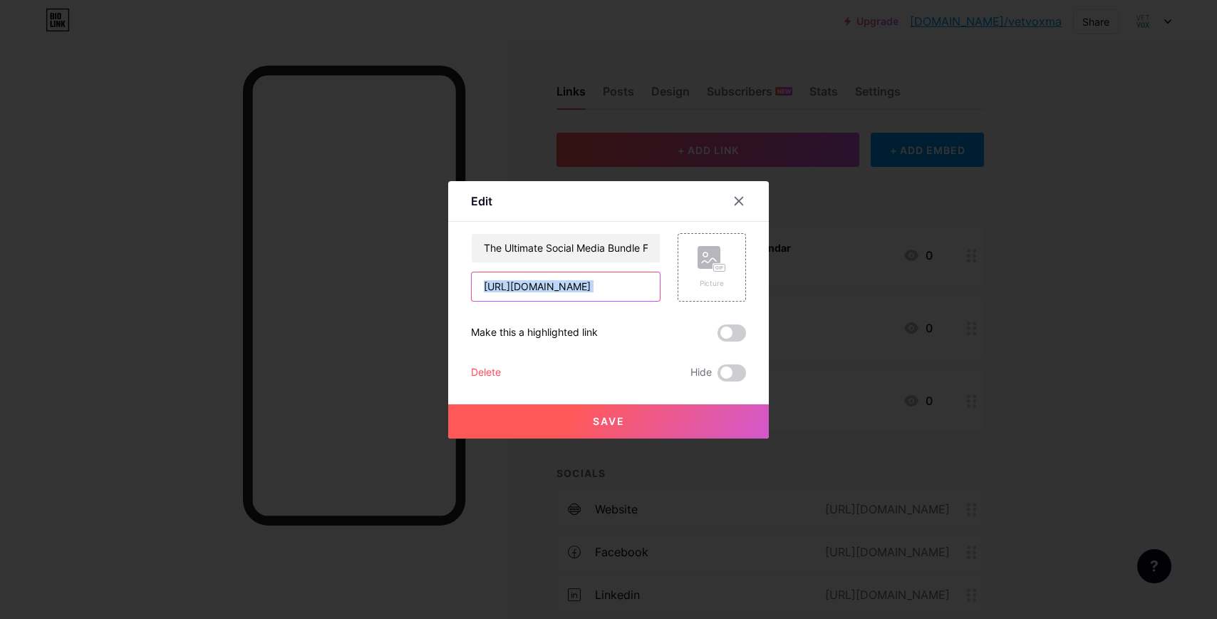
click at [577, 283] on input "[URL][DOMAIN_NAME]" at bounding box center [566, 286] width 188 height 29
paste input "product/veterinary-social-media-template-bundle"
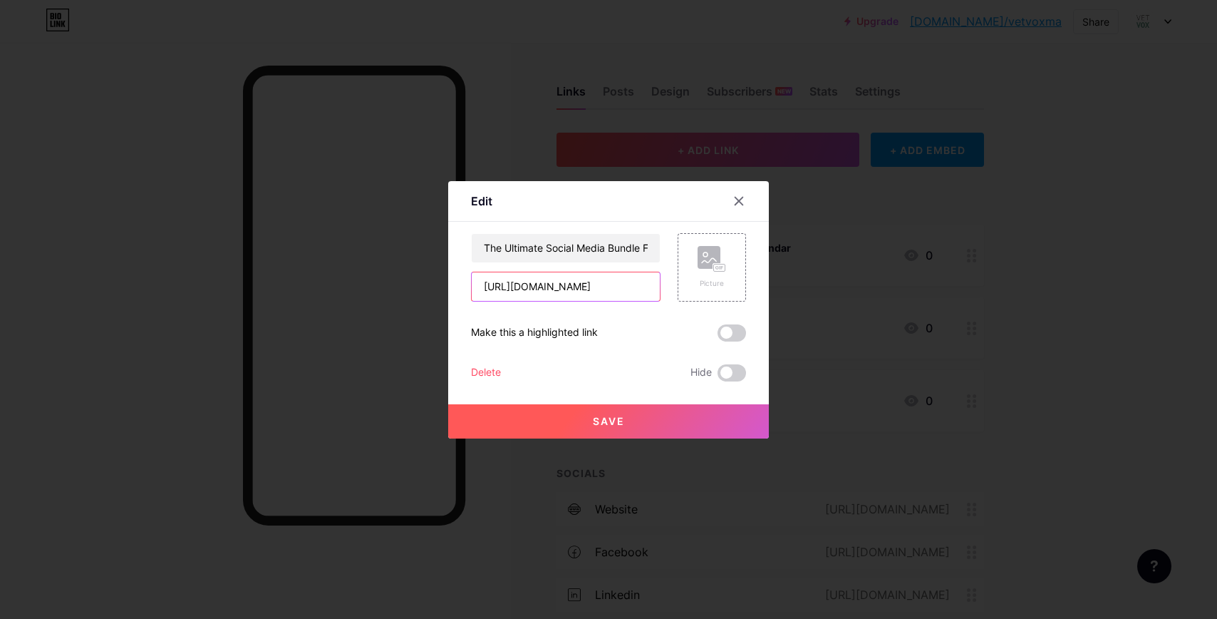
type input "[URL][DOMAIN_NAME]"
click at [667, 426] on button "Save" at bounding box center [608, 421] width 321 height 34
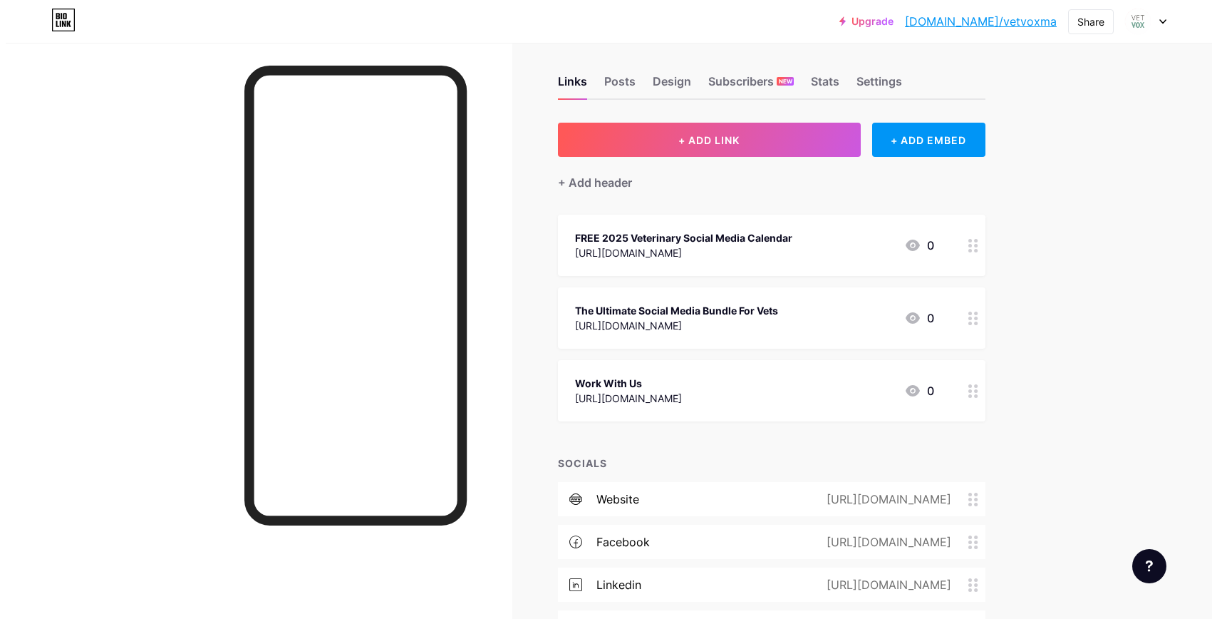
scroll to position [13, 0]
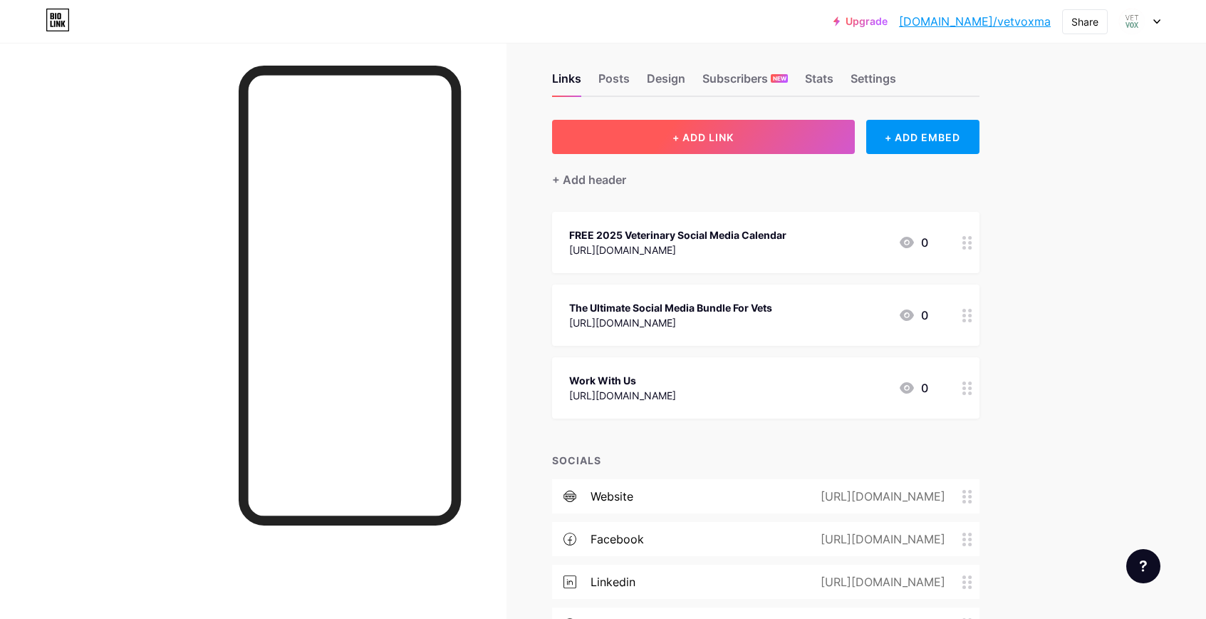
click at [824, 134] on button "+ ADD LINK" at bounding box center [703, 137] width 303 height 34
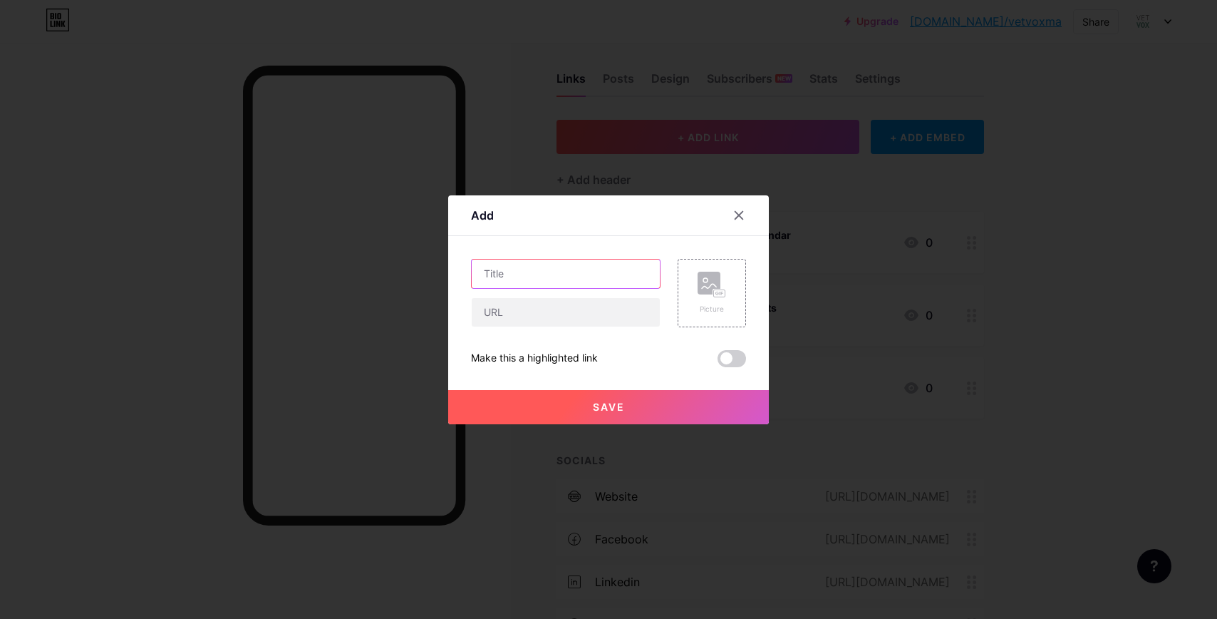
click at [586, 279] on input "text" at bounding box center [566, 273] width 188 height 29
type input "More Freebies!"
click at [593, 311] on input "text" at bounding box center [566, 312] width 188 height 29
paste input "[URL][DOMAIN_NAME]"
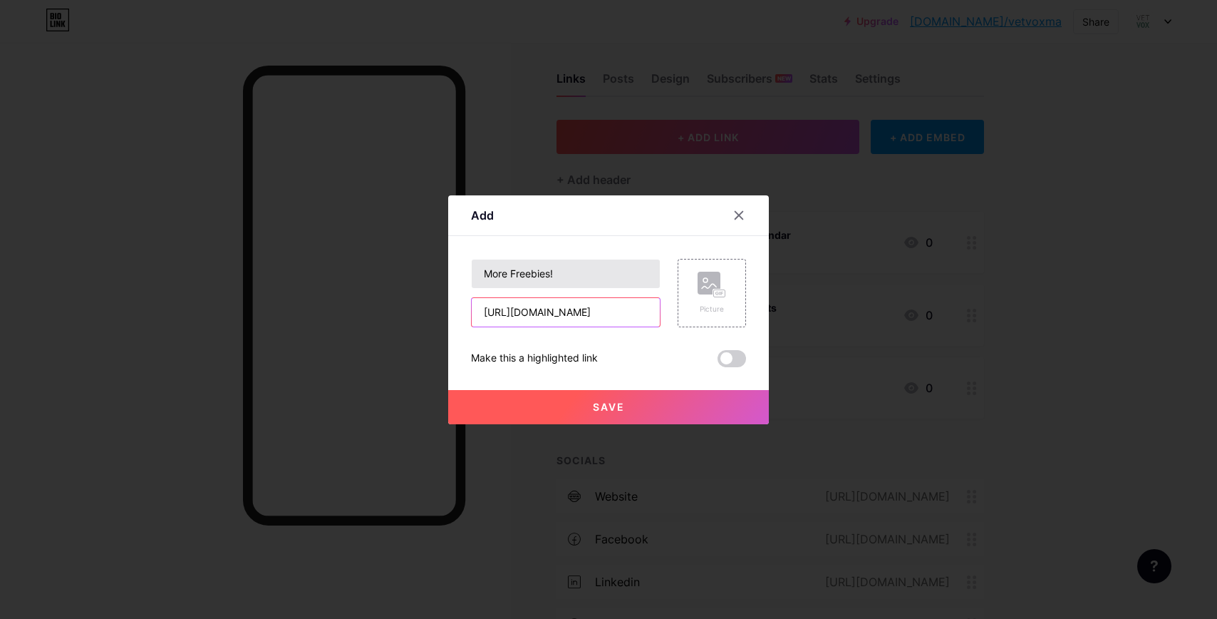
type input "[URL][DOMAIN_NAME]"
click at [529, 272] on input "More Freebies!" at bounding box center [566, 273] width 188 height 29
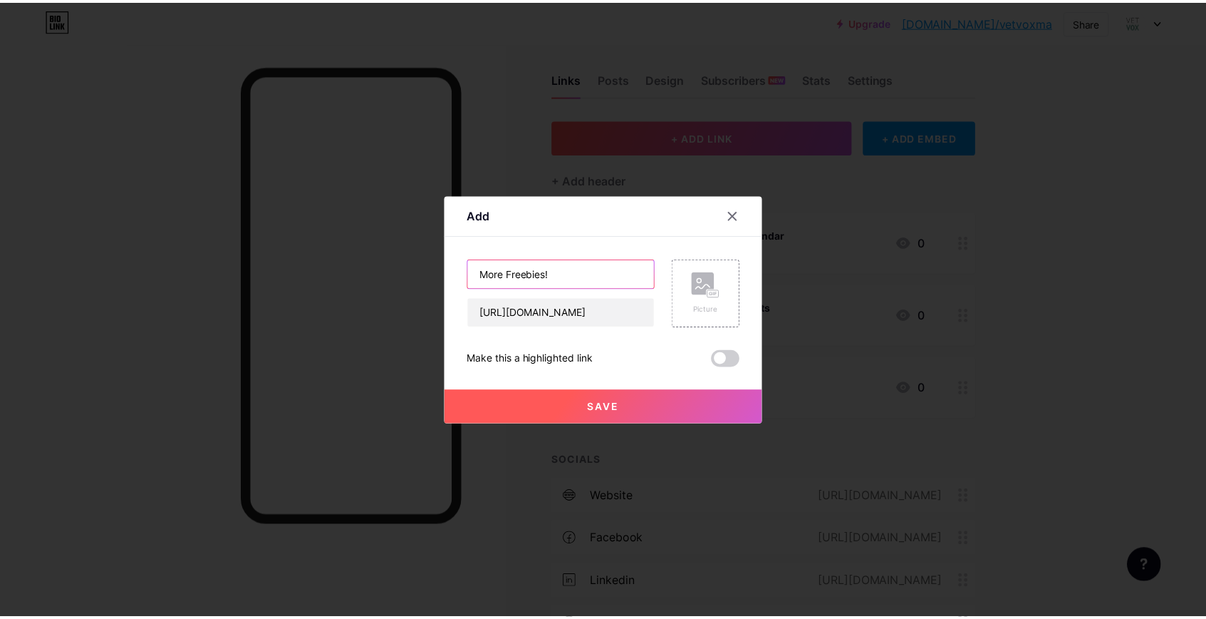
scroll to position [0, 0]
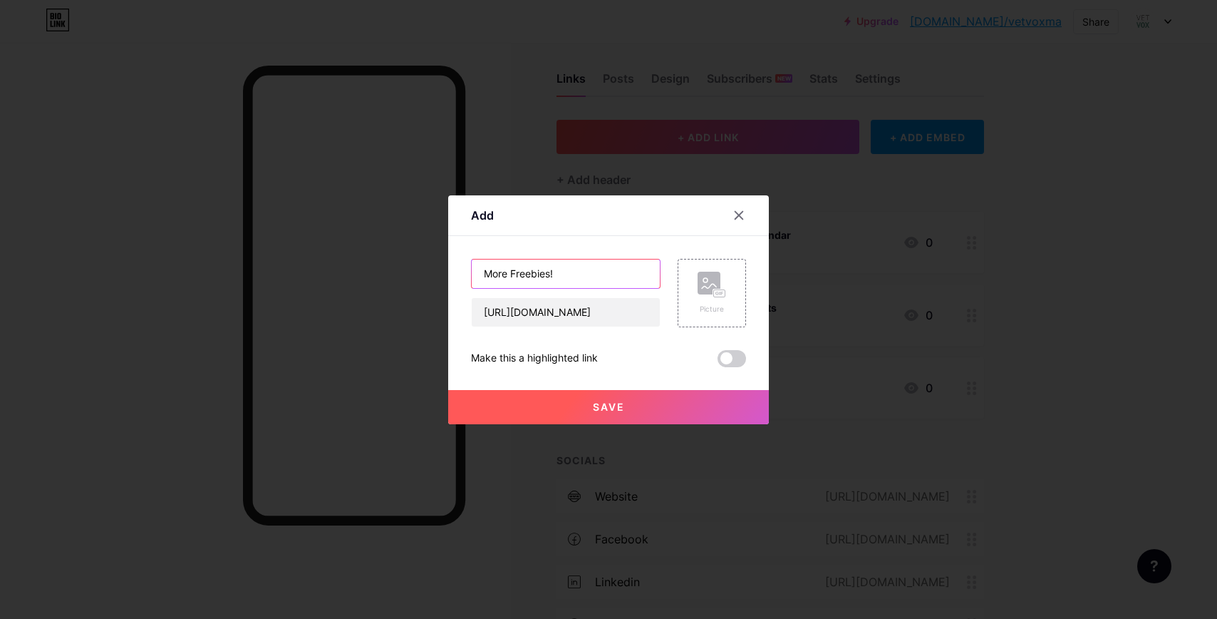
click at [529, 272] on input "More Freebies!" at bounding box center [566, 273] width 188 height 29
type input "Resources"
click at [598, 401] on span "Save" at bounding box center [609, 406] width 32 height 12
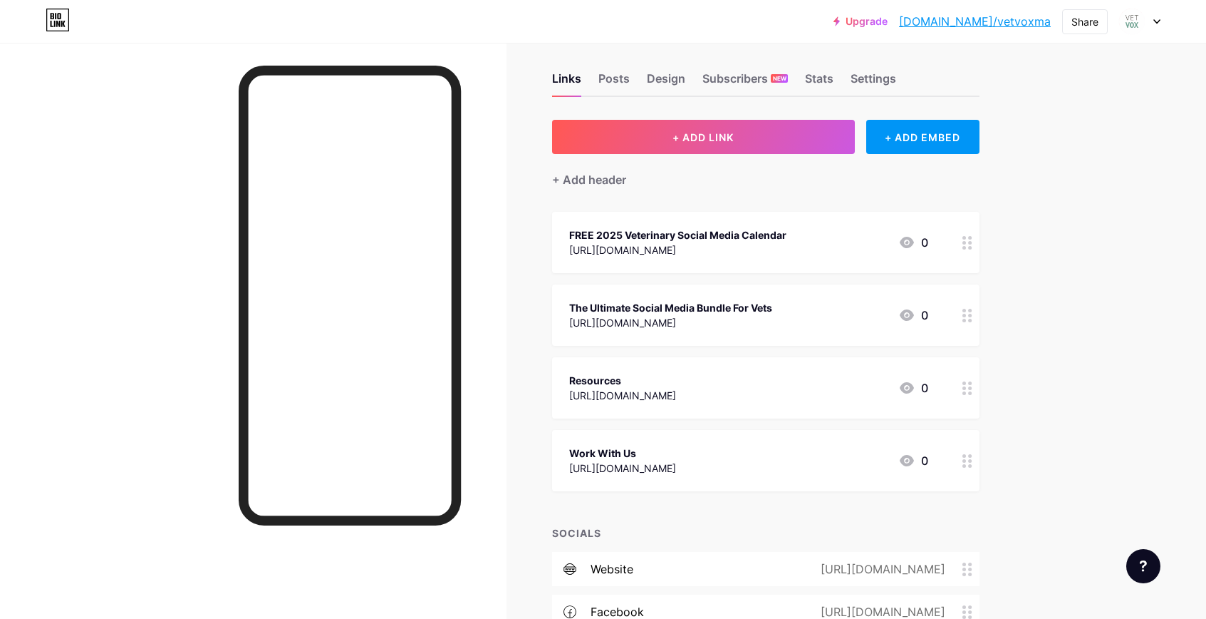
drag, startPoint x: 777, startPoint y: 381, endPoint x: 767, endPoint y: 464, distance: 84.0
click at [767, 464] on span "FREE 2025 Veterinary Social Media Calendar [URL][DOMAIN_NAME] 0 The Ultimate So…" at bounding box center [766, 351] width 428 height 279
click at [966, 247] on icon at bounding box center [968, 243] width 10 height 14
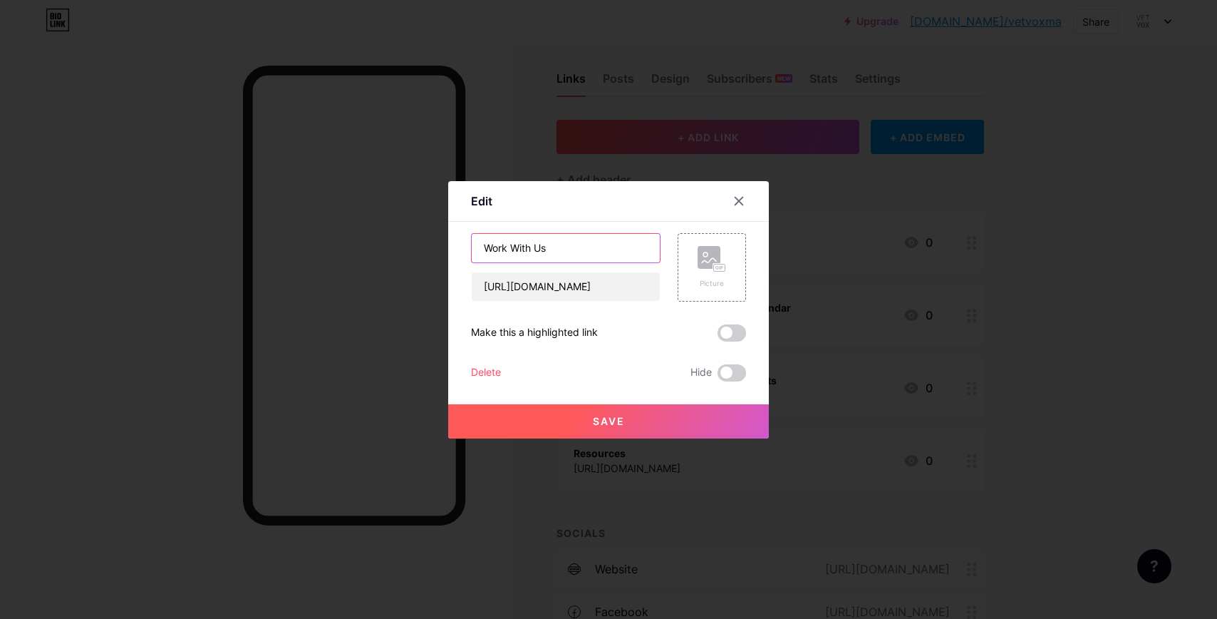
click at [621, 245] on input "Work With Us" at bounding box center [566, 248] width 188 height 29
type input "Work With Us!"
click at [725, 408] on button "Save" at bounding box center [608, 421] width 321 height 34
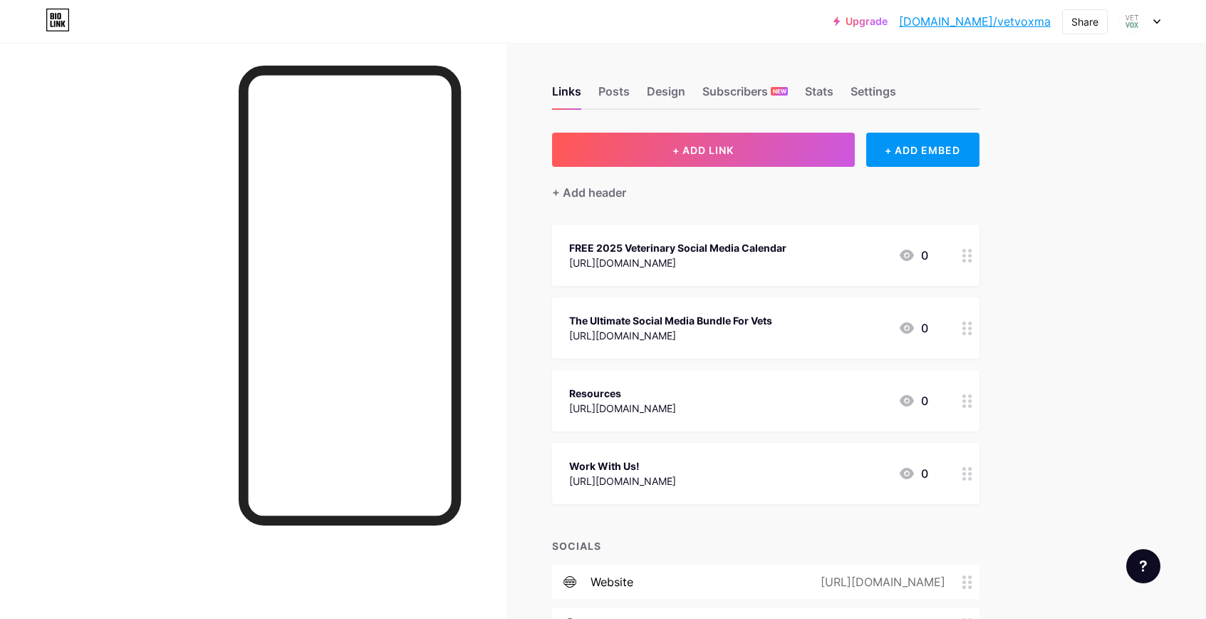
click at [1021, 20] on link "[DOMAIN_NAME]/vetvoxma" at bounding box center [975, 21] width 152 height 17
click at [862, 93] on div "Settings" at bounding box center [874, 96] width 46 height 26
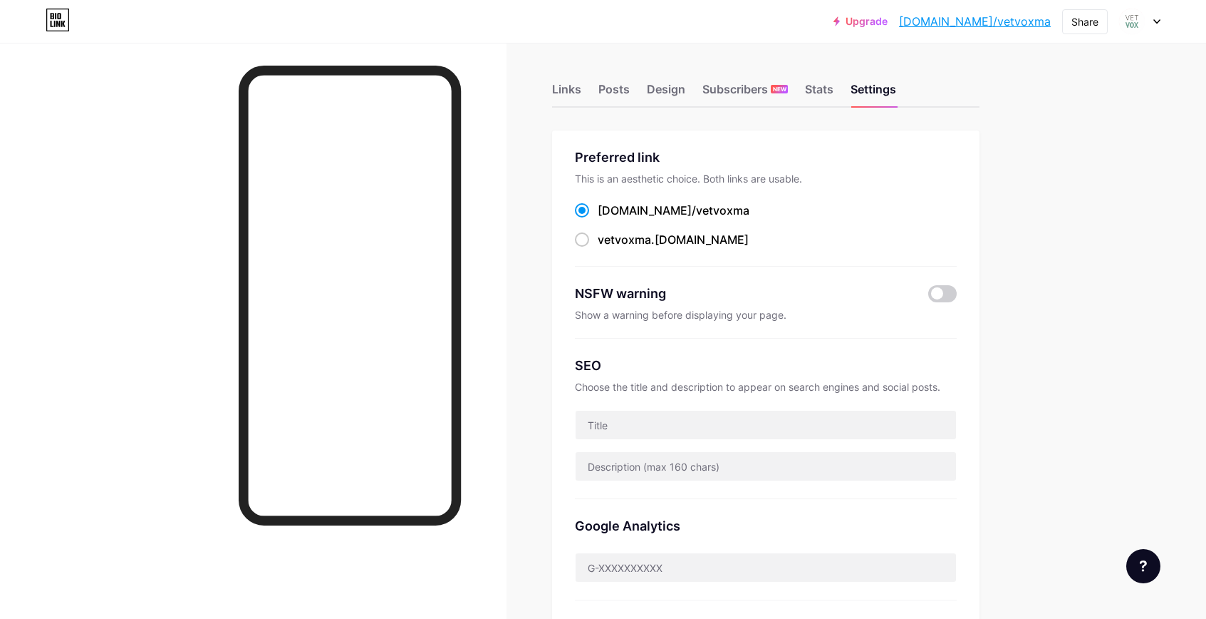
scroll to position [3, 0]
click at [622, 234] on span "vetvoxma" at bounding box center [624, 239] width 53 height 14
click at [607, 247] on input "vetvoxma .[DOMAIN_NAME]" at bounding box center [602, 251] width 9 height 9
radio input "true"
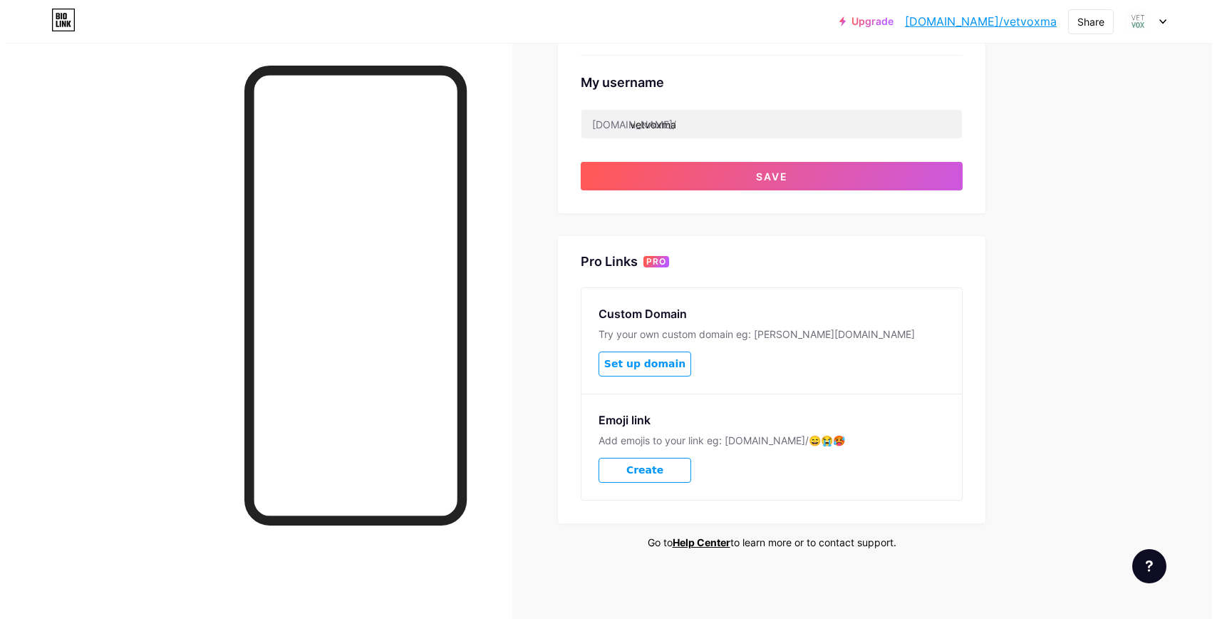
scroll to position [547, 0]
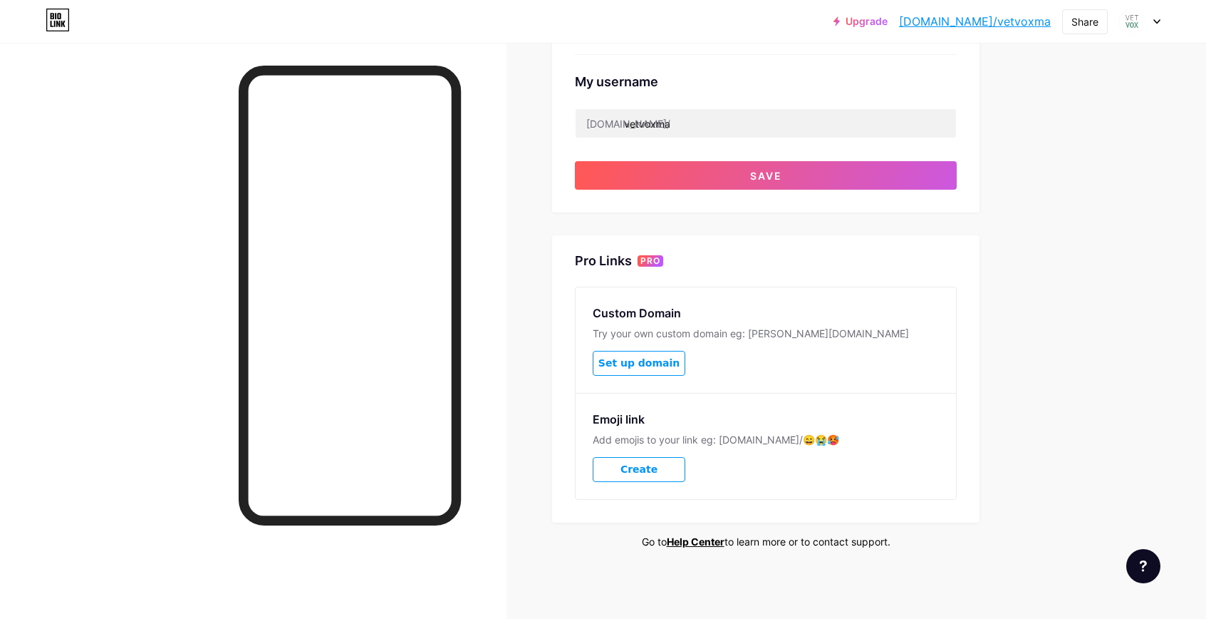
click at [660, 370] on button "Set up domain" at bounding box center [639, 363] width 93 height 25
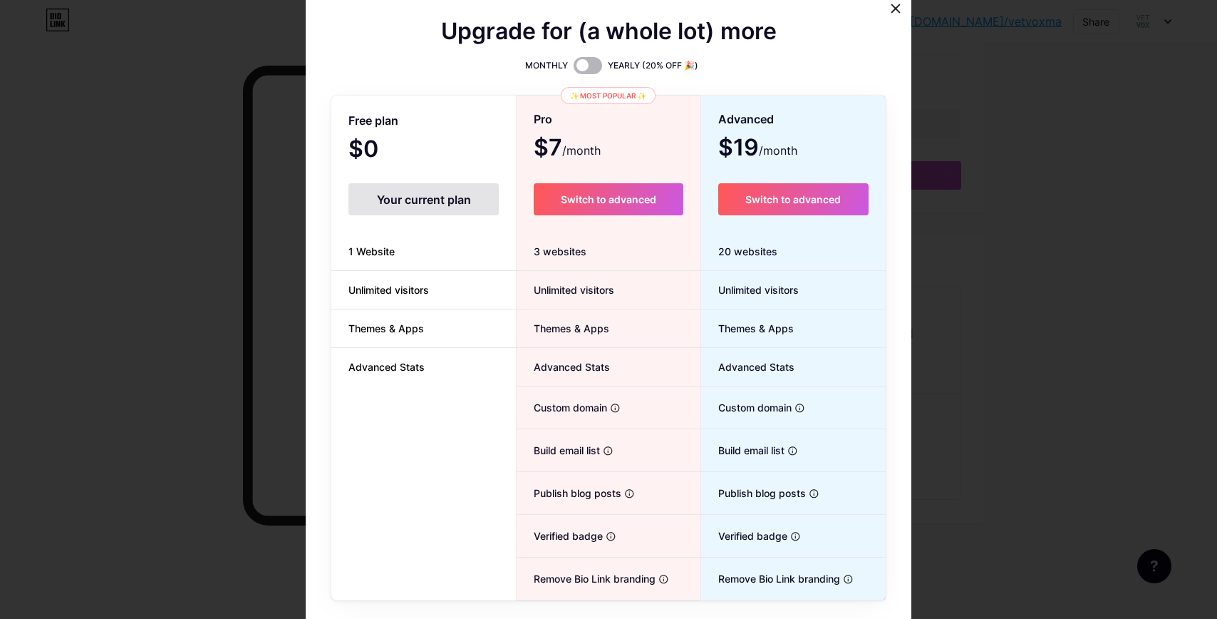
click at [584, 64] on span at bounding box center [588, 65] width 29 height 17
click at [574, 69] on input "checkbox" at bounding box center [574, 69] width 0 height 0
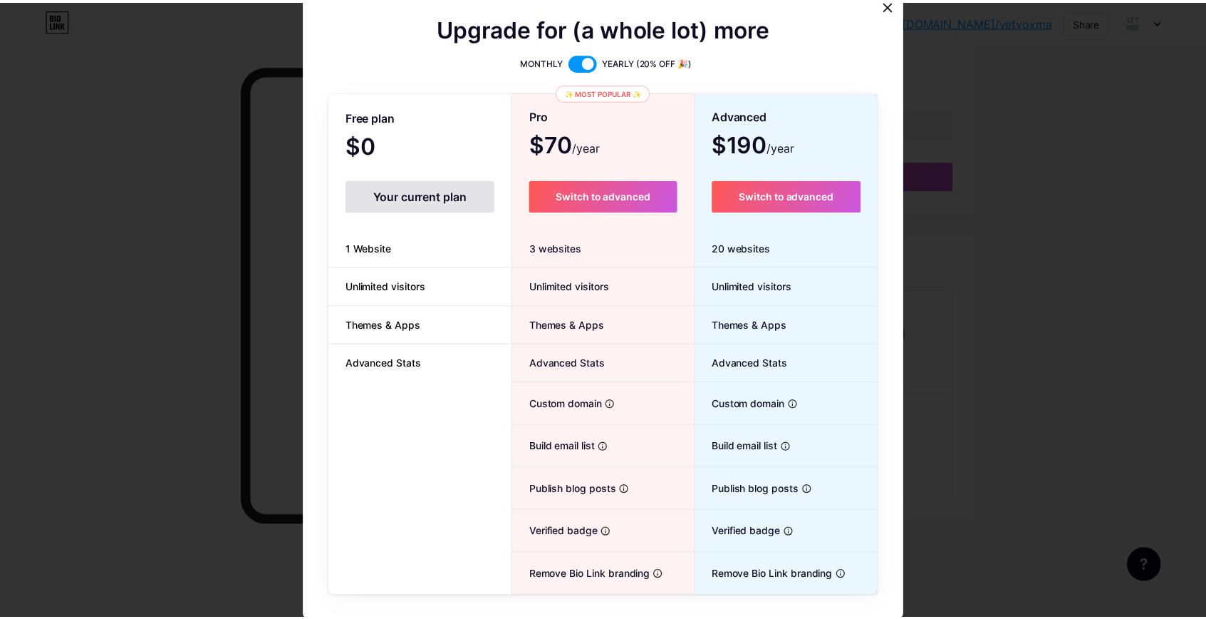
scroll to position [7, 0]
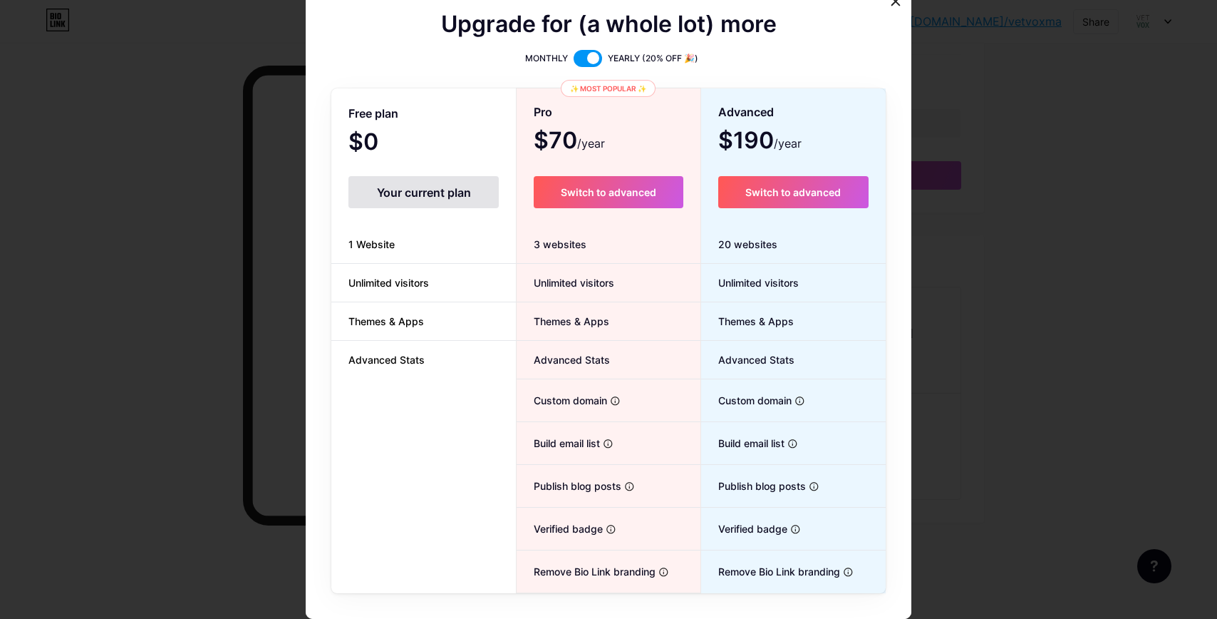
click at [1100, 258] on div at bounding box center [608, 302] width 1217 height 619
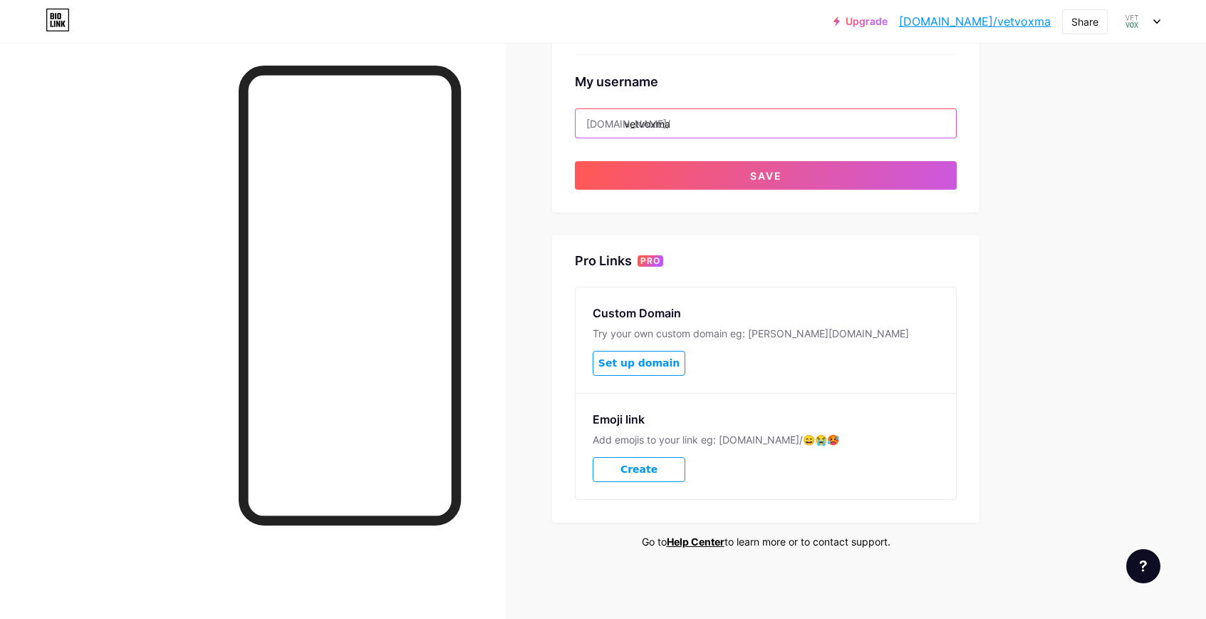
click at [669, 123] on input "vetvoxma" at bounding box center [766, 123] width 381 height 29
click at [695, 119] on input "vetvoxma" at bounding box center [766, 123] width 381 height 29
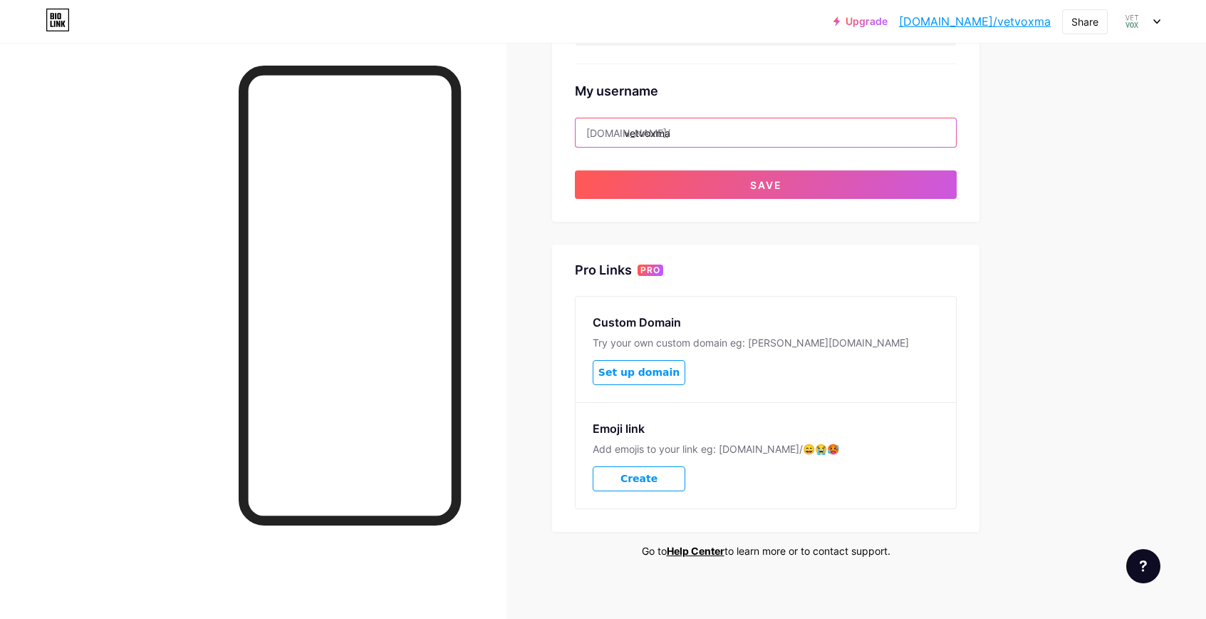
scroll to position [450, 0]
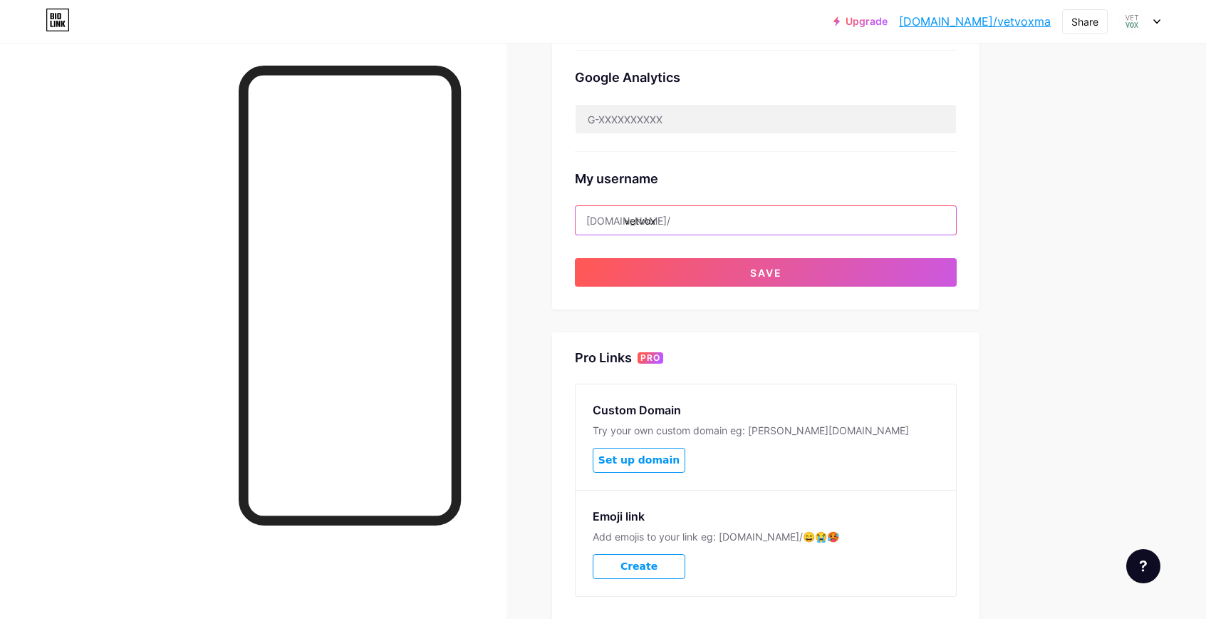
type input "vetvox"
click at [1031, 257] on div "Links Posts Design Subscribers NEW Stats Settings Preferred link This is an aes…" at bounding box center [520, 154] width 1040 height 1124
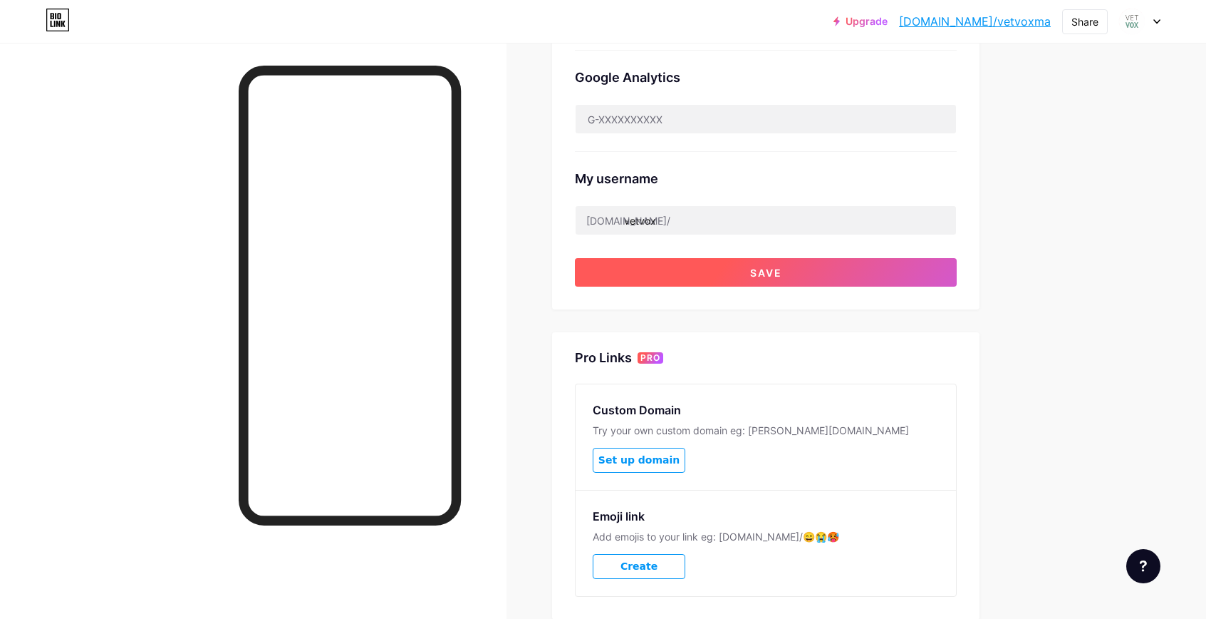
click at [857, 274] on button "Save" at bounding box center [766, 272] width 382 height 29
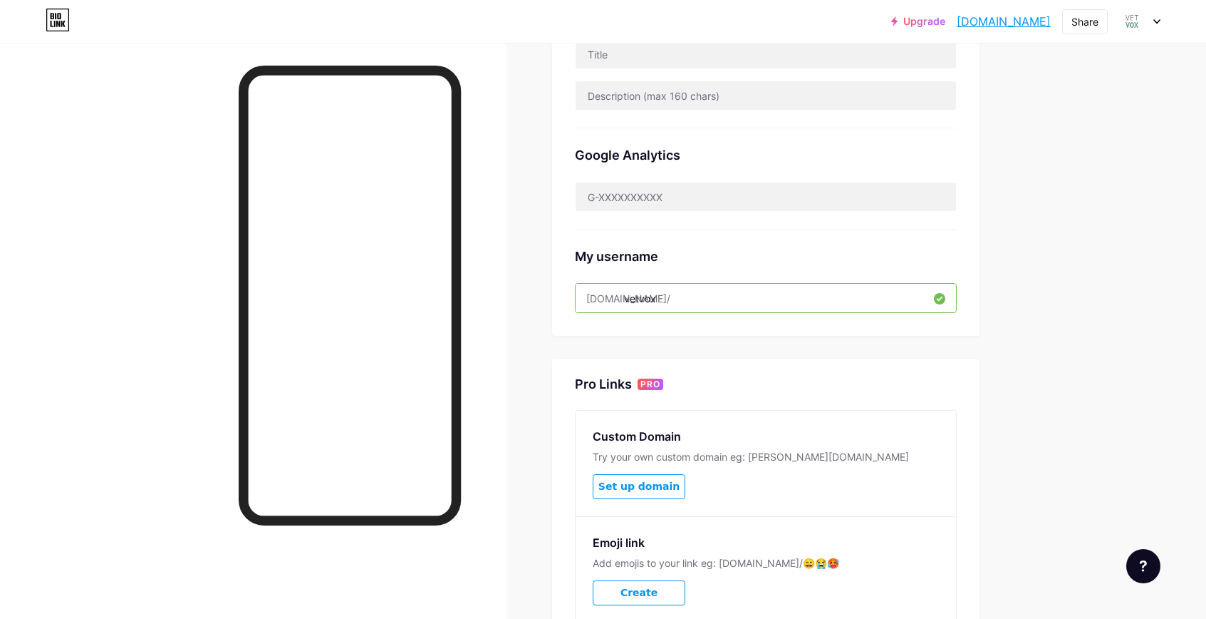
scroll to position [0, 0]
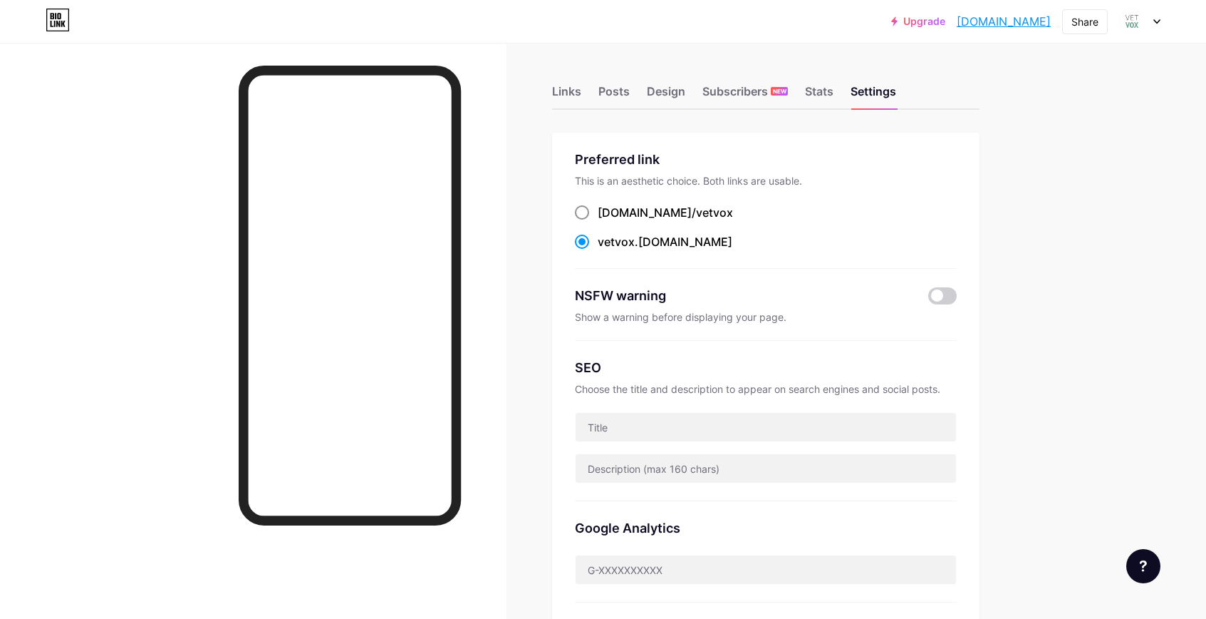
click at [652, 204] on div "[DOMAIN_NAME]/ vetvox" at bounding box center [665, 212] width 135 height 17
click at [607, 221] on input "[DOMAIN_NAME]/ vetvox" at bounding box center [602, 225] width 9 height 9
radio input "true"
click at [1007, 23] on link "[DOMAIN_NAME]" at bounding box center [1004, 21] width 94 height 17
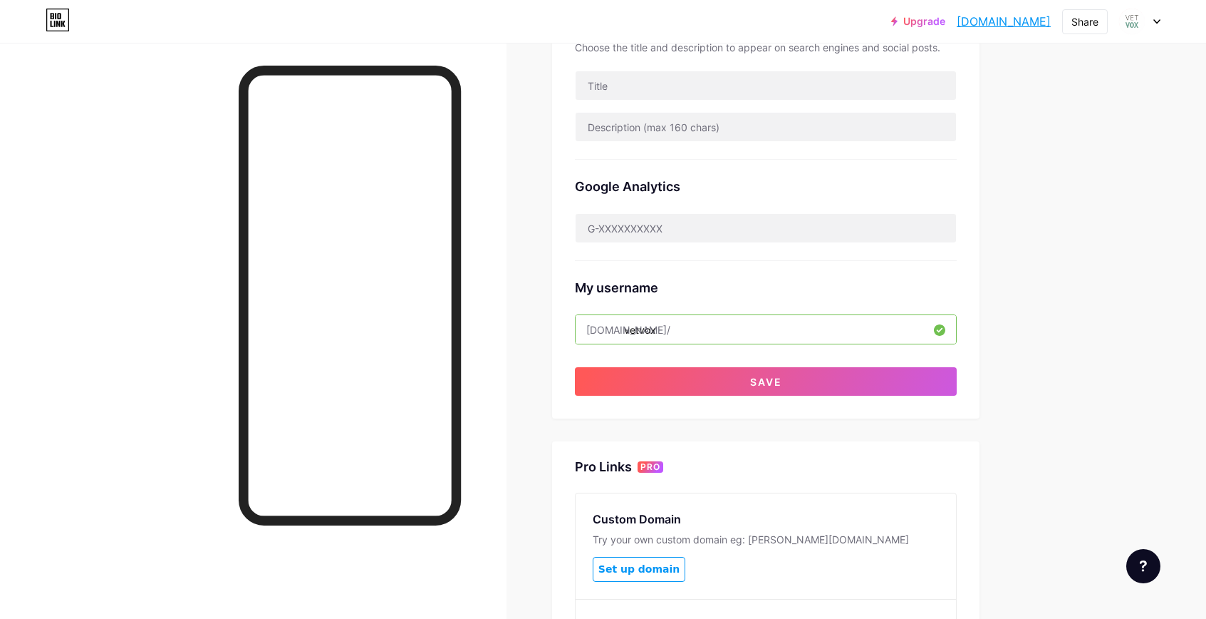
scroll to position [471, 0]
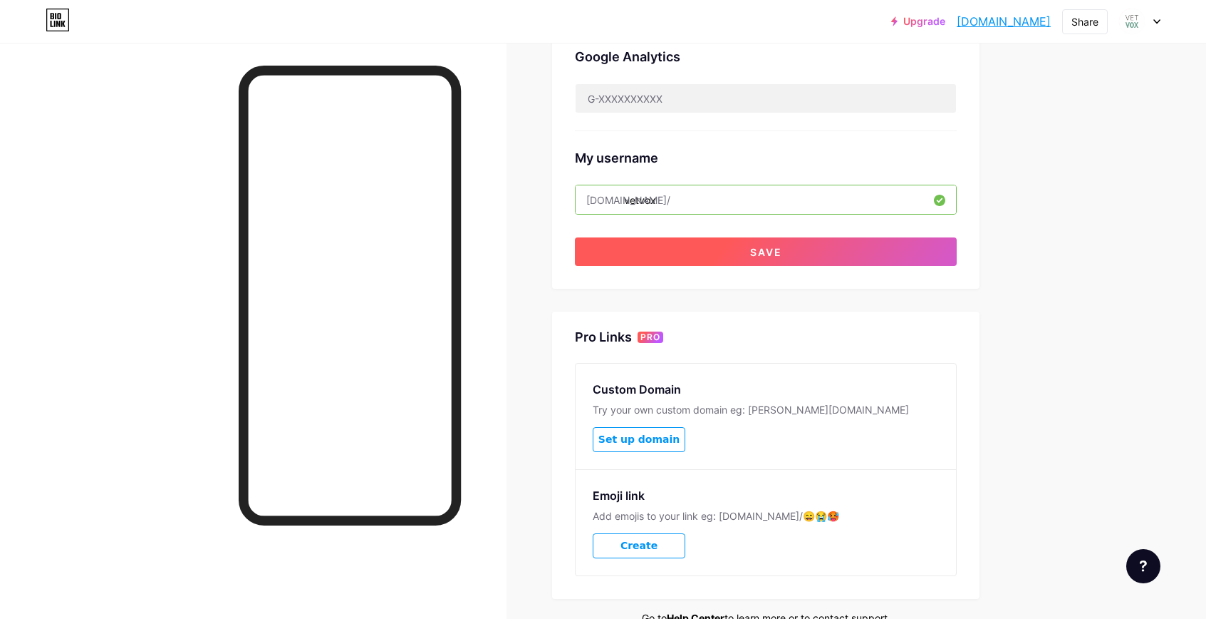
click at [851, 260] on button "Save" at bounding box center [766, 251] width 382 height 29
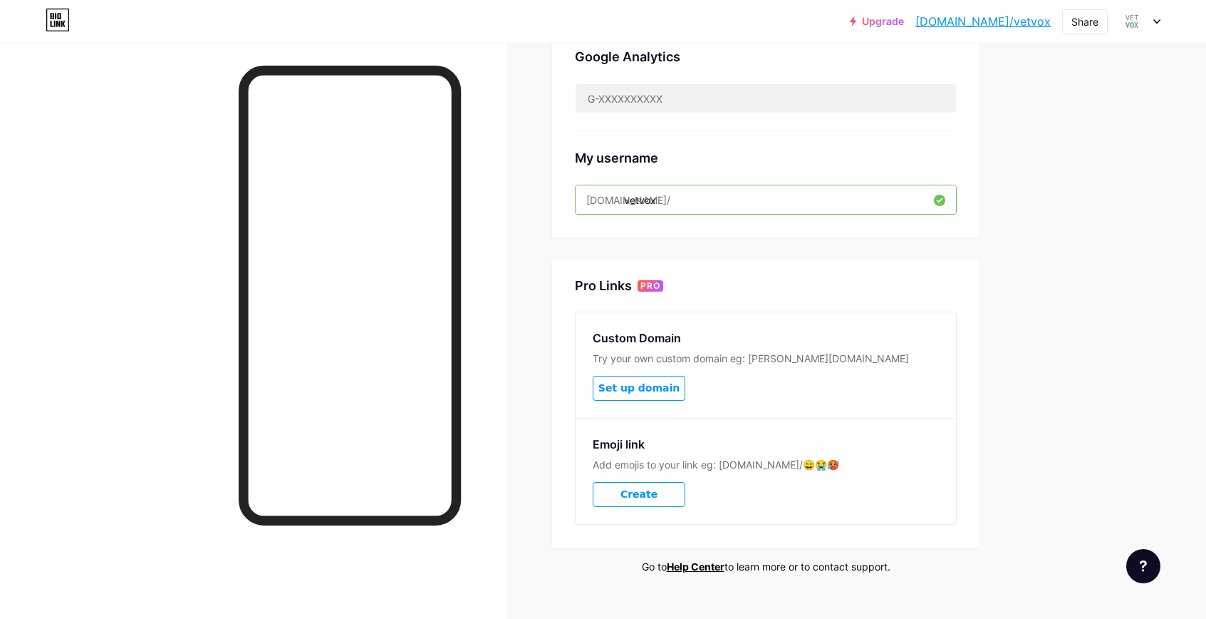
click at [750, 199] on input "vetvox" at bounding box center [766, 199] width 381 height 29
click at [1175, 202] on div "Upgrade [DOMAIN_NAME]/vetvox... [DOMAIN_NAME]/vetvox Share Switch accounts VetV…" at bounding box center [603, 87] width 1206 height 1116
click at [1085, 167] on div "Upgrade [DOMAIN_NAME]/vetvox... [DOMAIN_NAME]/vetvox Share Switch accounts VetV…" at bounding box center [603, 87] width 1206 height 1116
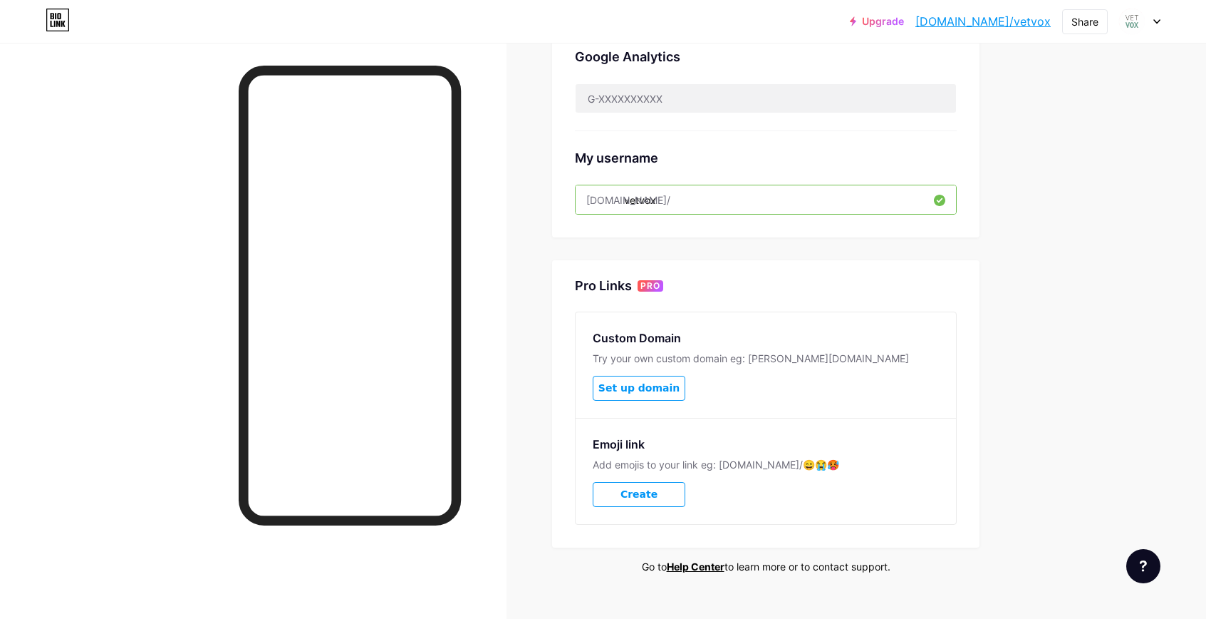
click at [63, 10] on icon at bounding box center [58, 20] width 24 height 23
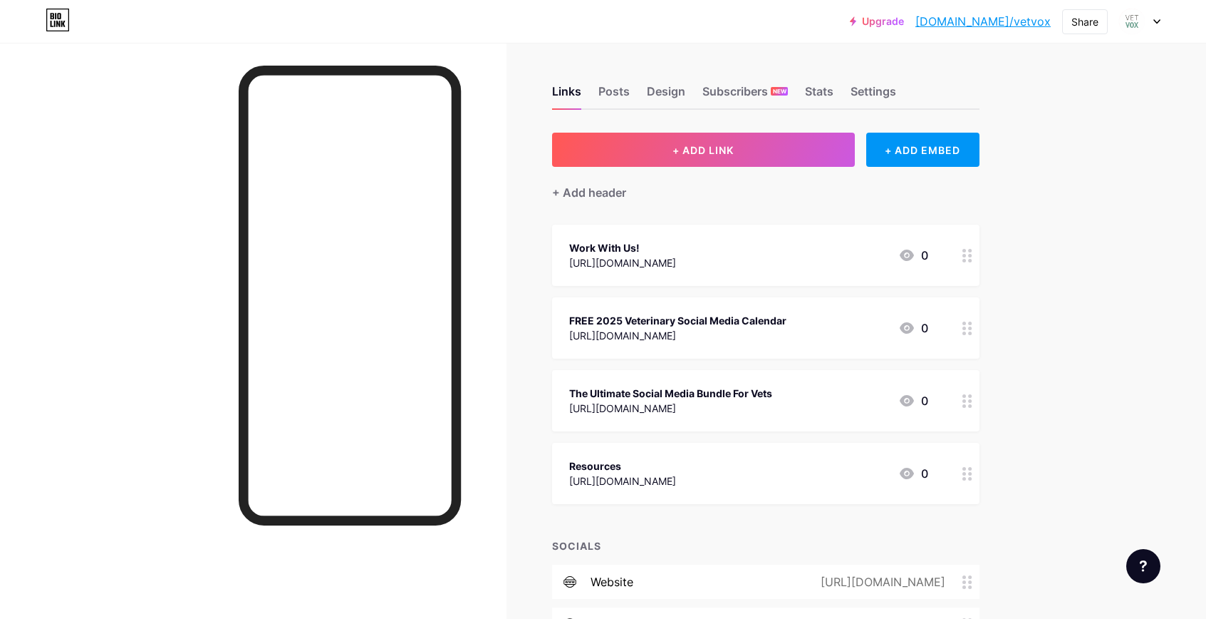
click at [772, 402] on div "[URL][DOMAIN_NAME]" at bounding box center [670, 407] width 203 height 15
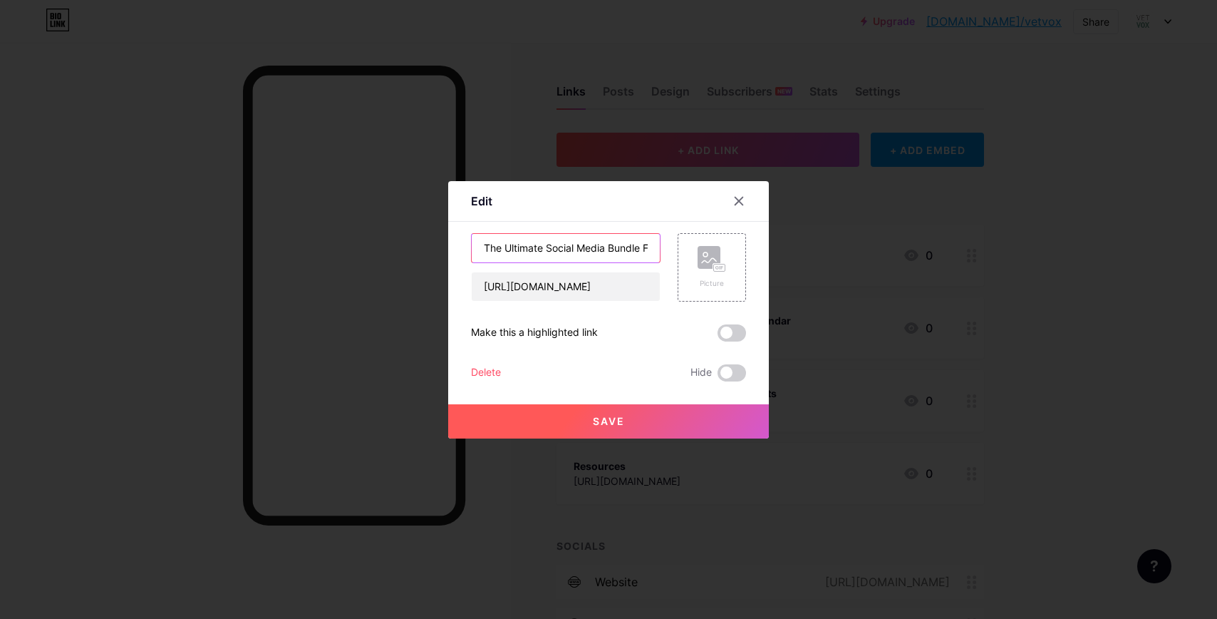
click at [606, 244] on input "The Ultimate Social Media Bundle For Vets" at bounding box center [566, 248] width 188 height 29
type input "The Ultimate Social Media Template Bundle For Vets"
click at [675, 423] on button "Save" at bounding box center [608, 421] width 321 height 34
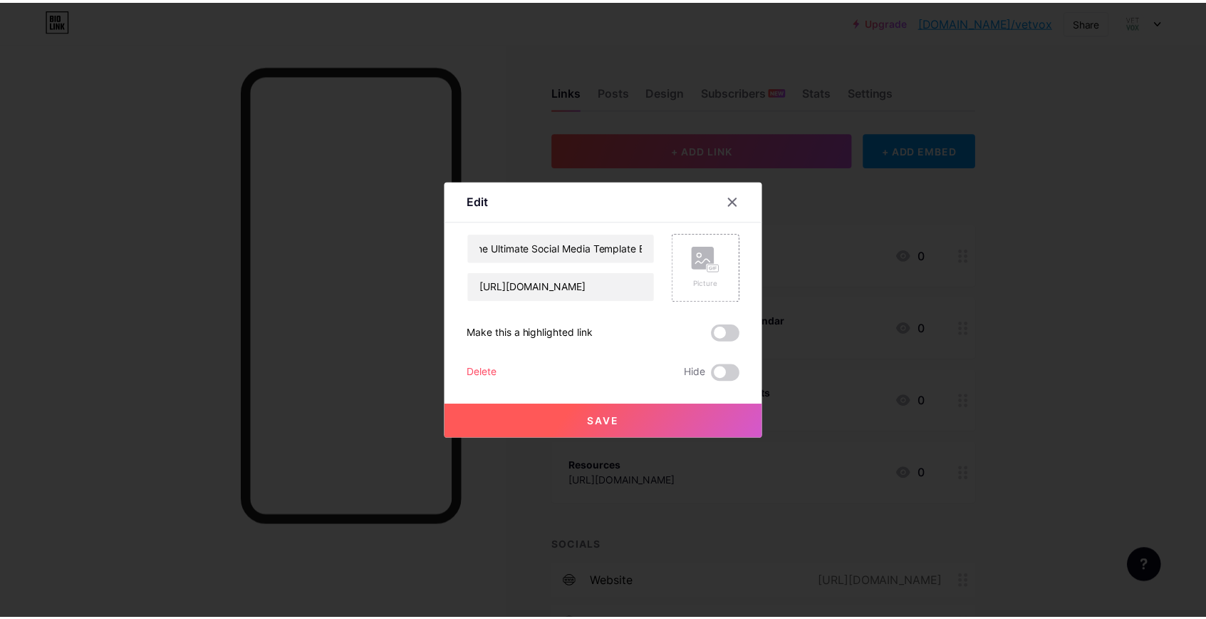
scroll to position [0, 0]
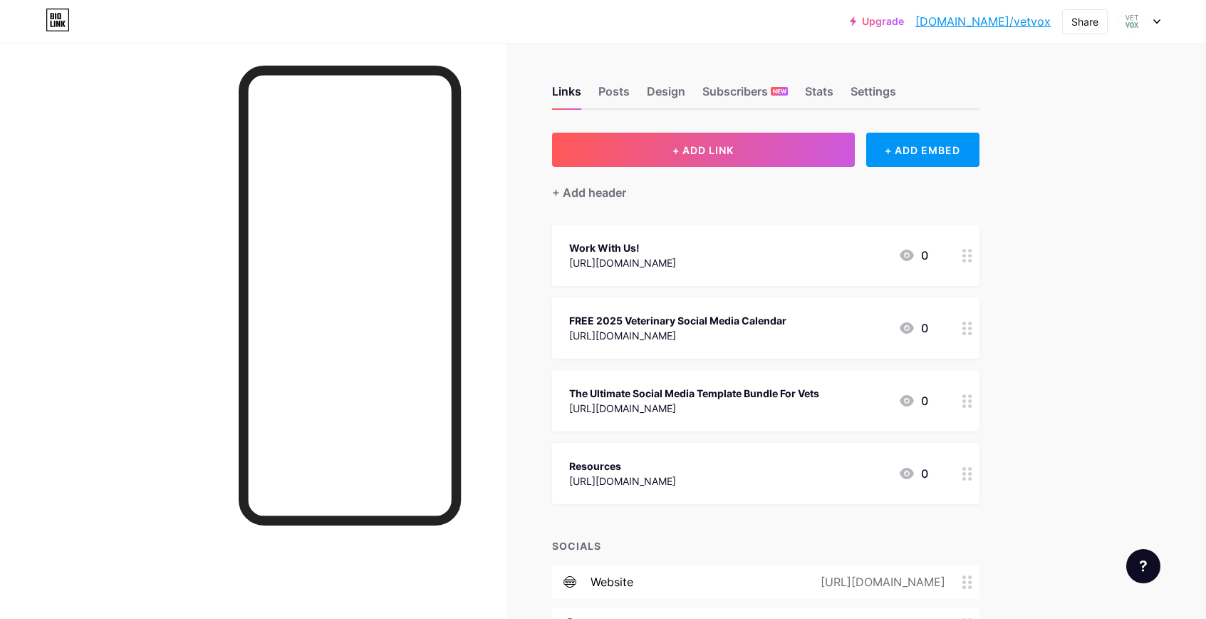
click at [966, 251] on circle at bounding box center [965, 251] width 4 height 4
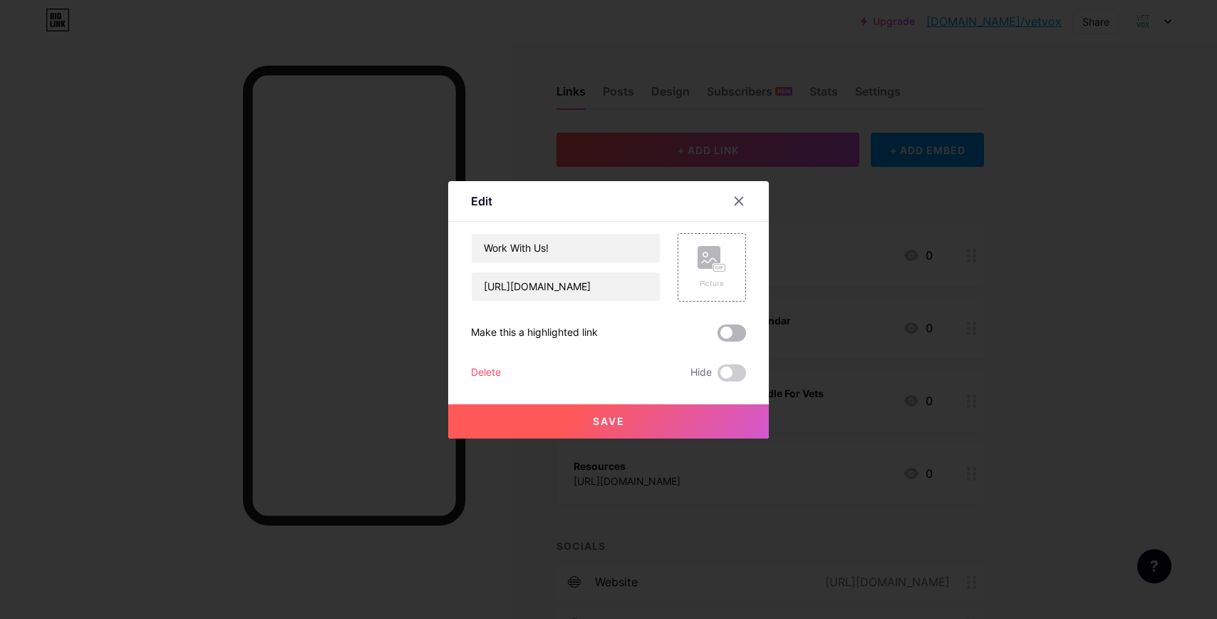
click at [730, 340] on span at bounding box center [732, 332] width 29 height 17
click at [718, 336] on input "checkbox" at bounding box center [718, 336] width 0 height 0
click at [701, 413] on button "Save" at bounding box center [608, 421] width 321 height 34
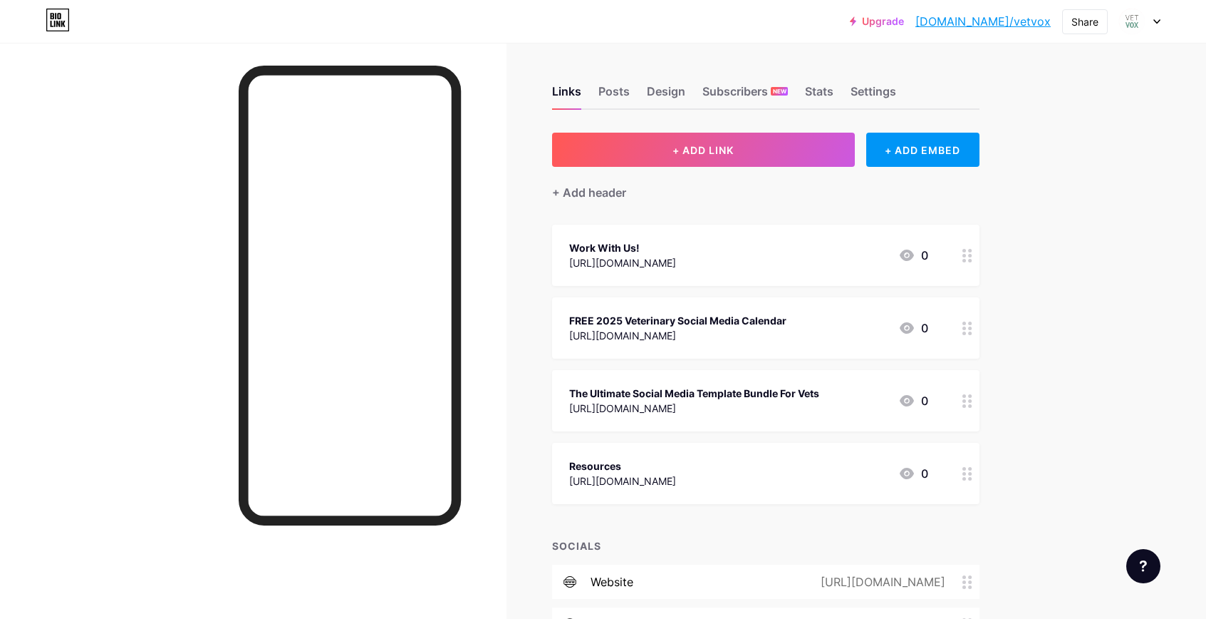
click at [973, 492] on div at bounding box center [968, 473] width 24 height 61
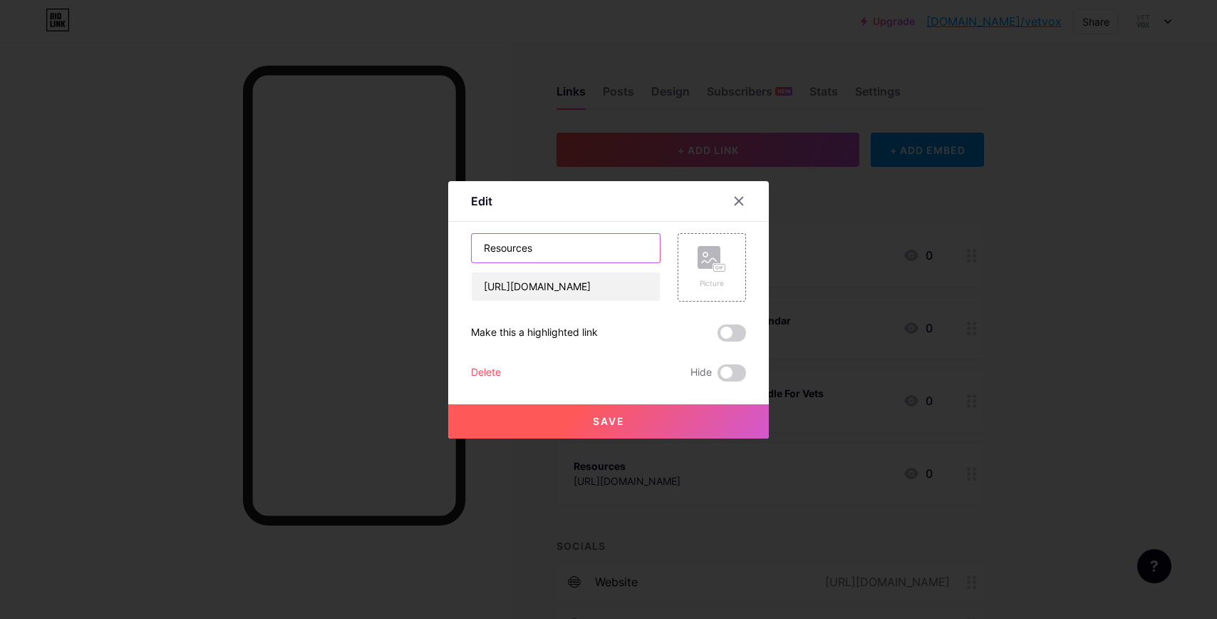
click at [474, 248] on input "Resources" at bounding box center [566, 248] width 188 height 29
click at [529, 252] on input "Free Resources" at bounding box center [566, 248] width 188 height 29
type input "All Freebies"
click at [626, 423] on button "Save" at bounding box center [608, 421] width 321 height 34
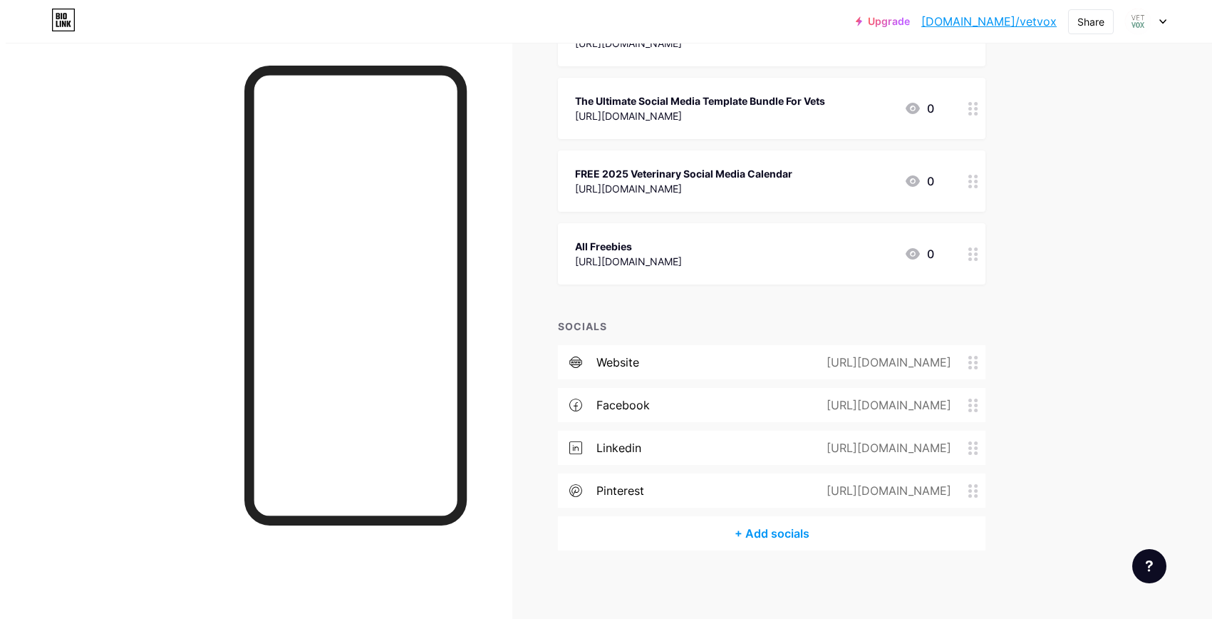
scroll to position [219, 0]
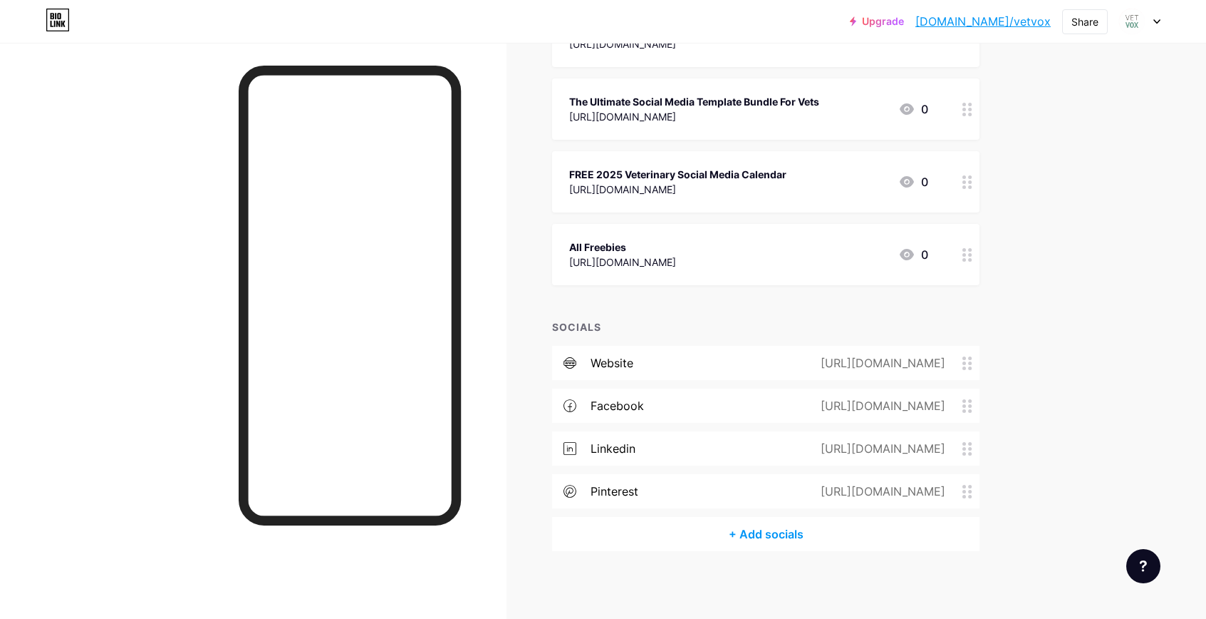
click at [784, 539] on div "+ Add socials" at bounding box center [766, 534] width 428 height 34
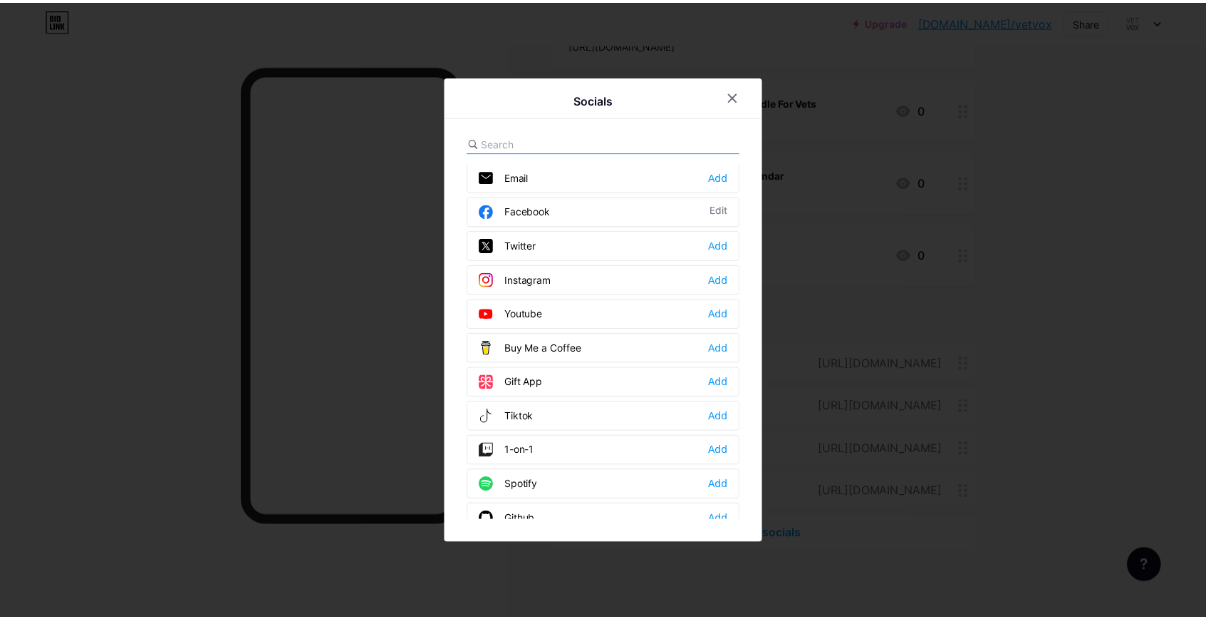
scroll to position [3, 0]
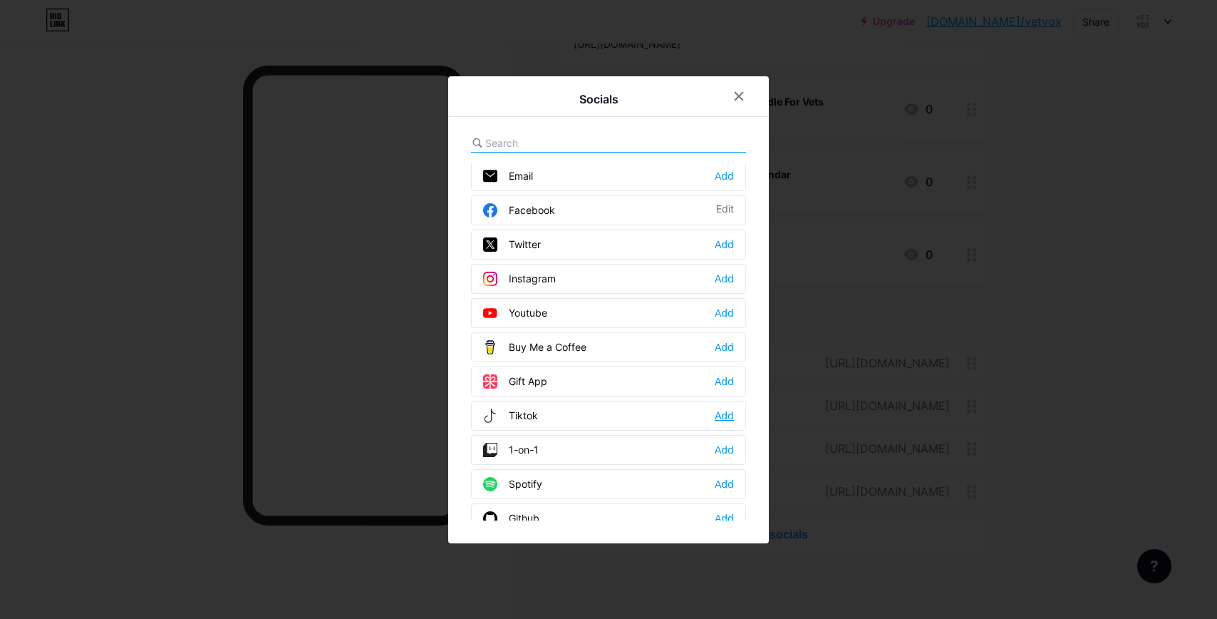
click at [715, 415] on div "Add" at bounding box center [724, 415] width 19 height 14
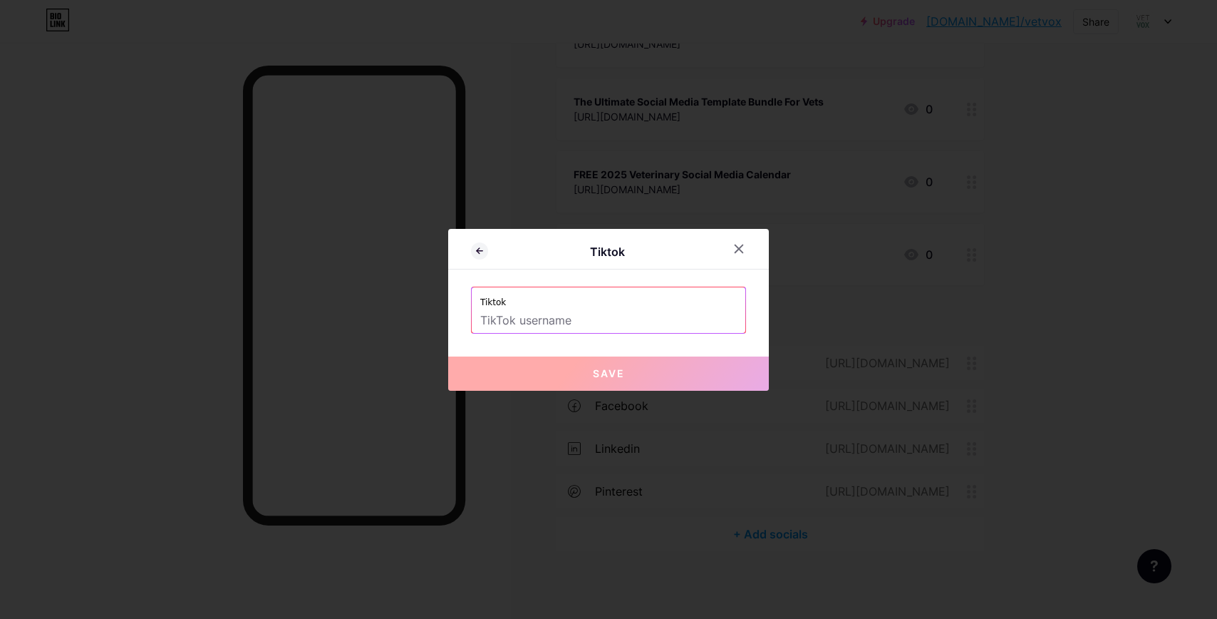
click at [524, 320] on input "text" at bounding box center [608, 321] width 257 height 24
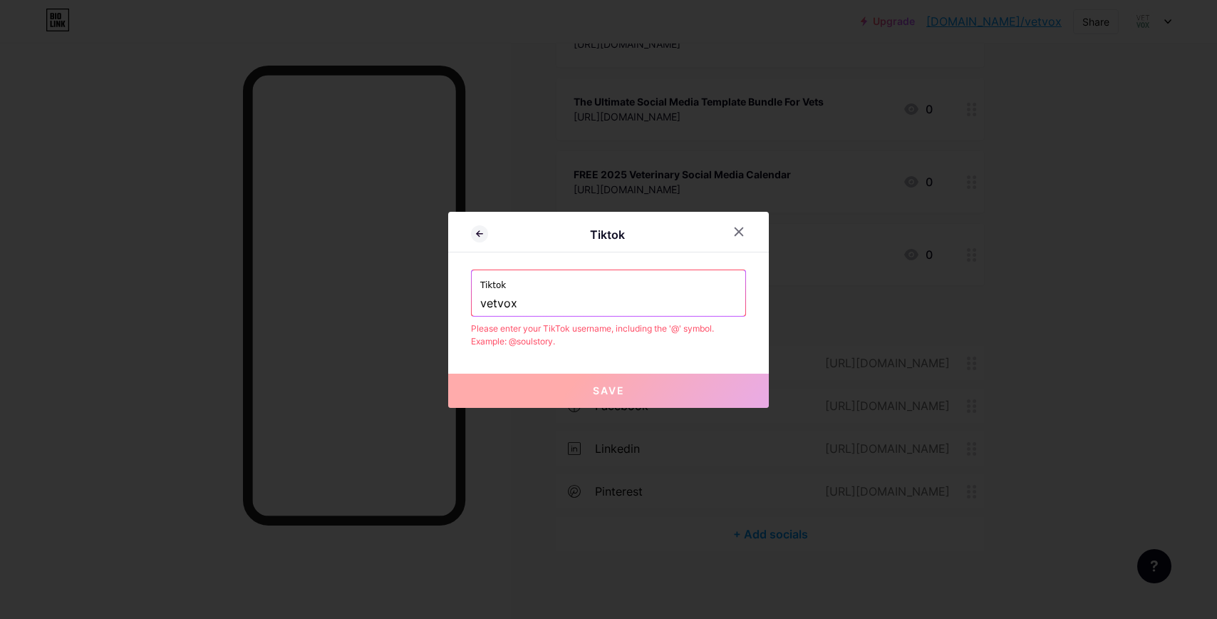
click at [554, 286] on label "Tiktok" at bounding box center [608, 280] width 257 height 21
click at [653, 304] on input "vetvox" at bounding box center [608, 303] width 257 height 24
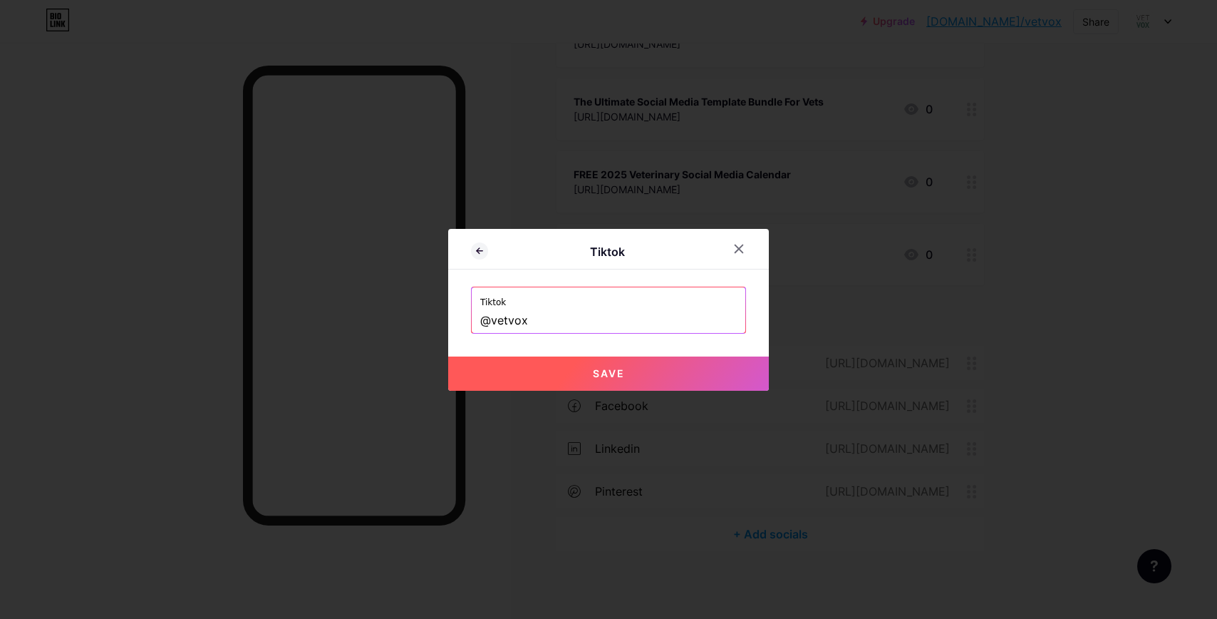
click at [661, 373] on button "Save" at bounding box center [608, 373] width 321 height 34
type input "[URL][DOMAIN_NAME]"
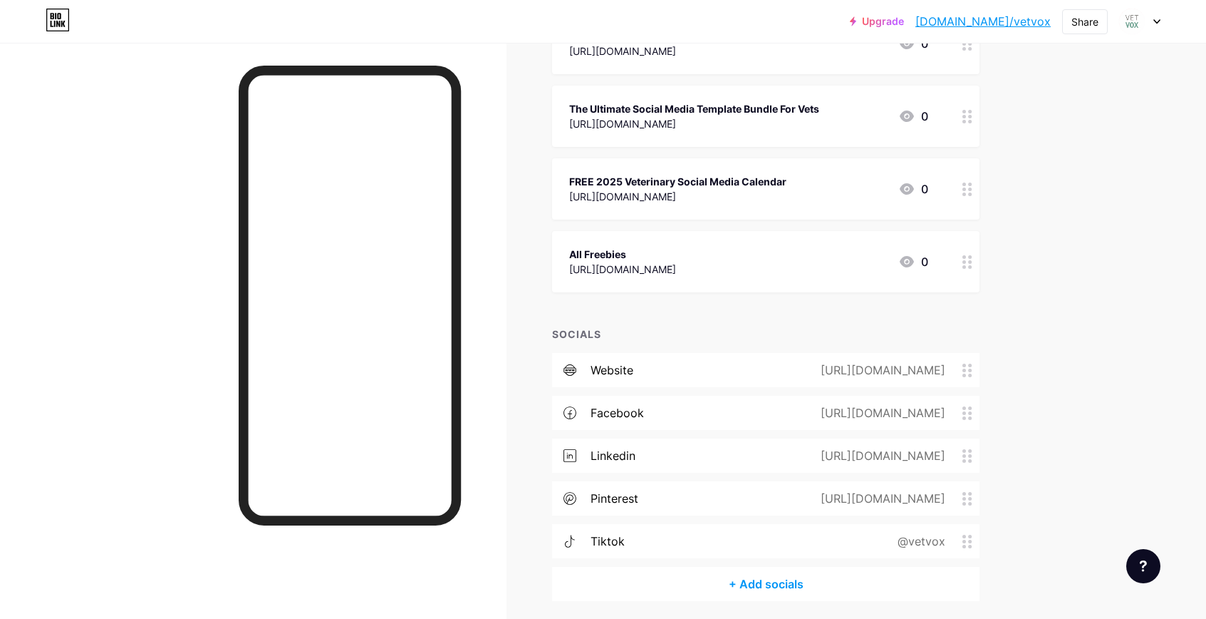
scroll to position [132, 0]
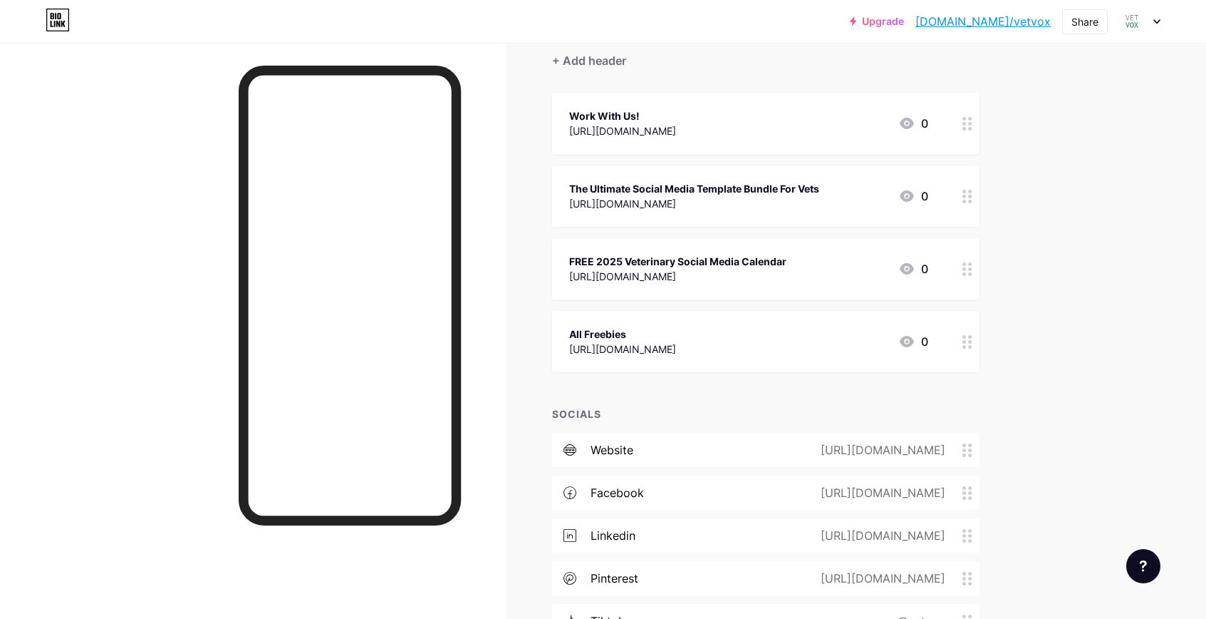
click at [676, 331] on div "All Freebies" at bounding box center [622, 333] width 107 height 15
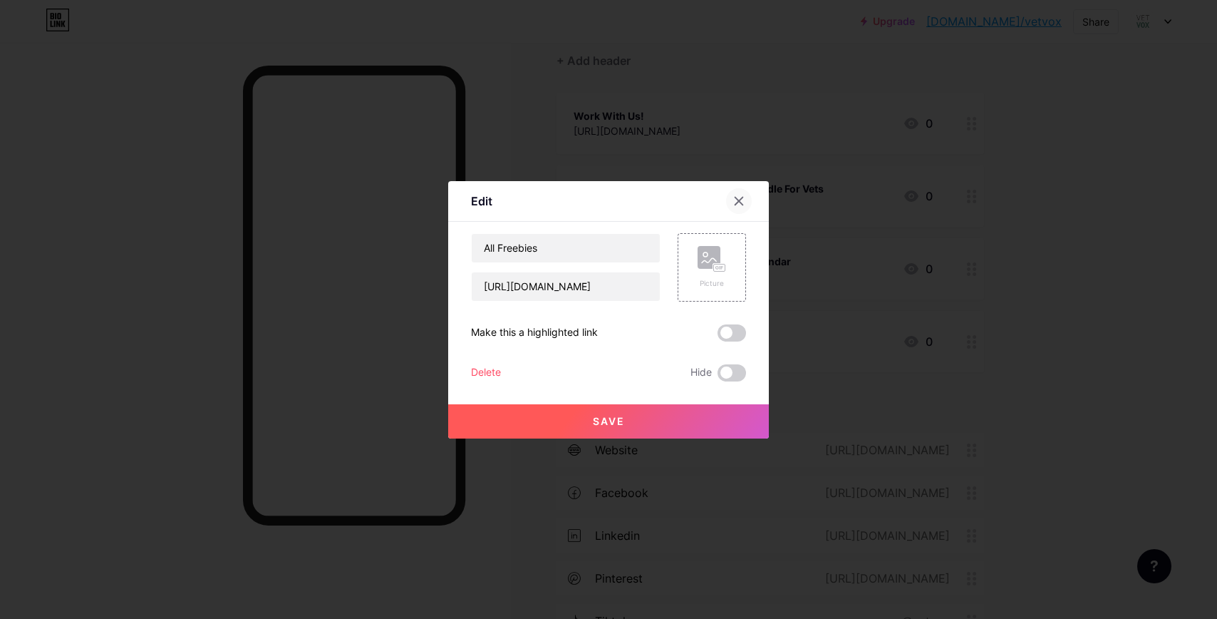
click at [744, 202] on div at bounding box center [739, 201] width 26 height 26
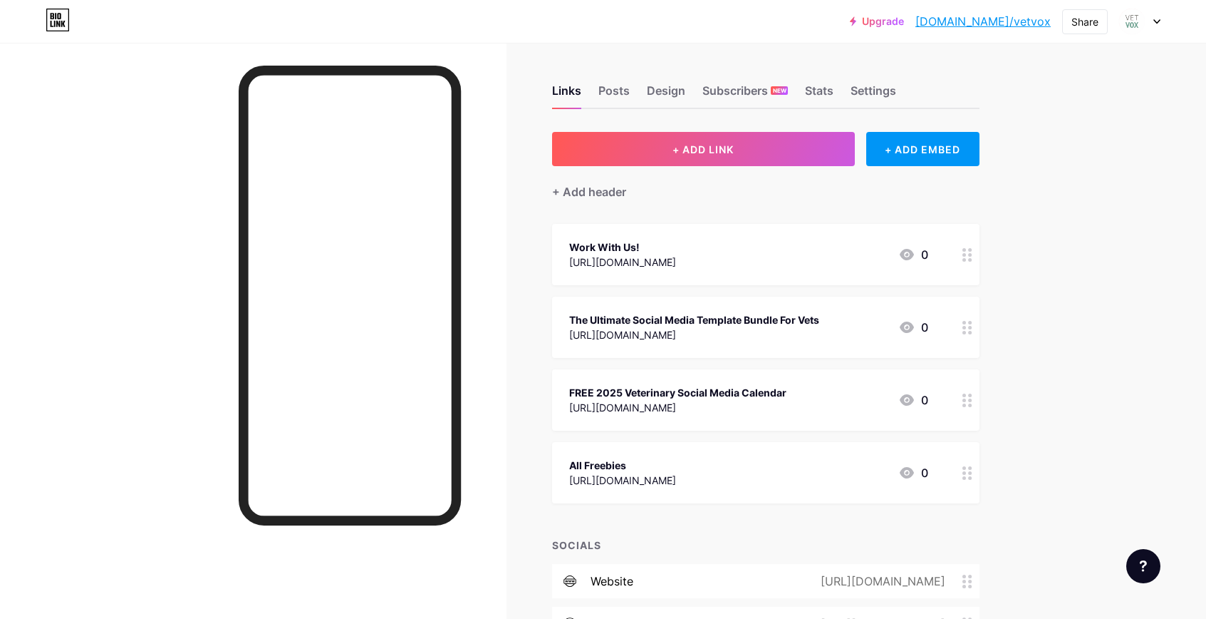
scroll to position [0, 0]
click at [968, 245] on div at bounding box center [968, 254] width 24 height 61
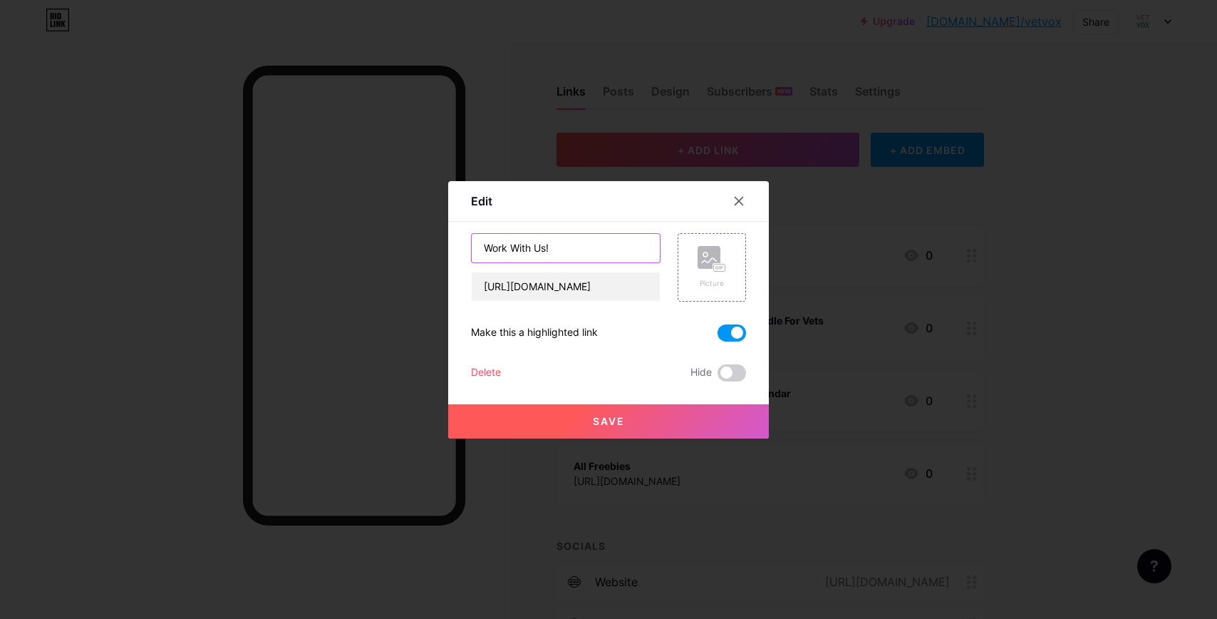
click at [585, 255] on input "Work With Us!" at bounding box center [566, 248] width 188 height 29
type input "Work With Us"
click at [656, 421] on button "Save" at bounding box center [608, 421] width 321 height 34
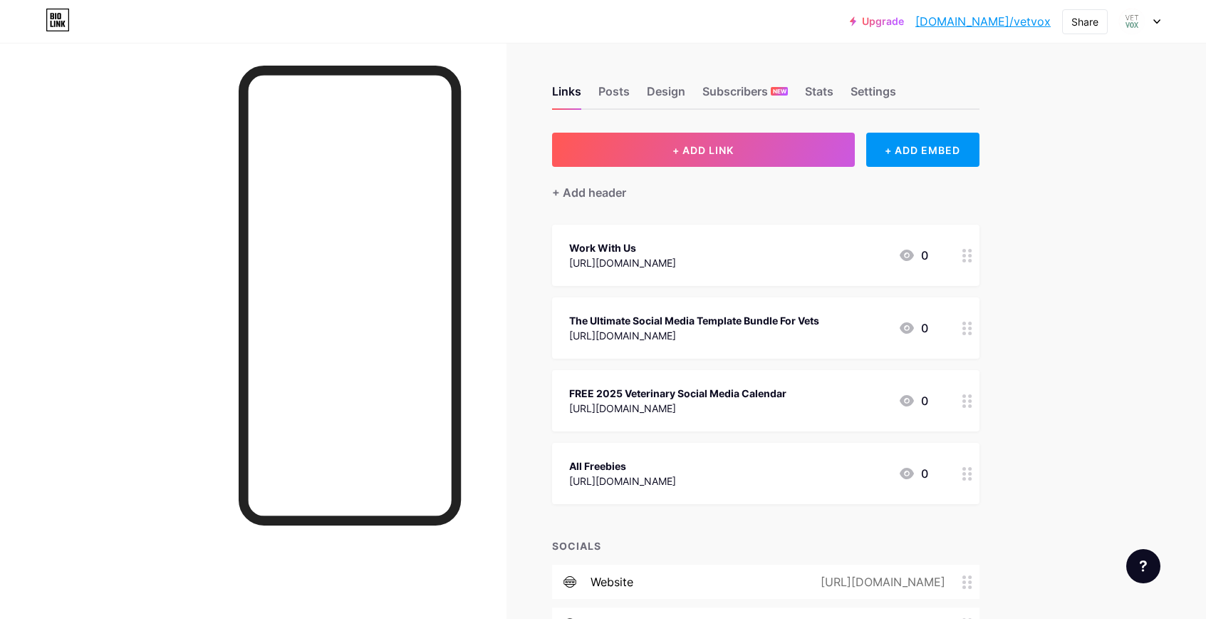
click at [1040, 201] on div "Links Posts Design Subscribers NEW Stats Settings + ADD LINK + ADD EMBED + Add …" at bounding box center [520, 463] width 1040 height 841
click at [880, 86] on div "Settings" at bounding box center [874, 96] width 46 height 26
